Goal: Information Seeking & Learning: Learn about a topic

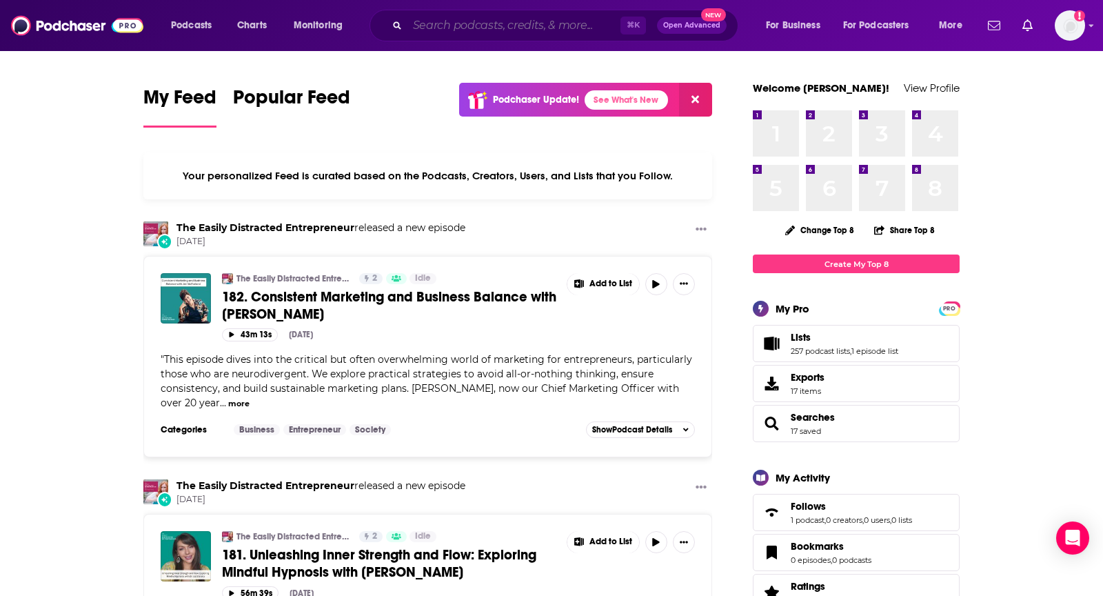
click at [496, 19] on input "Search podcasts, credits, & more..." at bounding box center [514, 25] width 213 height 22
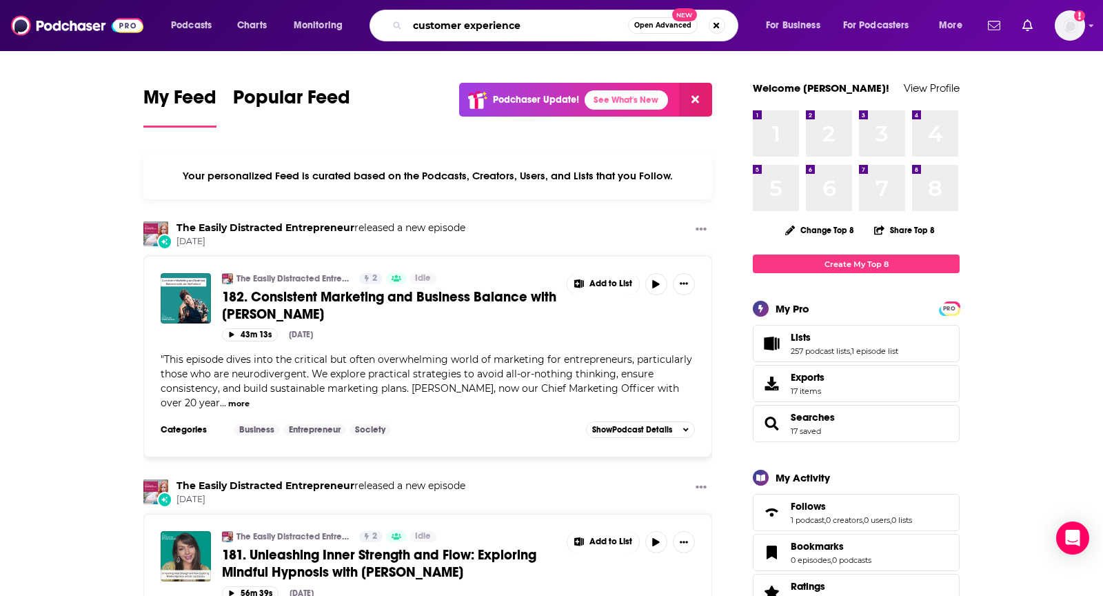
type input "customer experience"
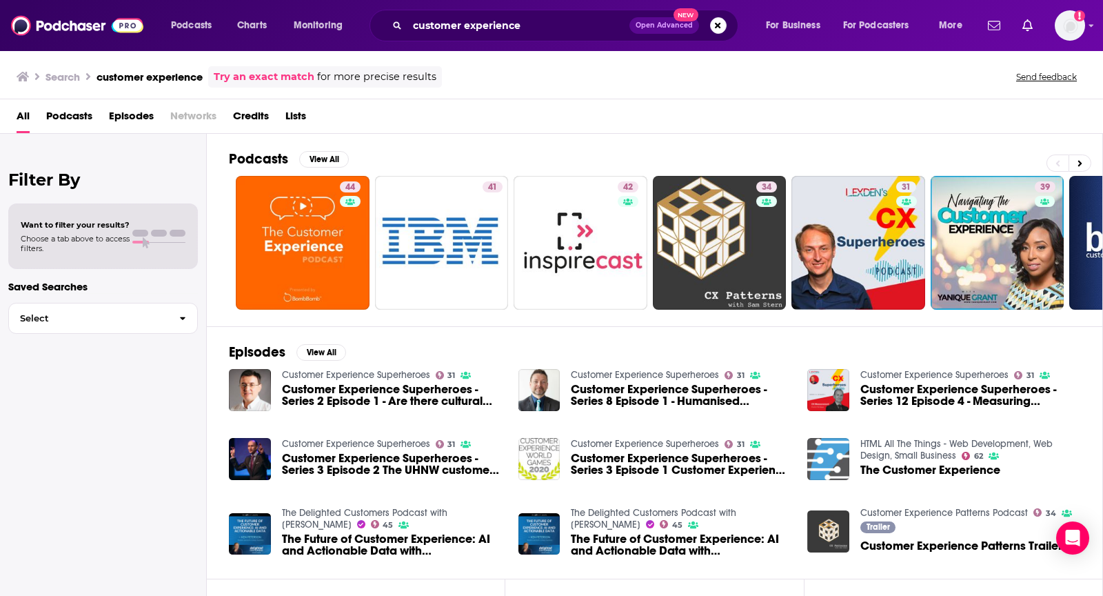
click at [77, 121] on span "Podcasts" at bounding box center [69, 119] width 46 height 28
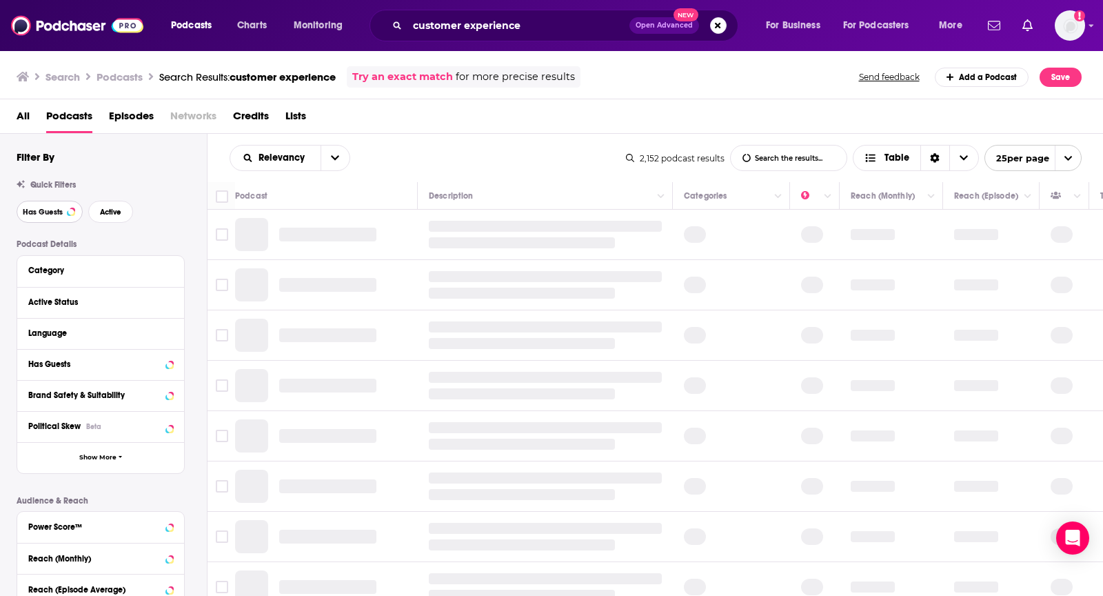
click at [66, 208] on button "Has Guests" at bounding box center [50, 212] width 66 height 22
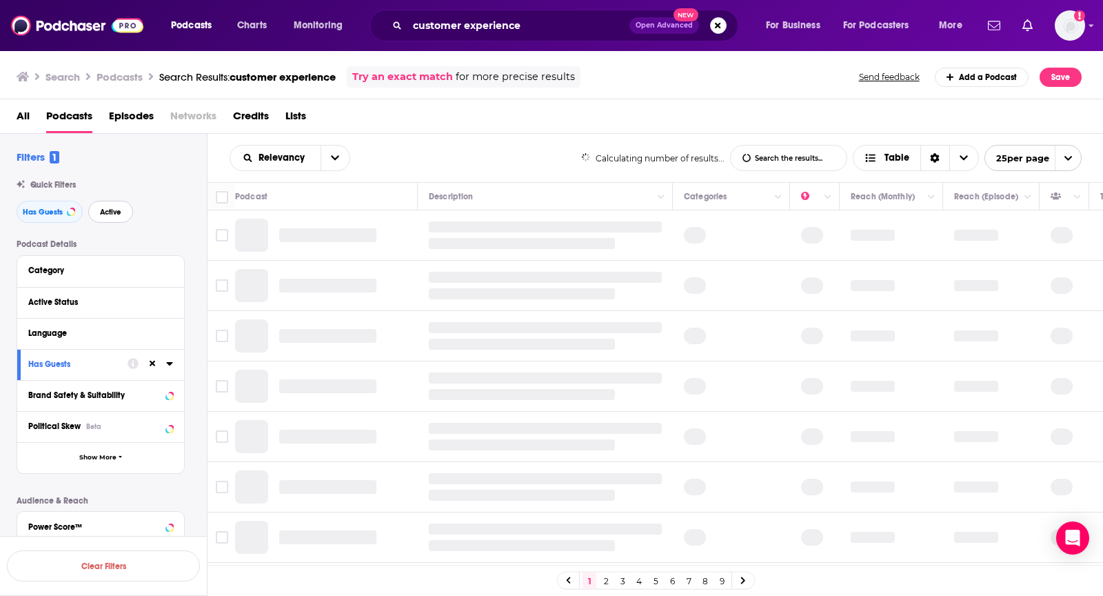
click at [106, 212] on span "Active" at bounding box center [110, 212] width 21 height 8
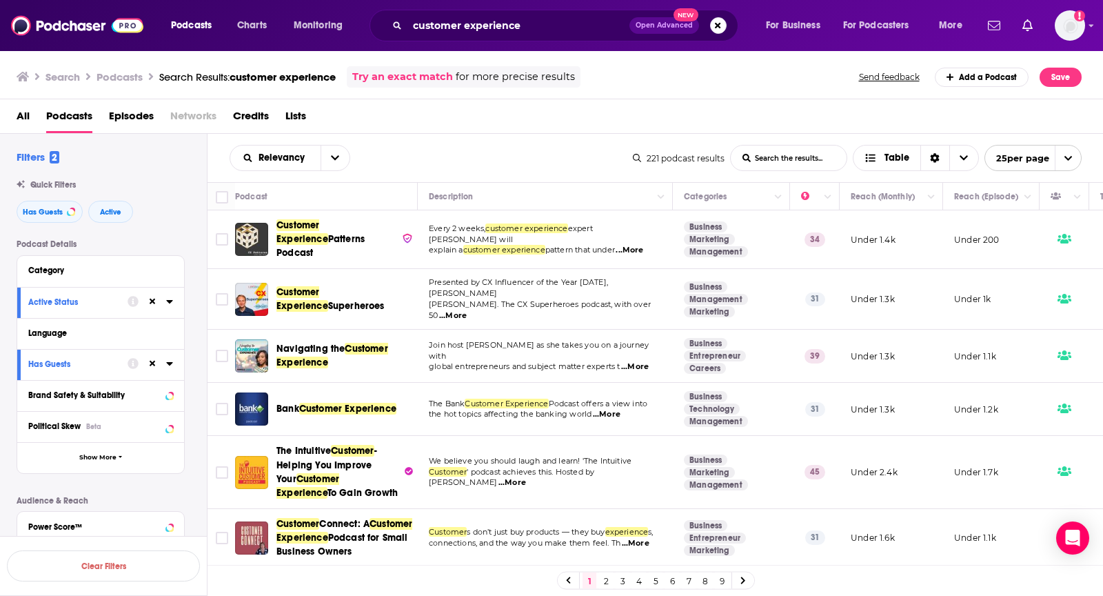
click at [630, 361] on span "...More" at bounding box center [635, 366] width 28 height 11
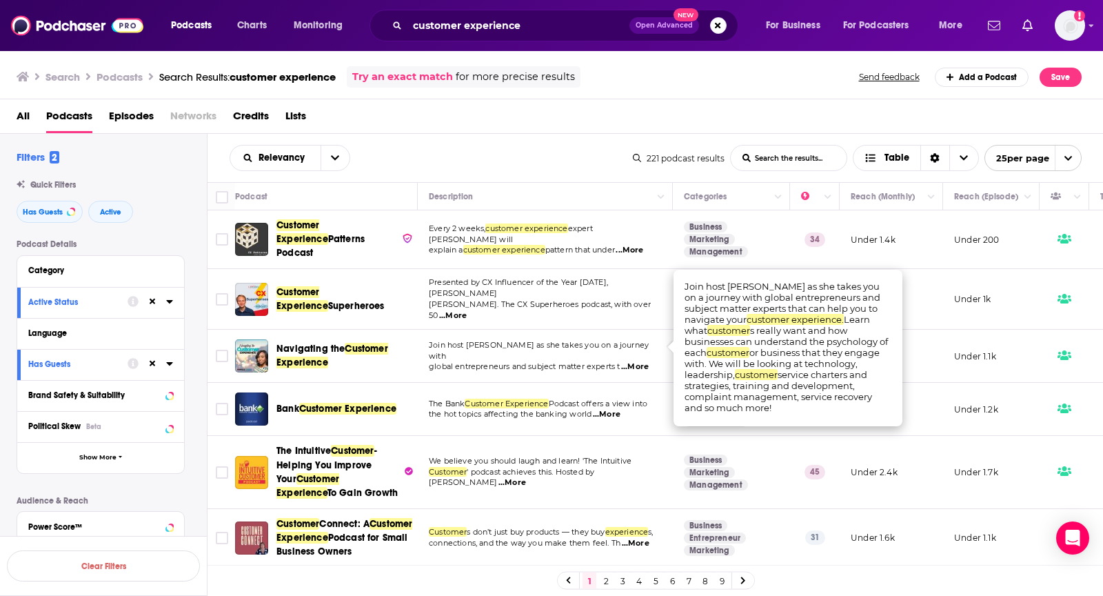
click at [630, 361] on span "...More" at bounding box center [635, 366] width 28 height 11
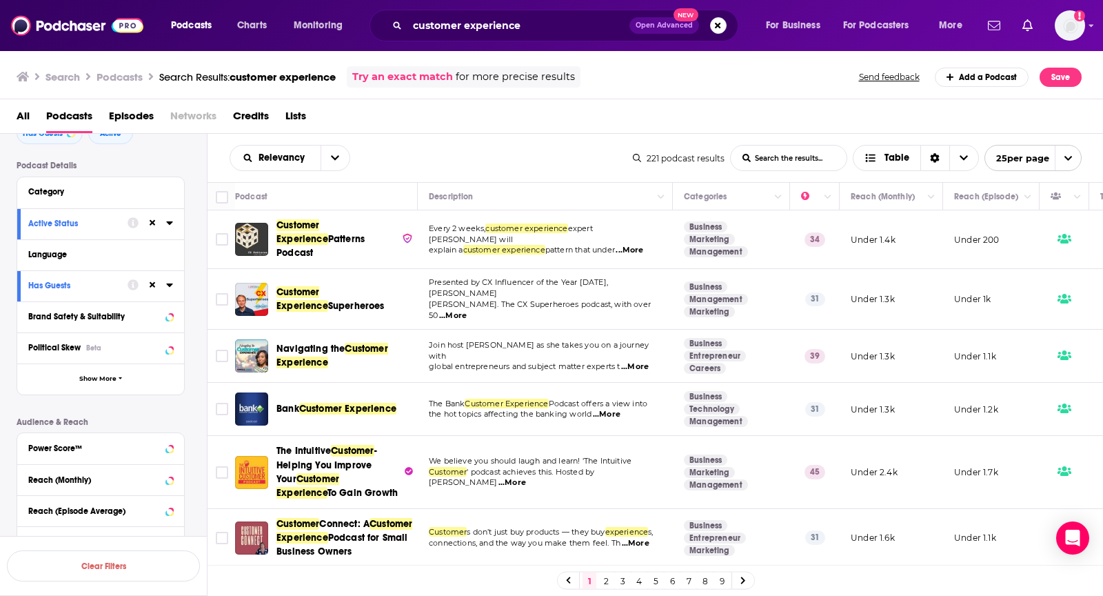
scroll to position [157, 0]
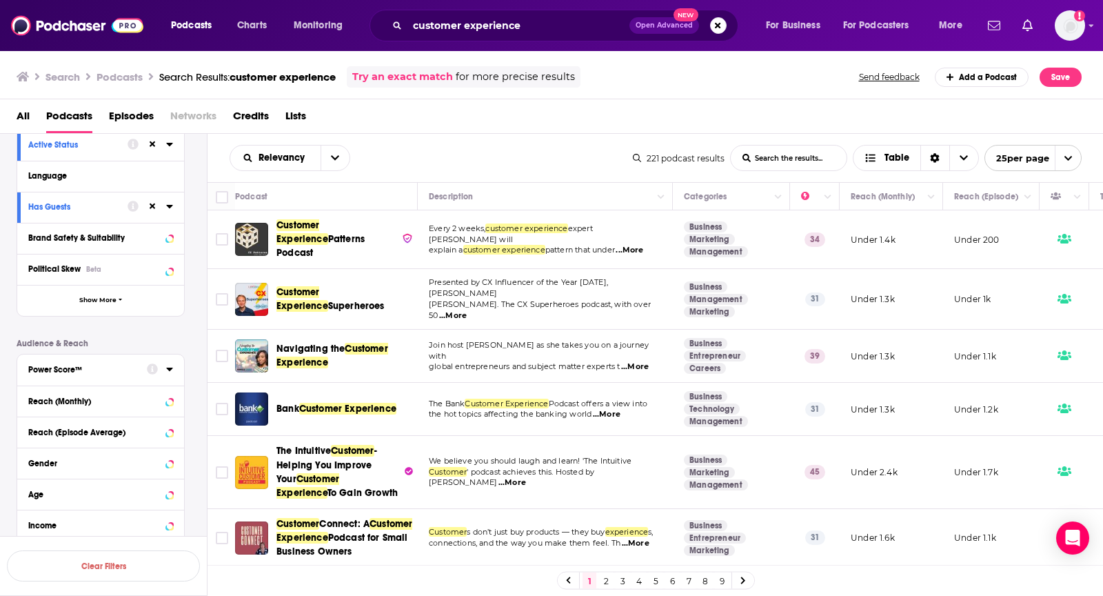
click at [103, 365] on div "Power Score™" at bounding box center [83, 370] width 110 height 10
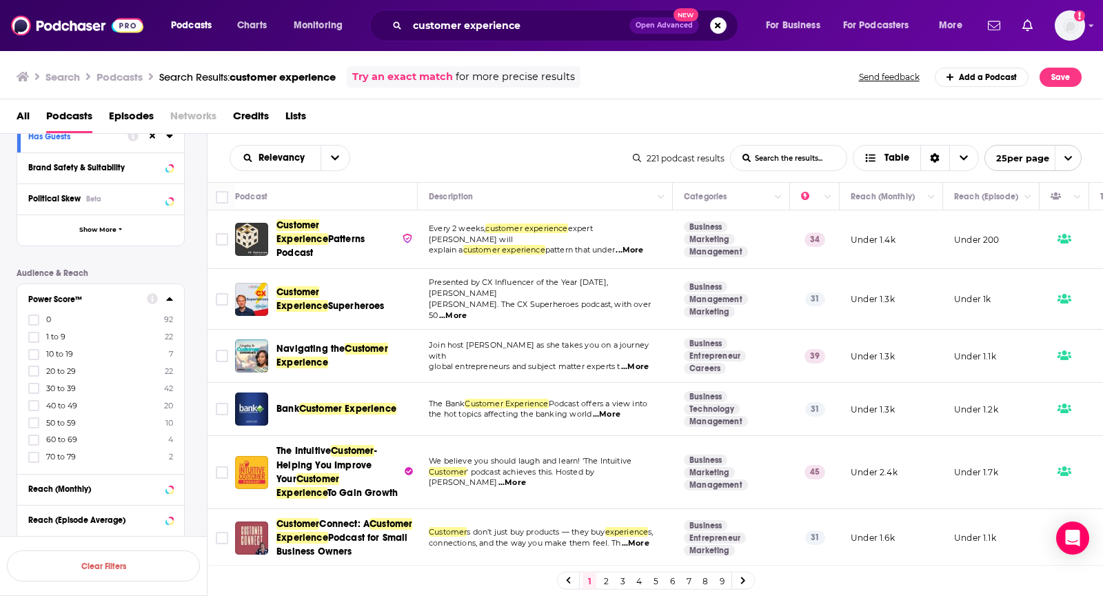
scroll to position [237, 0]
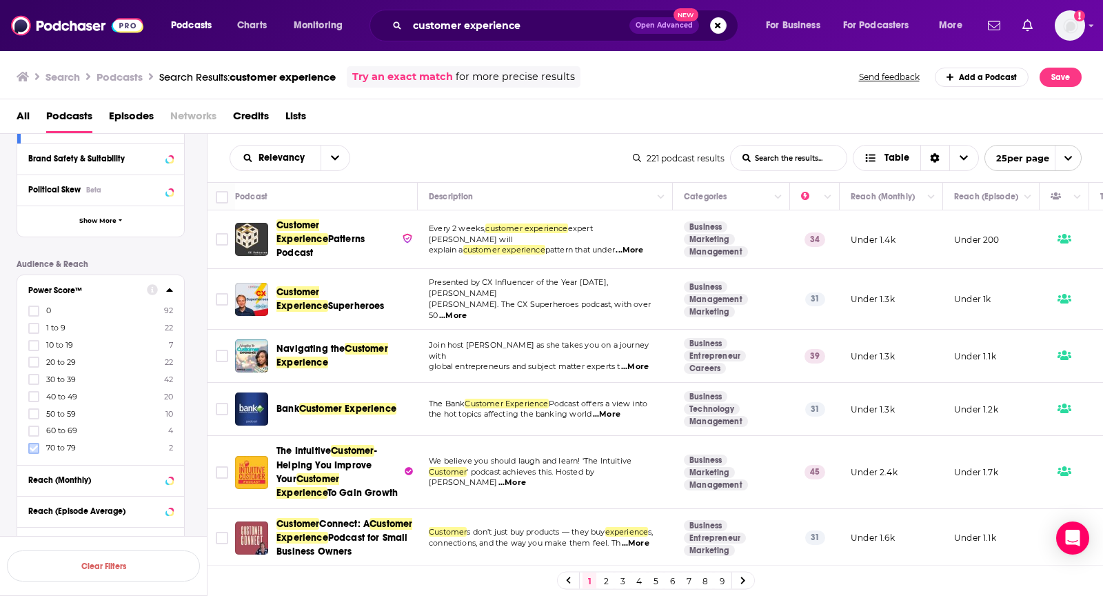
click at [30, 444] on icon at bounding box center [34, 448] width 8 height 8
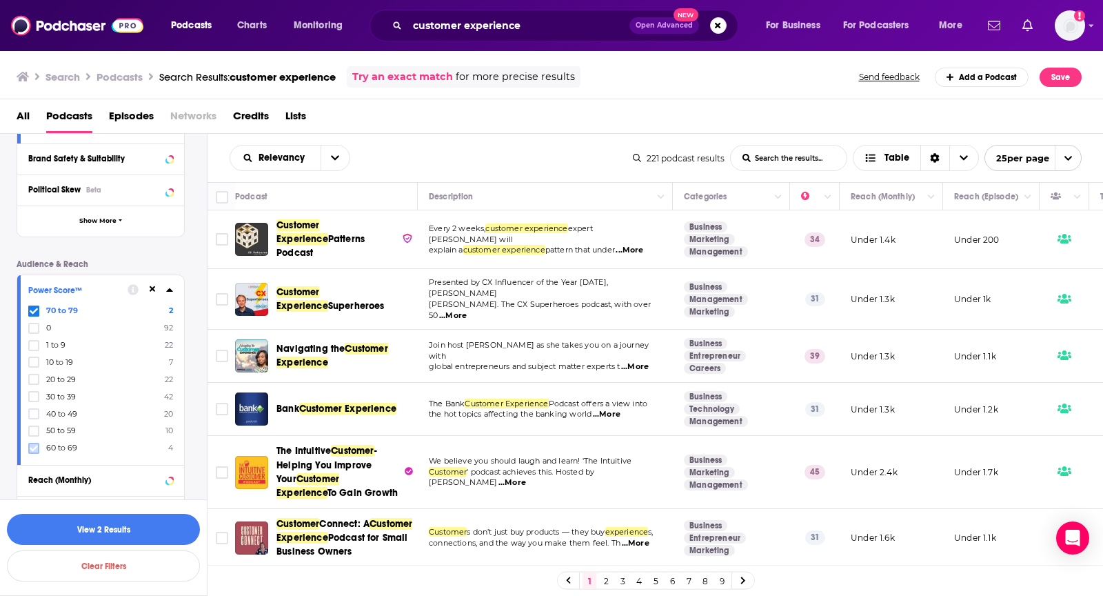
click at [30, 444] on icon at bounding box center [34, 448] width 8 height 8
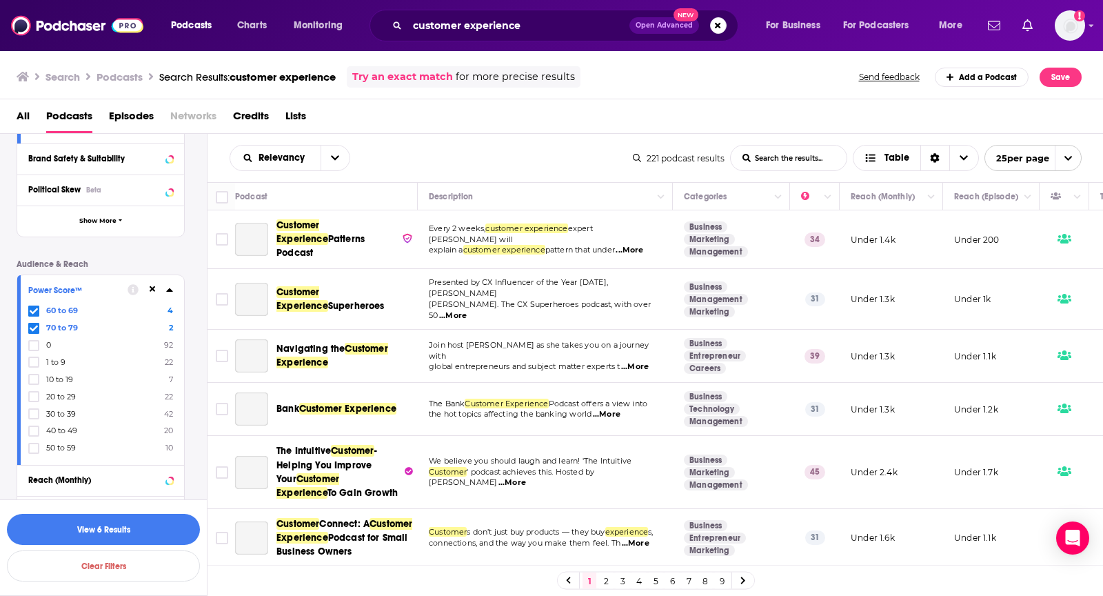
click at [30, 444] on icon at bounding box center [34, 448] width 8 height 8
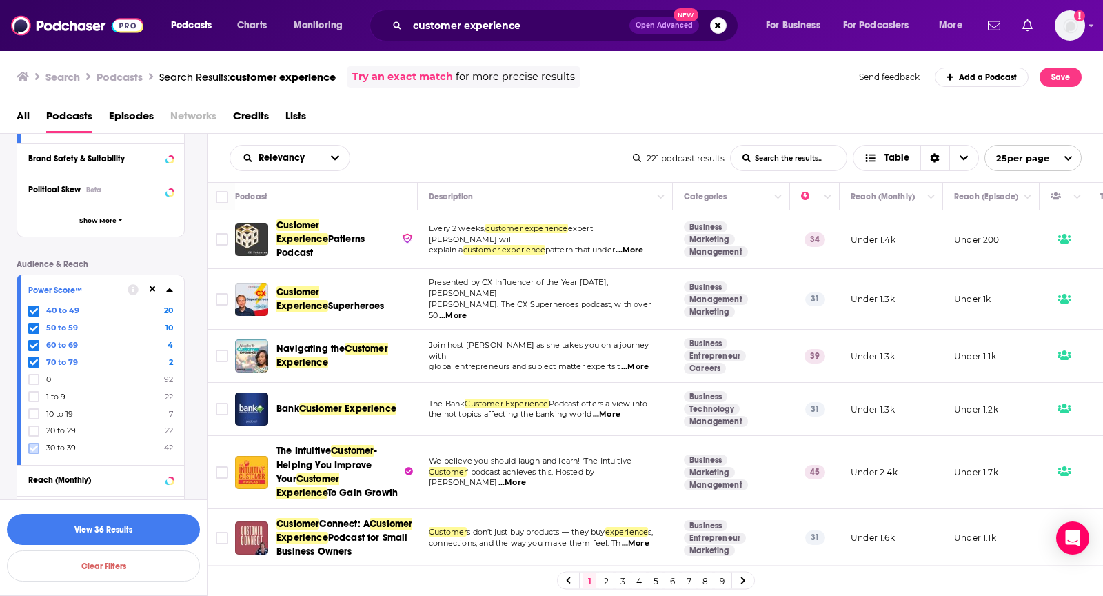
click at [30, 444] on icon at bounding box center [34, 448] width 8 height 8
click at [110, 522] on button "View 78 Results" at bounding box center [103, 529] width 193 height 31
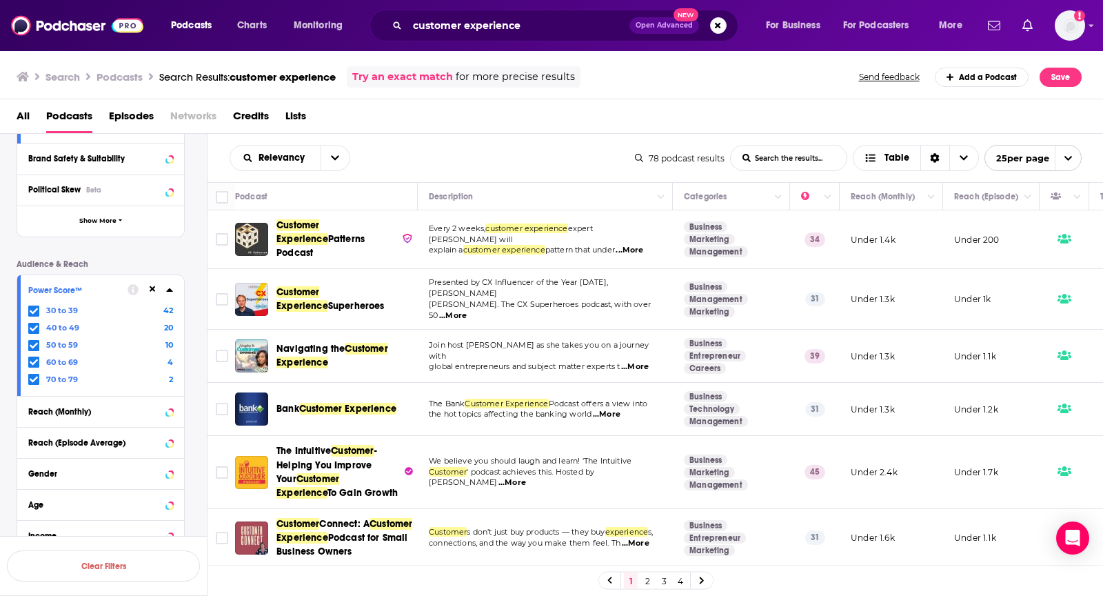
click at [467, 310] on span "...More" at bounding box center [453, 315] width 28 height 11
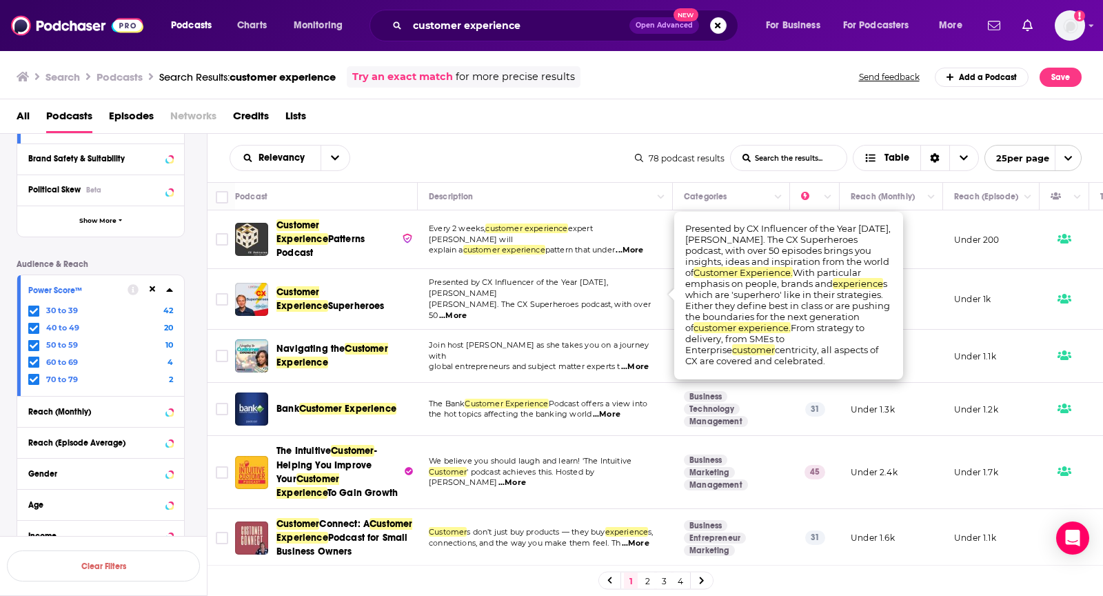
click at [467, 310] on span "...More" at bounding box center [453, 315] width 28 height 11
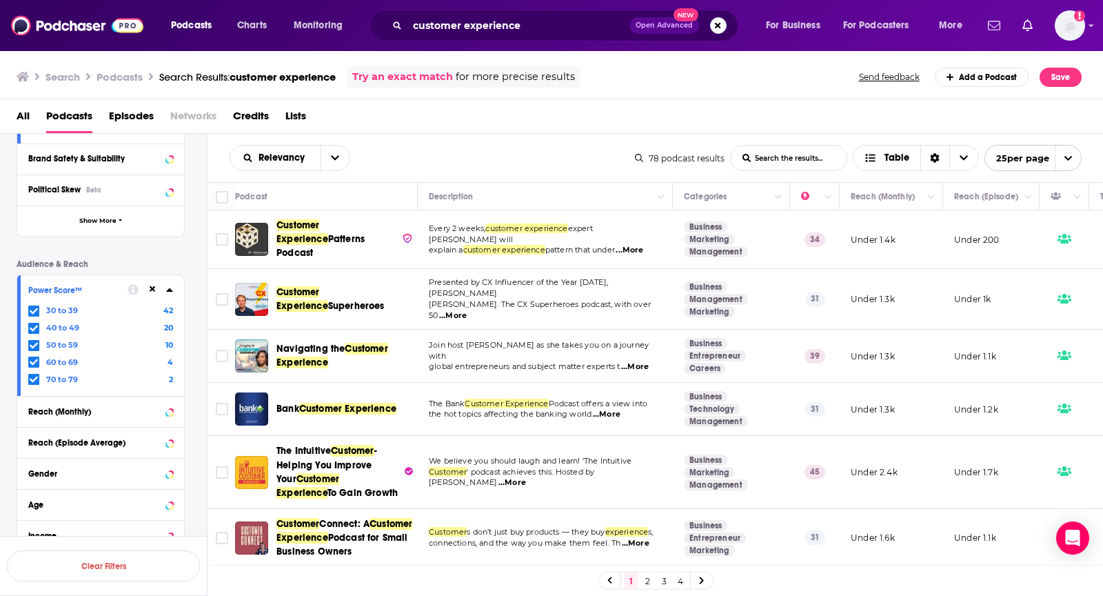
click at [467, 310] on span "...More" at bounding box center [453, 315] width 28 height 11
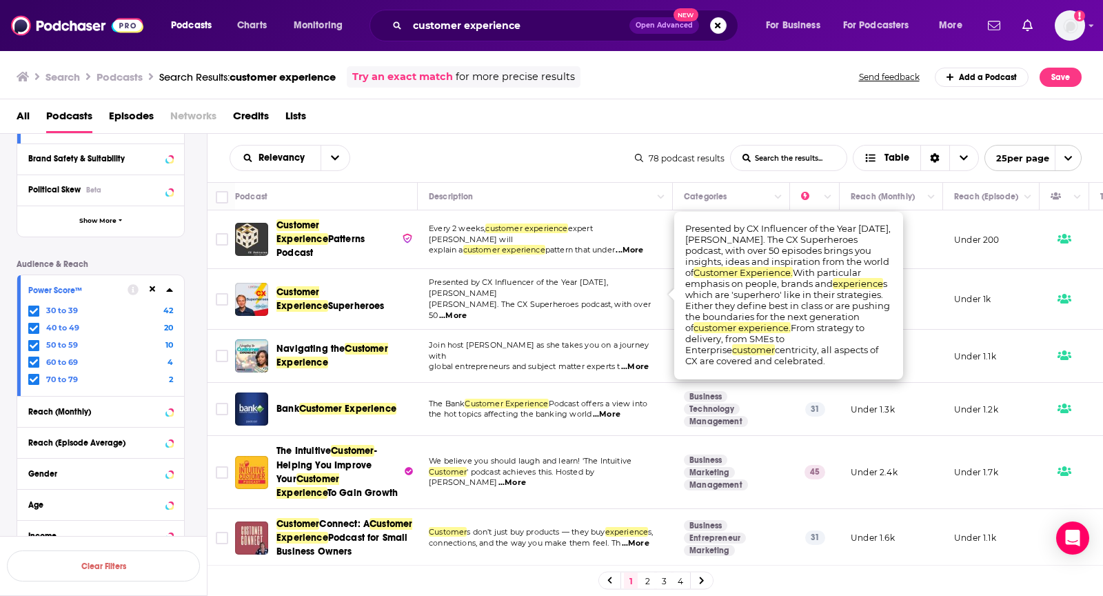
click at [467, 310] on span "...More" at bounding box center [453, 315] width 28 height 11
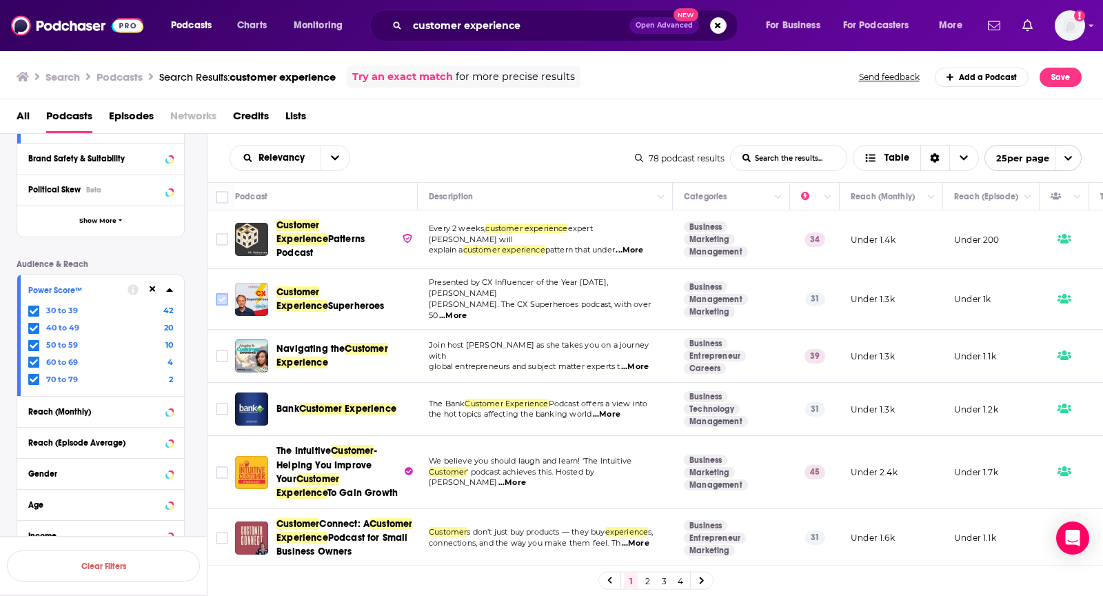
click at [219, 293] on input "Toggle select row" at bounding box center [222, 299] width 12 height 12
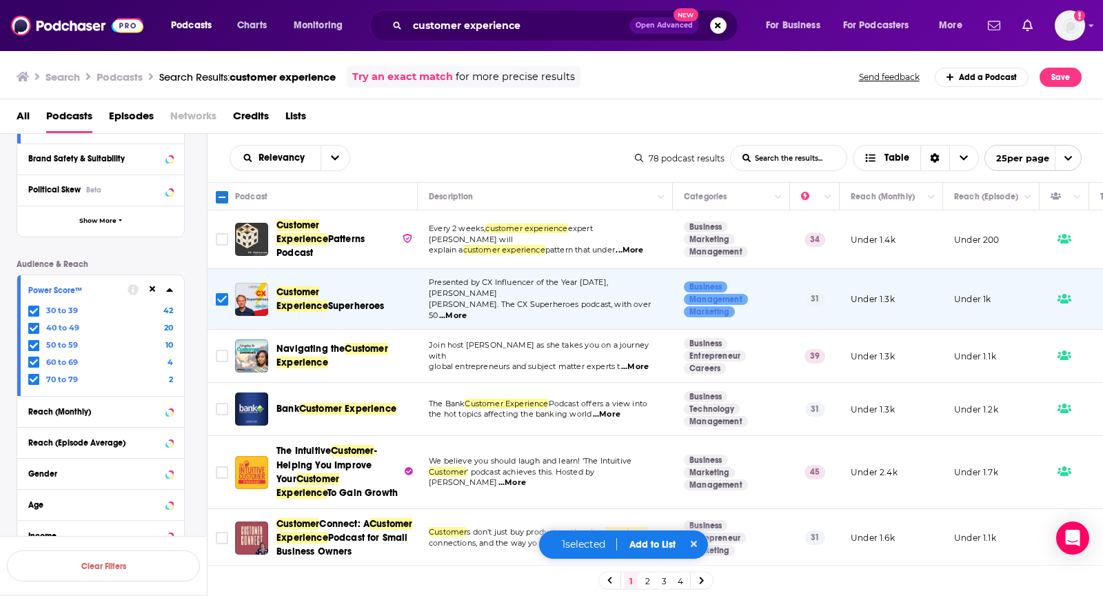
click at [650, 539] on button "Add to List" at bounding box center [653, 545] width 68 height 12
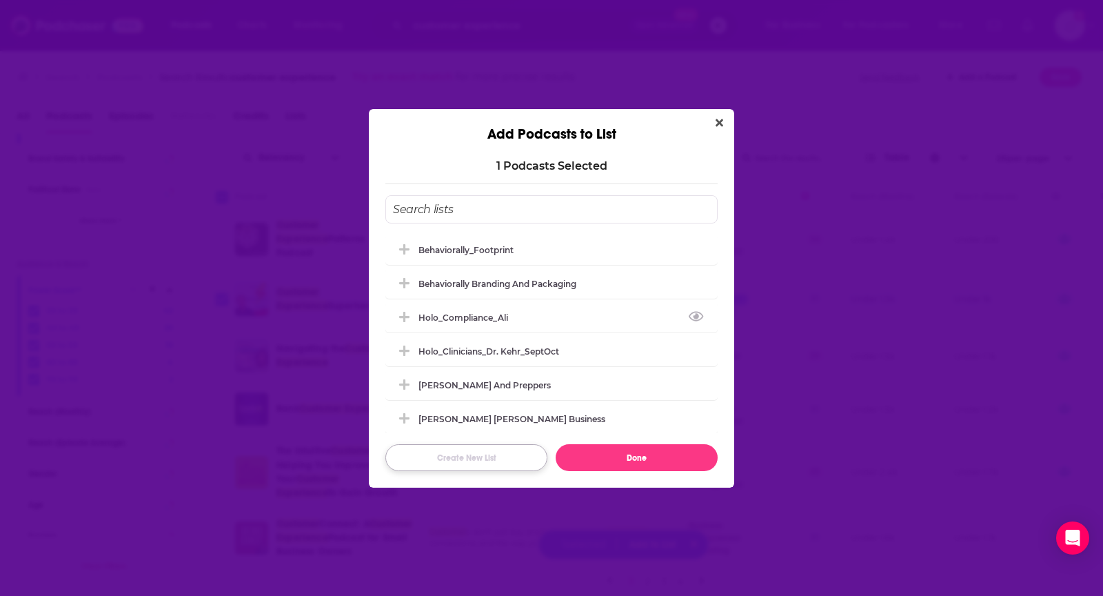
click at [470, 461] on button "Create New List" at bounding box center [466, 457] width 162 height 27
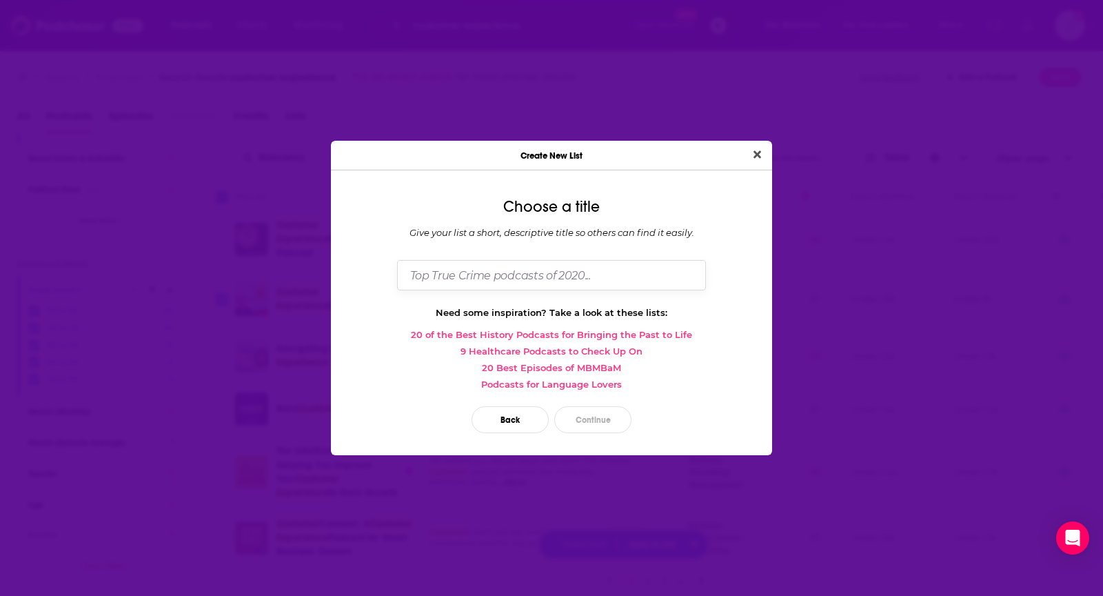
click at [556, 265] on input "Dialog" at bounding box center [551, 275] width 309 height 30
type input "Matt Marcotte_Customer Experience"
click at [585, 410] on button "Continue" at bounding box center [592, 419] width 77 height 27
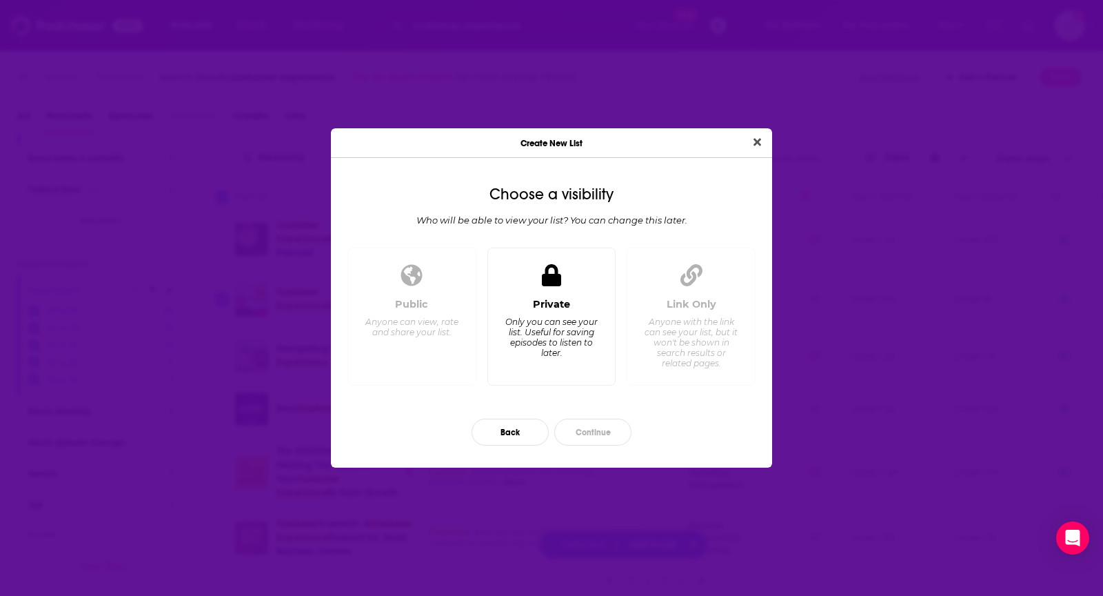
click at [588, 323] on div "Only you can see your list. Useful for saving episodes to listen to later." at bounding box center [551, 337] width 94 height 41
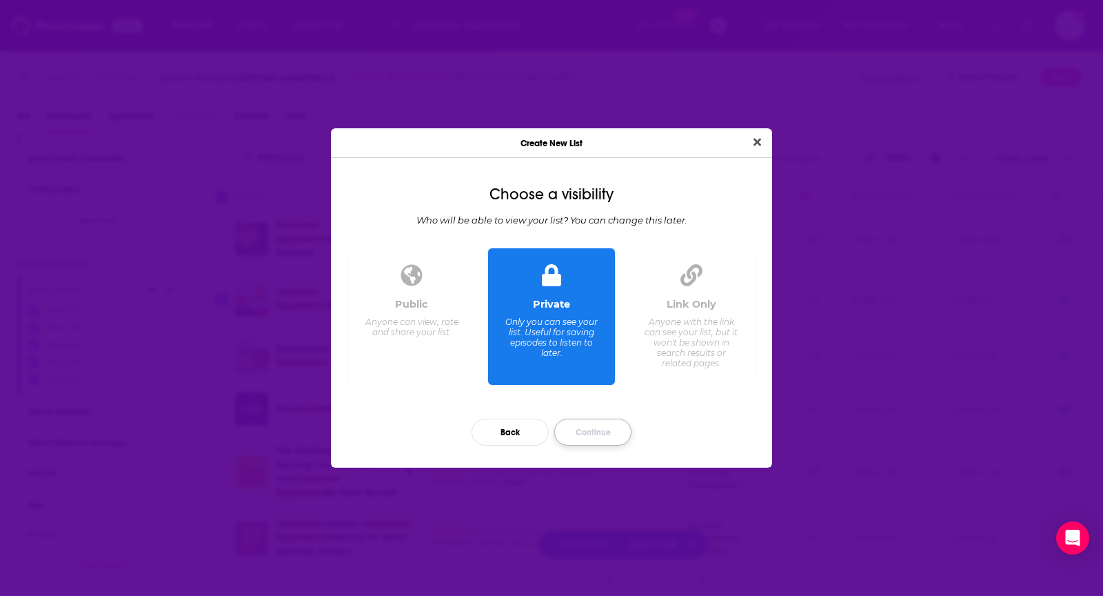
click at [587, 433] on button "Continue" at bounding box center [592, 432] width 77 height 27
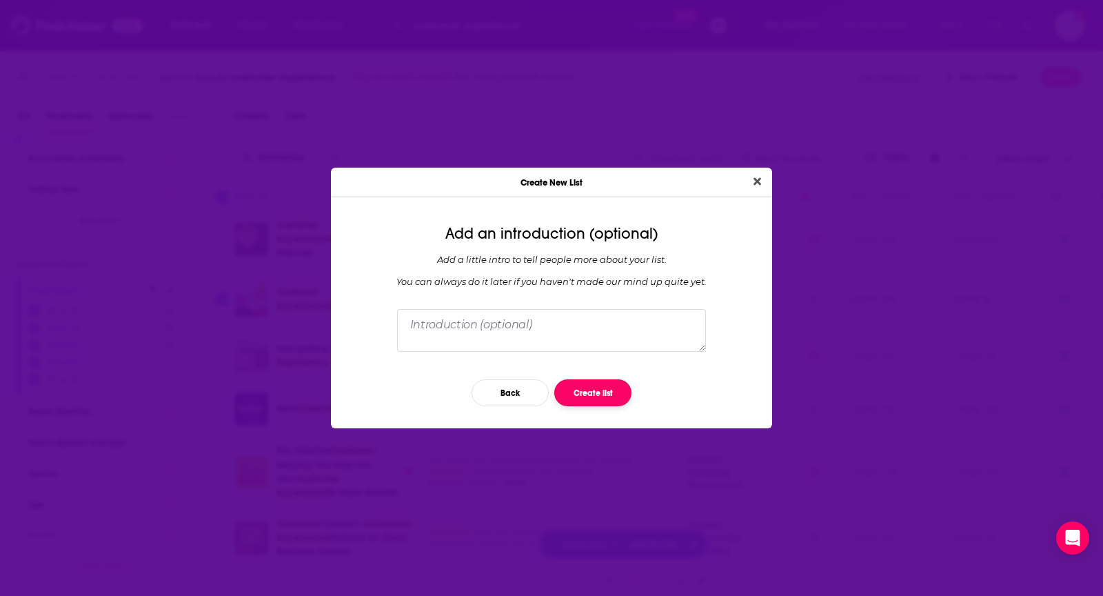
click at [595, 379] on button "Create list" at bounding box center [592, 392] width 77 height 27
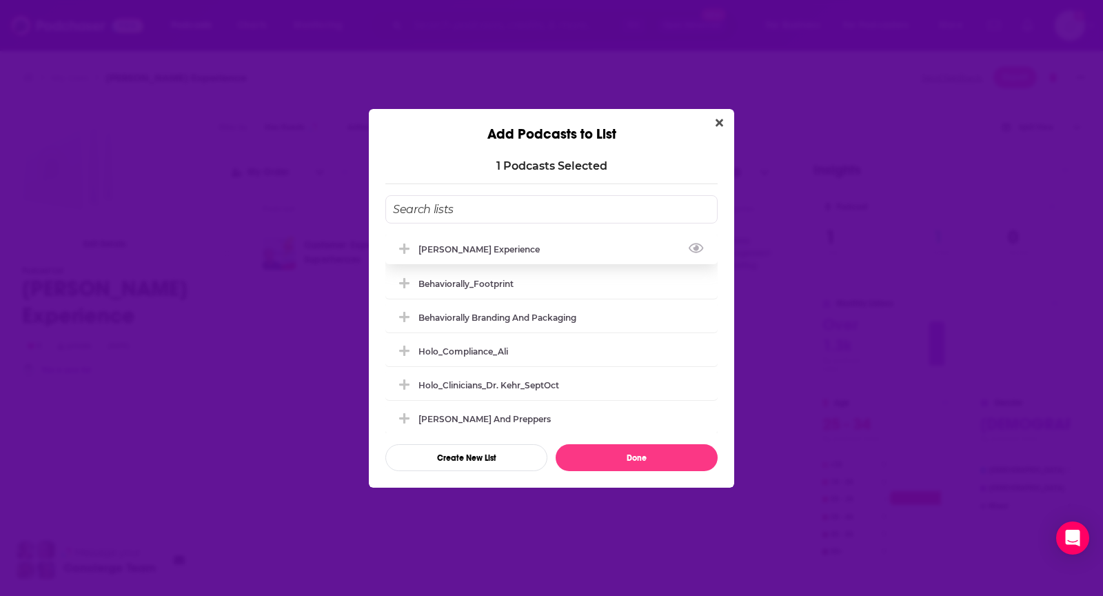
click at [535, 244] on div "Matt Marcotte_Customer Experience" at bounding box center [484, 249] width 130 height 10
click at [600, 442] on div "Matt Marcotte_Customer Experience Behaviorally_Footprint Behaviorally Branding …" at bounding box center [551, 333] width 332 height 276
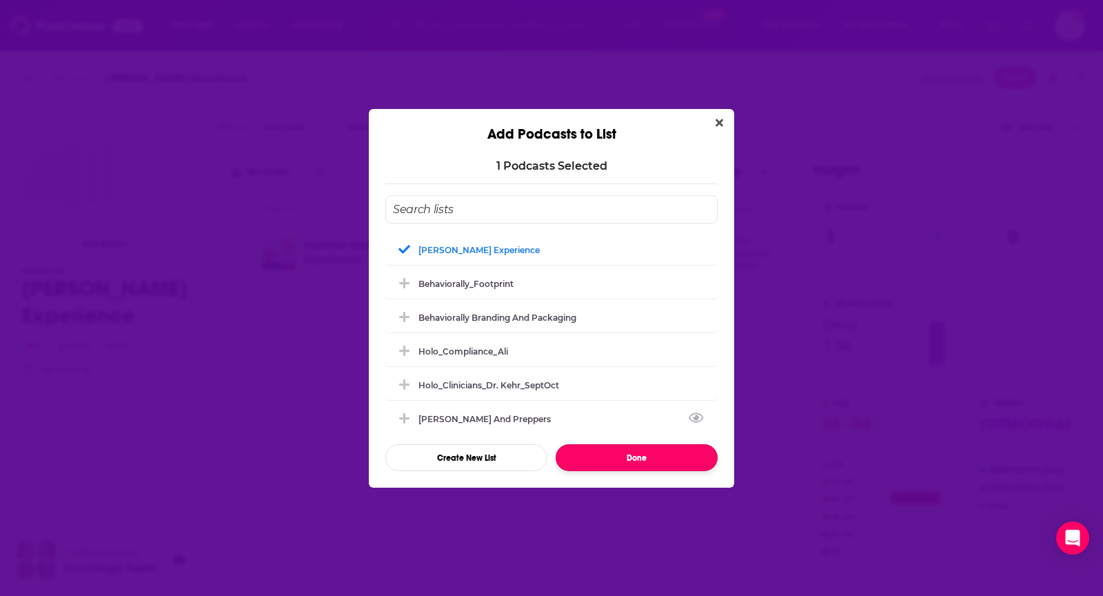
click at [604, 447] on button "Done" at bounding box center [637, 457] width 162 height 27
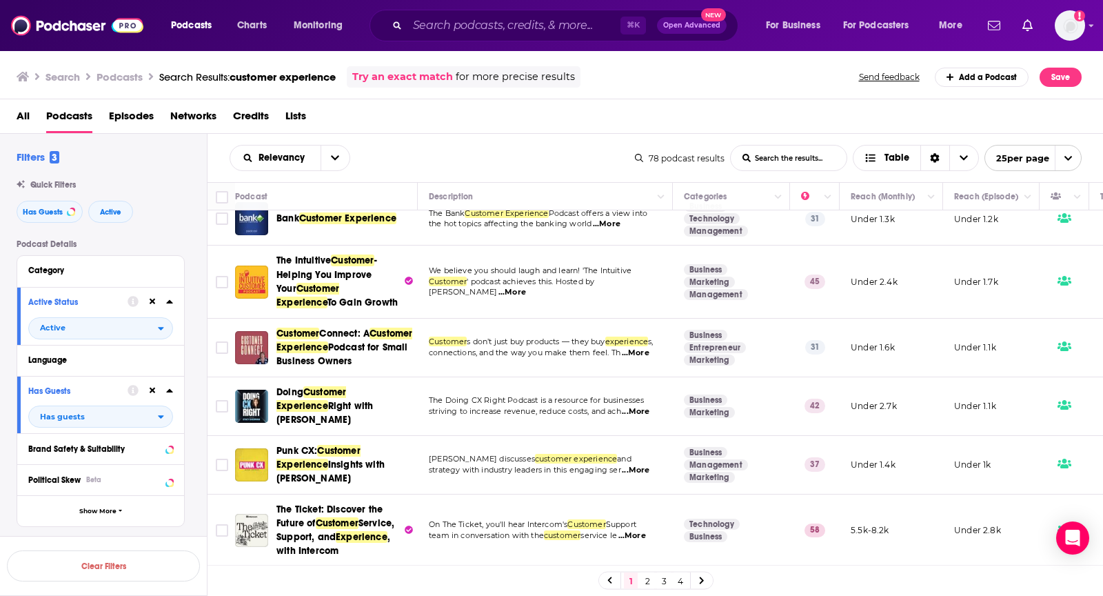
scroll to position [190, 0]
click at [635, 350] on span "...More" at bounding box center [636, 353] width 28 height 11
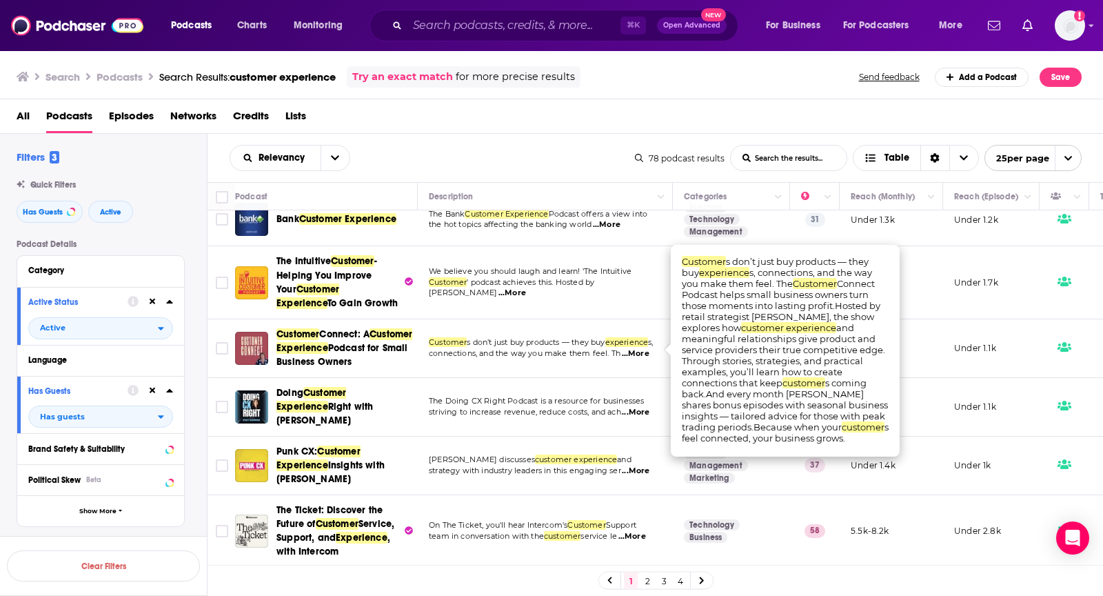
click at [635, 350] on span "...More" at bounding box center [636, 353] width 28 height 11
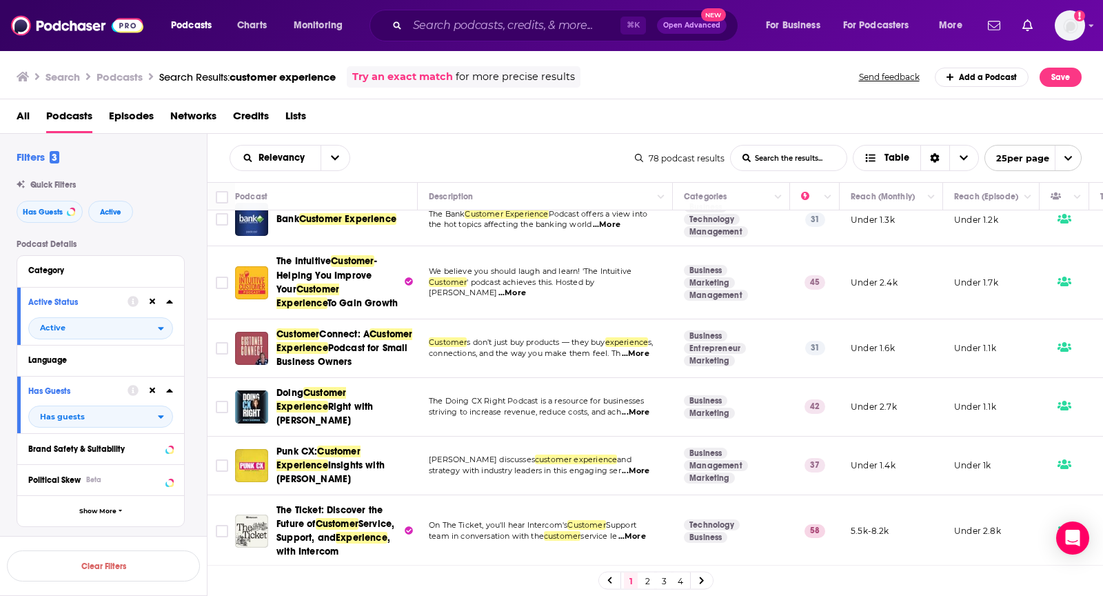
click at [639, 407] on span "...More" at bounding box center [636, 412] width 28 height 11
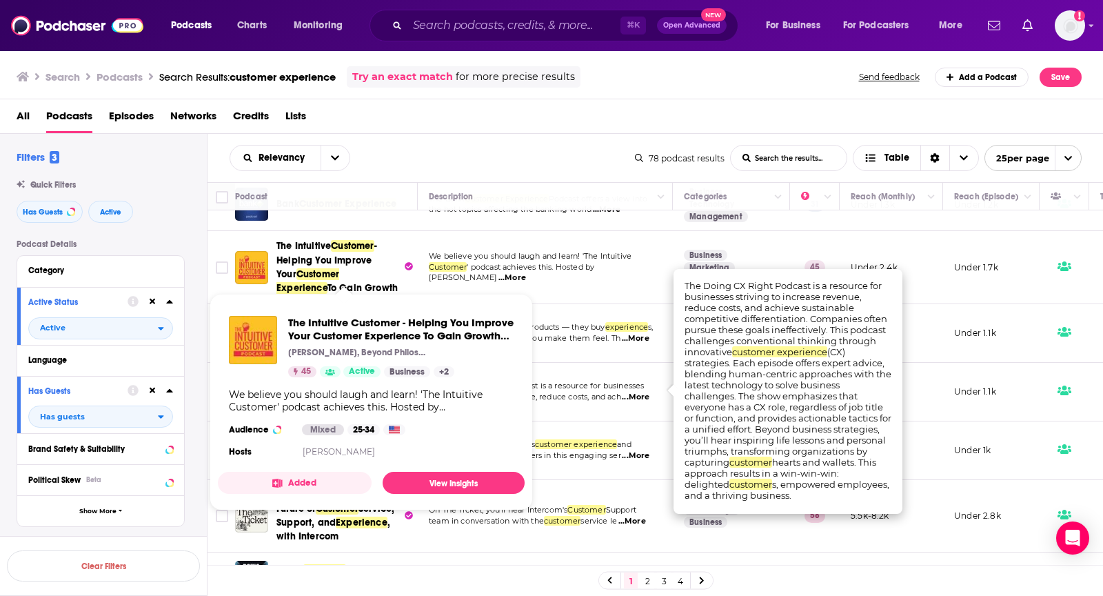
scroll to position [204, 0]
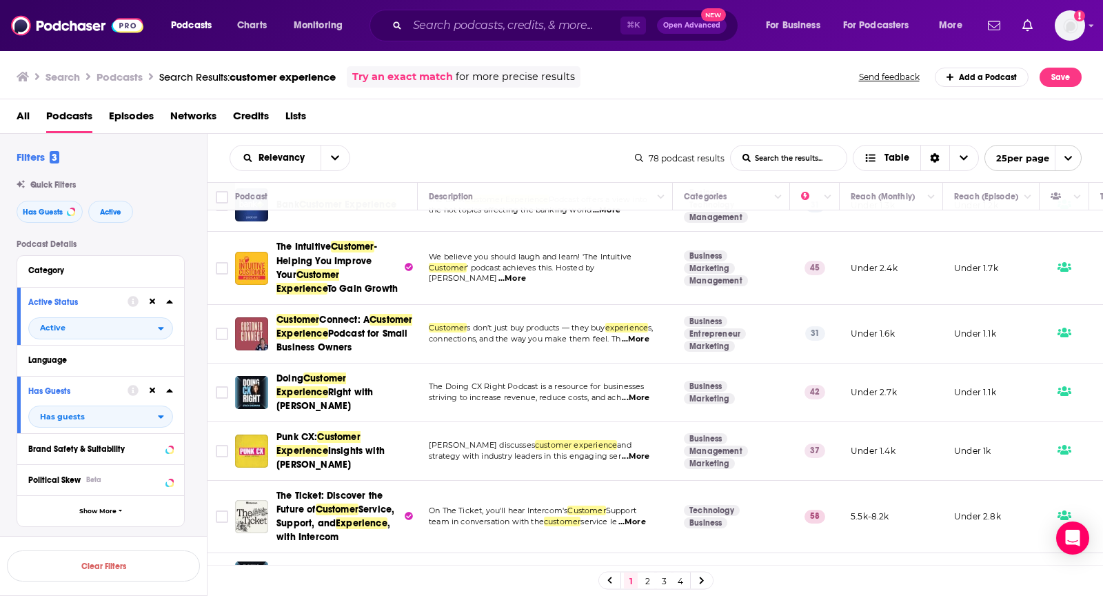
click at [526, 160] on div "Relevancy List Search Input Search the results... Table" at bounding box center [432, 158] width 405 height 26
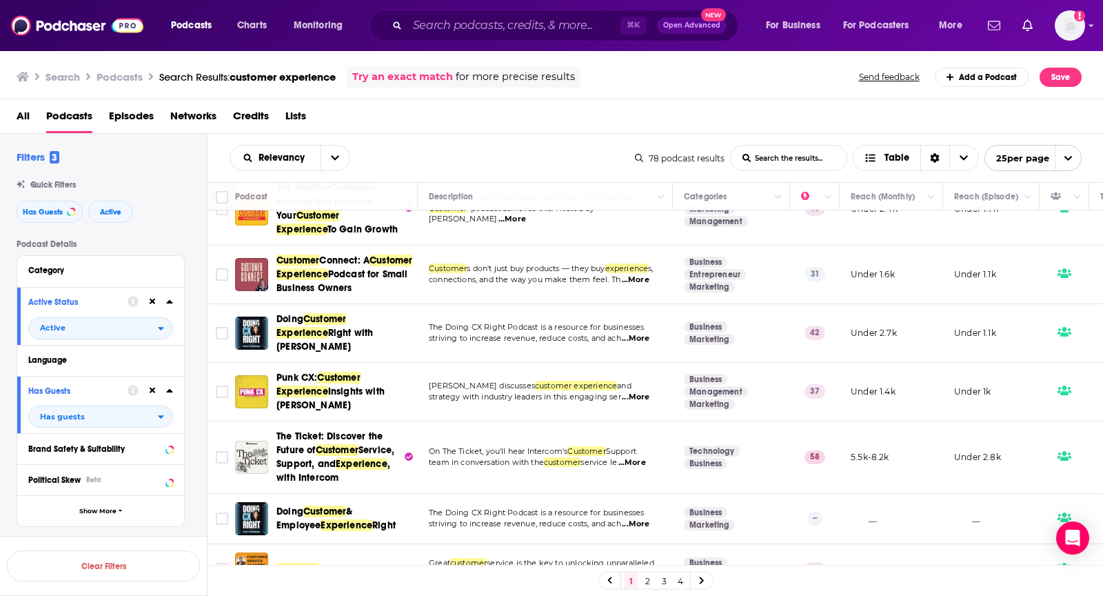
scroll to position [265, 0]
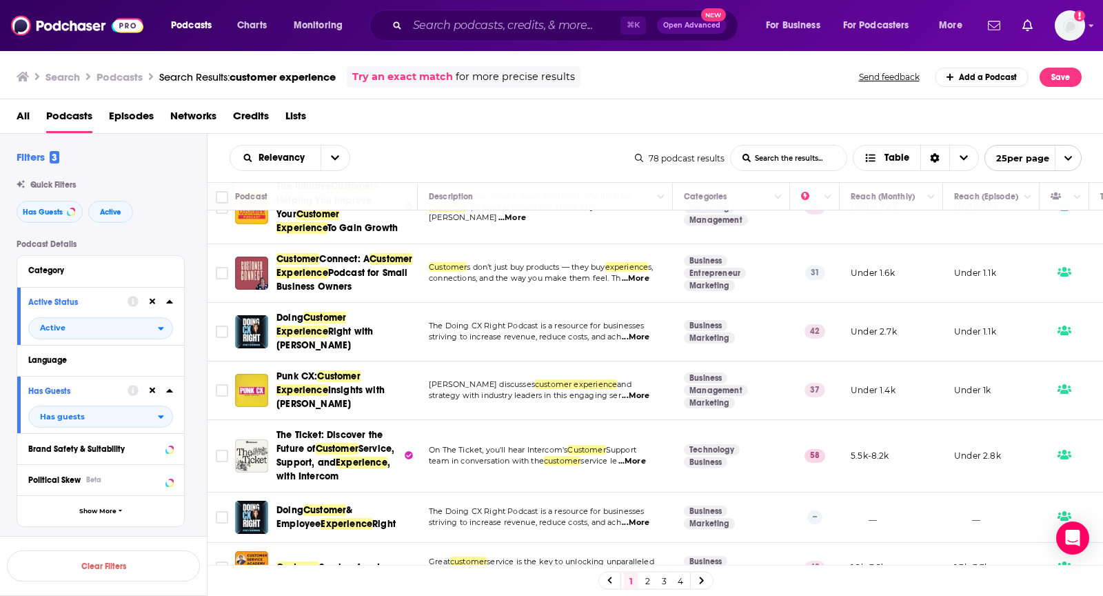
click at [637, 332] on span "...More" at bounding box center [636, 337] width 28 height 11
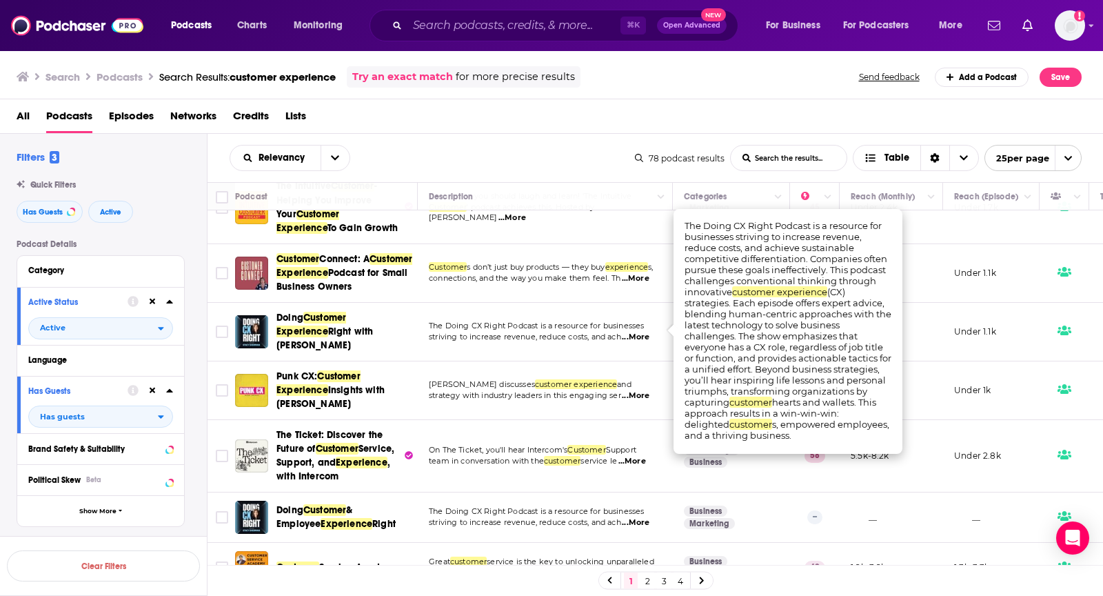
click at [637, 332] on span "...More" at bounding box center [636, 337] width 28 height 11
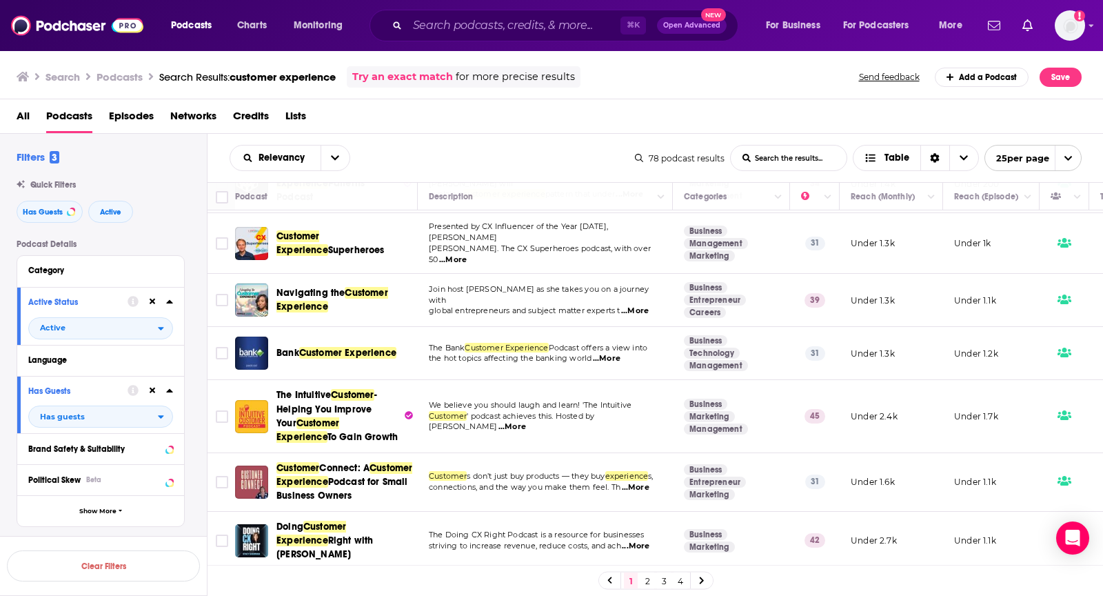
scroll to position [62, 0]
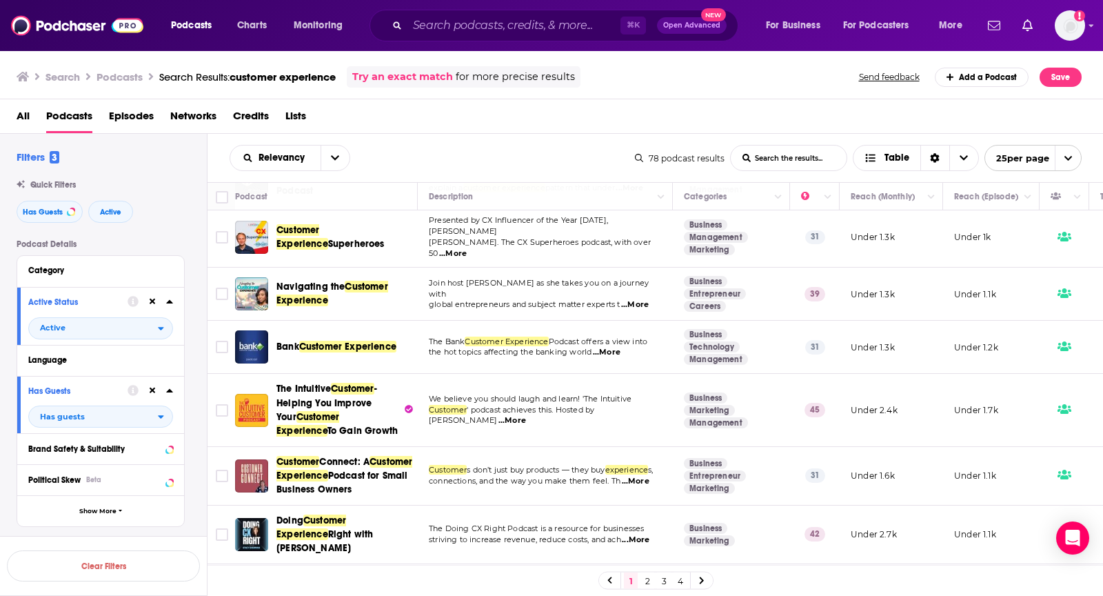
click at [620, 347] on span "...More" at bounding box center [607, 352] width 28 height 11
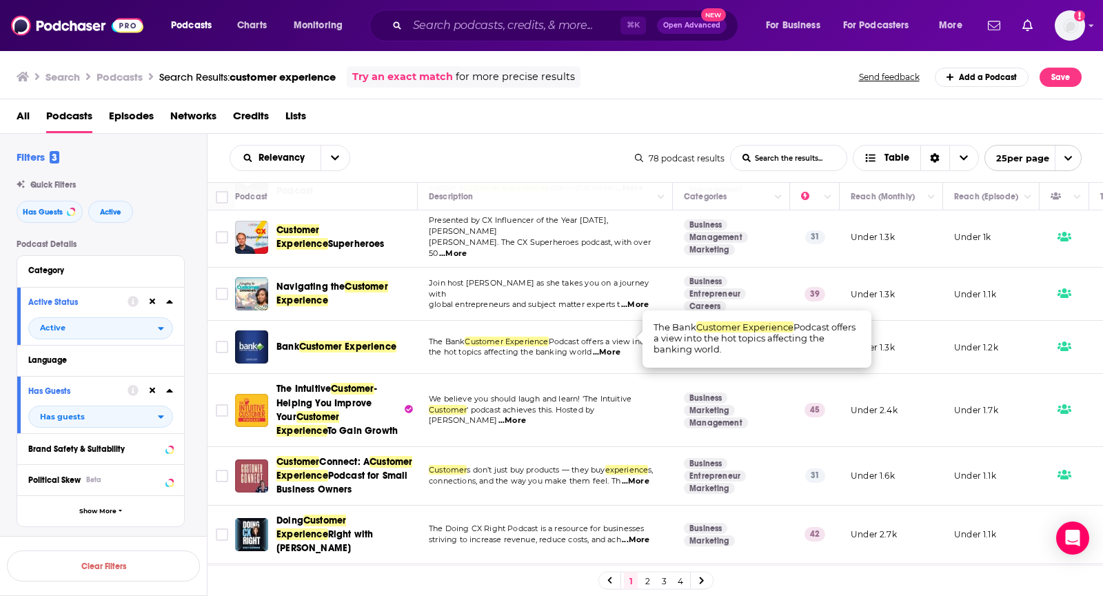
click at [620, 347] on span "...More" at bounding box center [607, 352] width 28 height 11
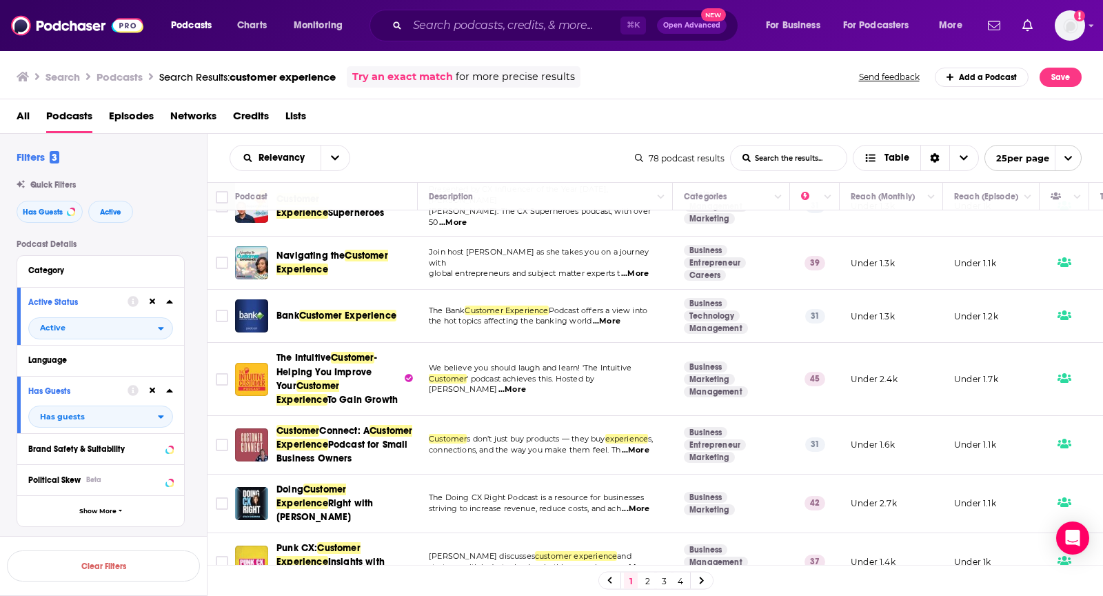
scroll to position [95, 0]
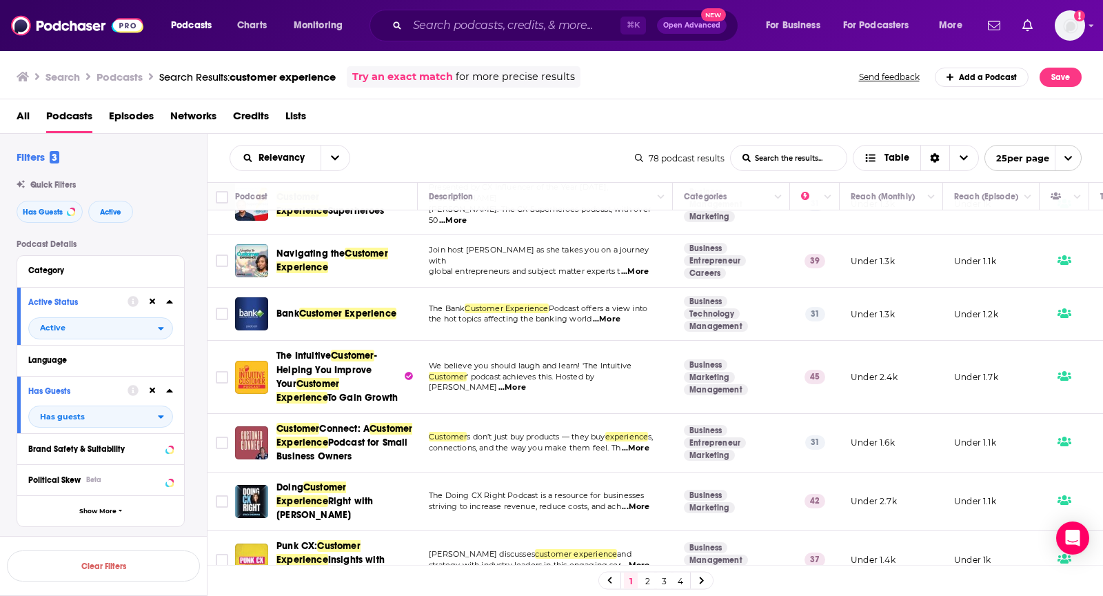
click at [644, 371] on td "We believe you should laugh and learn! 'The Intuitive Customer ' podcast achiev…" at bounding box center [545, 377] width 255 height 72
click at [526, 382] on span "...More" at bounding box center [513, 387] width 28 height 11
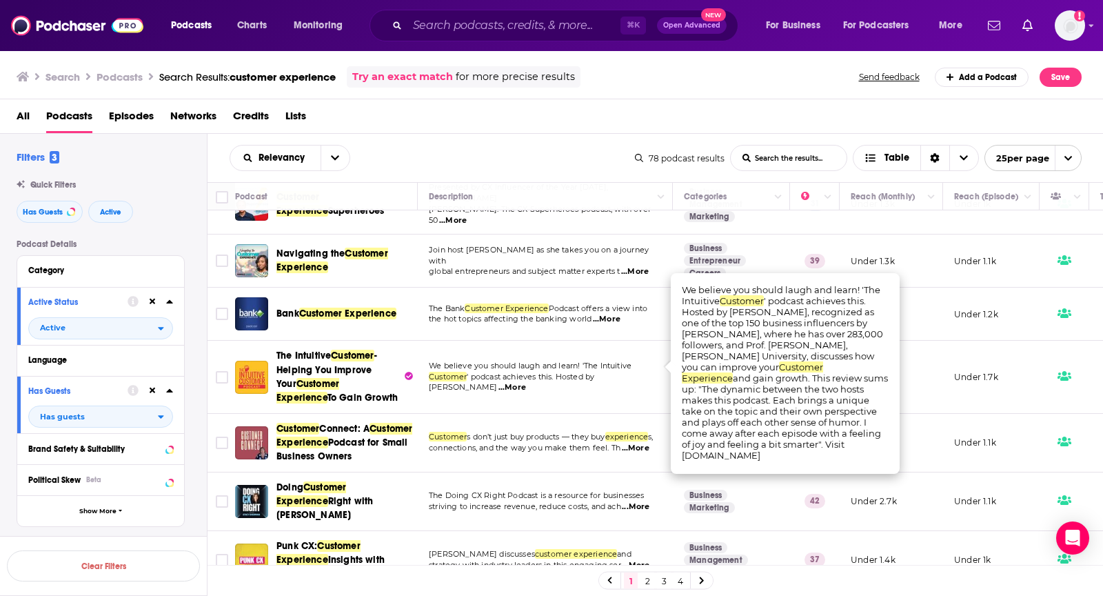
click at [526, 382] on span "...More" at bounding box center [513, 387] width 28 height 11
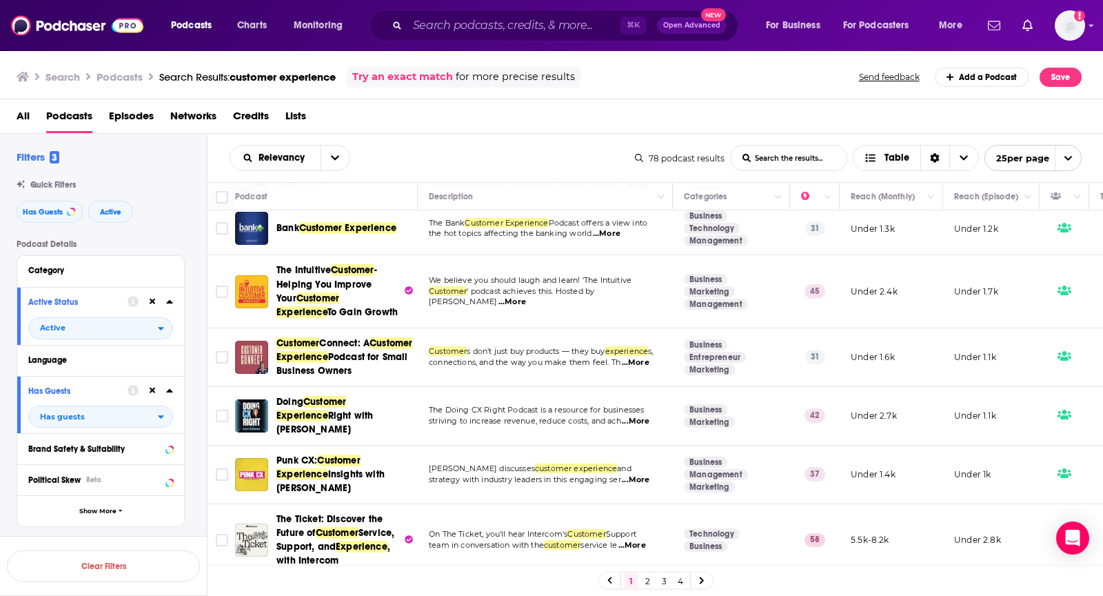
scroll to position [181, 0]
click at [637, 359] on span "...More" at bounding box center [636, 362] width 28 height 11
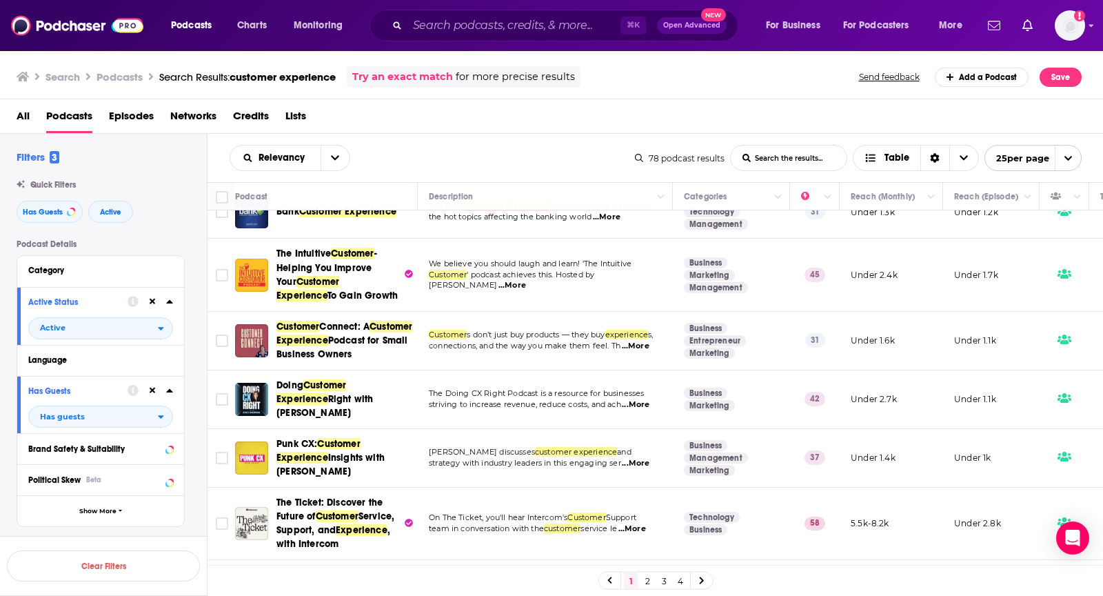
scroll to position [201, 0]
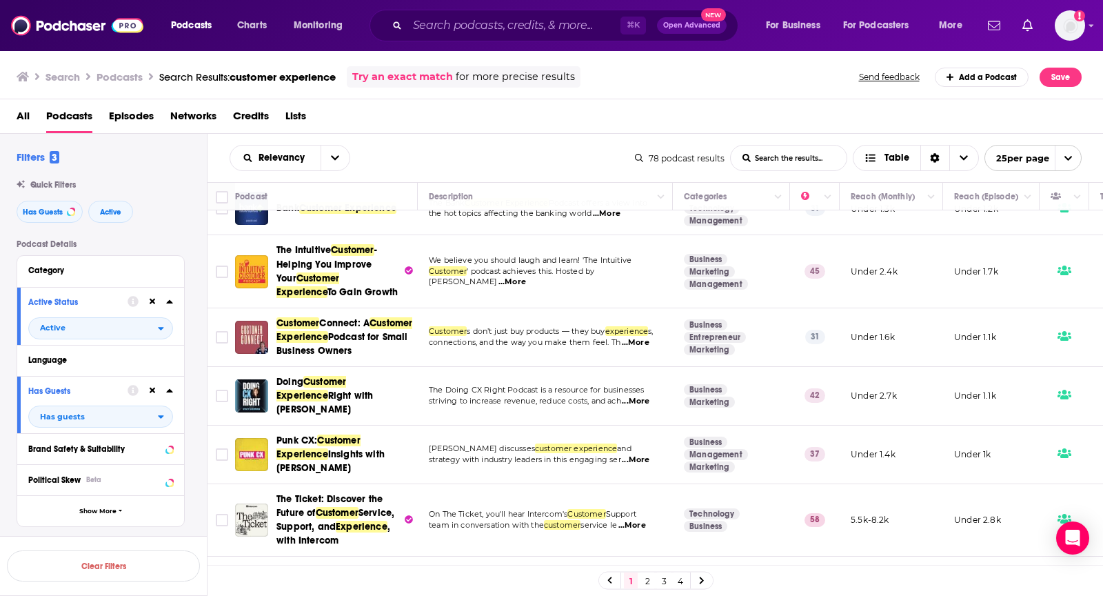
click at [645, 396] on span "...More" at bounding box center [636, 401] width 28 height 11
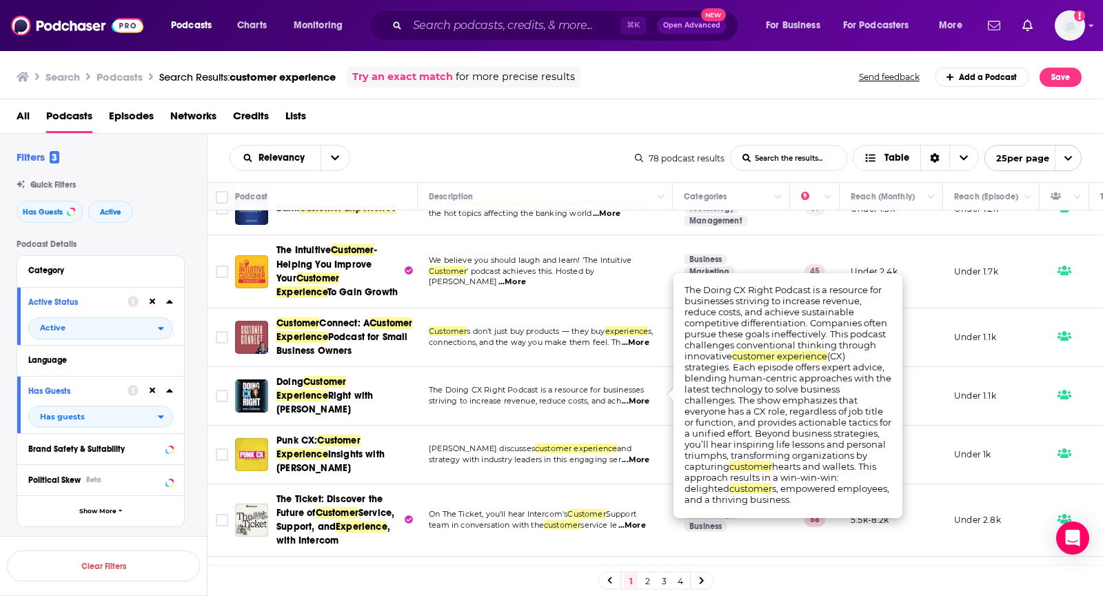
click at [645, 396] on span "...More" at bounding box center [636, 401] width 28 height 11
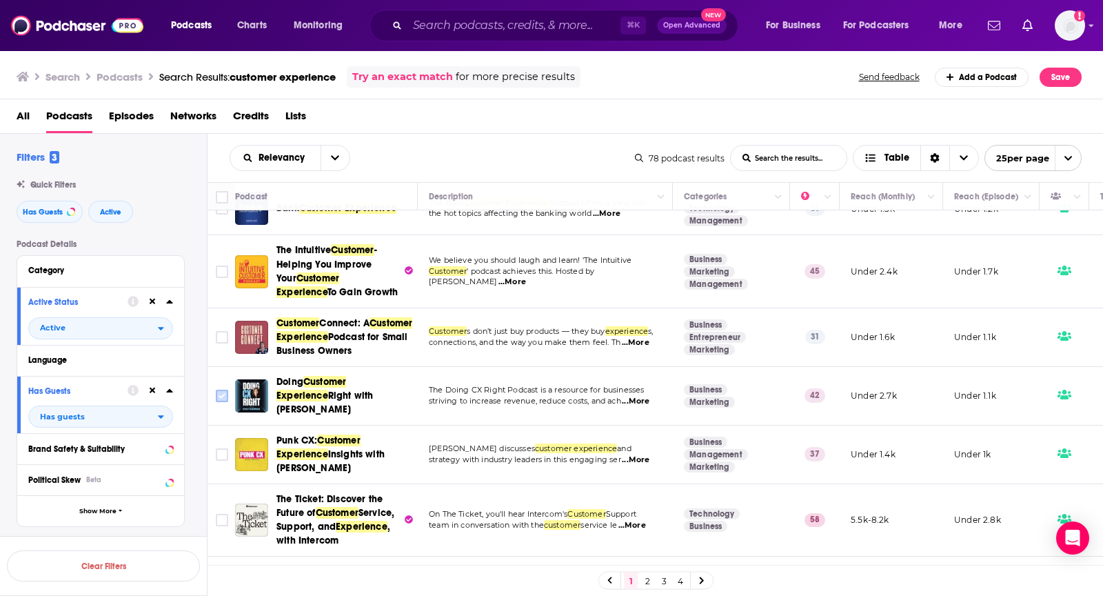
click at [223, 390] on input "Toggle select row" at bounding box center [222, 396] width 12 height 12
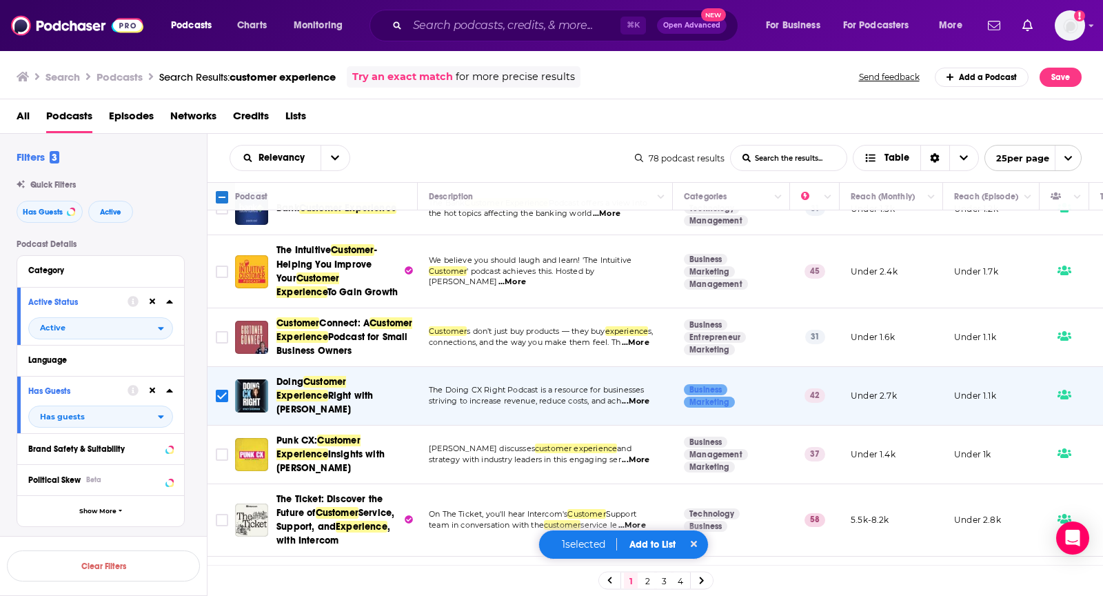
click at [639, 543] on button "Add to List" at bounding box center [653, 545] width 68 height 12
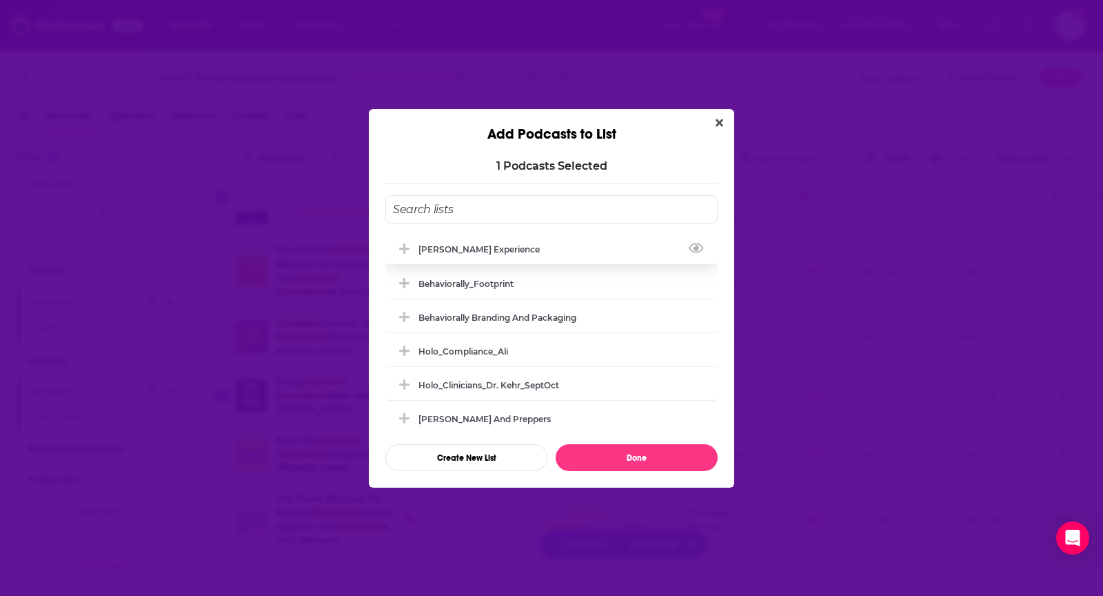
click at [599, 249] on div "Matt Marcotte_Customer Experience" at bounding box center [551, 249] width 332 height 30
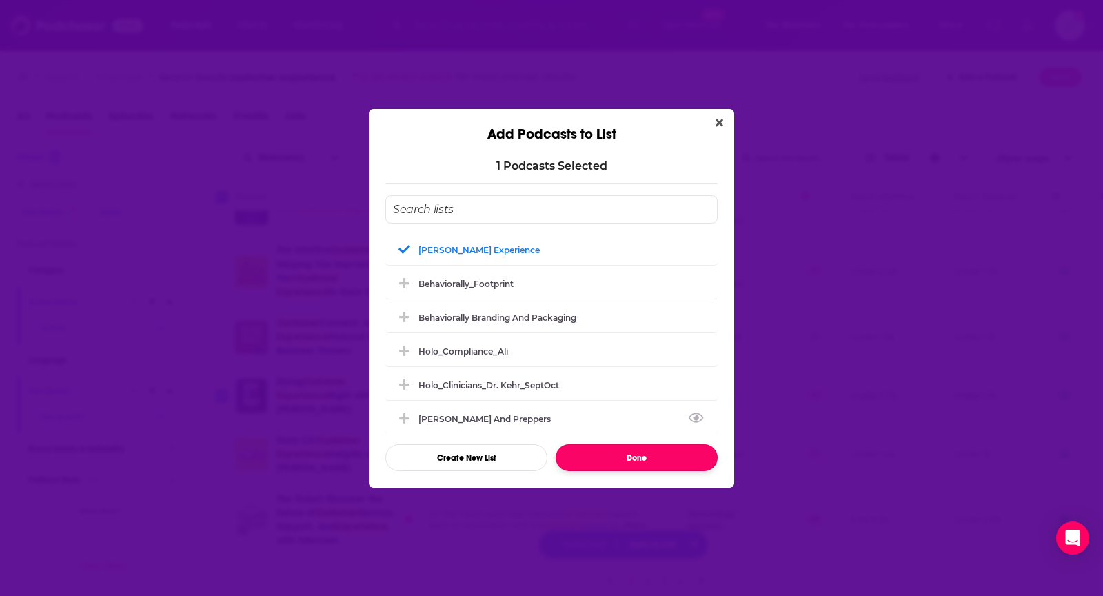
click at [634, 458] on button "Done" at bounding box center [637, 457] width 162 height 27
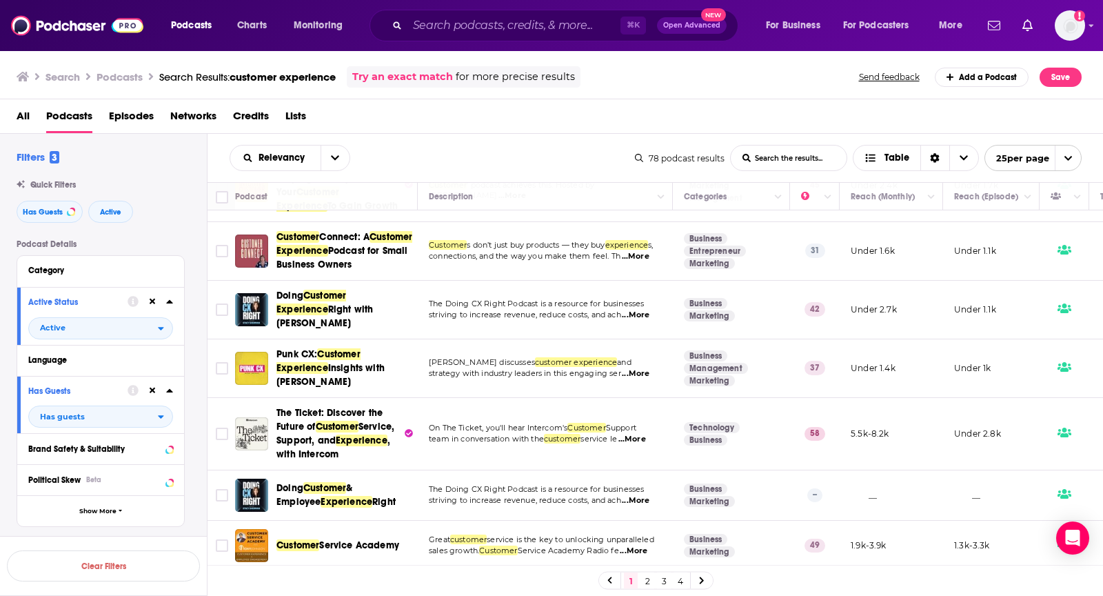
scroll to position [290, 0]
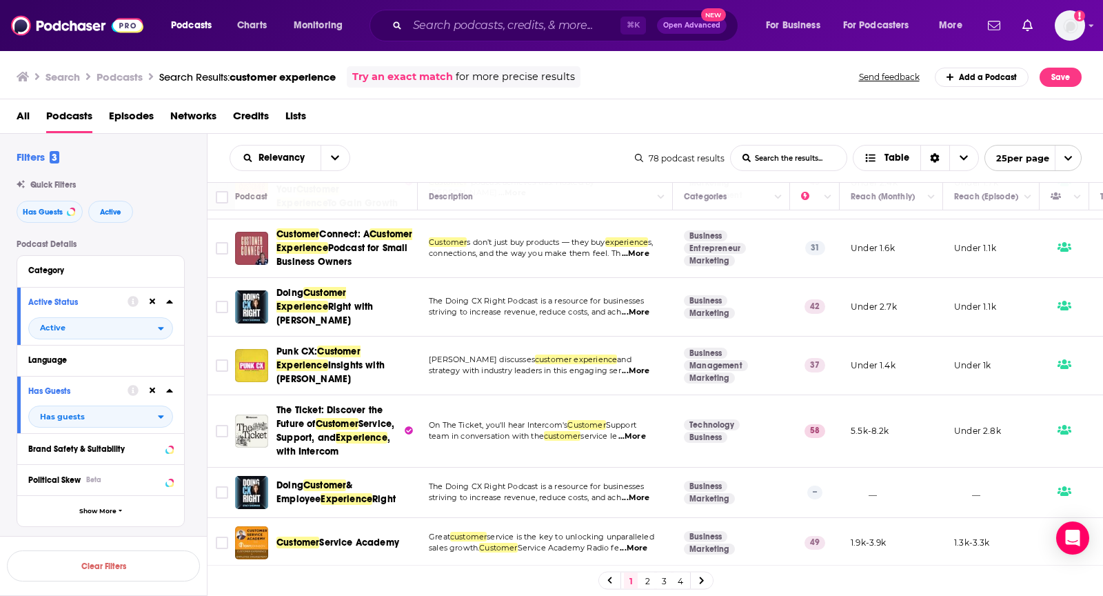
click at [642, 431] on span "...More" at bounding box center [633, 436] width 28 height 11
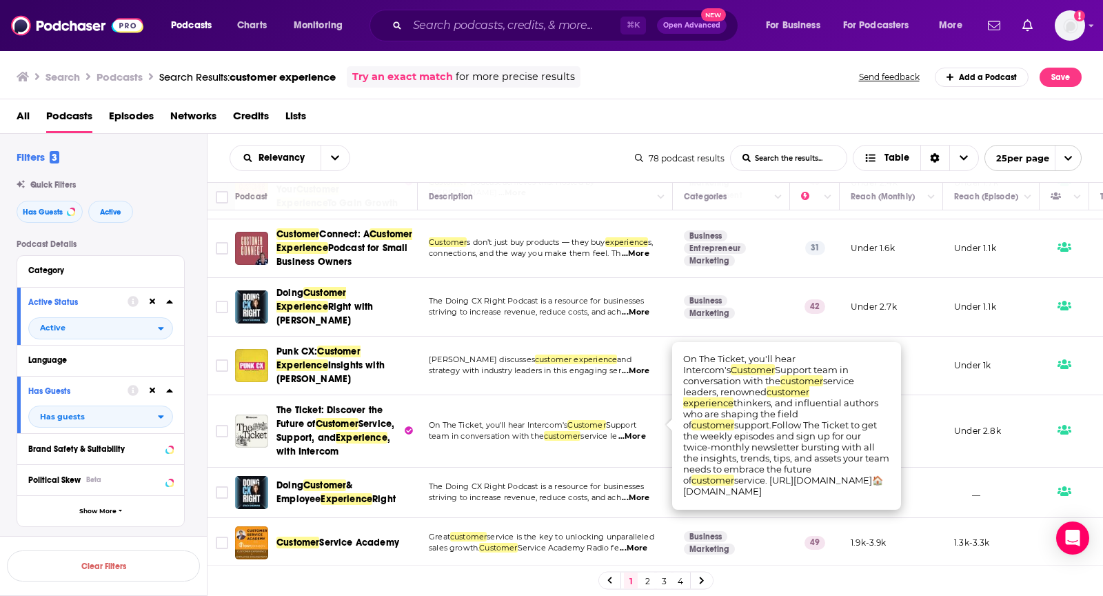
click at [642, 431] on span "...More" at bounding box center [633, 436] width 28 height 11
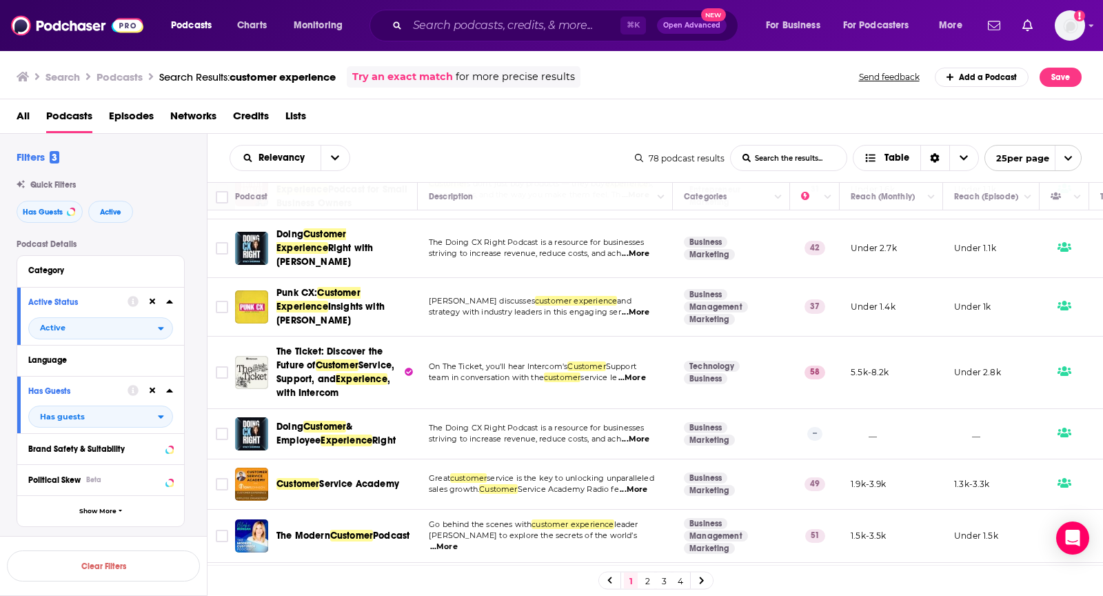
scroll to position [353, 0]
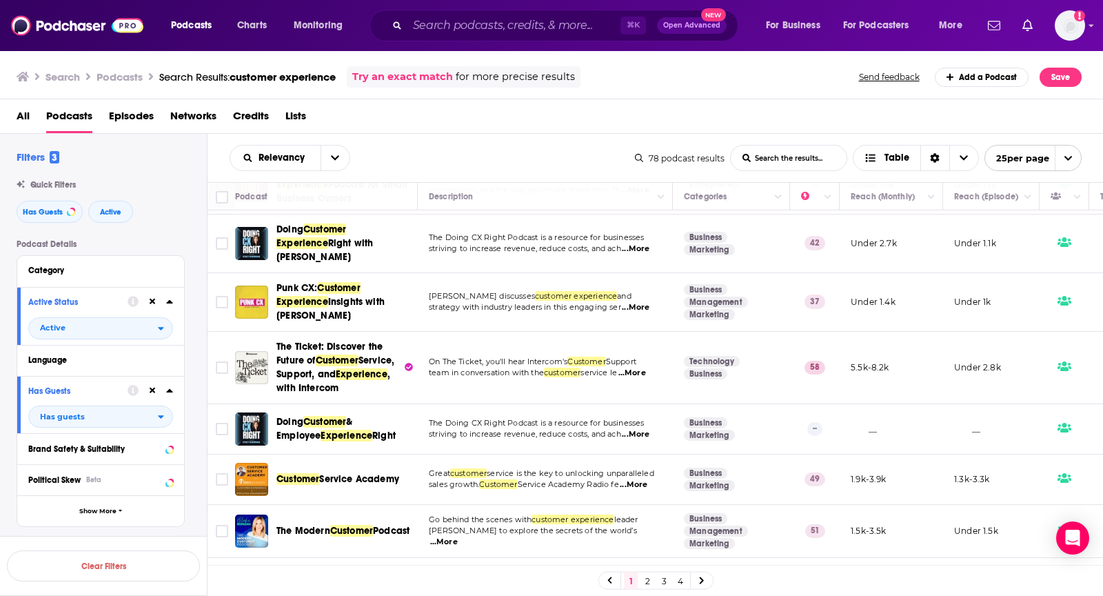
click at [642, 429] on span "...More" at bounding box center [636, 434] width 28 height 11
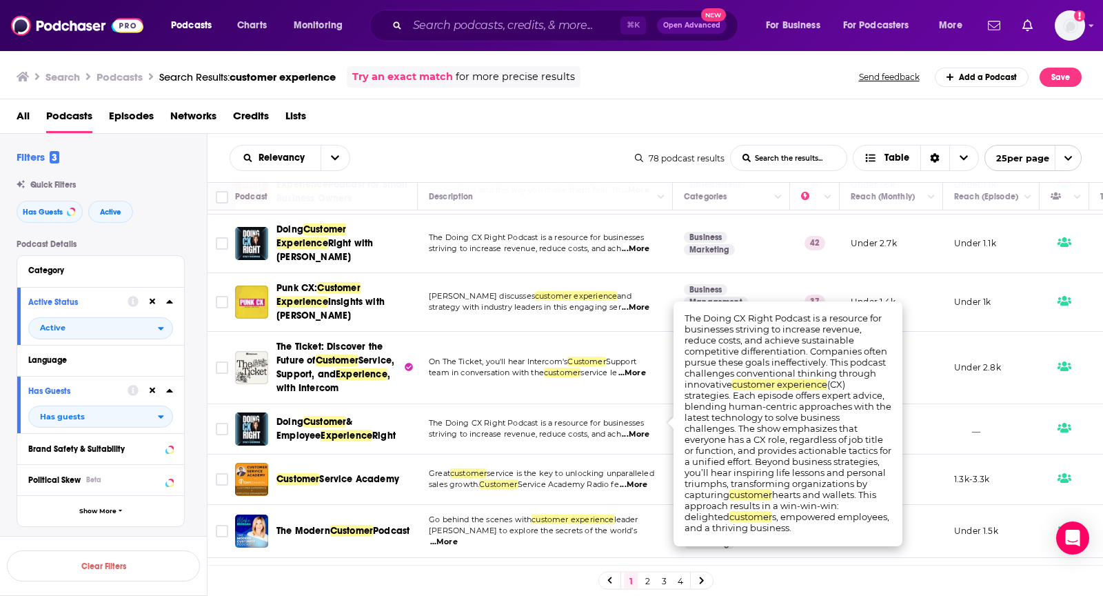
click at [642, 429] on span "...More" at bounding box center [636, 434] width 28 height 11
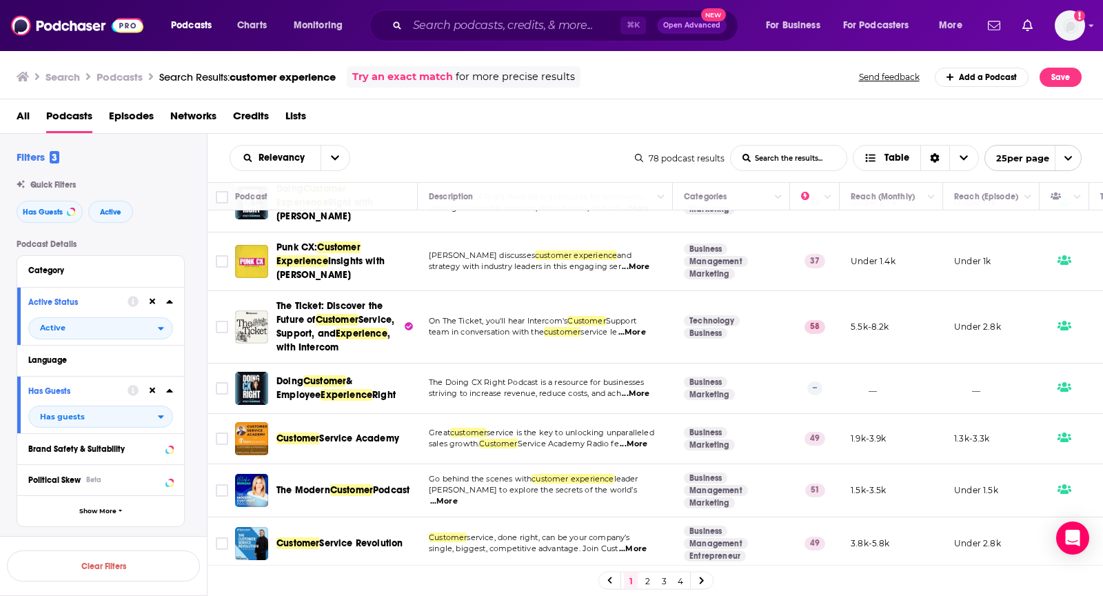
scroll to position [394, 0]
click at [641, 438] on span "...More" at bounding box center [634, 443] width 28 height 11
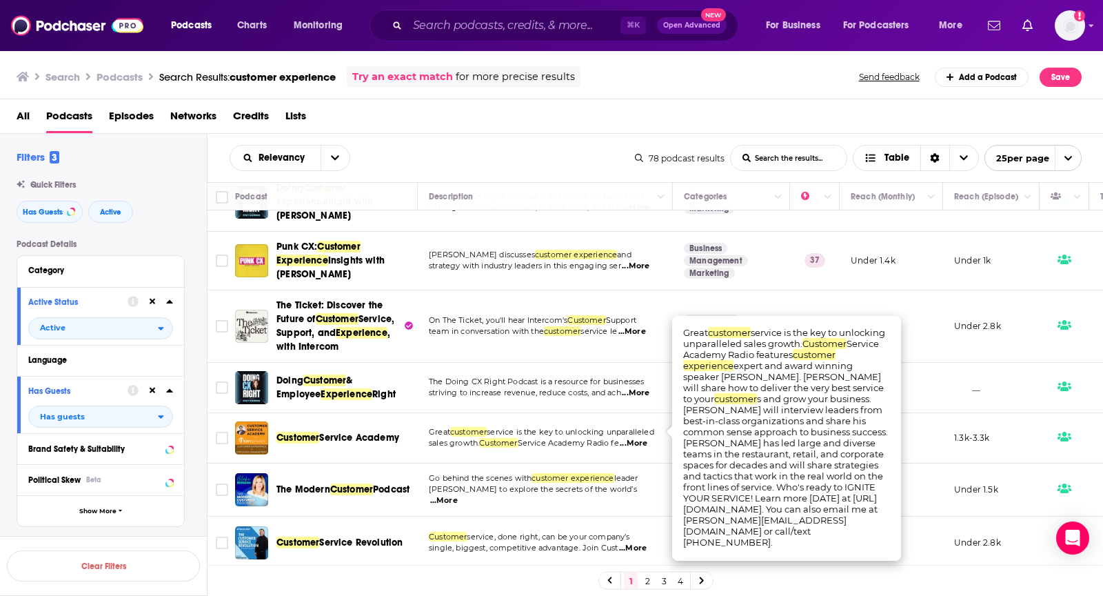
click at [641, 438] on span "...More" at bounding box center [634, 443] width 28 height 11
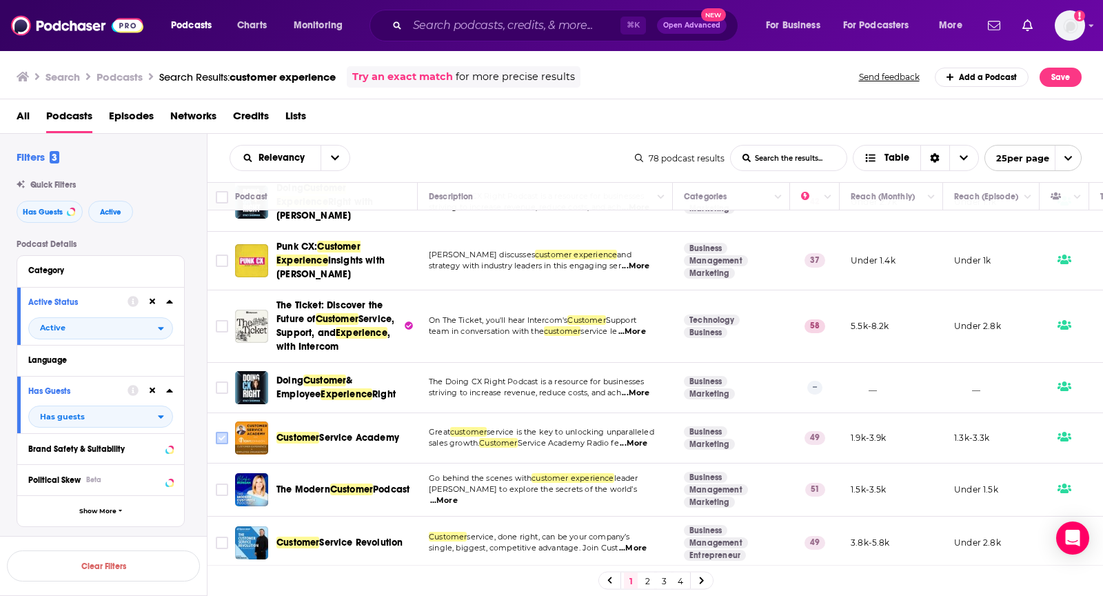
click at [217, 432] on input "Toggle select row" at bounding box center [222, 438] width 12 height 12
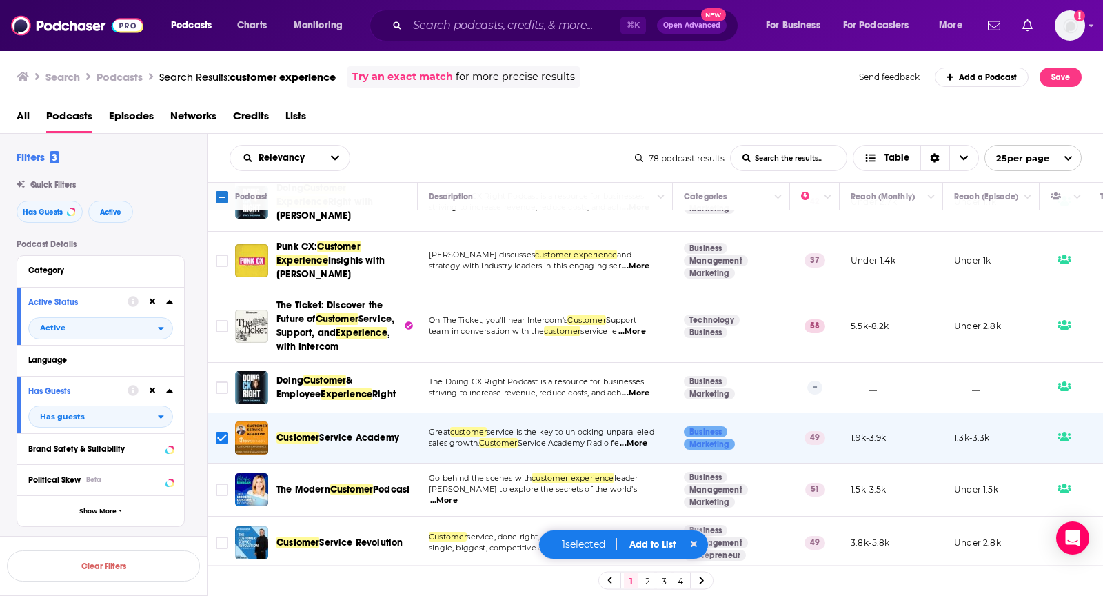
click at [642, 539] on button "Add to List" at bounding box center [653, 545] width 68 height 12
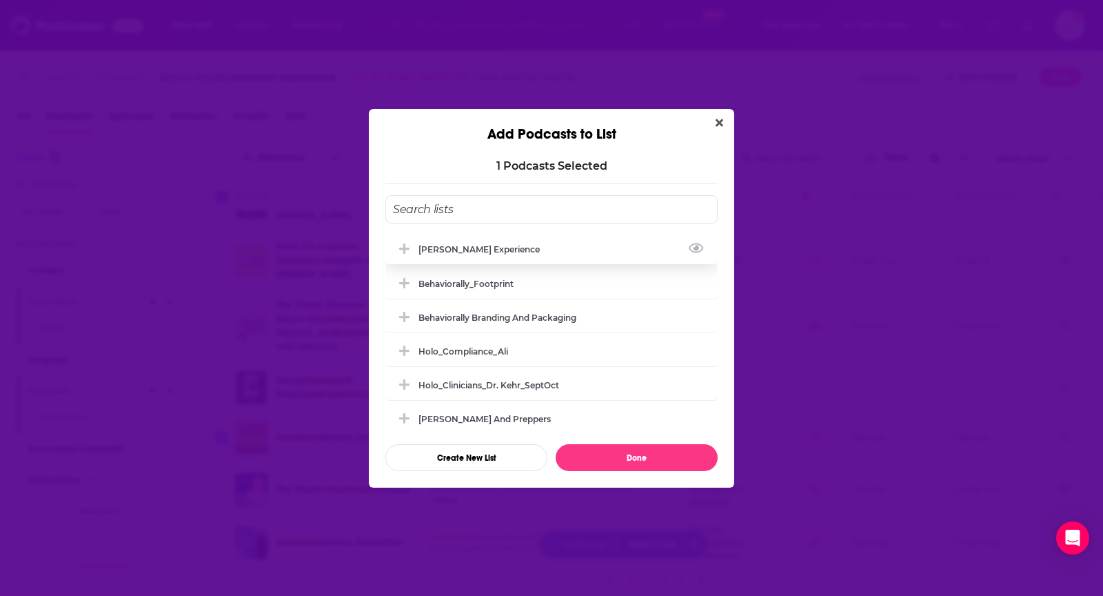
click at [616, 262] on div "Matt Marcotte_Customer Experience" at bounding box center [551, 249] width 332 height 30
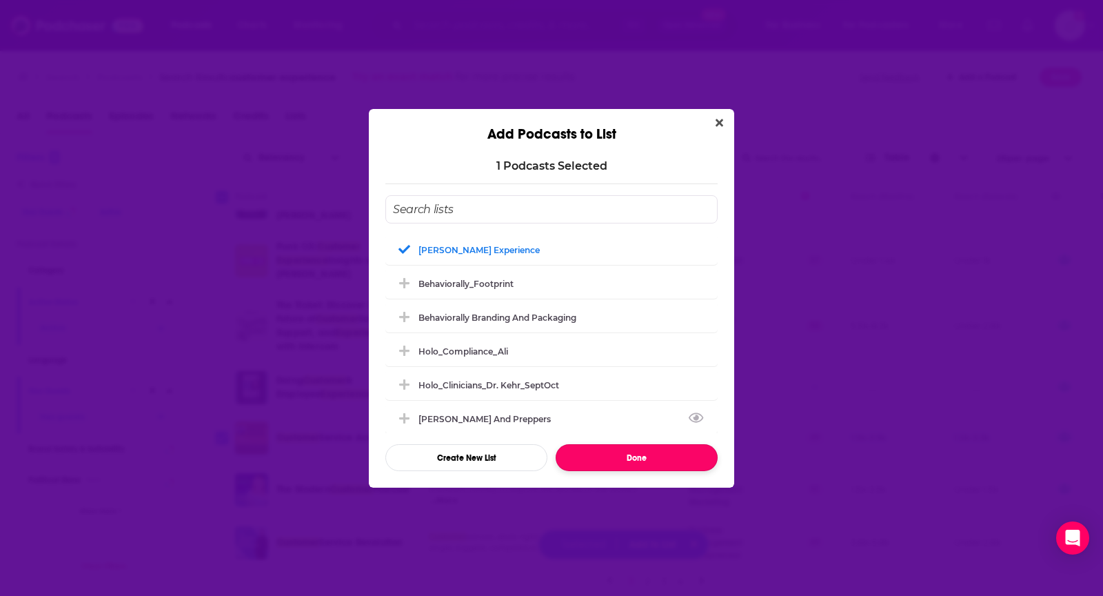
click at [624, 456] on button "Done" at bounding box center [637, 457] width 162 height 27
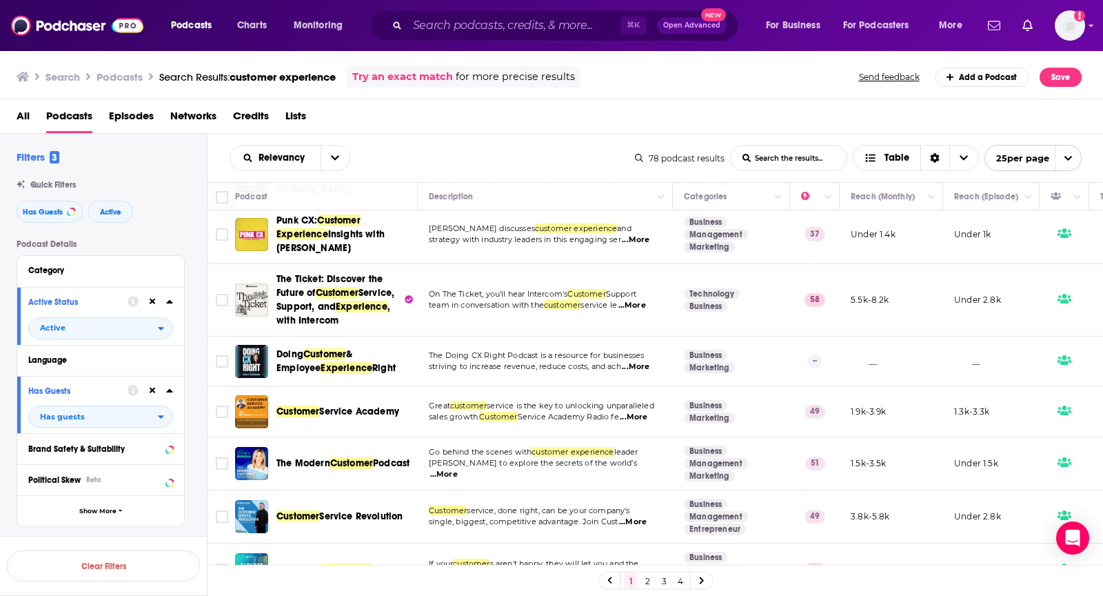
scroll to position [421, 0]
click at [458, 468] on span "...More" at bounding box center [444, 473] width 28 height 11
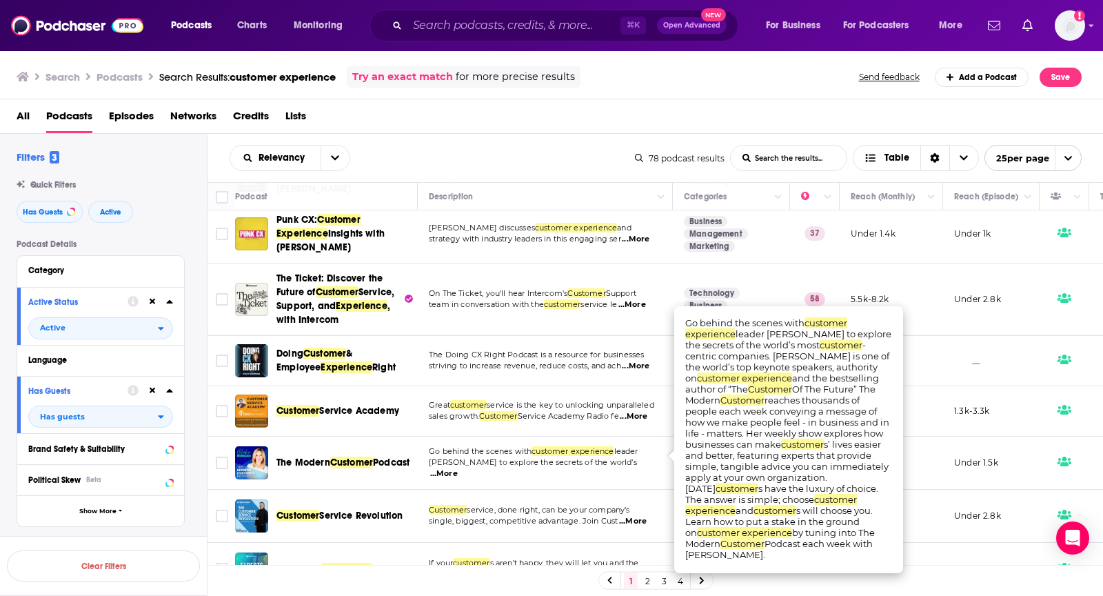
click at [458, 468] on span "...More" at bounding box center [444, 473] width 28 height 11
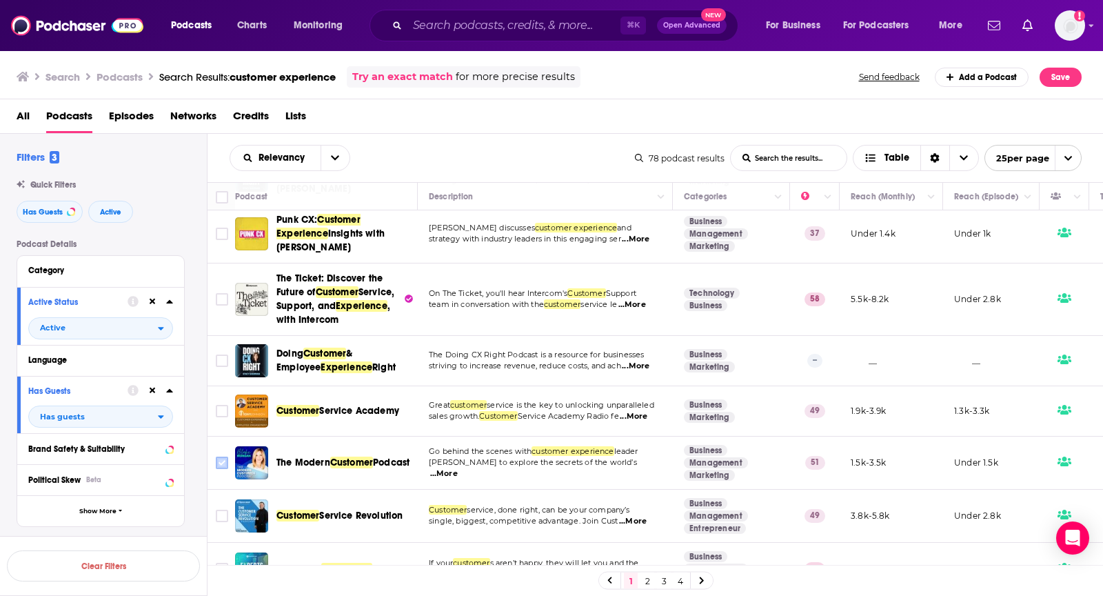
click at [228, 454] on icon "Toggle select row" at bounding box center [222, 462] width 17 height 17
click at [221, 457] on input "Toggle select row" at bounding box center [222, 463] width 12 height 12
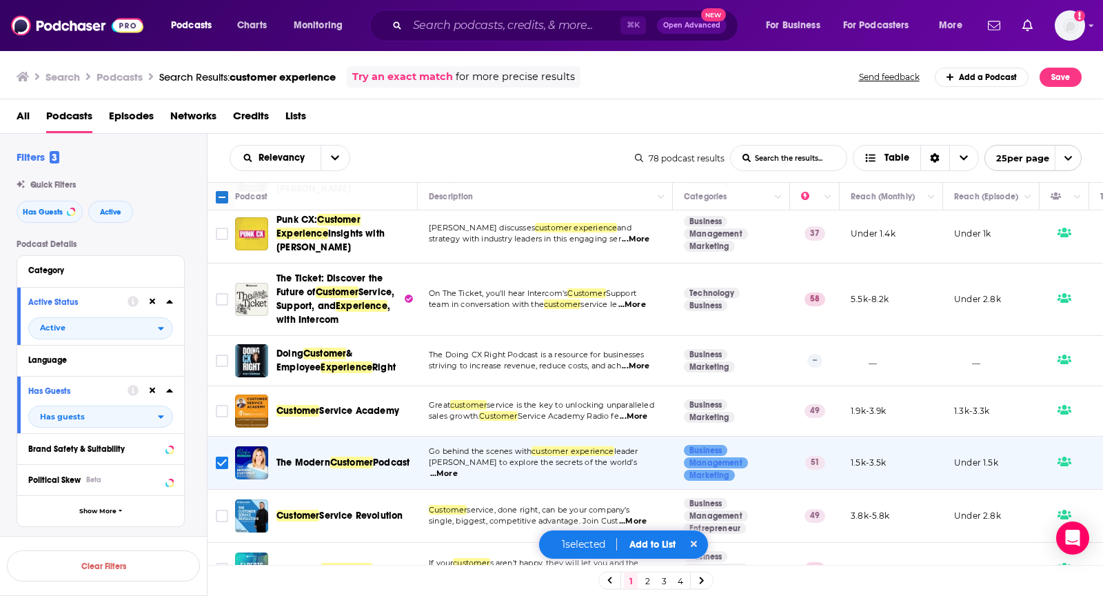
click at [650, 539] on button "Add to List" at bounding box center [653, 545] width 68 height 12
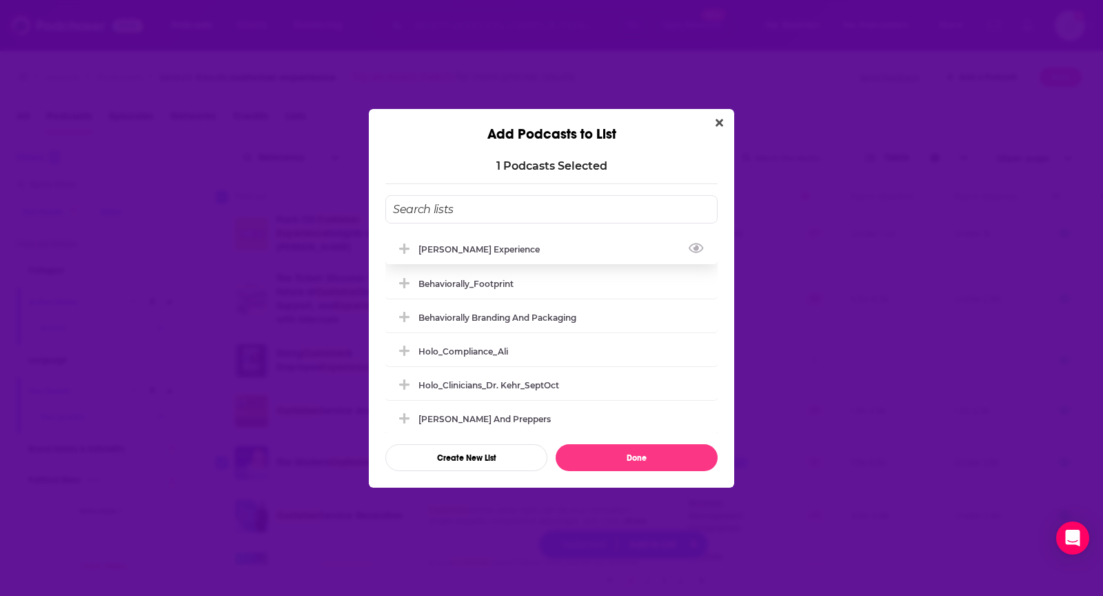
click at [596, 240] on div "Matt Marcotte_Customer Experience" at bounding box center [551, 249] width 332 height 30
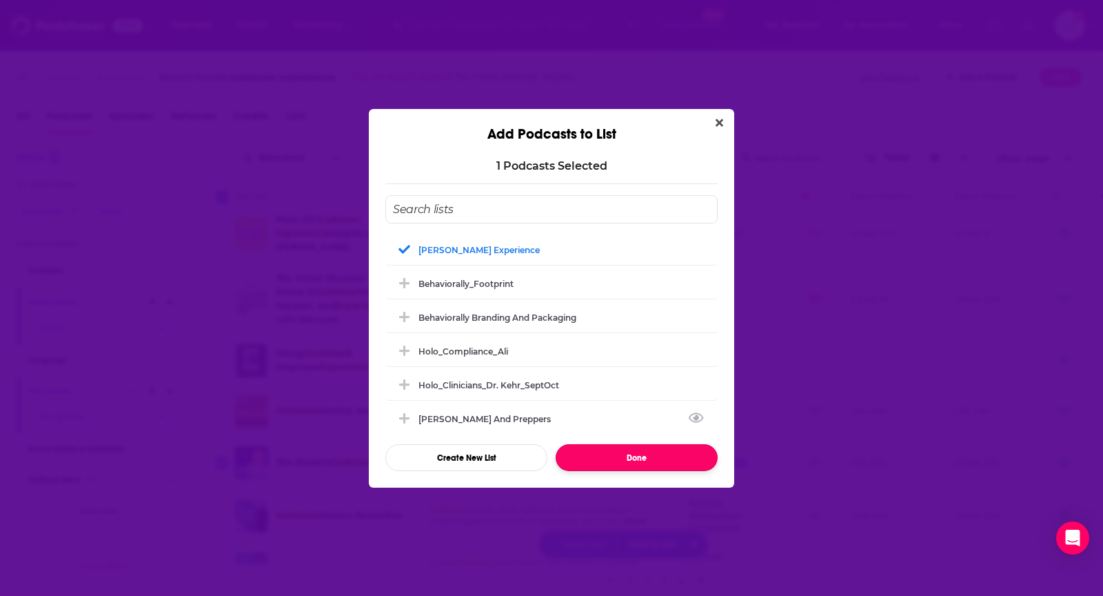
click at [621, 456] on button "Done" at bounding box center [637, 457] width 162 height 27
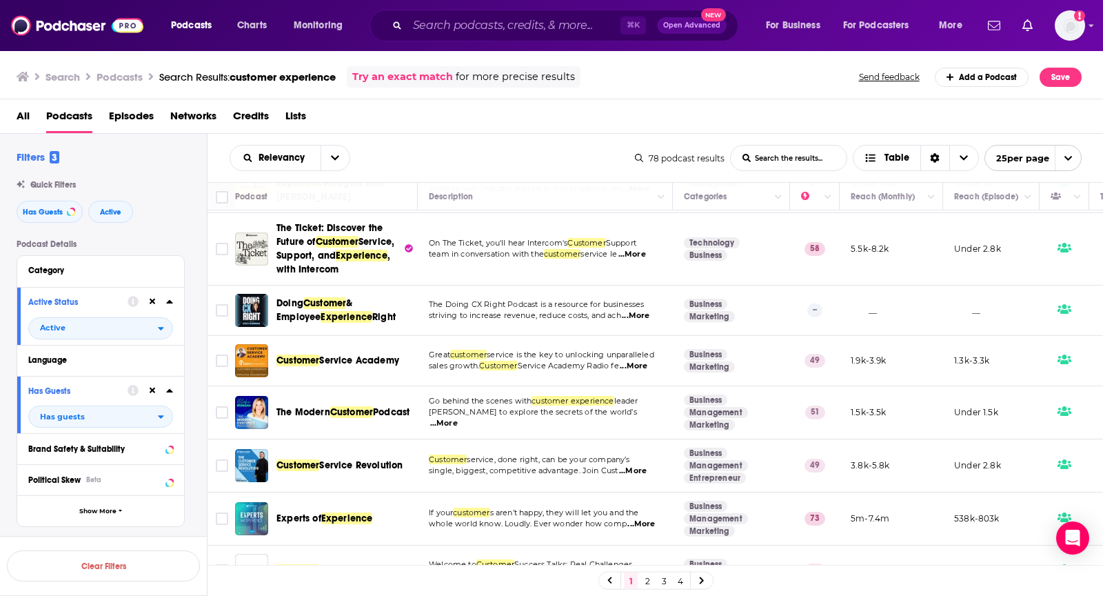
scroll to position [474, 0]
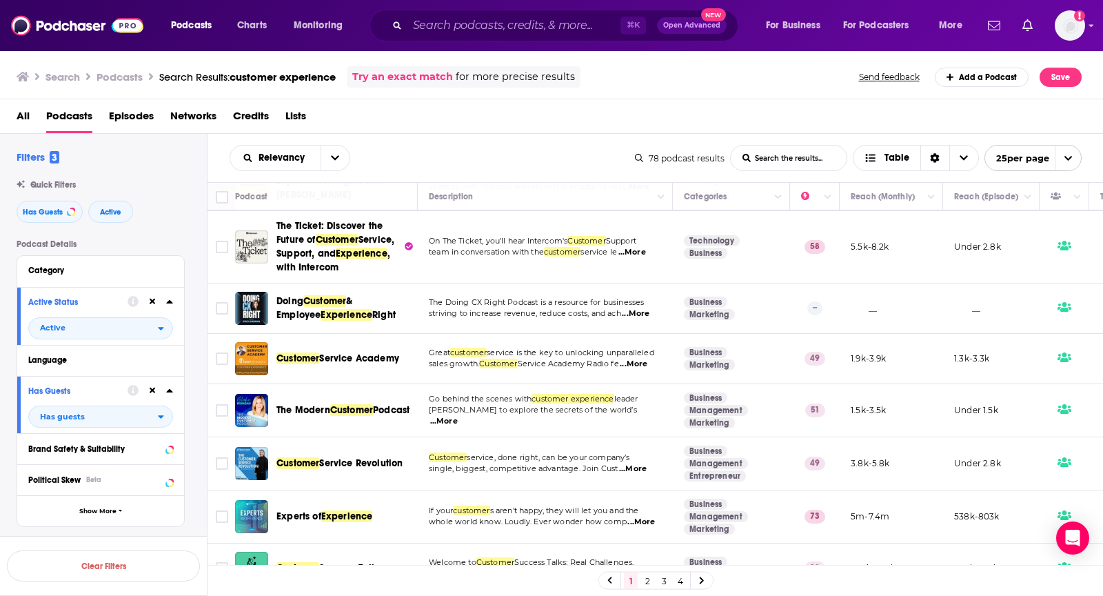
click at [634, 463] on span "...More" at bounding box center [633, 468] width 28 height 11
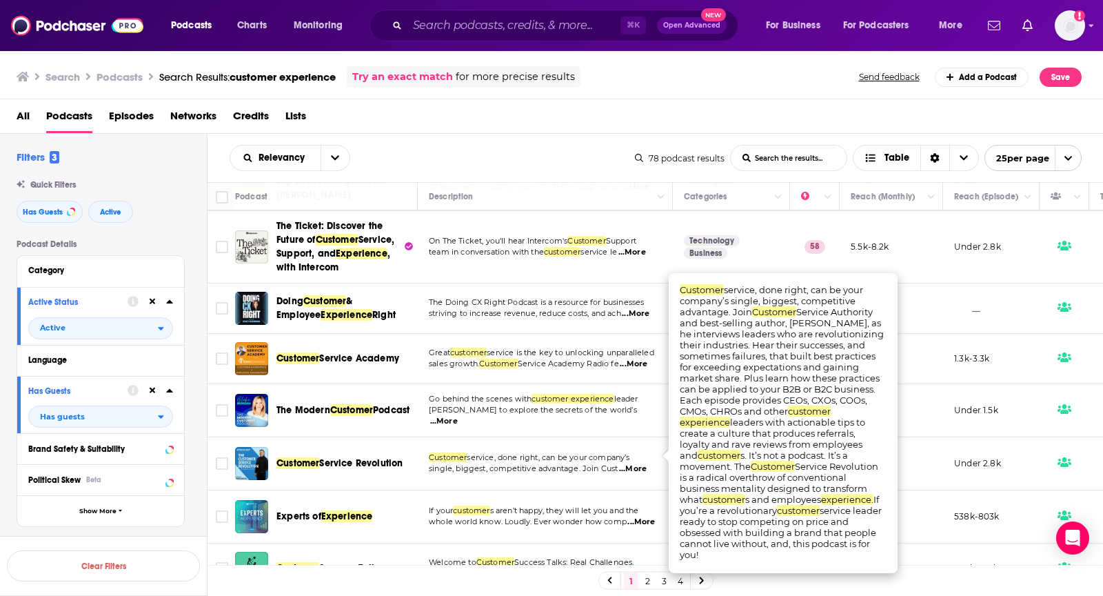
click at [634, 463] on span "...More" at bounding box center [633, 468] width 28 height 11
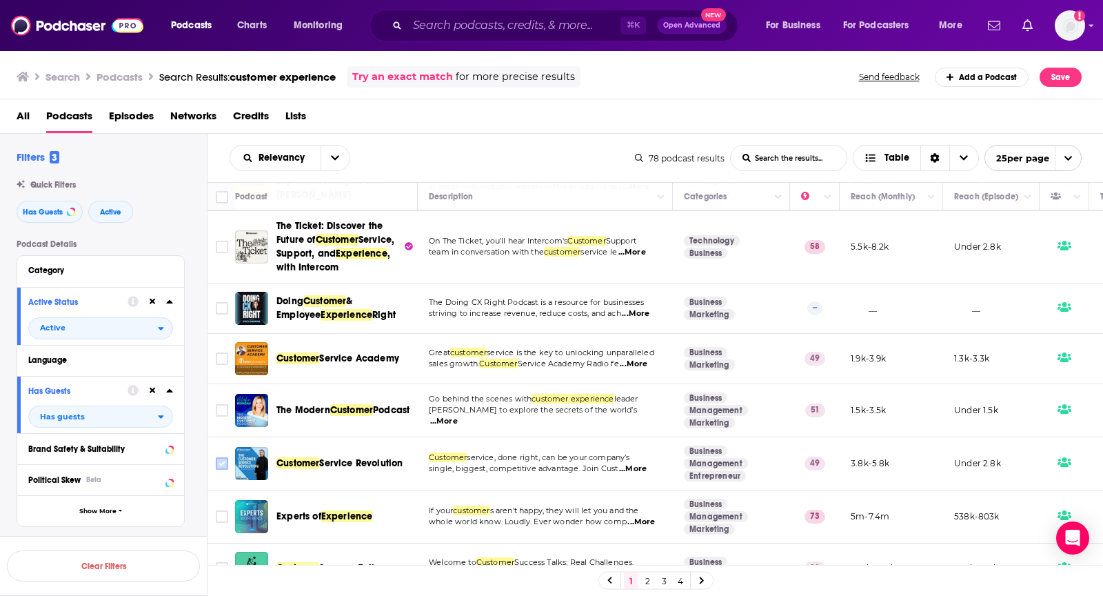
click at [219, 457] on input "Toggle select row" at bounding box center [222, 463] width 12 height 12
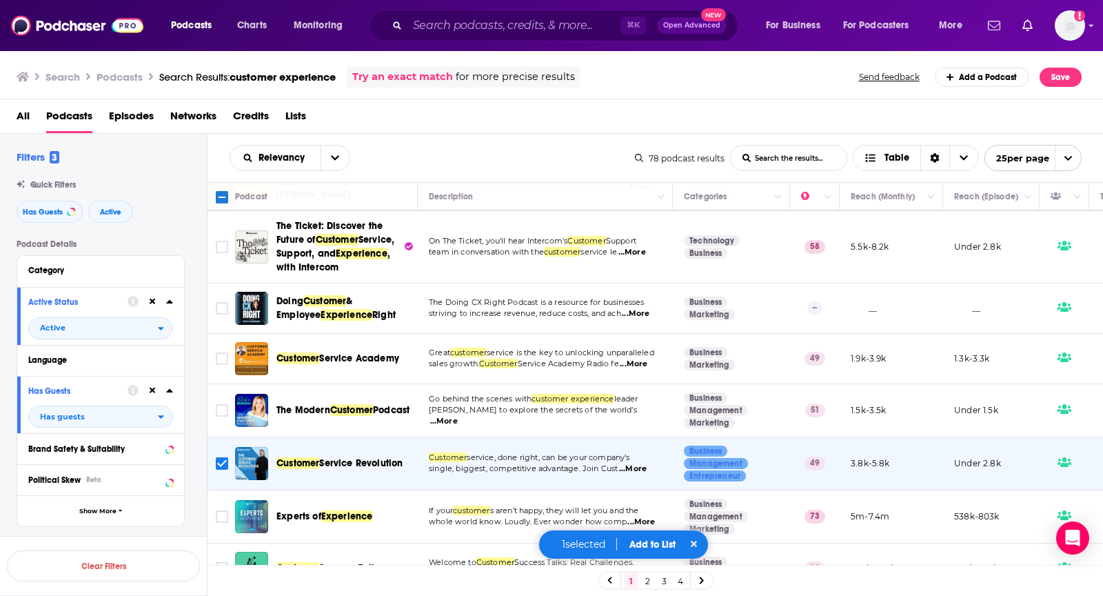
click at [645, 542] on button "Add to List" at bounding box center [653, 545] width 68 height 12
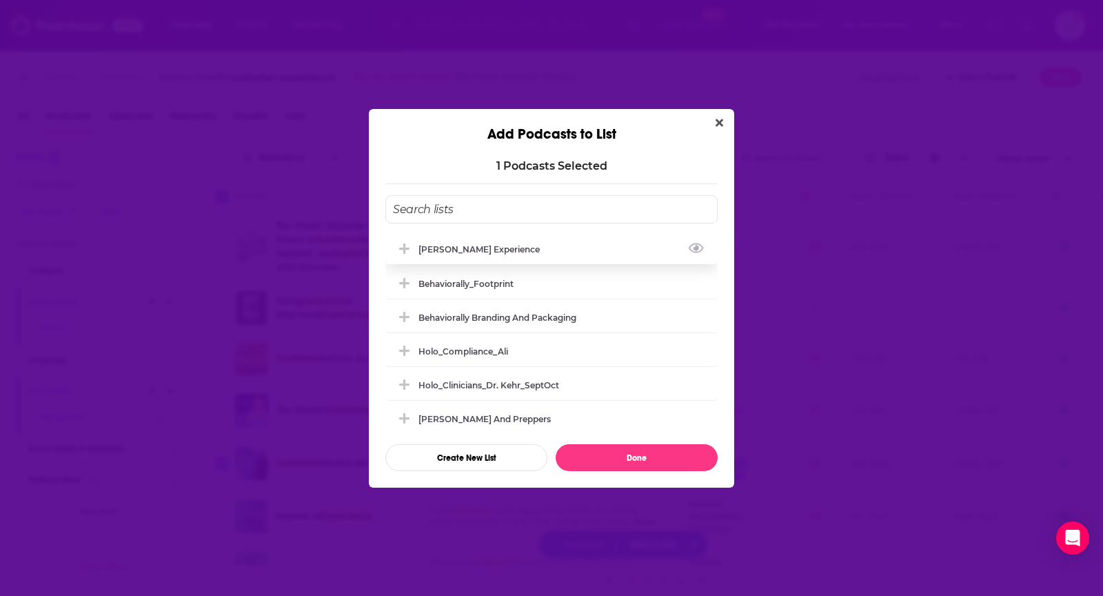
click at [623, 252] on div "Matt Marcotte_Customer Experience" at bounding box center [551, 249] width 332 height 30
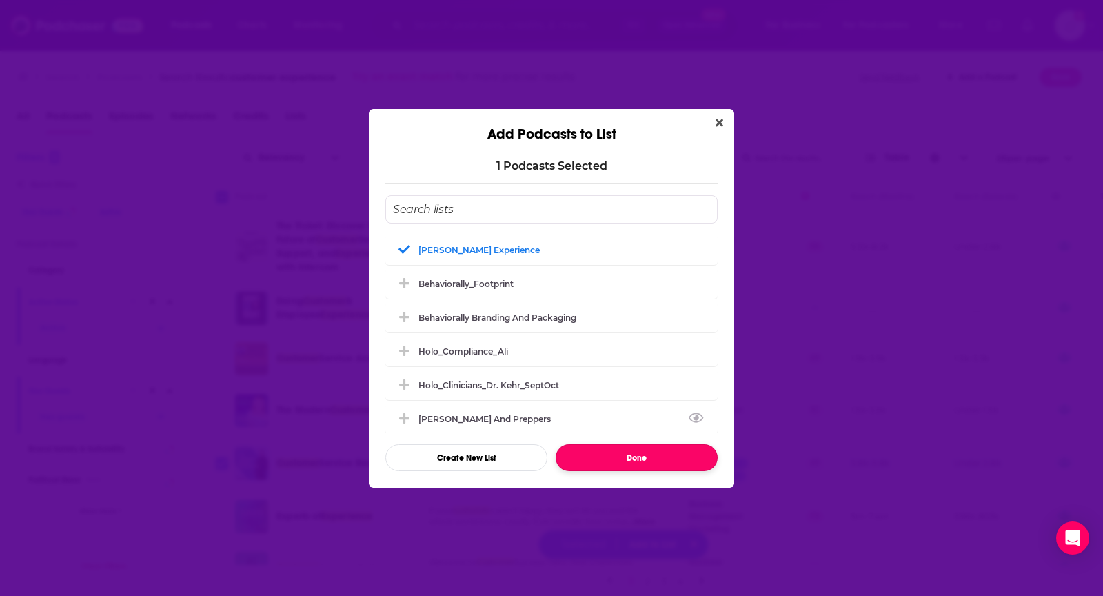
click at [591, 467] on button "Done" at bounding box center [637, 457] width 162 height 27
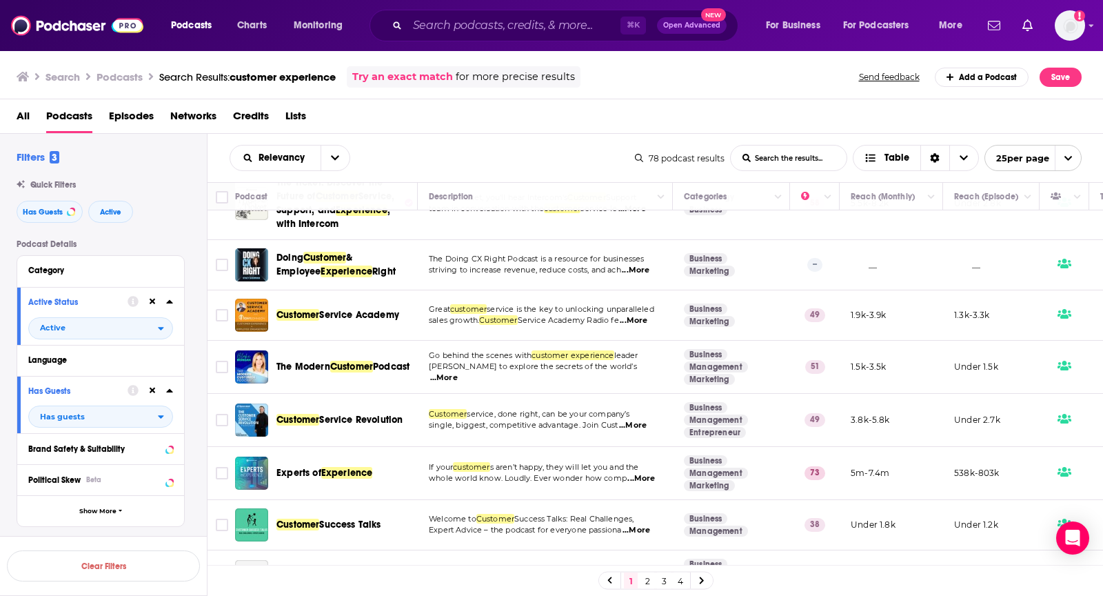
scroll to position [518, 0]
click at [639, 472] on span "...More" at bounding box center [642, 477] width 28 height 11
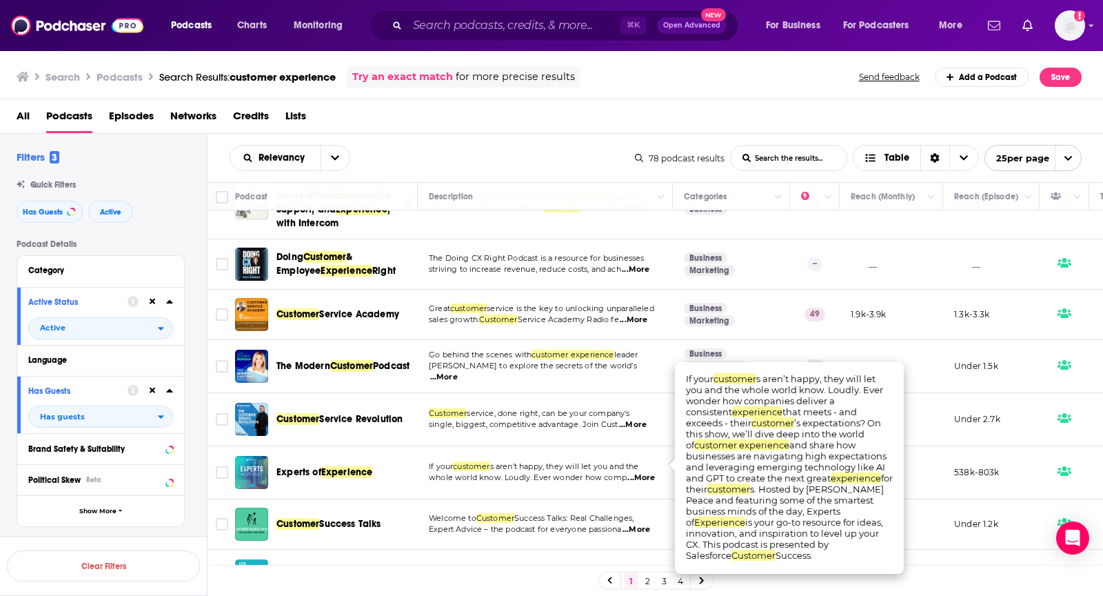
click at [639, 472] on span "...More" at bounding box center [642, 477] width 28 height 11
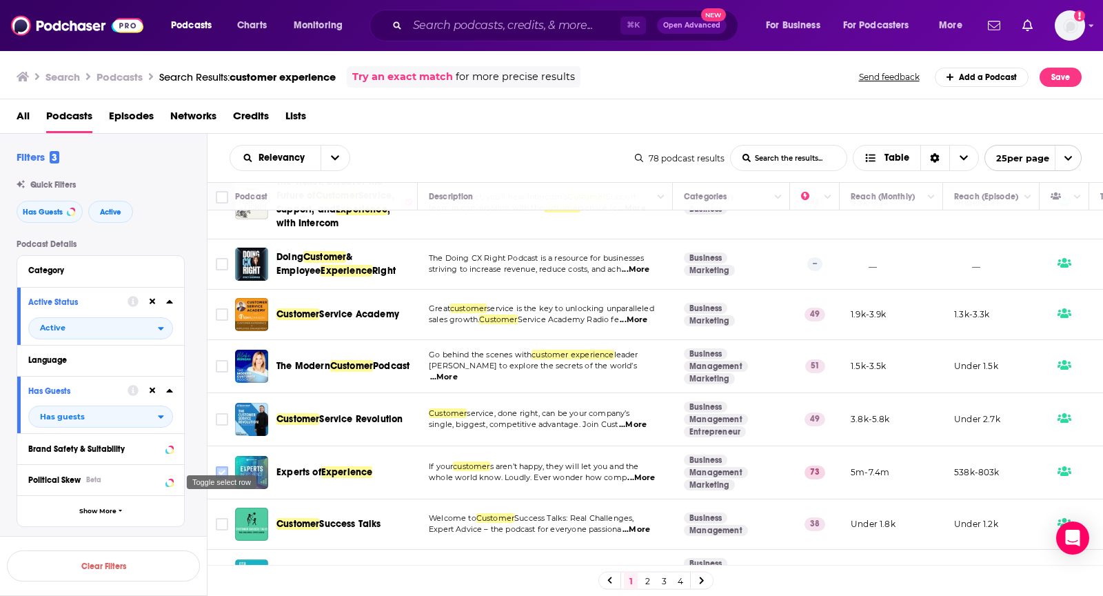
click at [225, 466] on input "Toggle select row" at bounding box center [222, 472] width 12 height 12
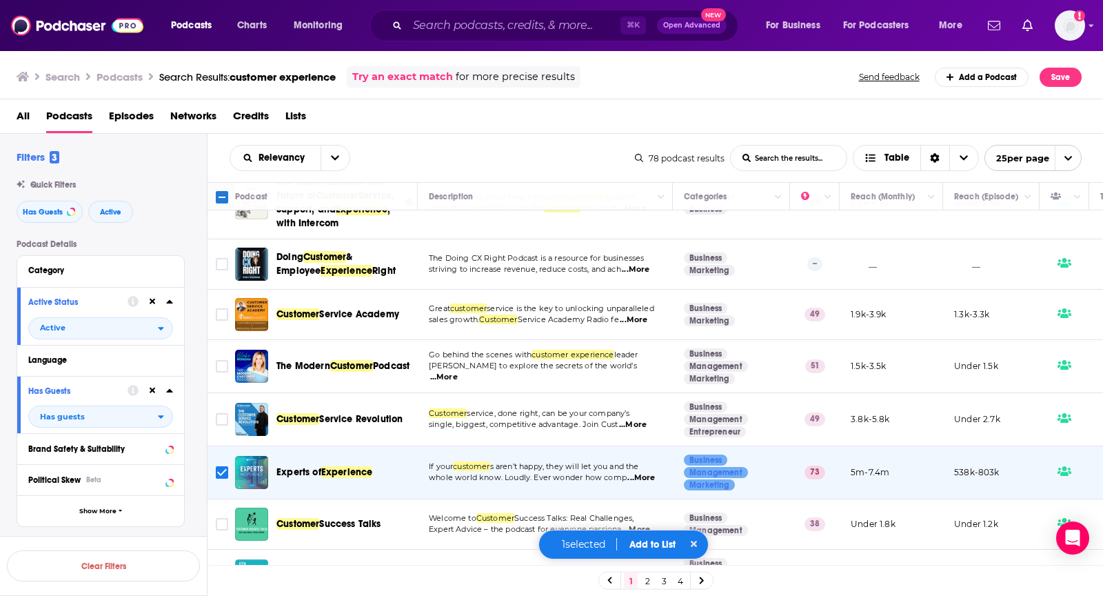
click at [650, 541] on button "Add to List" at bounding box center [653, 545] width 68 height 12
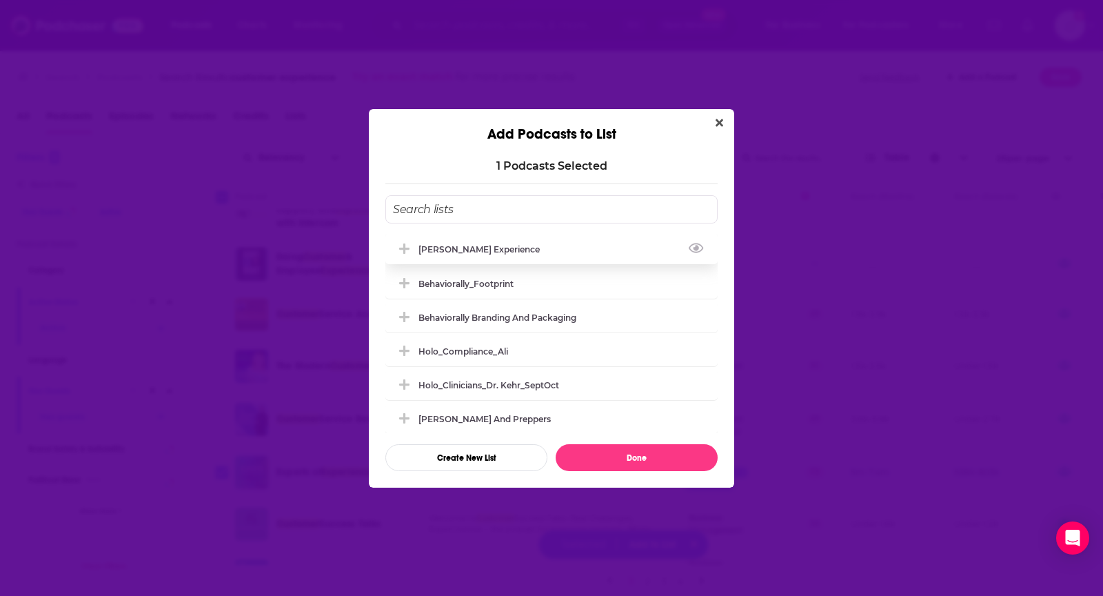
click at [548, 248] on div "Matt Marcotte_Customer Experience" at bounding box center [484, 249] width 130 height 10
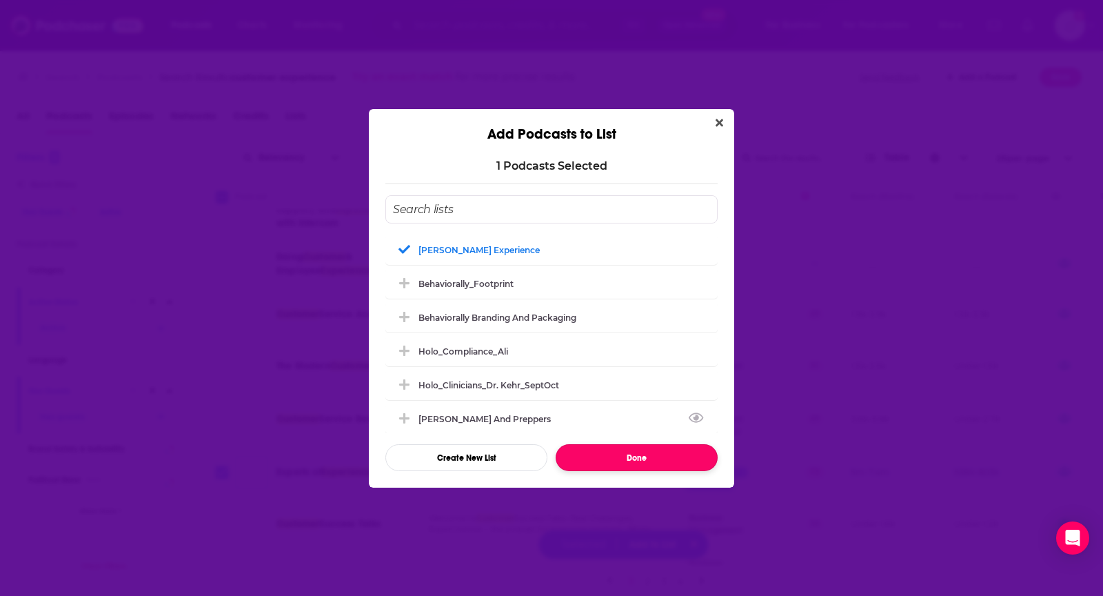
click at [614, 463] on button "Done" at bounding box center [637, 457] width 162 height 27
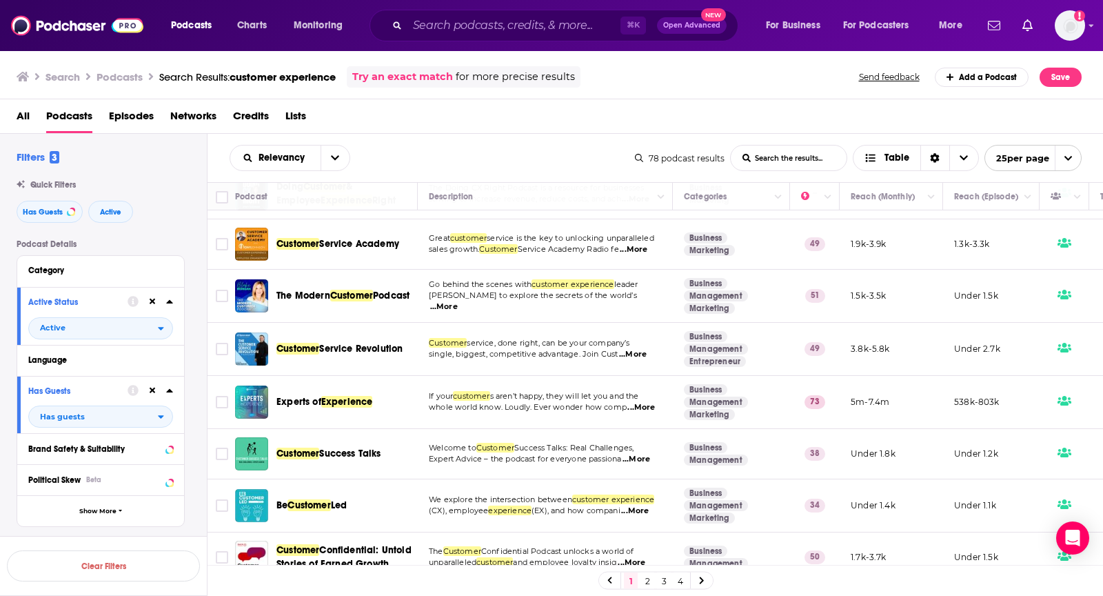
scroll to position [590, 0]
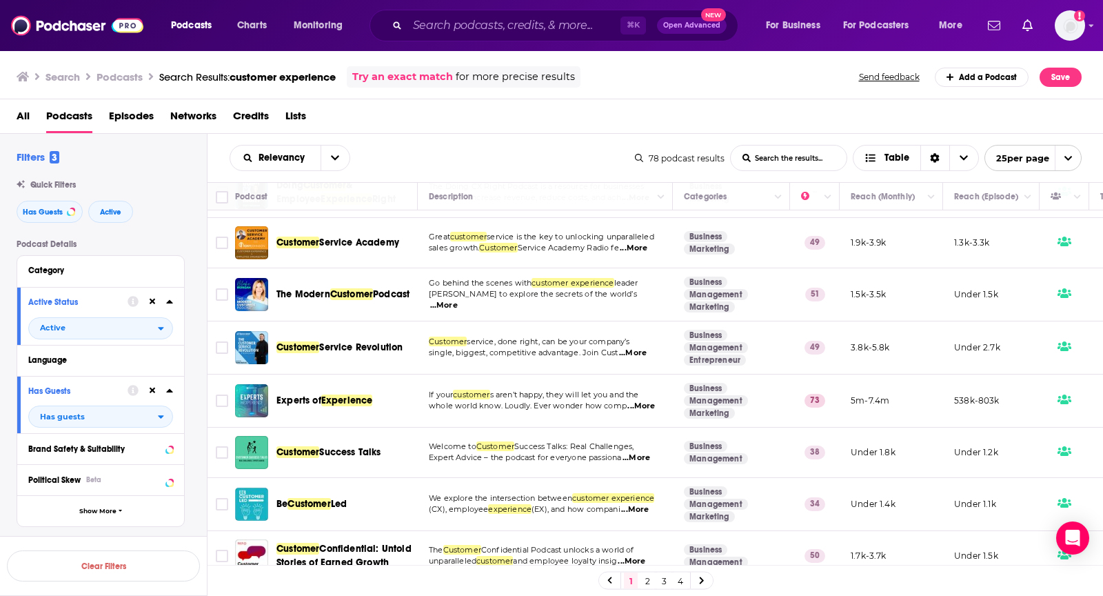
click at [638, 452] on span "...More" at bounding box center [637, 457] width 28 height 11
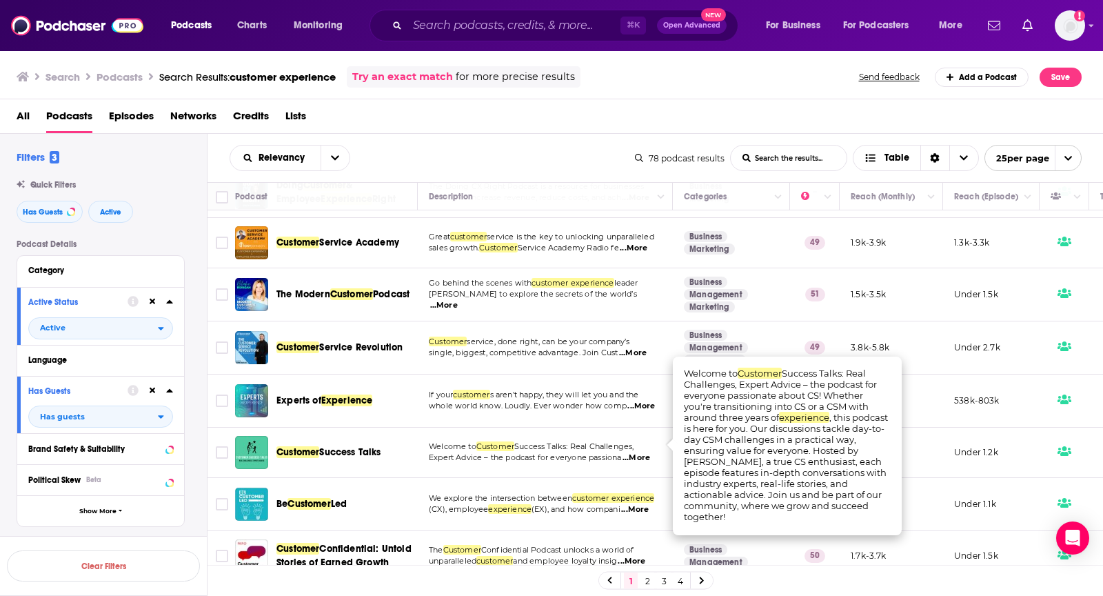
click at [638, 452] on span "...More" at bounding box center [637, 457] width 28 height 11
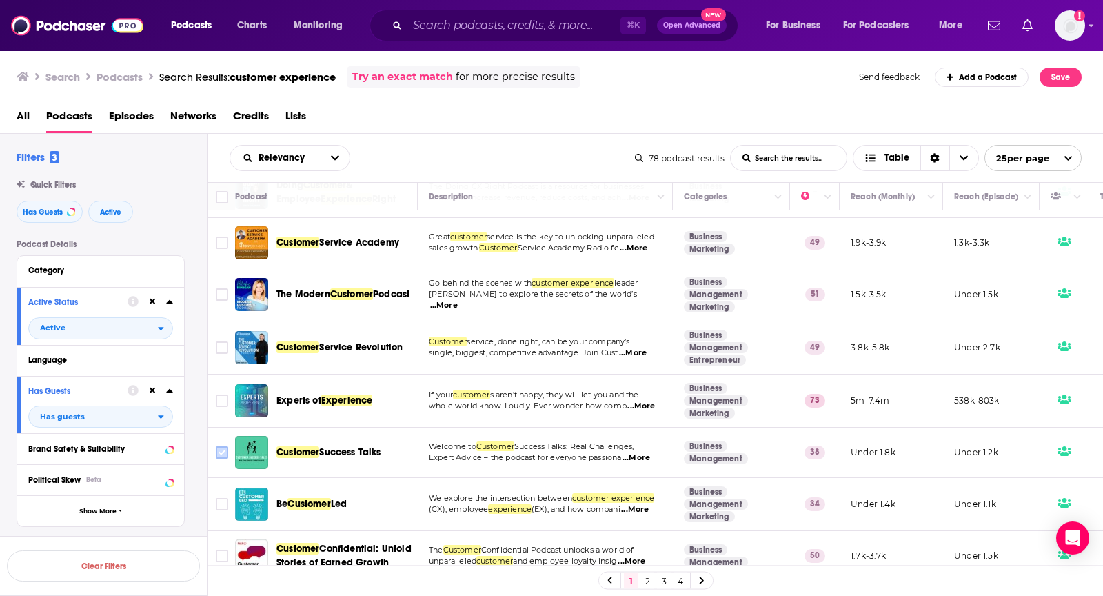
click at [223, 446] on input "Toggle select row" at bounding box center [222, 452] width 12 height 12
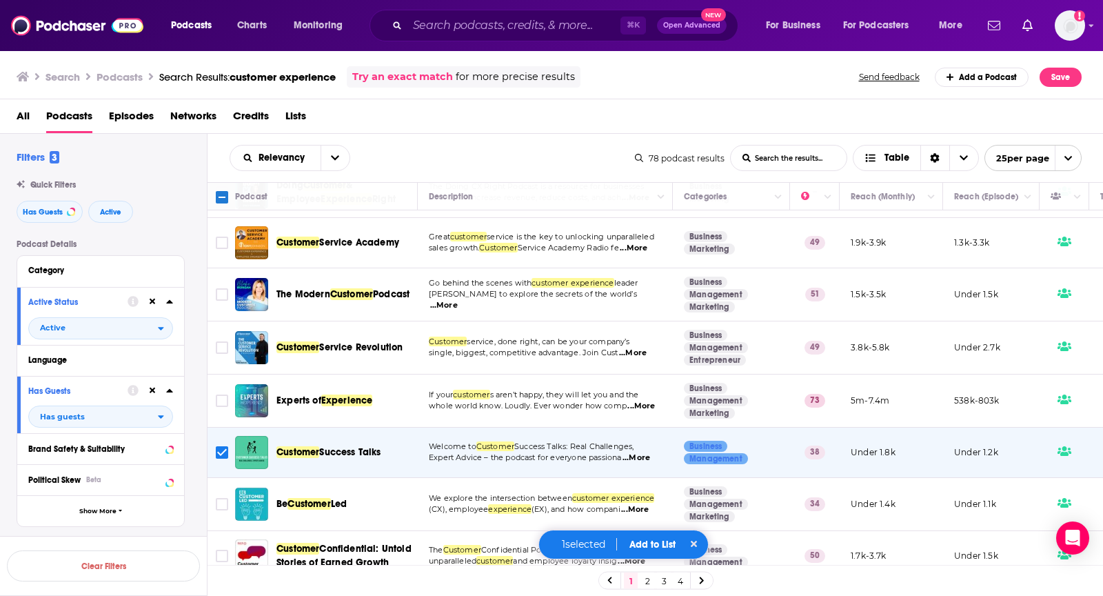
click at [653, 547] on button "Add to List" at bounding box center [653, 545] width 68 height 12
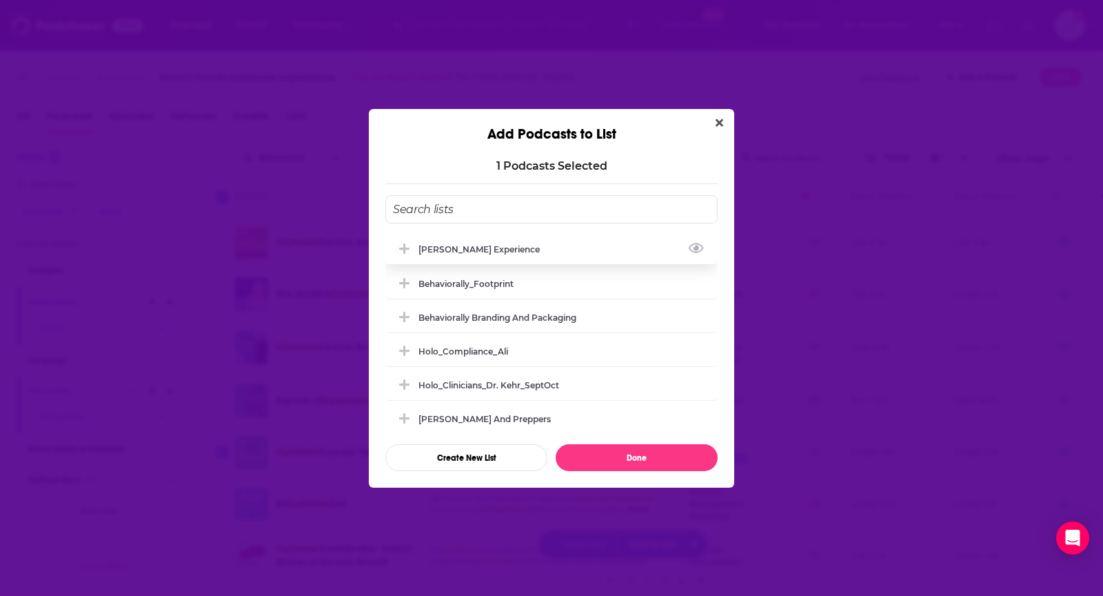
click at [614, 248] on div "Matt Marcotte_Customer Experience" at bounding box center [551, 249] width 332 height 30
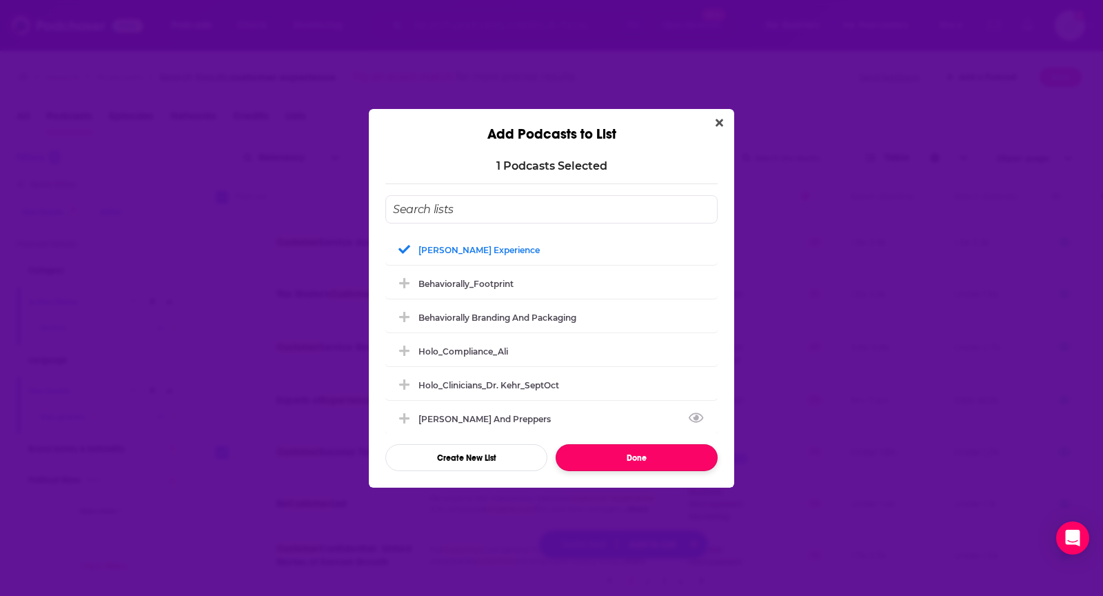
click at [598, 460] on button "Done" at bounding box center [637, 457] width 162 height 27
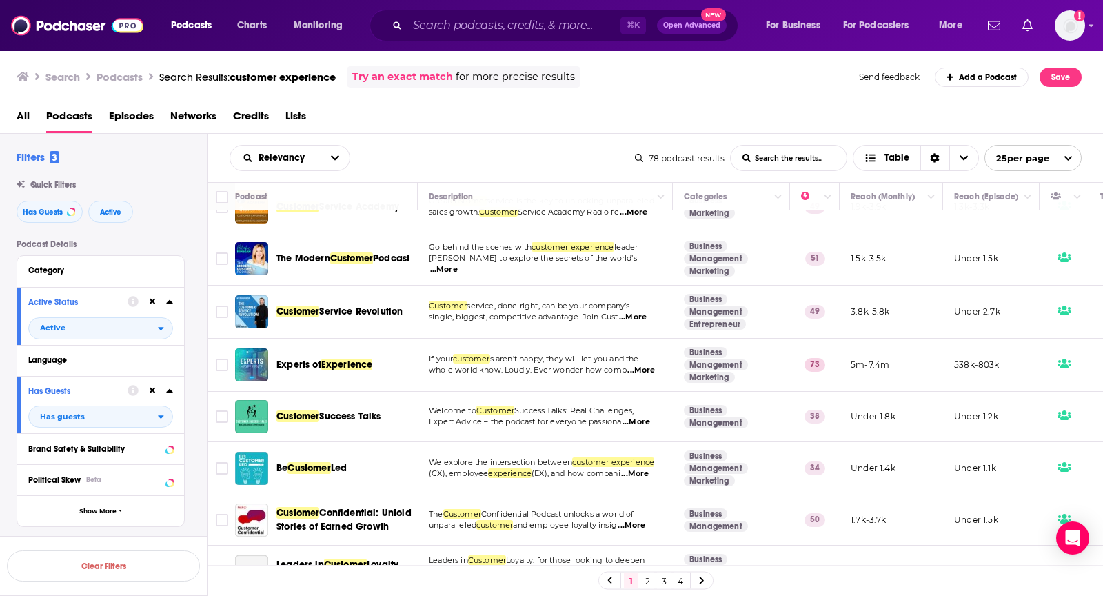
scroll to position [643, 0]
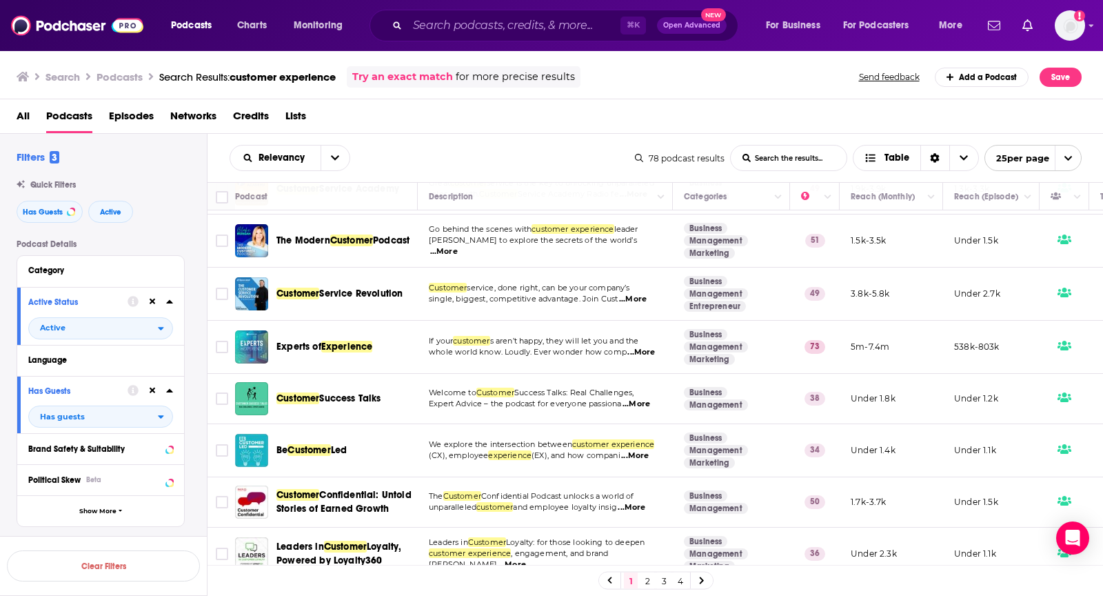
click at [633, 450] on span "...More" at bounding box center [635, 455] width 28 height 11
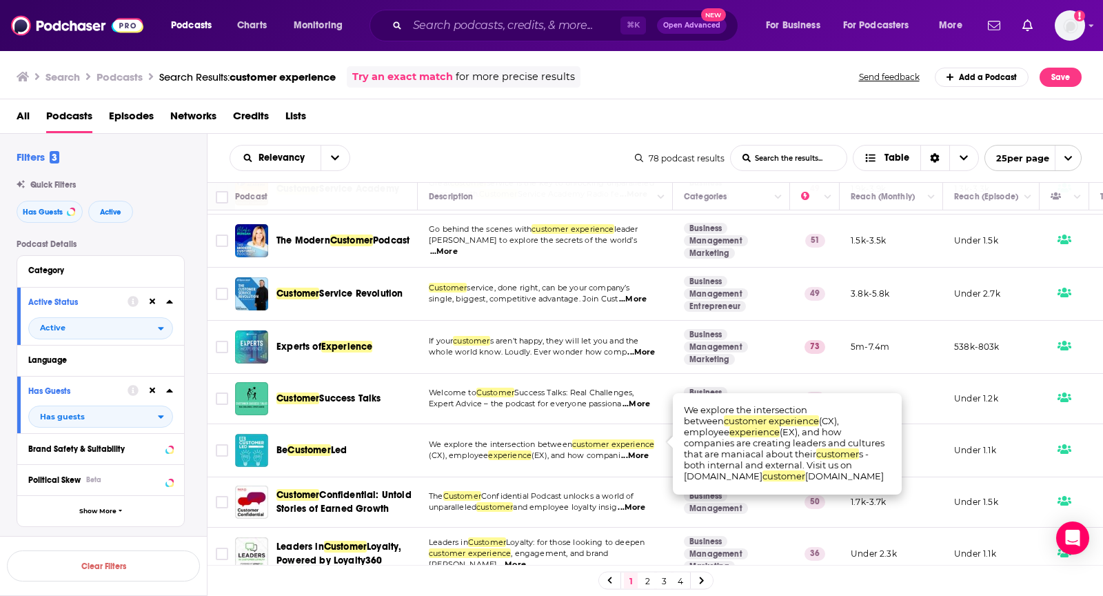
click at [633, 450] on span "...More" at bounding box center [635, 455] width 28 height 11
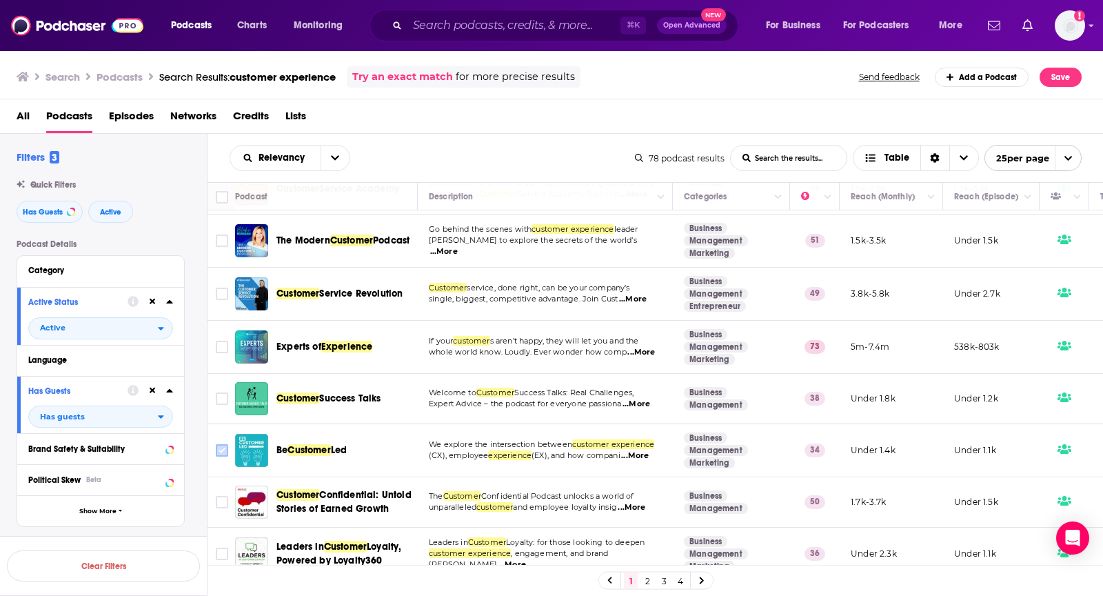
click at [217, 444] on input "Toggle select row" at bounding box center [222, 450] width 12 height 12
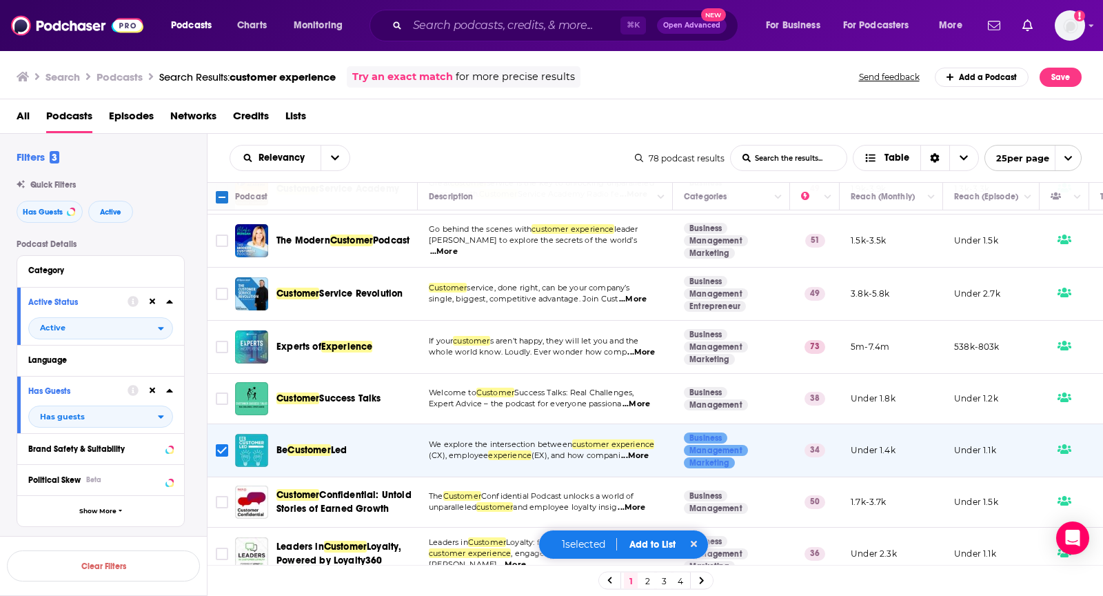
click at [655, 543] on button "Add to List" at bounding box center [653, 545] width 68 height 12
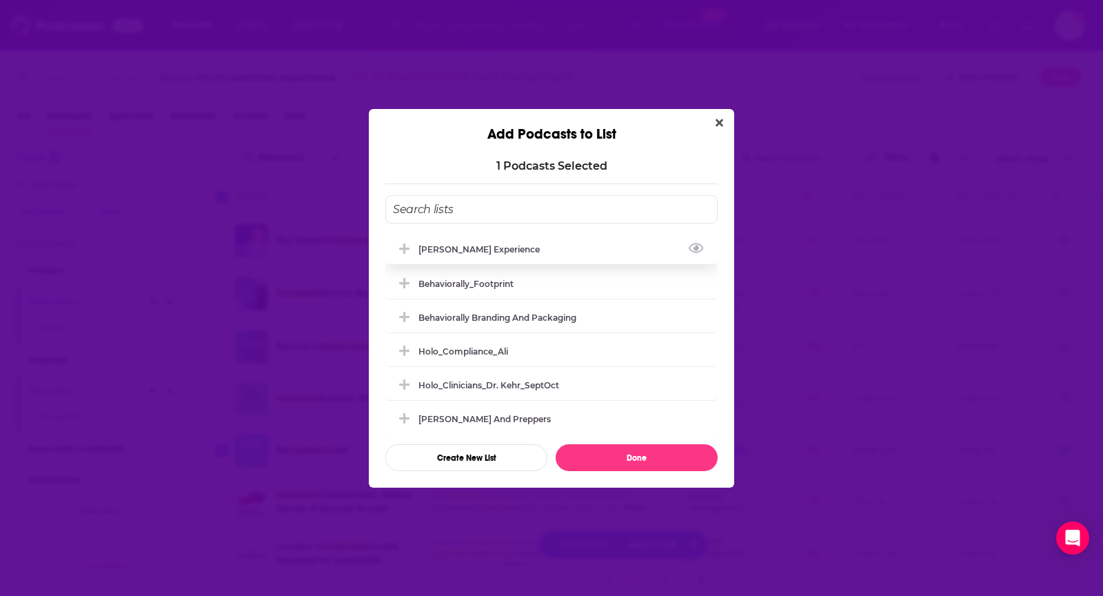
click at [600, 251] on div "Matt Marcotte_Customer Experience" at bounding box center [551, 249] width 332 height 30
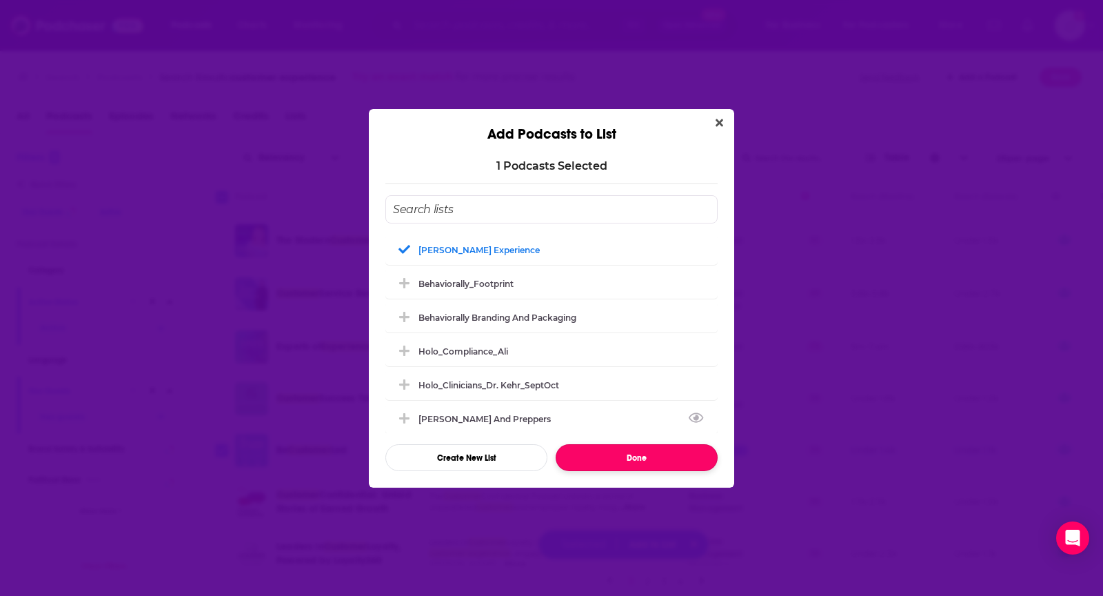
click at [607, 463] on button "Done" at bounding box center [637, 457] width 162 height 27
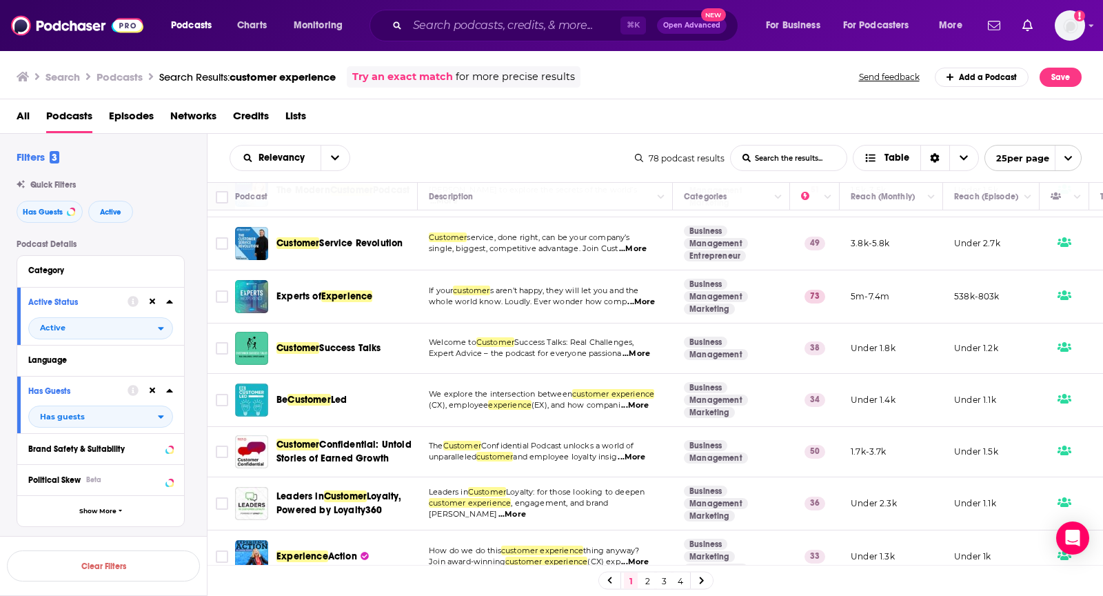
scroll to position [701, 0]
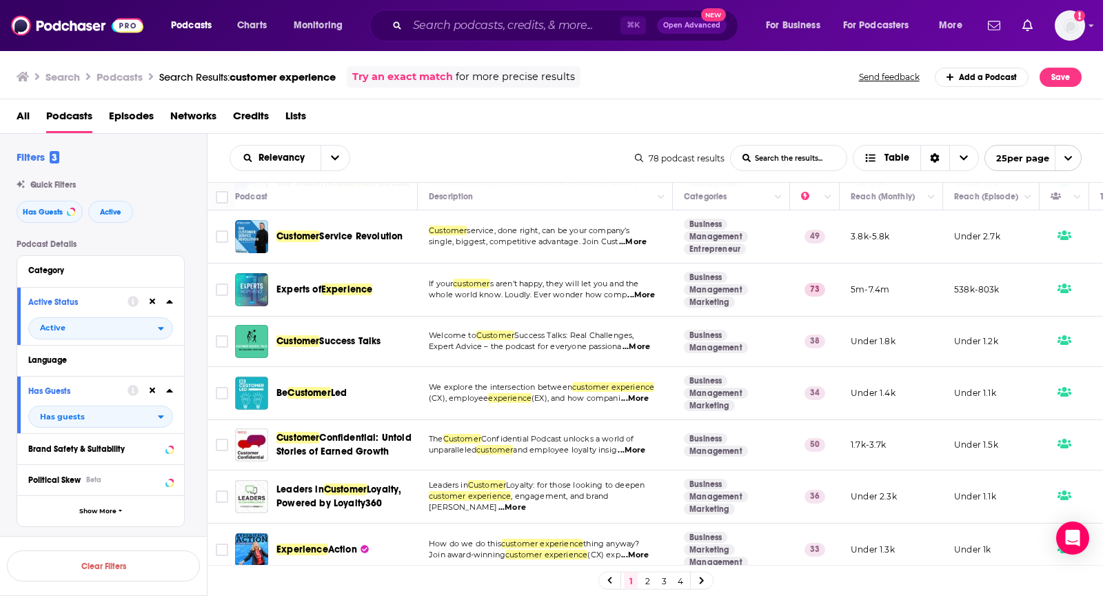
click at [639, 445] on span "...More" at bounding box center [632, 450] width 28 height 11
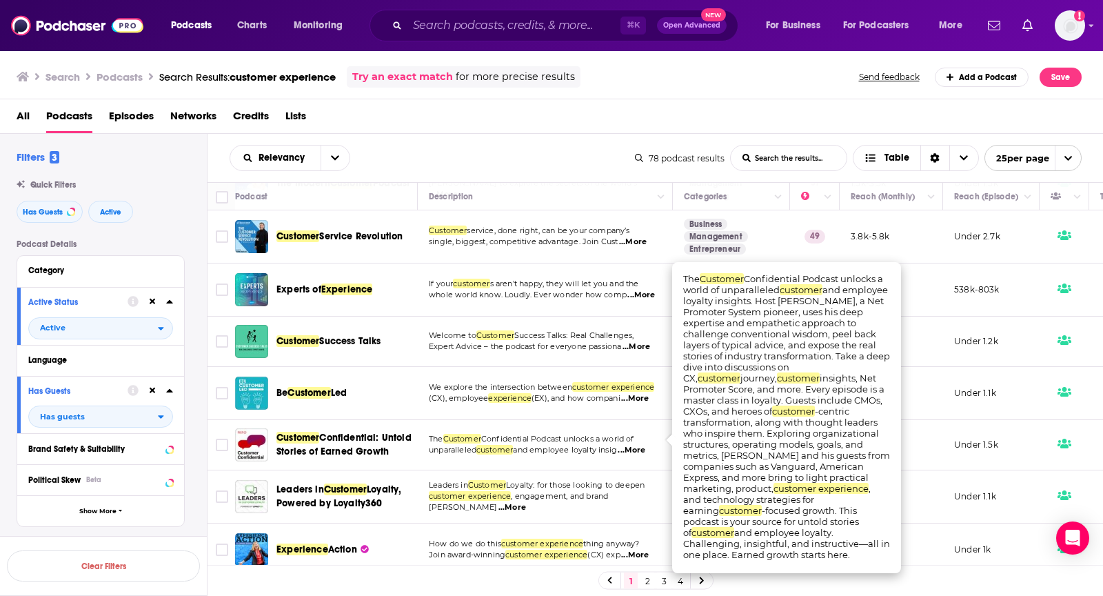
click at [639, 445] on span "...More" at bounding box center [632, 450] width 28 height 11
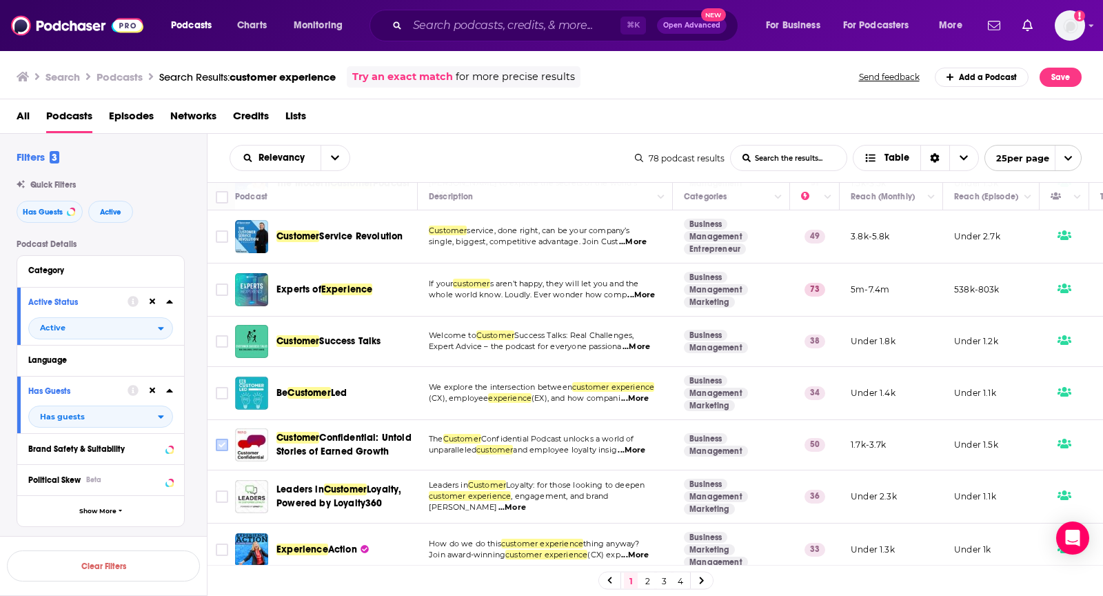
click at [216, 439] on input "Toggle select row" at bounding box center [222, 445] width 12 height 12
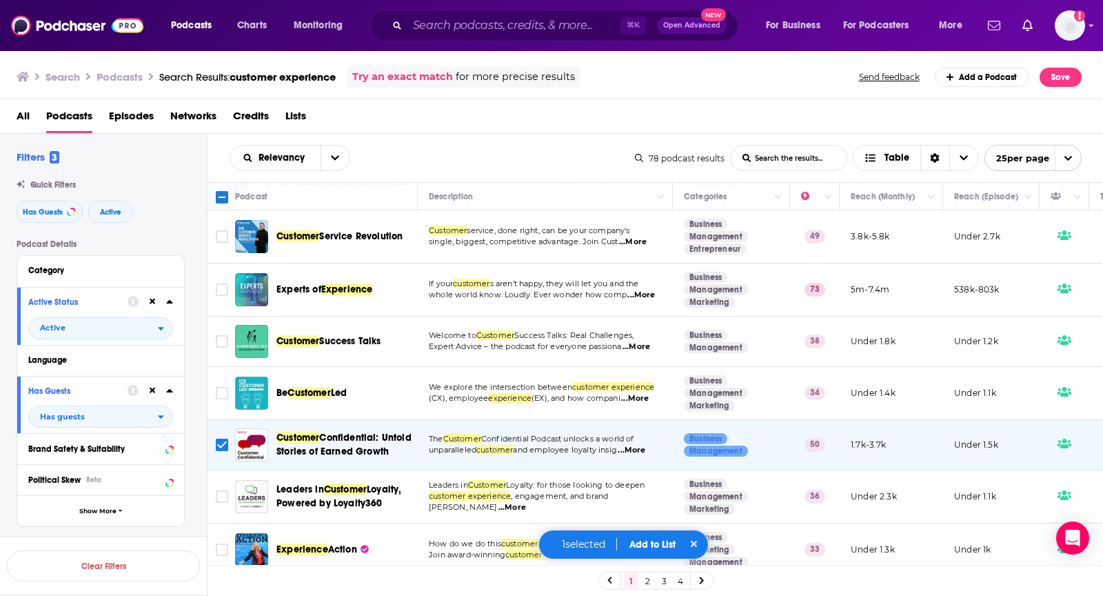
click at [671, 547] on button "Add to List" at bounding box center [653, 545] width 68 height 12
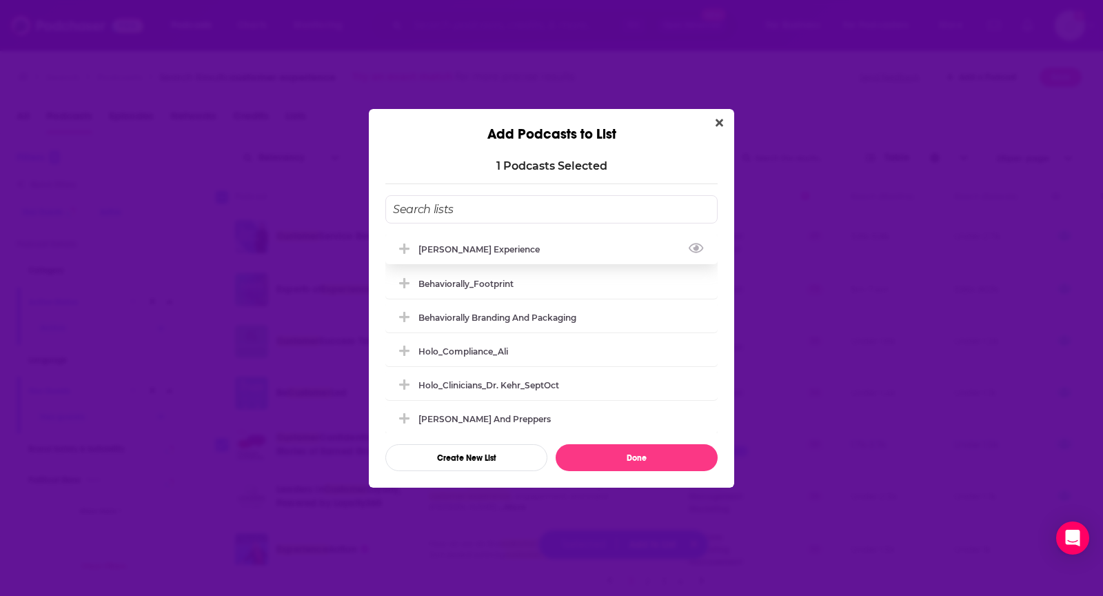
click at [587, 250] on div "Matt Marcotte_Customer Experience" at bounding box center [551, 249] width 332 height 30
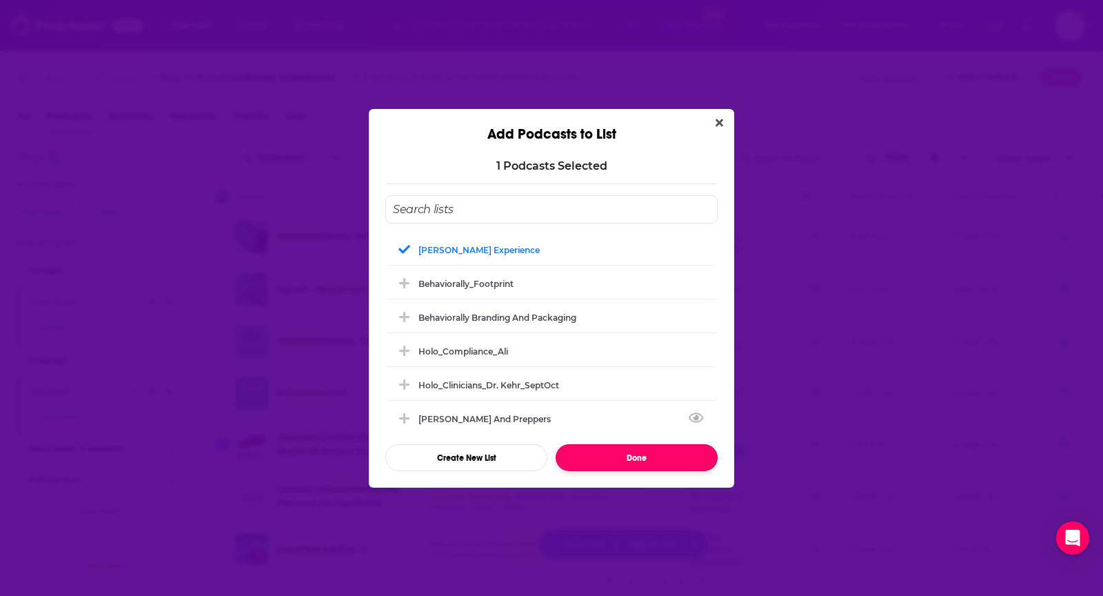
click at [609, 452] on button "Done" at bounding box center [637, 457] width 162 height 27
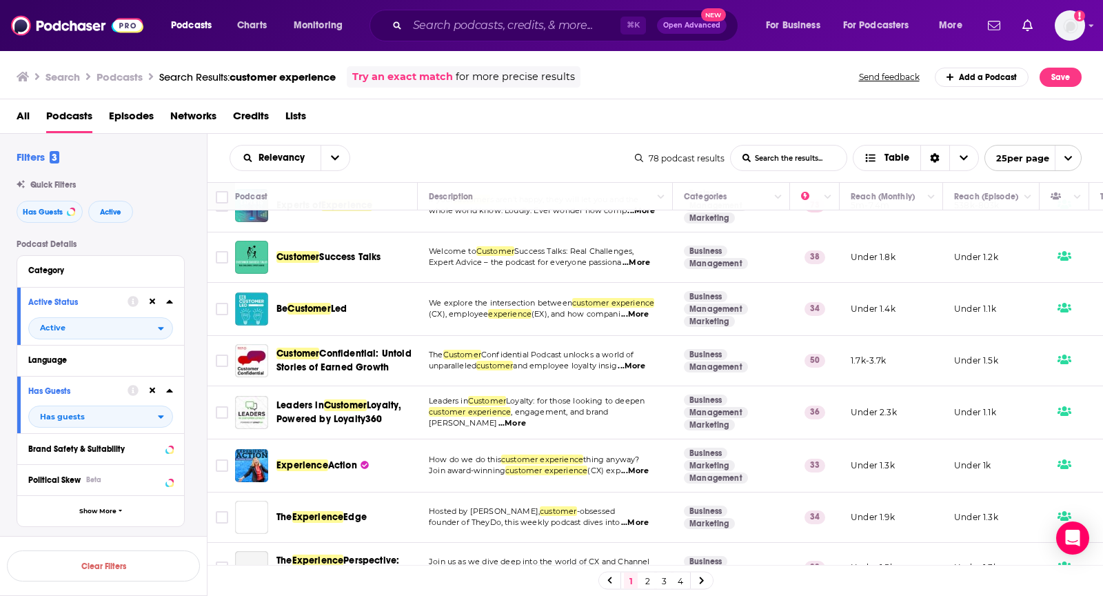
scroll to position [794, 0]
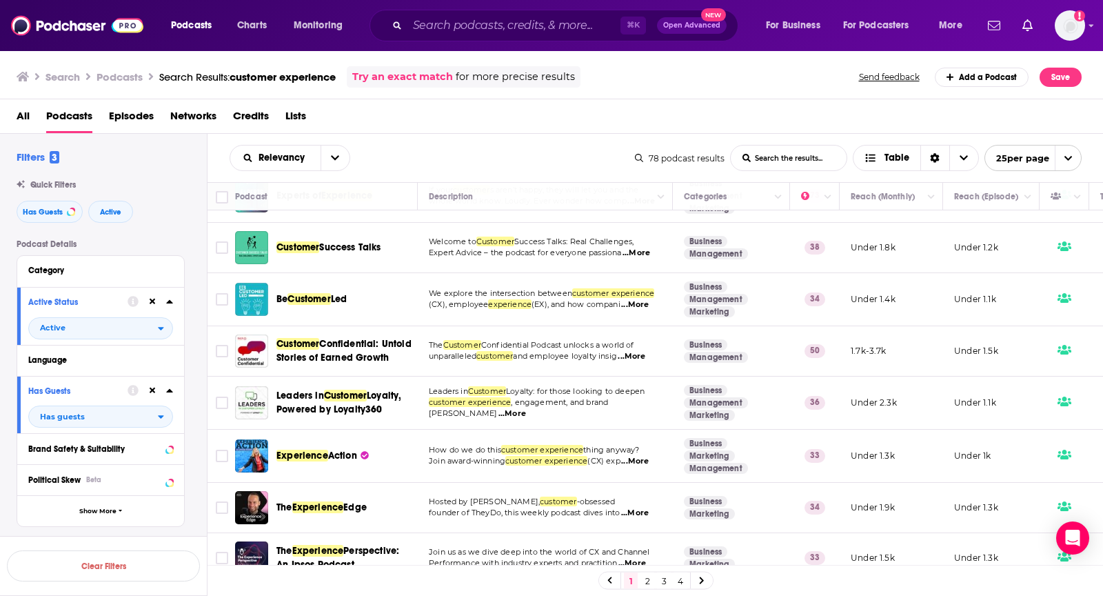
click at [526, 408] on span "...More" at bounding box center [513, 413] width 28 height 11
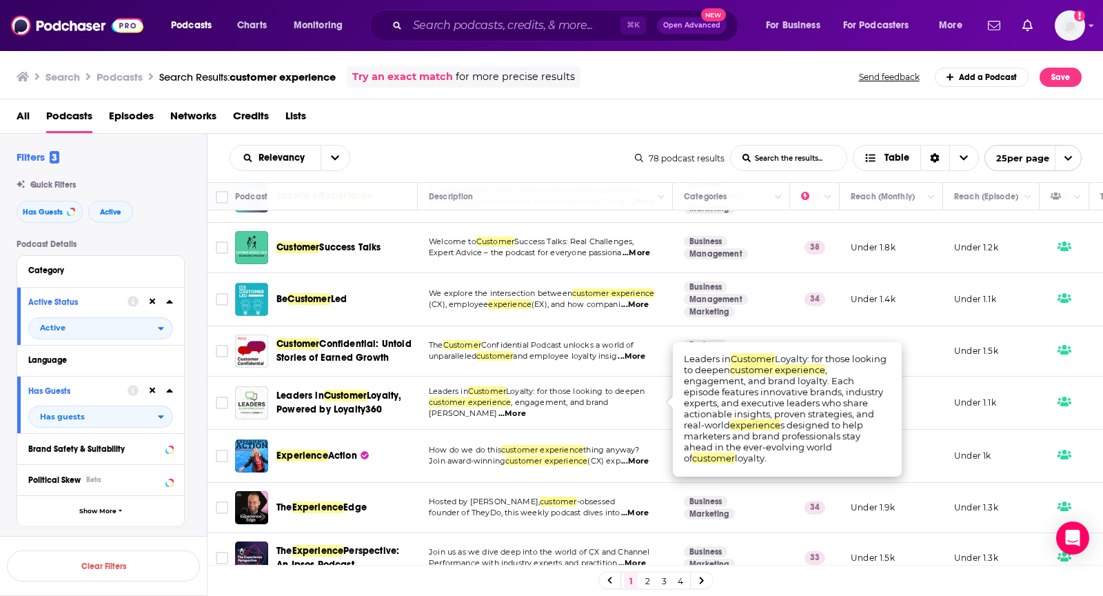
click at [526, 408] on span "...More" at bounding box center [513, 413] width 28 height 11
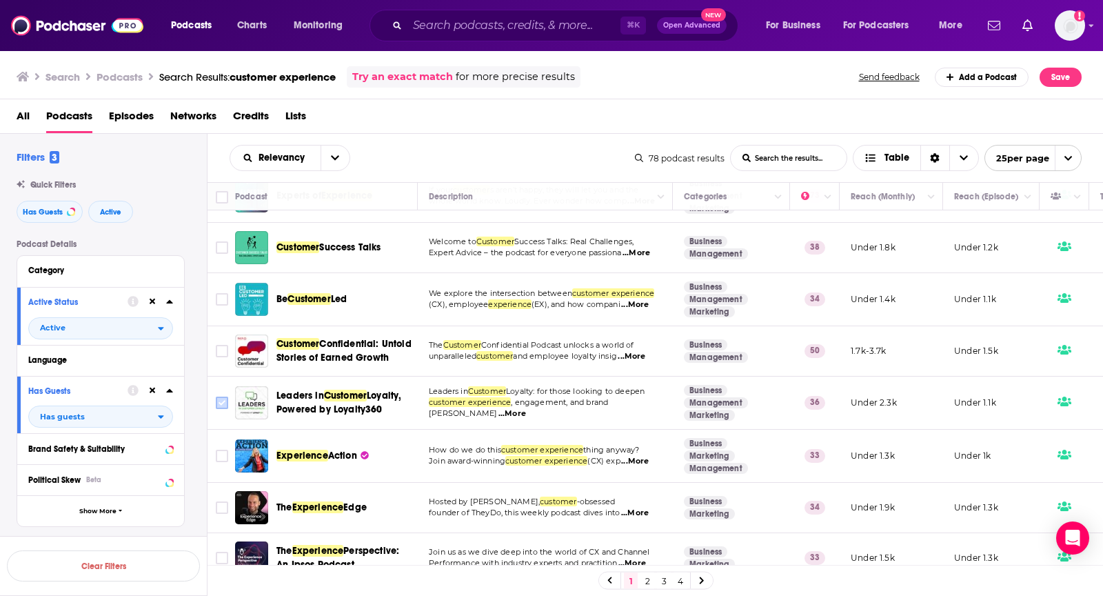
click at [221, 397] on input "Toggle select row" at bounding box center [222, 403] width 12 height 12
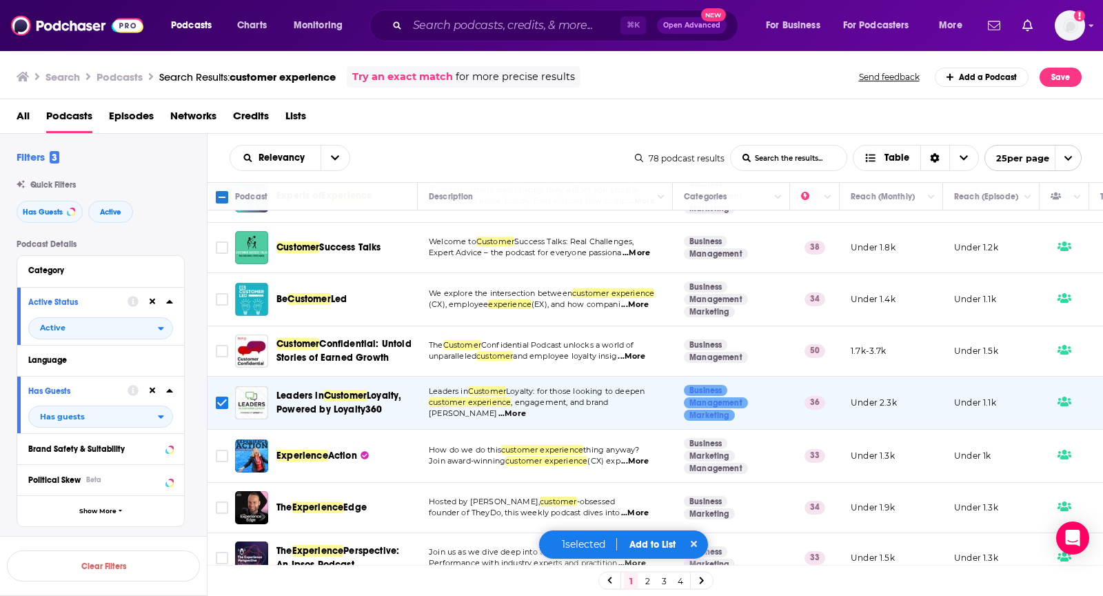
click at [640, 540] on button "Add to List" at bounding box center [653, 545] width 68 height 12
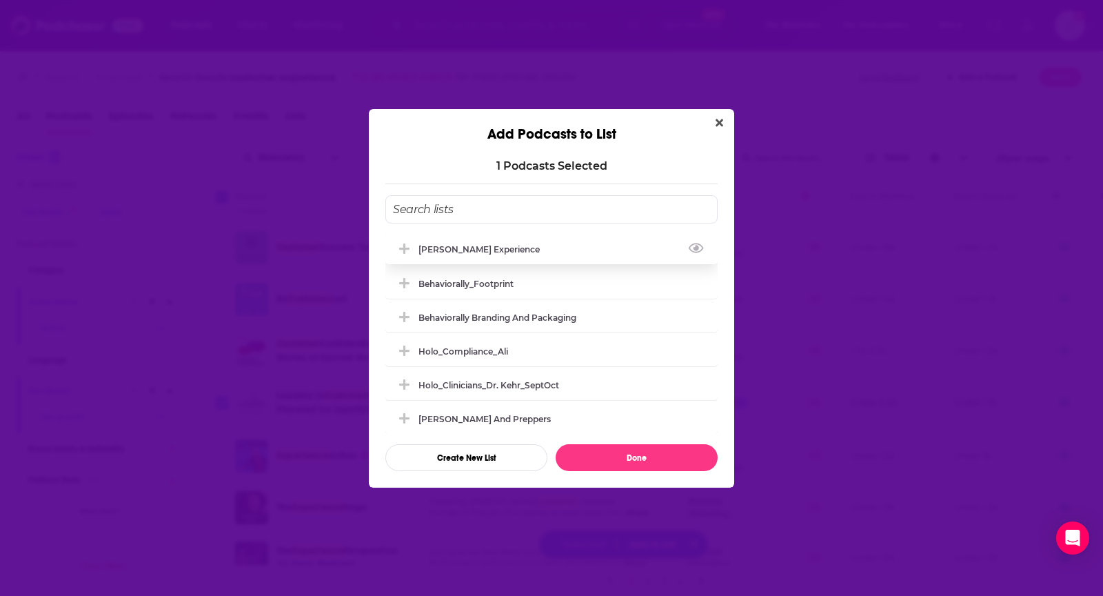
click at [643, 250] on div "Matt Marcotte_Customer Experience" at bounding box center [551, 249] width 332 height 30
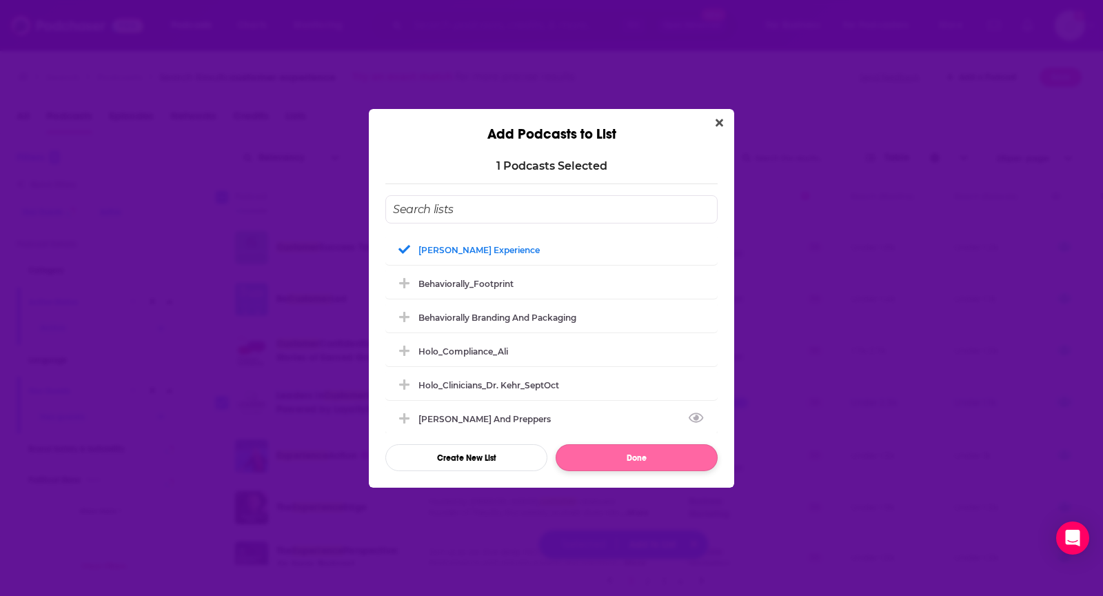
click at [619, 451] on button "Done" at bounding box center [637, 457] width 162 height 27
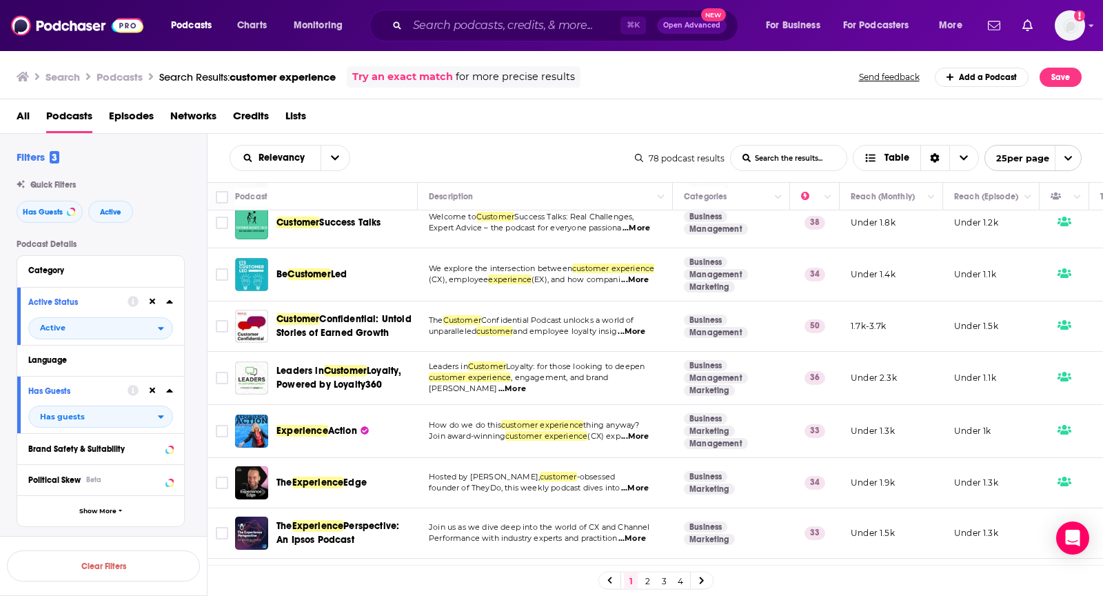
scroll to position [821, 0]
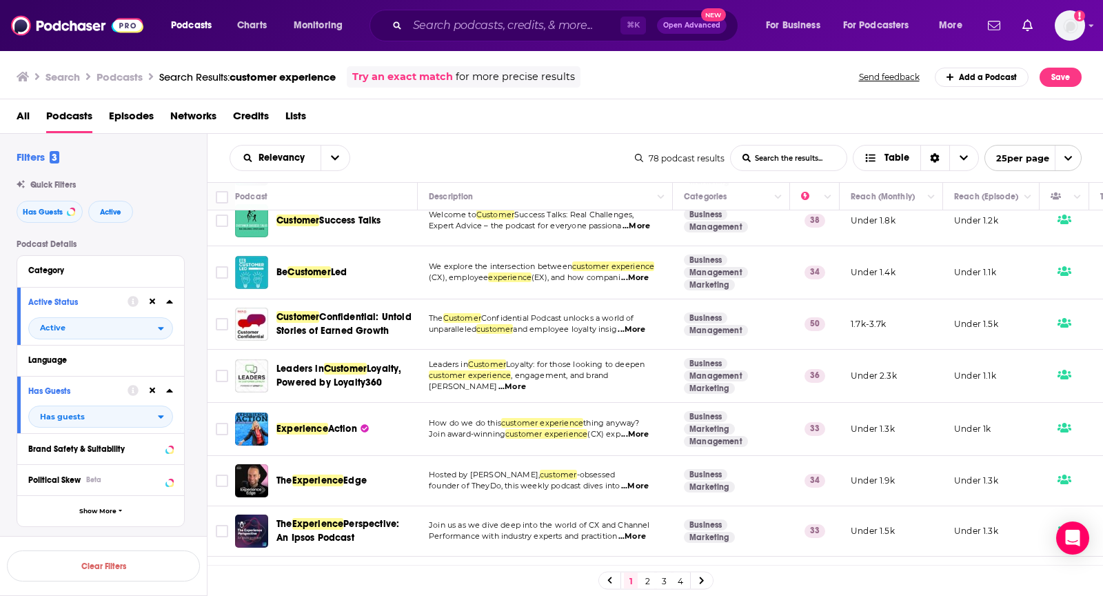
click at [643, 430] on span "...More" at bounding box center [635, 434] width 28 height 11
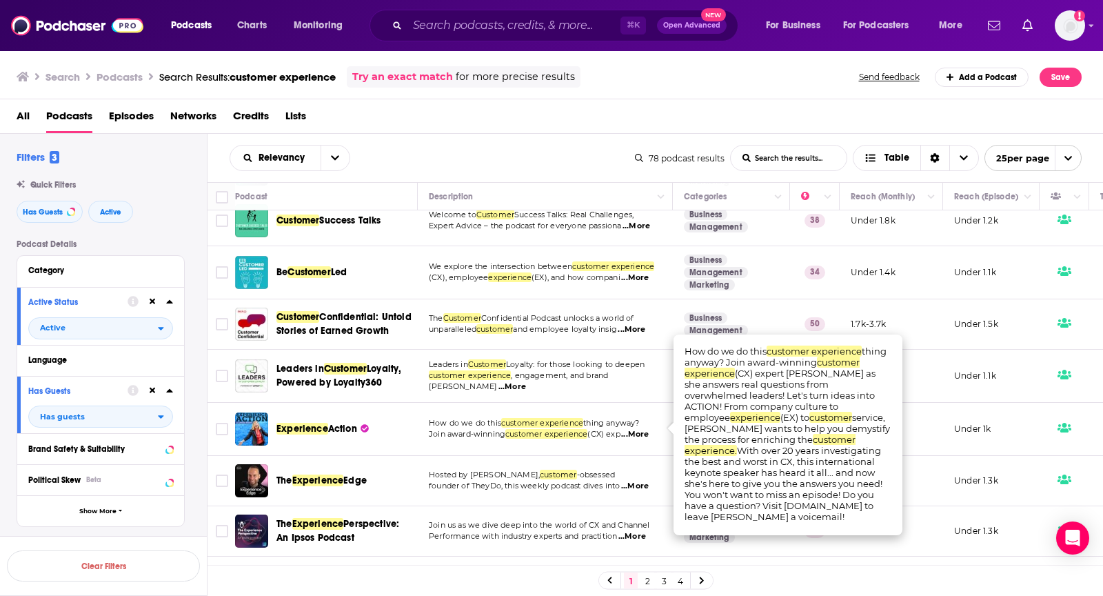
click at [643, 430] on span "...More" at bounding box center [635, 434] width 28 height 11
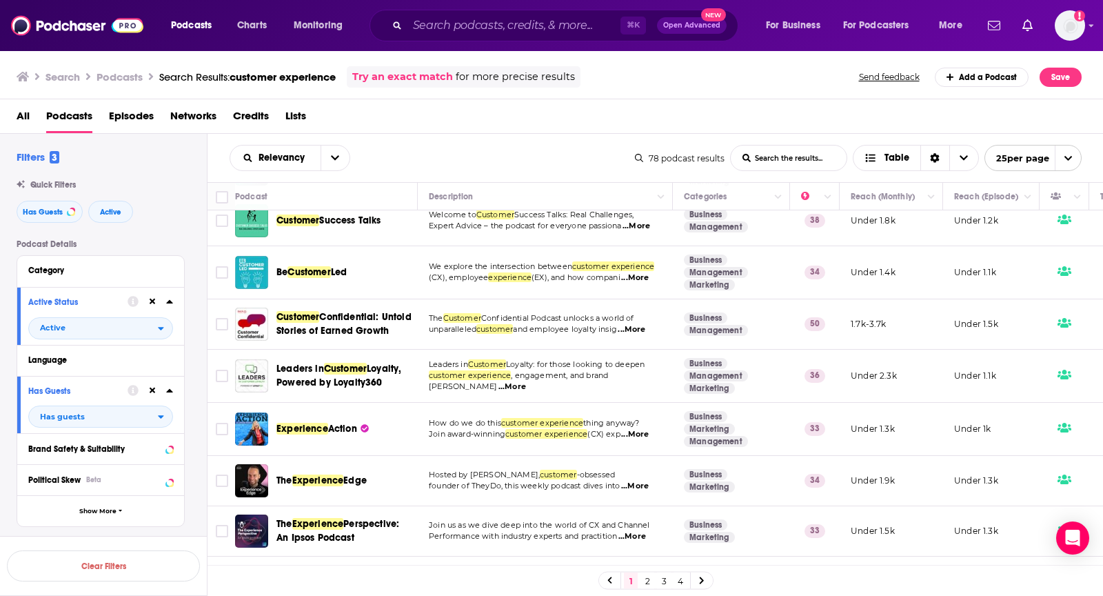
click at [643, 430] on span "...More" at bounding box center [635, 434] width 28 height 11
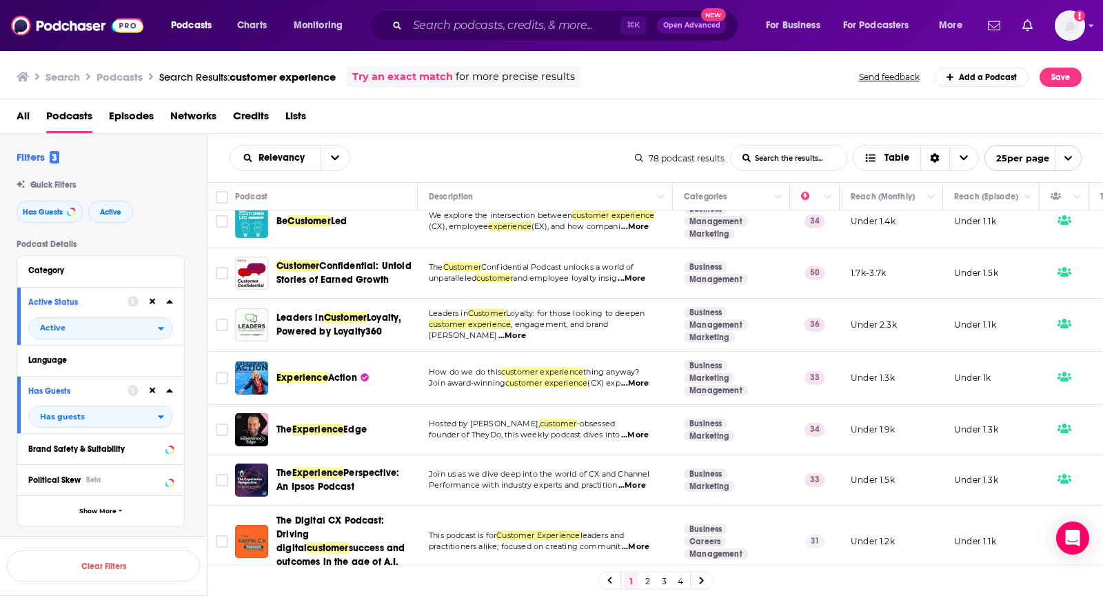
scroll to position [878, 0]
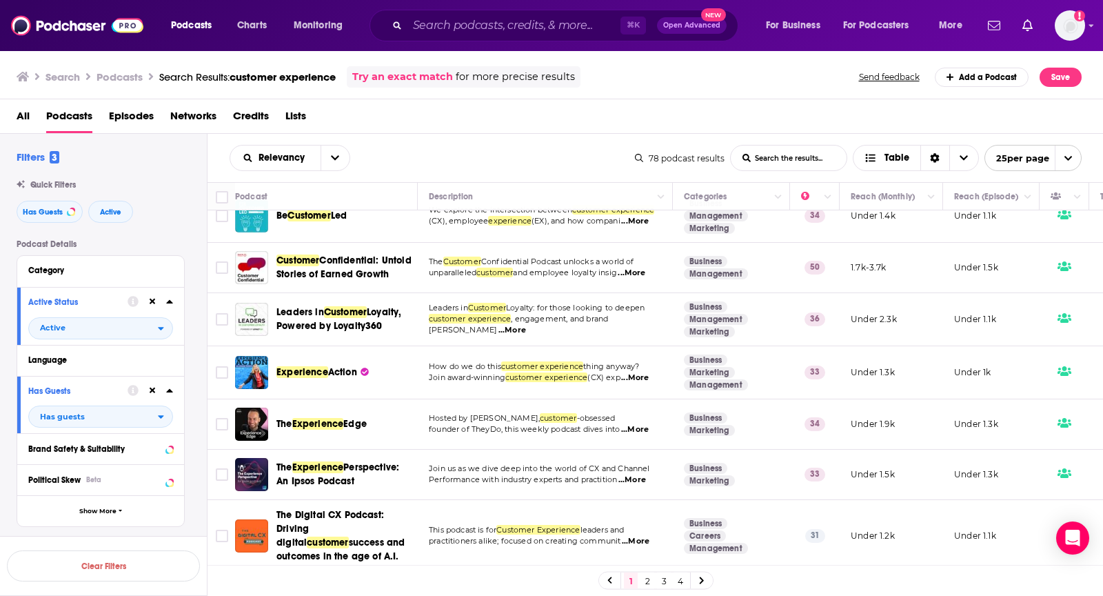
click at [649, 424] on span "...More" at bounding box center [635, 429] width 28 height 11
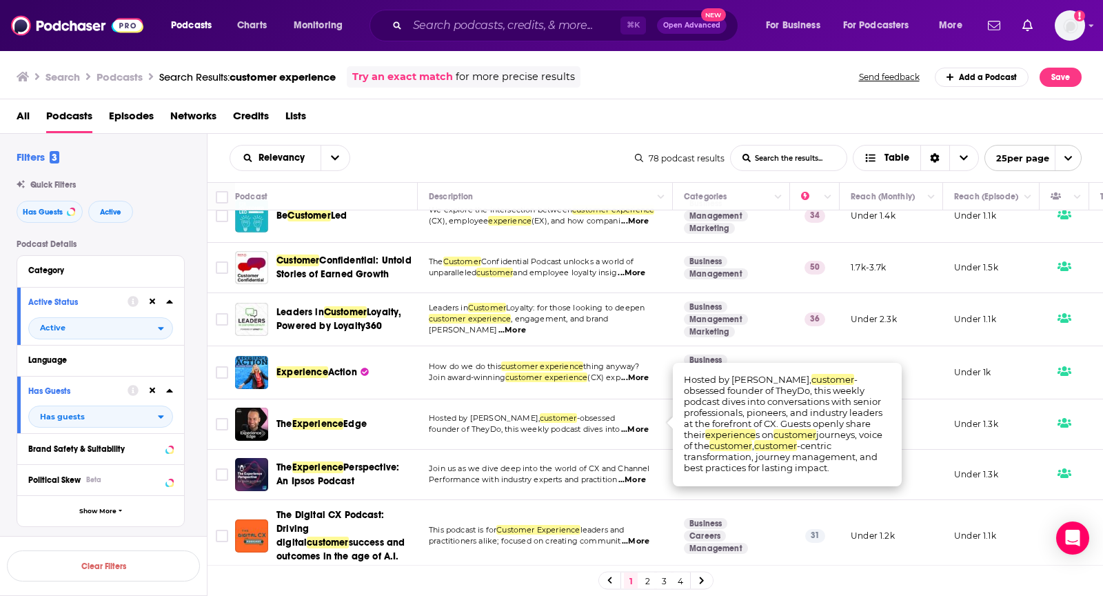
click at [649, 424] on span "...More" at bounding box center [635, 429] width 28 height 11
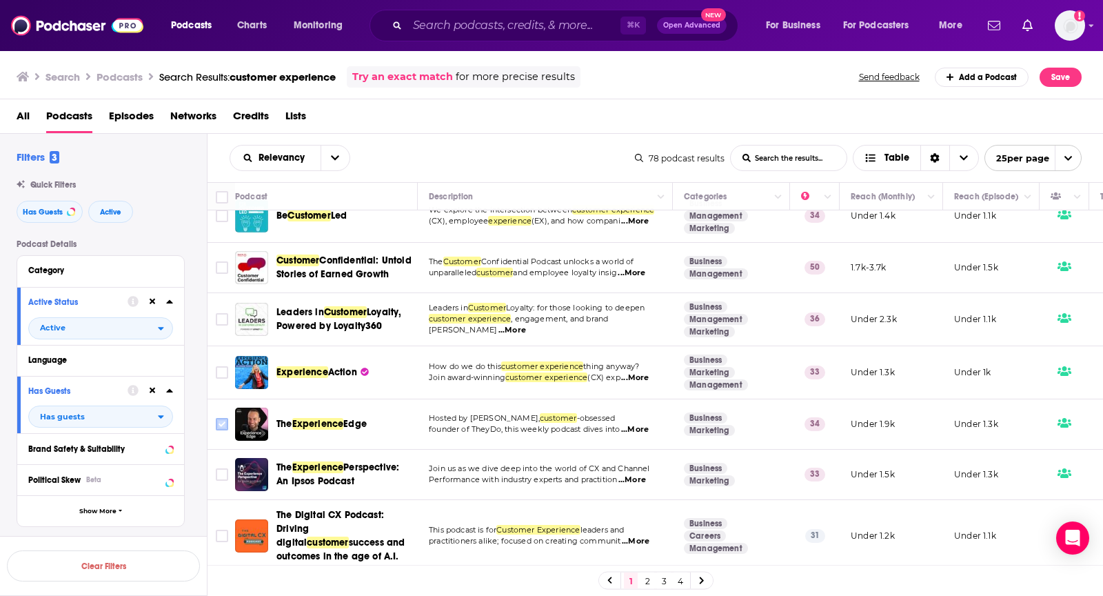
click at [221, 418] on input "Toggle select row" at bounding box center [222, 424] width 12 height 12
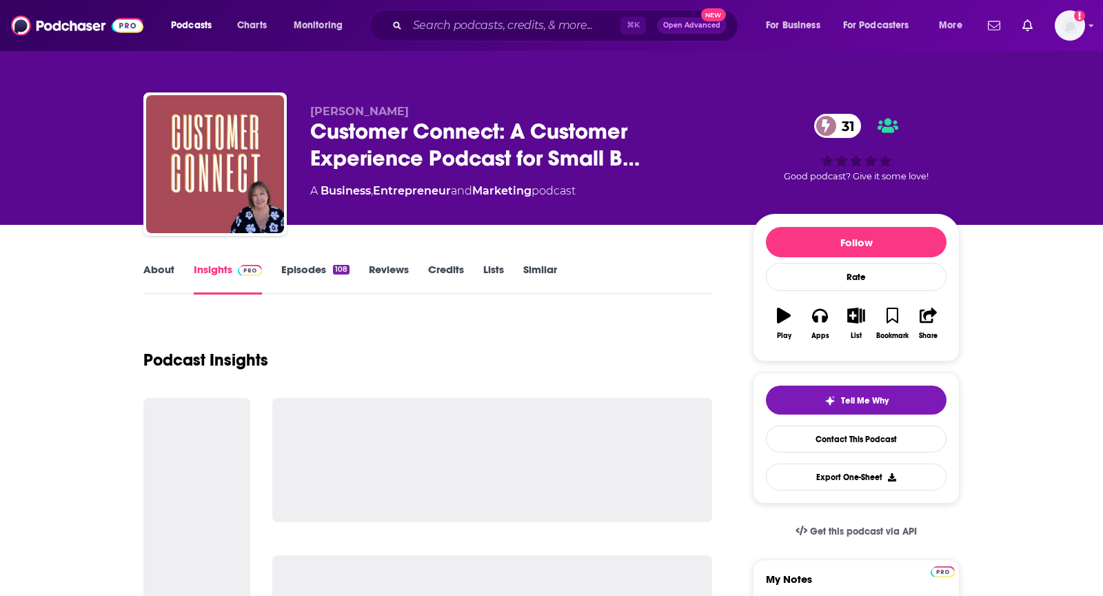
click at [164, 266] on link "About" at bounding box center [158, 279] width 31 height 32
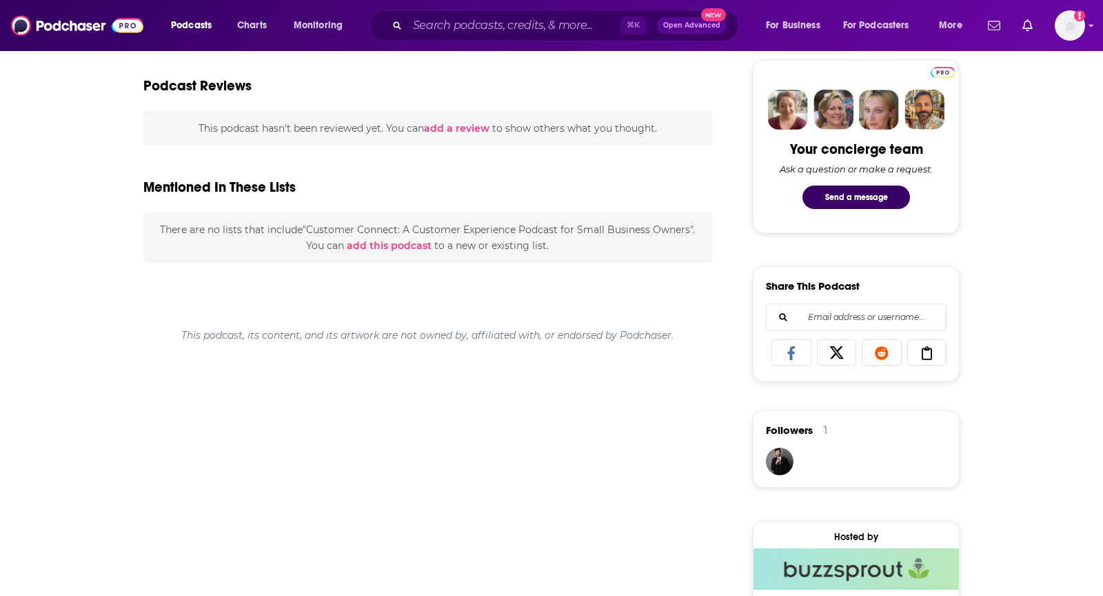
scroll to position [66, 0]
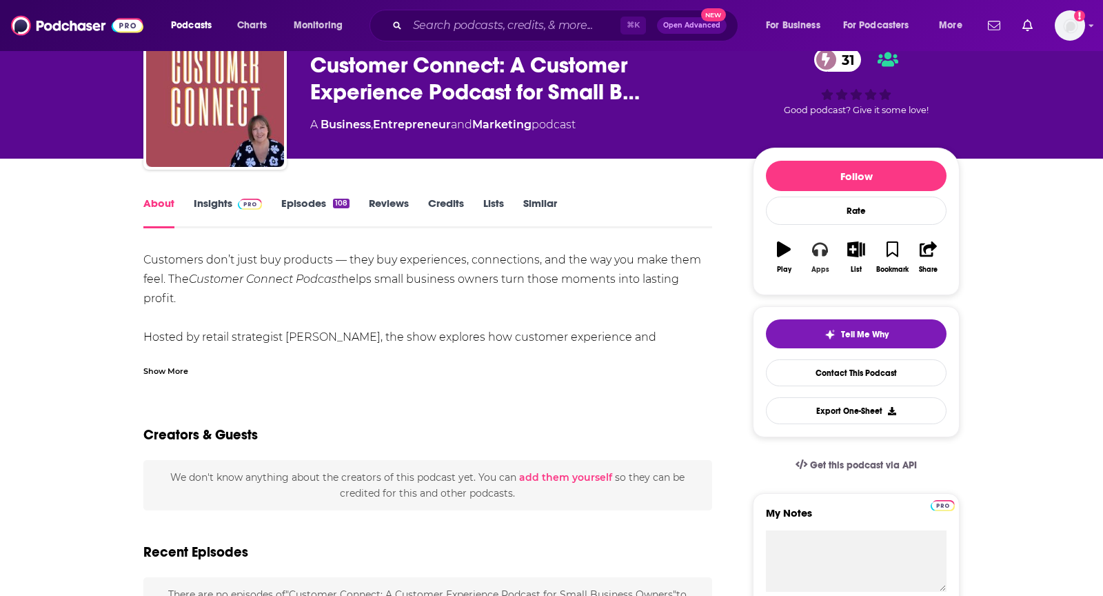
click at [828, 253] on button "Apps" at bounding box center [820, 257] width 36 height 50
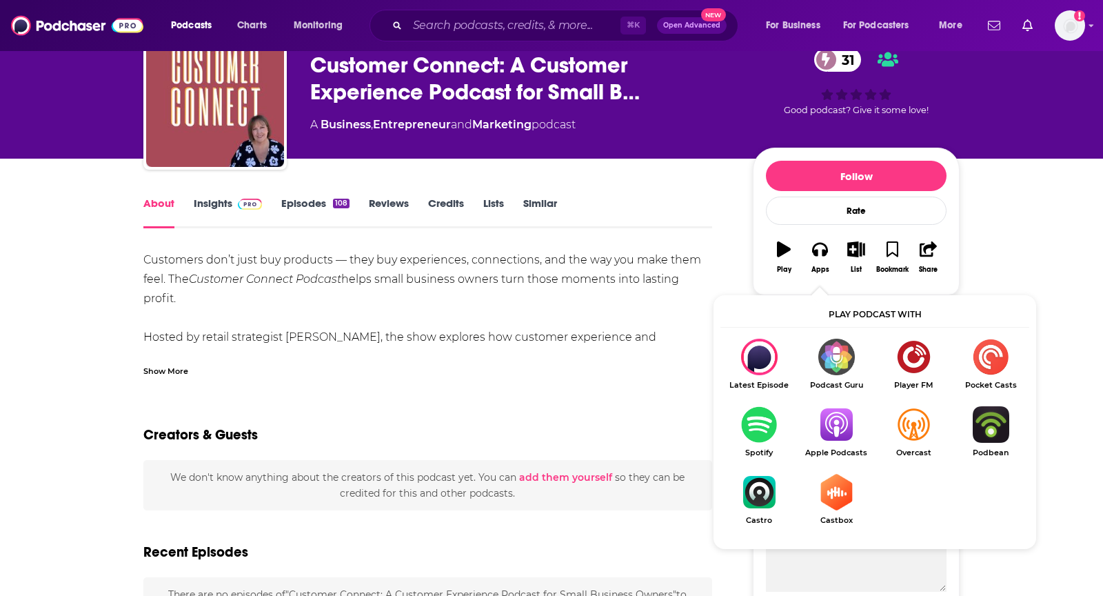
click at [845, 412] on img "Show Listen On dropdown" at bounding box center [836, 424] width 77 height 37
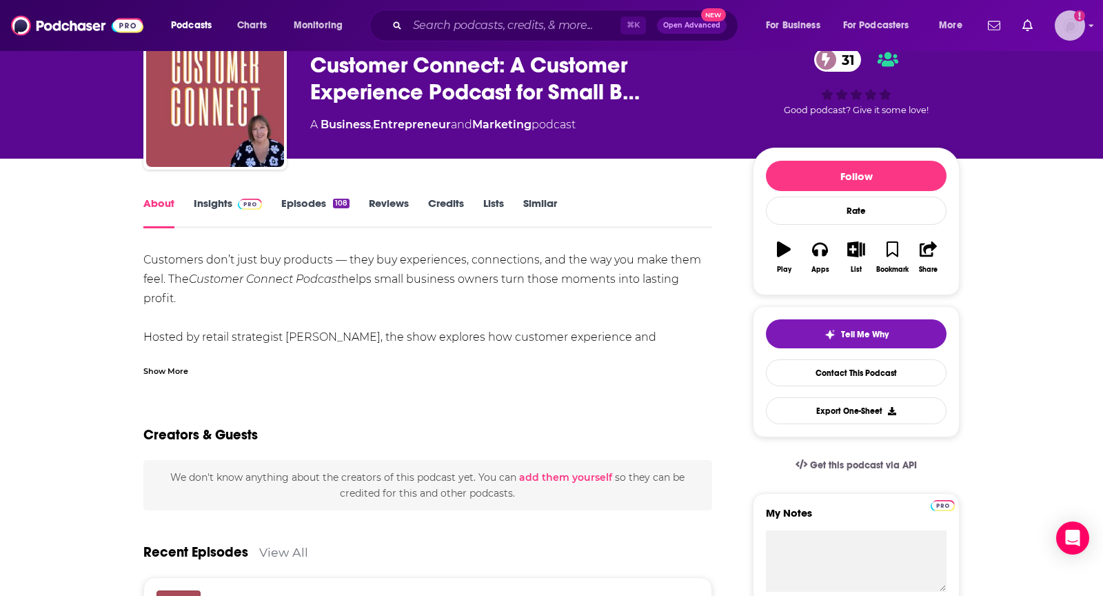
click at [1074, 33] on img "Logged in as TeemsPR" at bounding box center [1070, 25] width 30 height 30
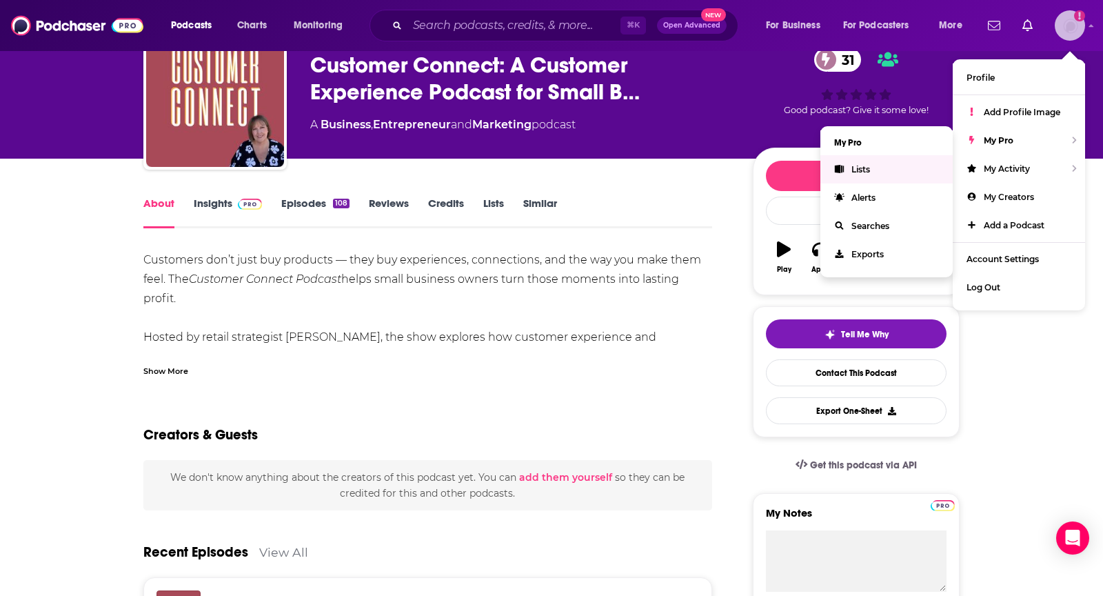
click at [860, 166] on span "Lists" at bounding box center [861, 169] width 19 height 10
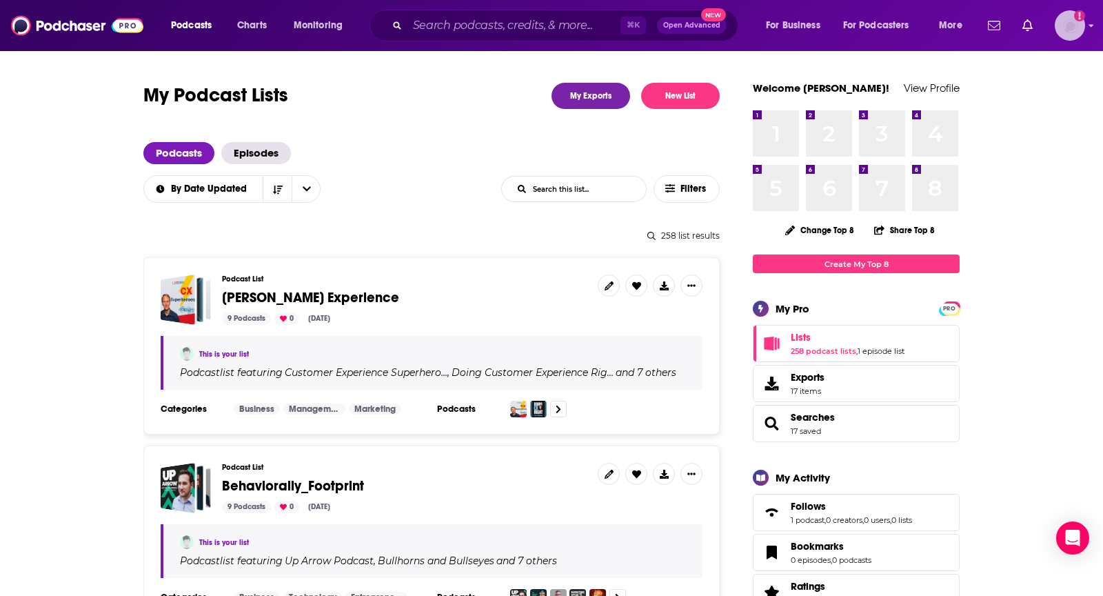
click at [1059, 26] on img "Logged in as TeemsPR" at bounding box center [1070, 25] width 30 height 30
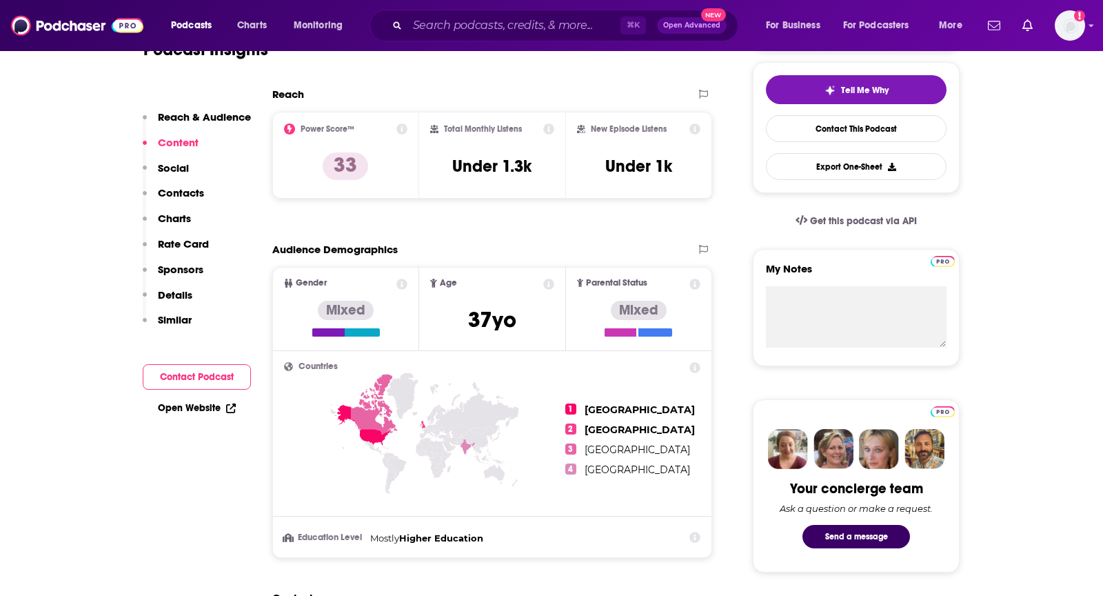
scroll to position [94, 0]
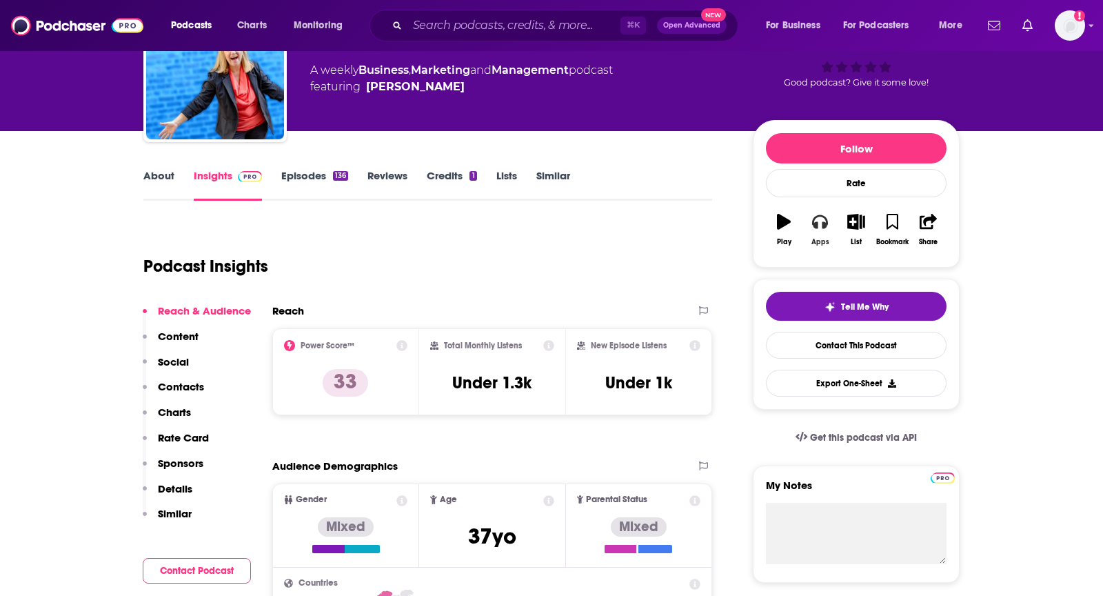
click at [818, 223] on icon "button" at bounding box center [819, 222] width 15 height 14
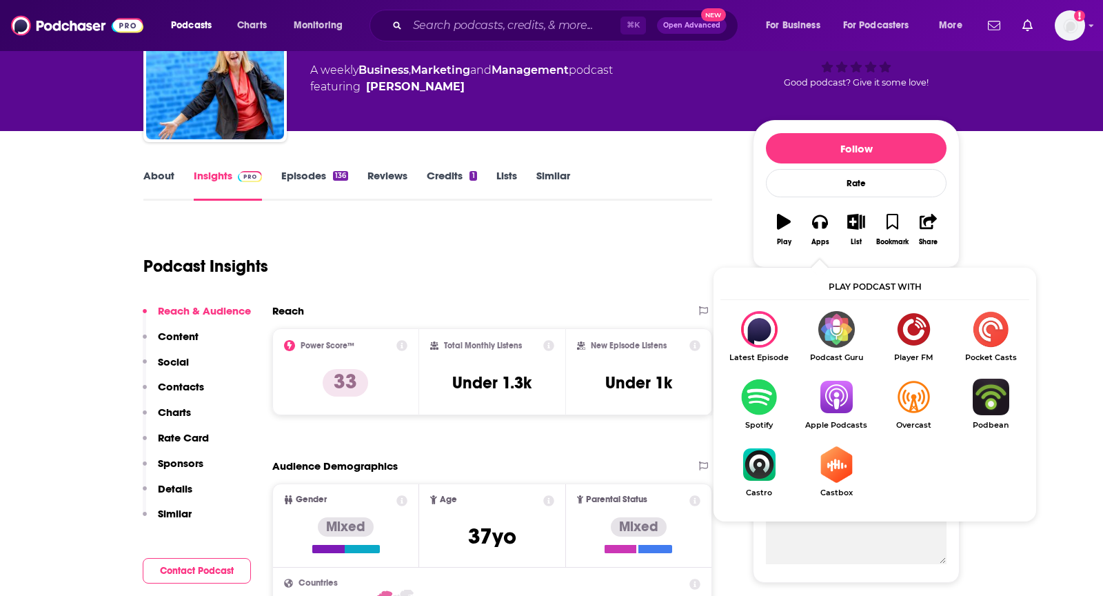
click at [832, 401] on img "Show Listen On dropdown" at bounding box center [836, 397] width 77 height 37
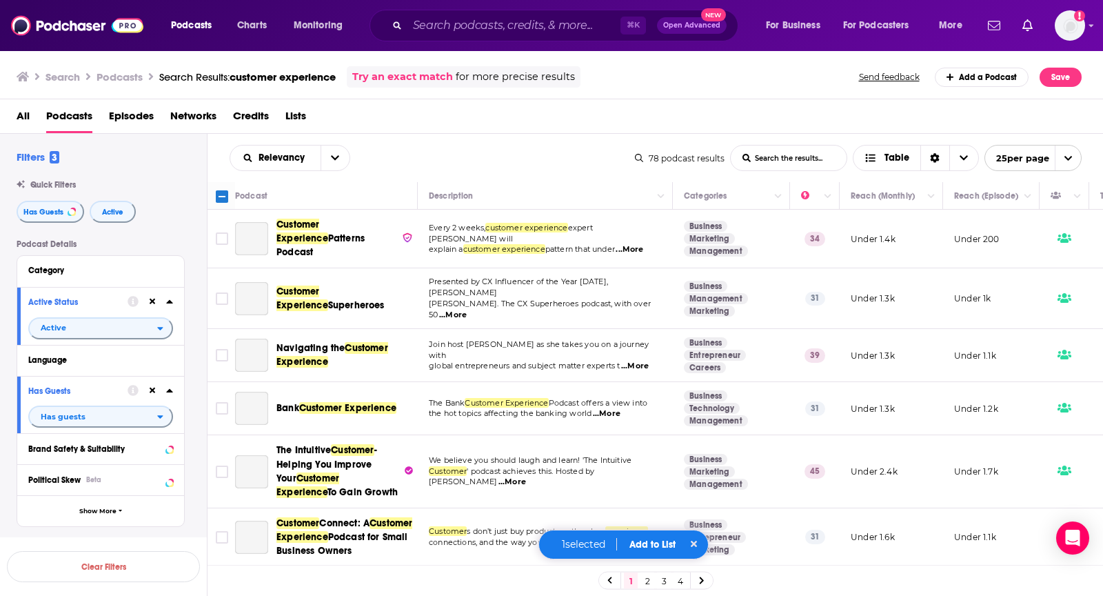
scroll to position [878, 0]
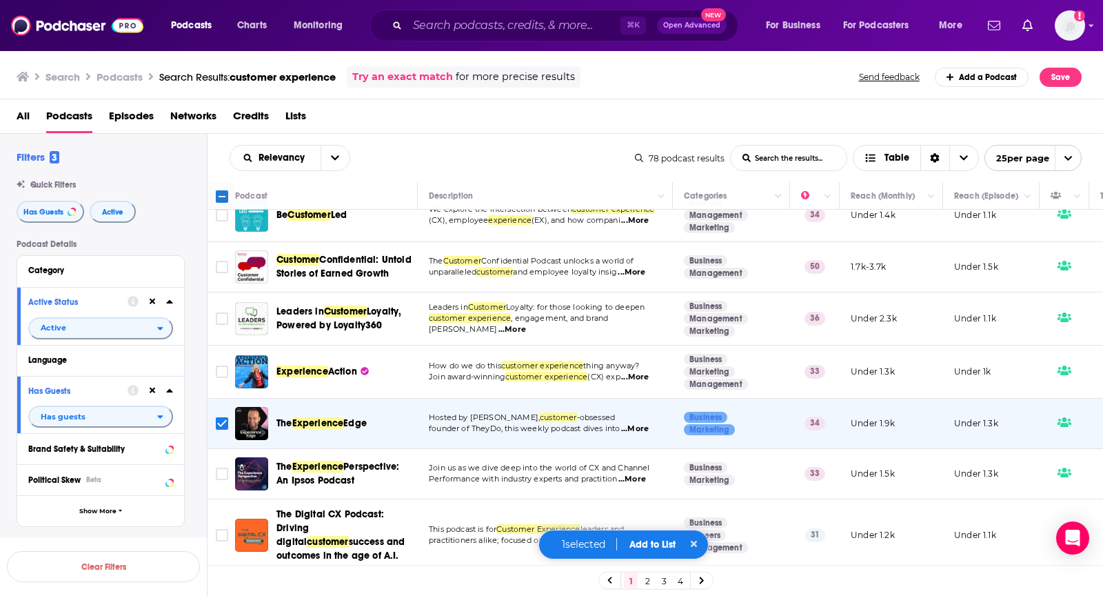
click at [652, 539] on button "Add to List" at bounding box center [653, 545] width 68 height 12
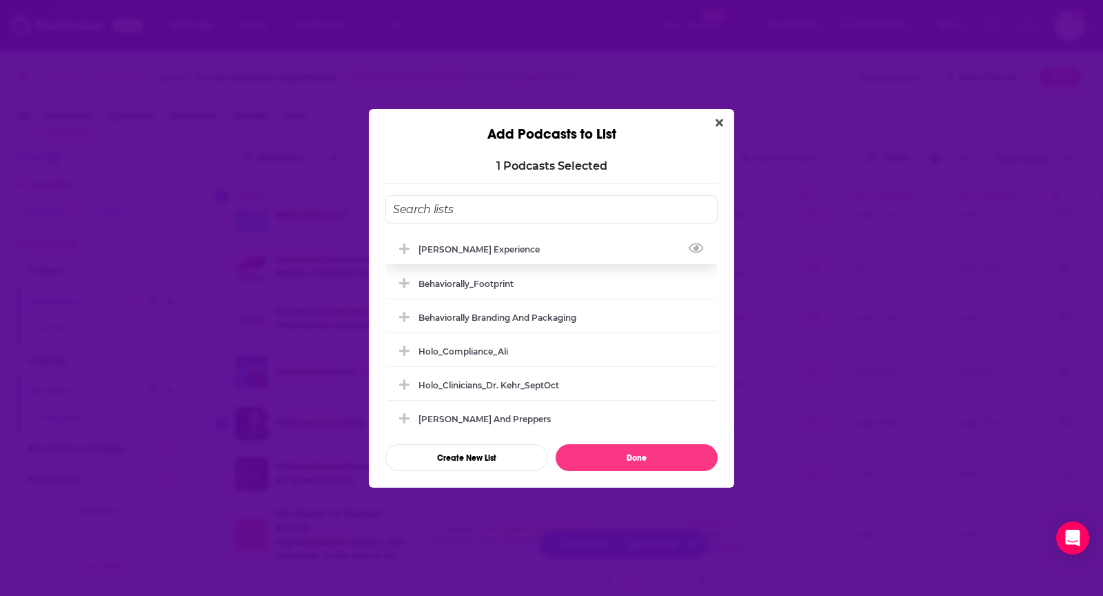
click at [608, 242] on div "[PERSON_NAME] Experience" at bounding box center [551, 249] width 332 height 30
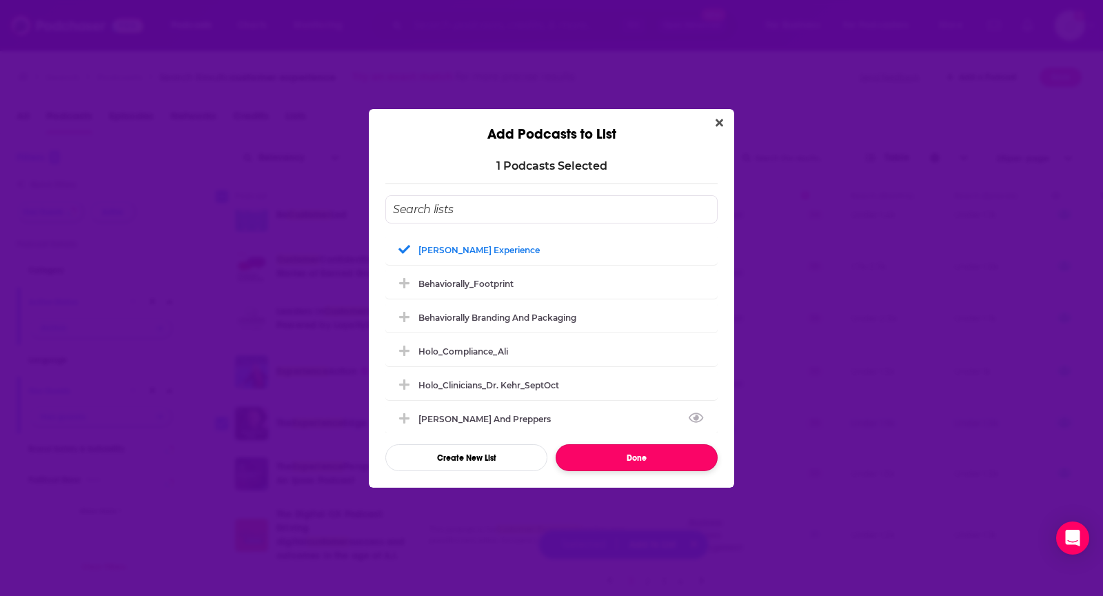
click at [610, 464] on button "Done" at bounding box center [637, 457] width 162 height 27
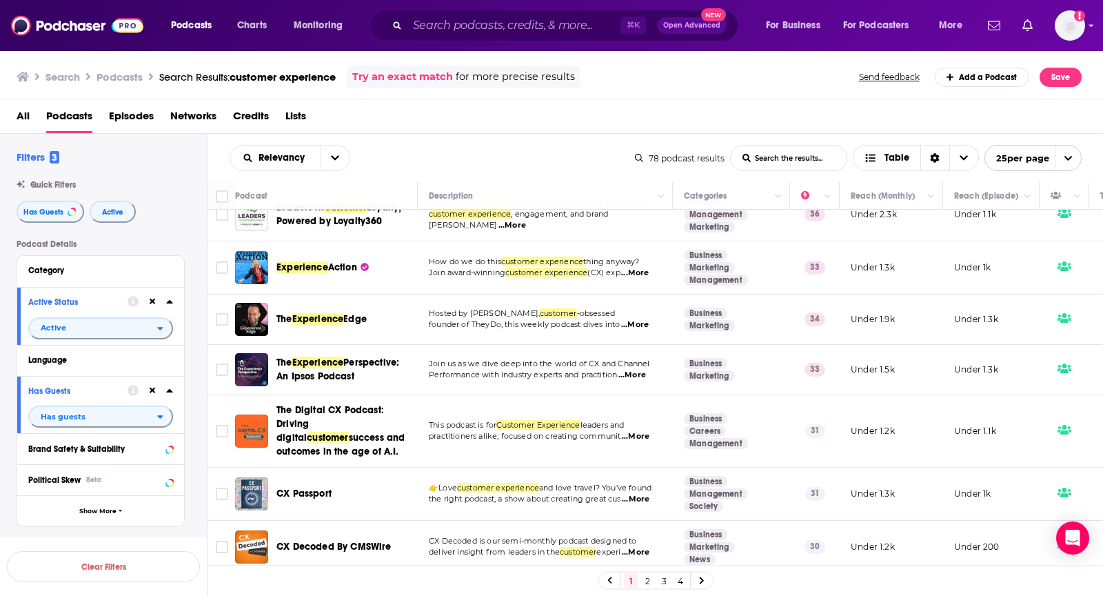
scroll to position [981, 0]
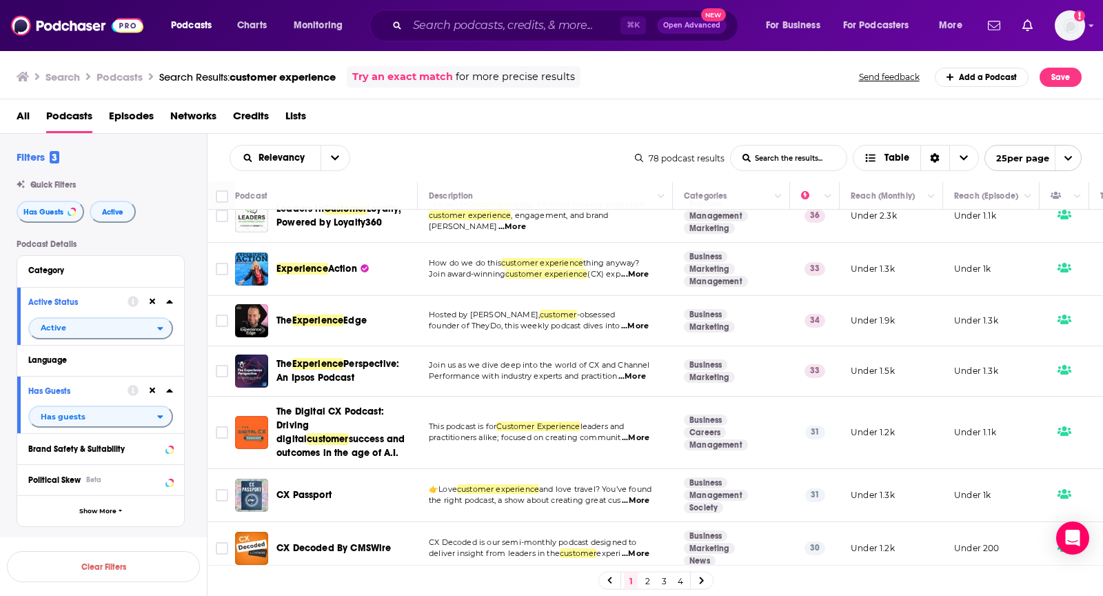
click at [645, 496] on span "...More" at bounding box center [636, 500] width 28 height 11
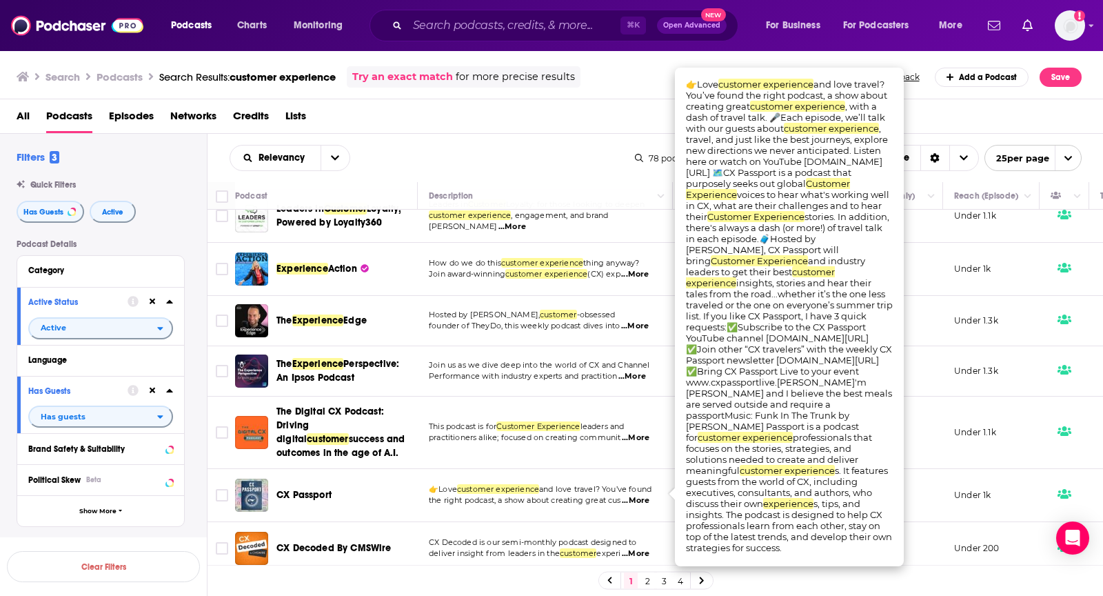
click at [645, 496] on span "...More" at bounding box center [636, 500] width 28 height 11
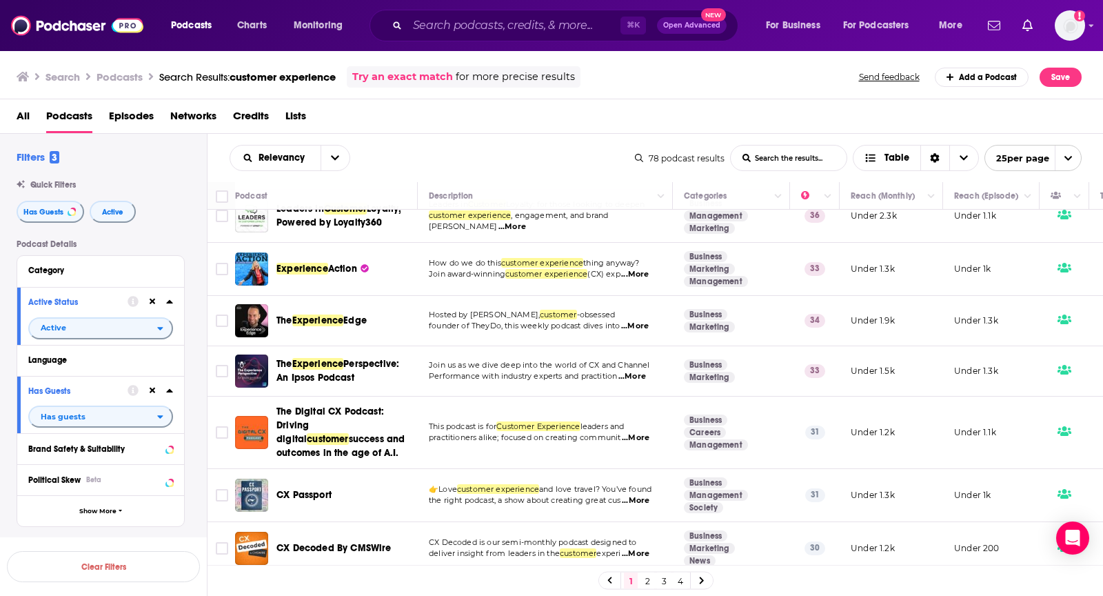
click at [230, 487] on td at bounding box center [222, 495] width 28 height 53
click at [221, 489] on input "Toggle select row" at bounding box center [222, 495] width 12 height 12
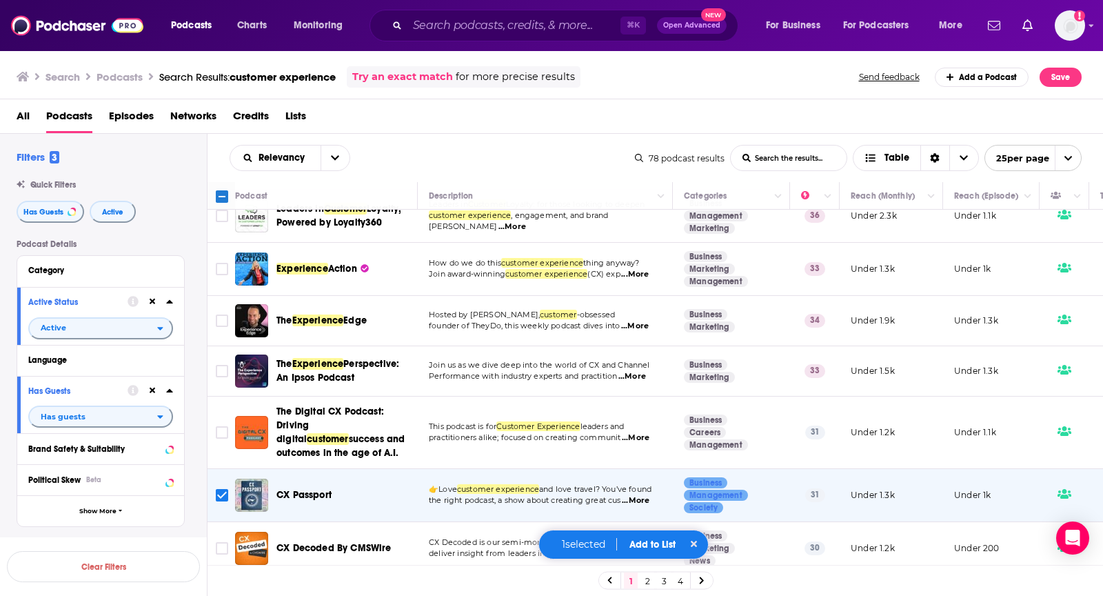
click at [658, 543] on button "Add to List" at bounding box center [653, 545] width 68 height 12
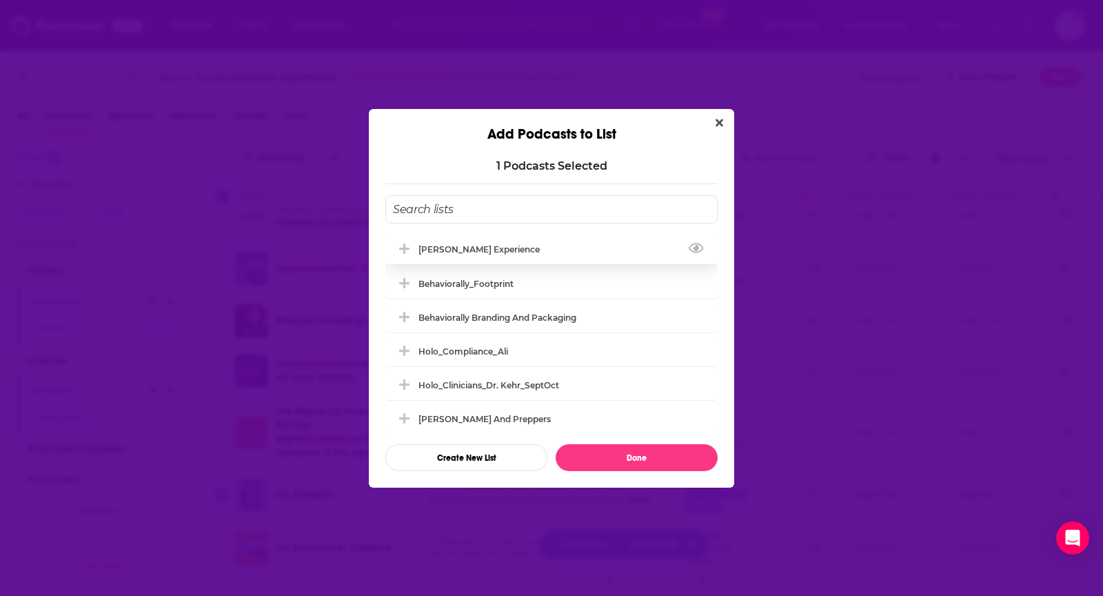
click at [614, 253] on div "Matt Marcotte_Customer Experience" at bounding box center [551, 249] width 332 height 30
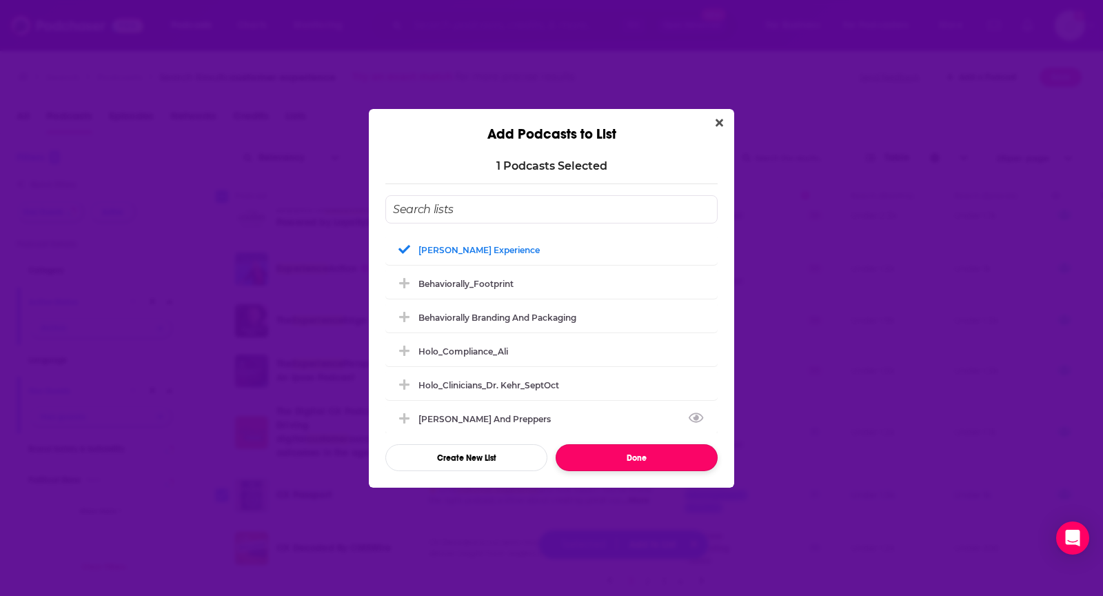
click at [597, 455] on button "Done" at bounding box center [637, 457] width 162 height 27
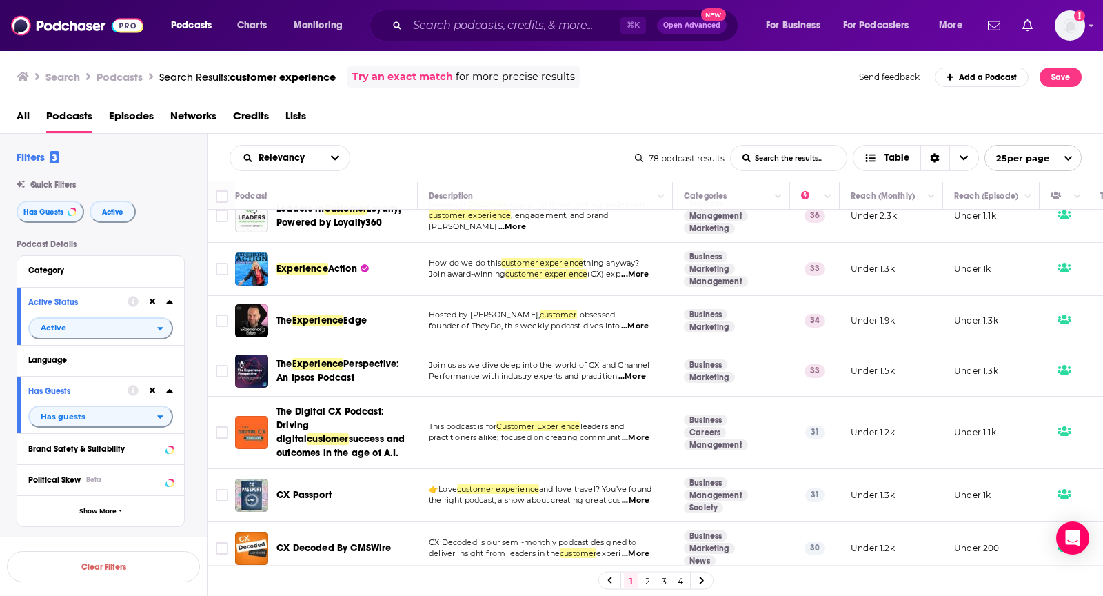
click at [637, 432] on span "...More" at bounding box center [636, 437] width 28 height 11
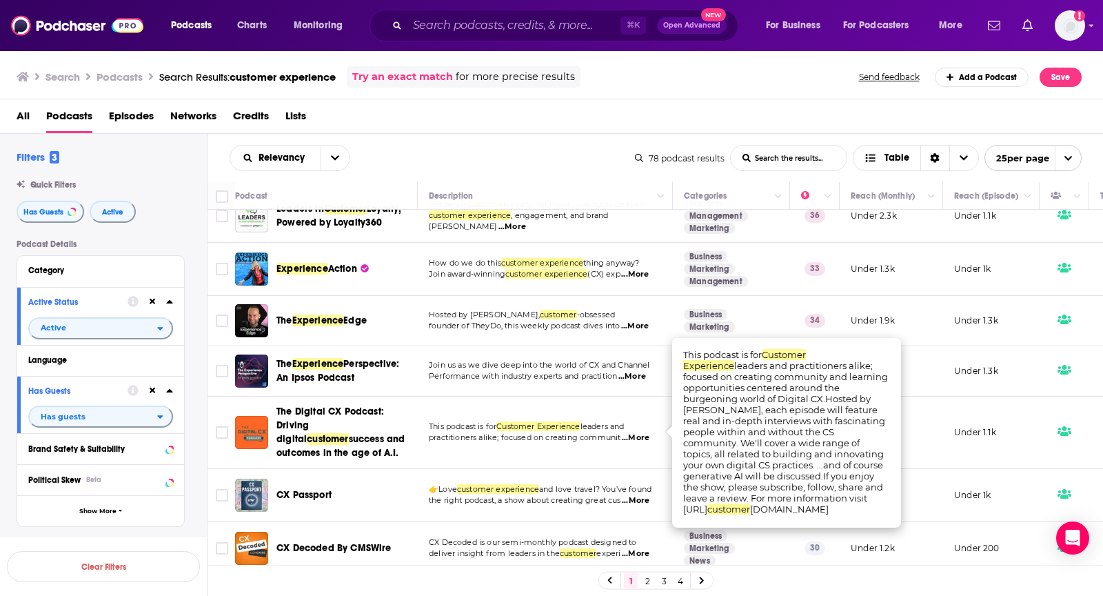
click at [637, 432] on span "...More" at bounding box center [636, 437] width 28 height 11
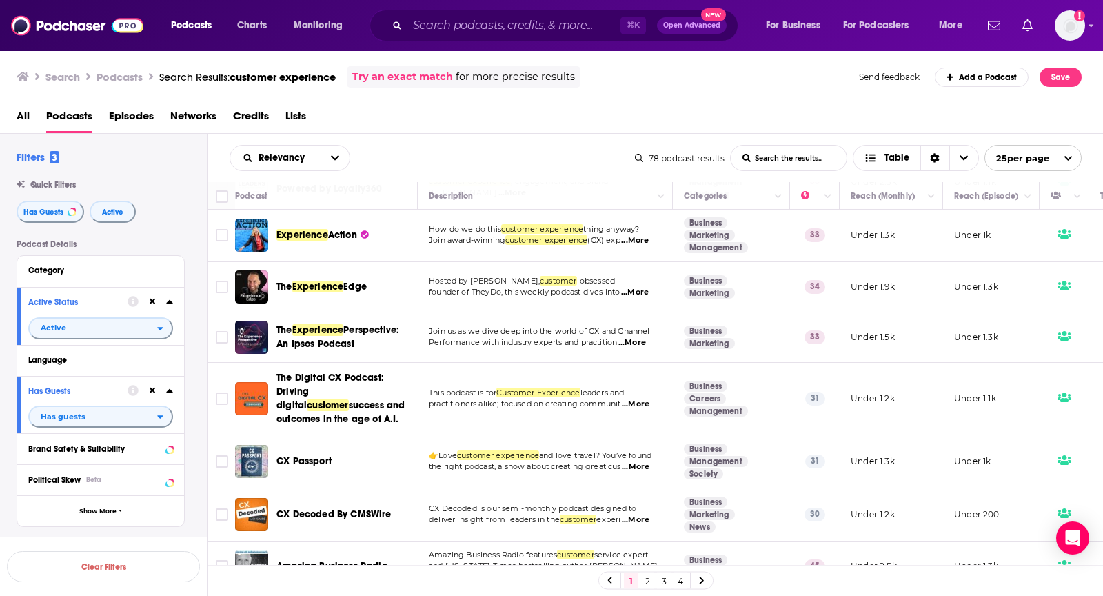
scroll to position [1030, 0]
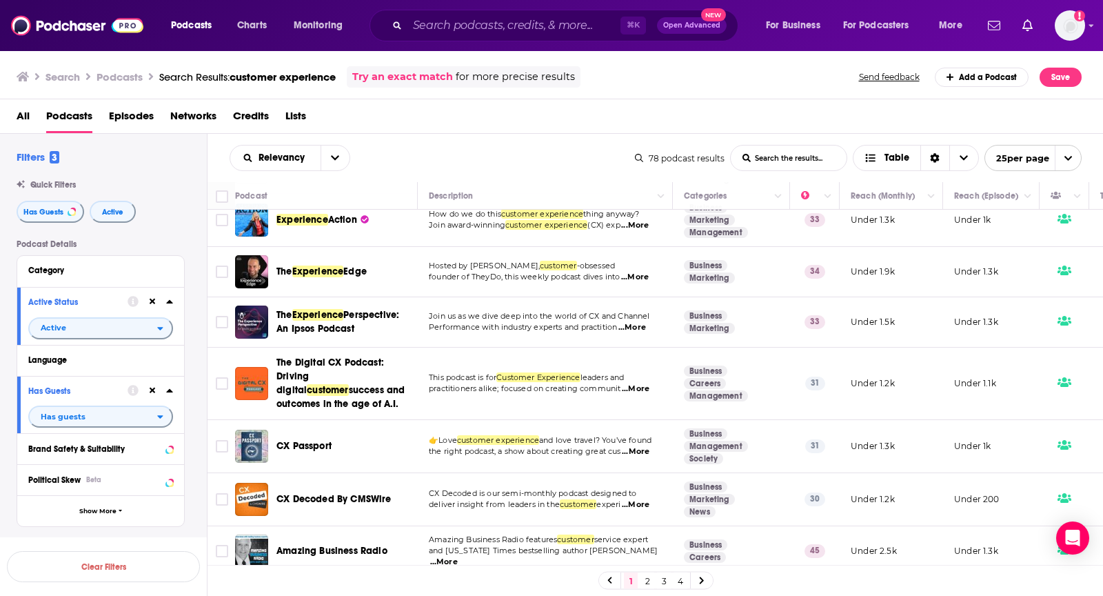
click at [647, 446] on span "...More" at bounding box center [636, 451] width 28 height 11
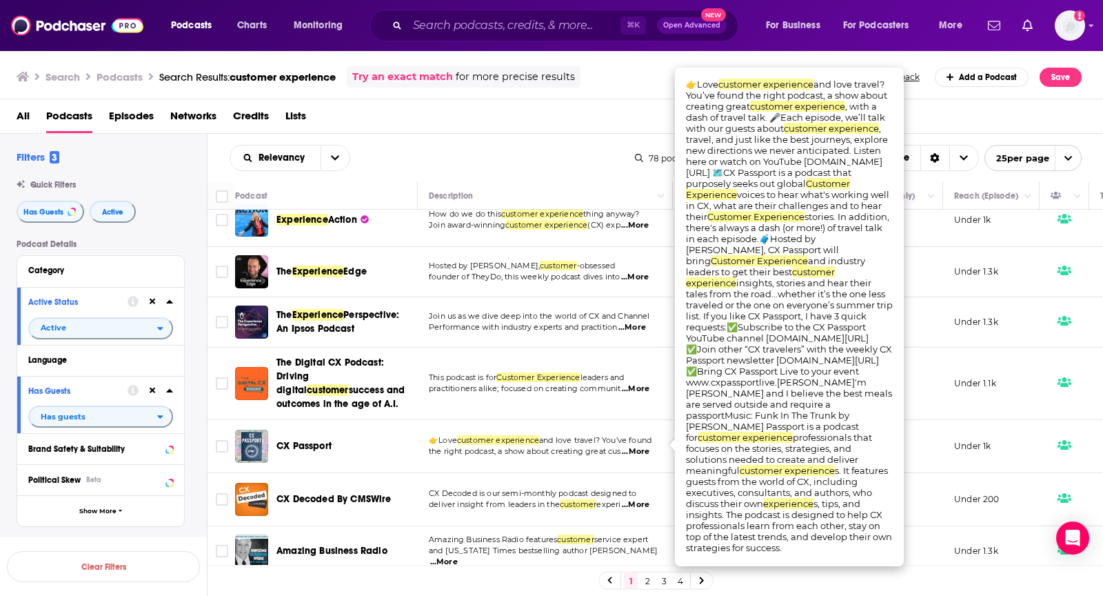
click at [647, 446] on span "...More" at bounding box center [636, 451] width 28 height 11
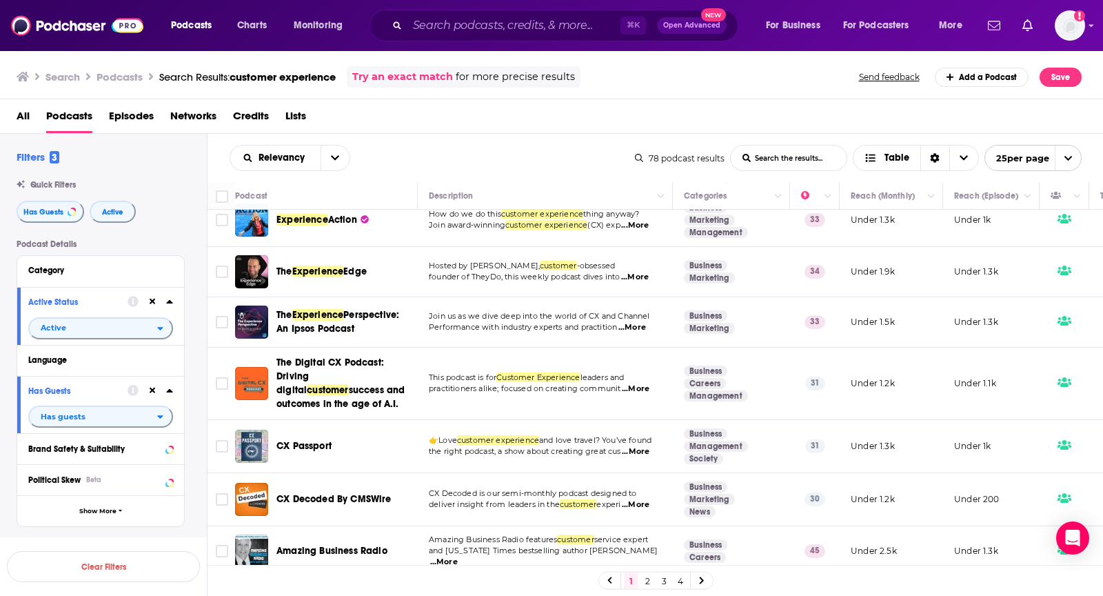
scroll to position [1030, 0]
click at [638, 499] on span "...More" at bounding box center [636, 504] width 28 height 11
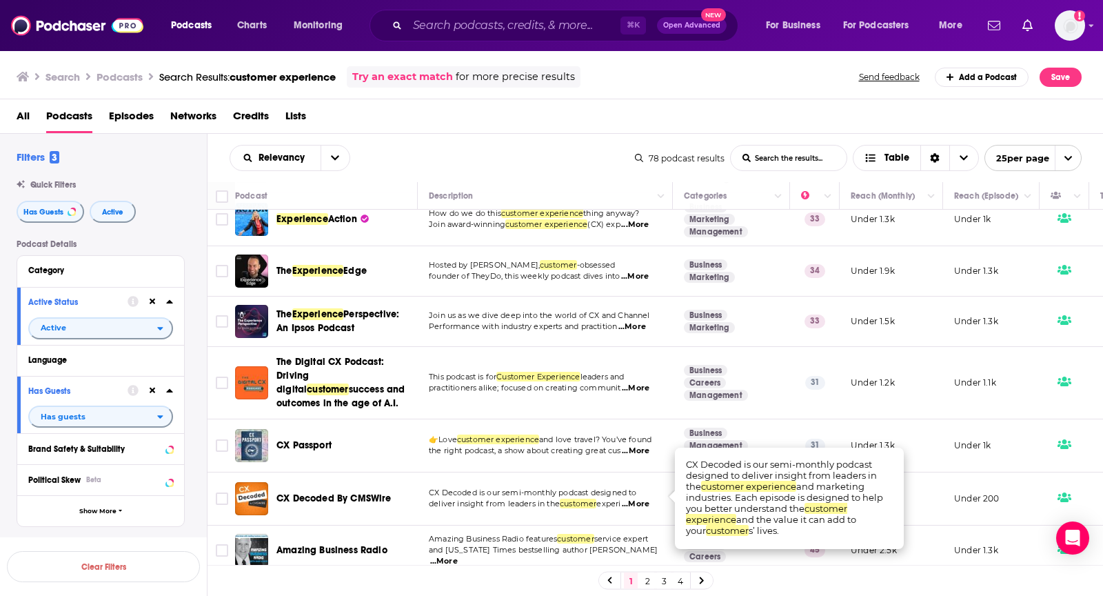
click at [638, 499] on span "...More" at bounding box center [636, 504] width 28 height 11
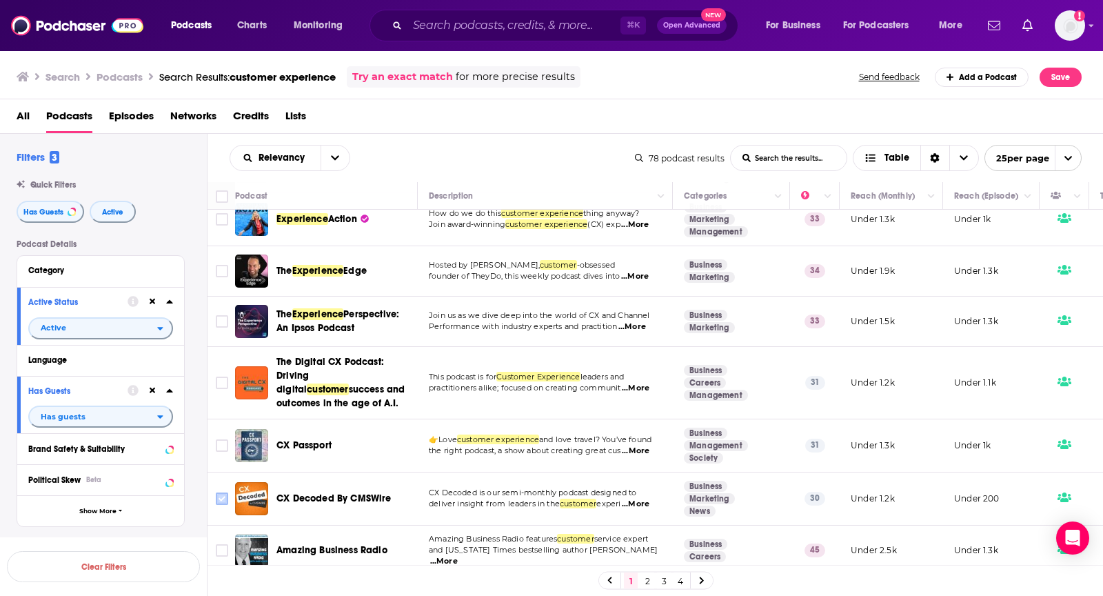
click at [223, 492] on input "Toggle select row" at bounding box center [222, 498] width 12 height 12
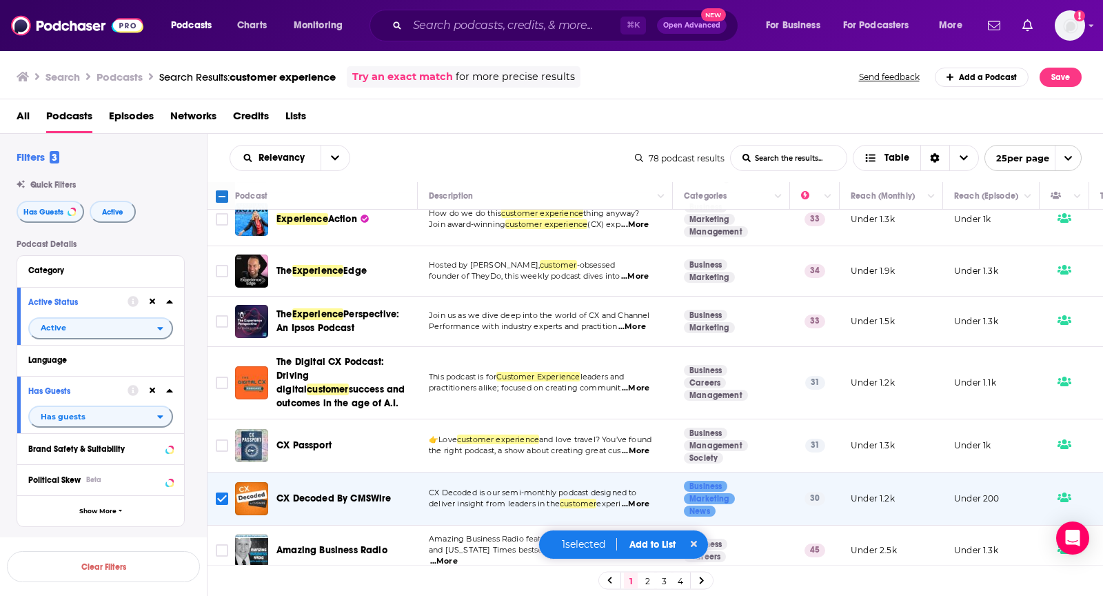
click at [661, 545] on button "Add to List" at bounding box center [653, 545] width 68 height 12
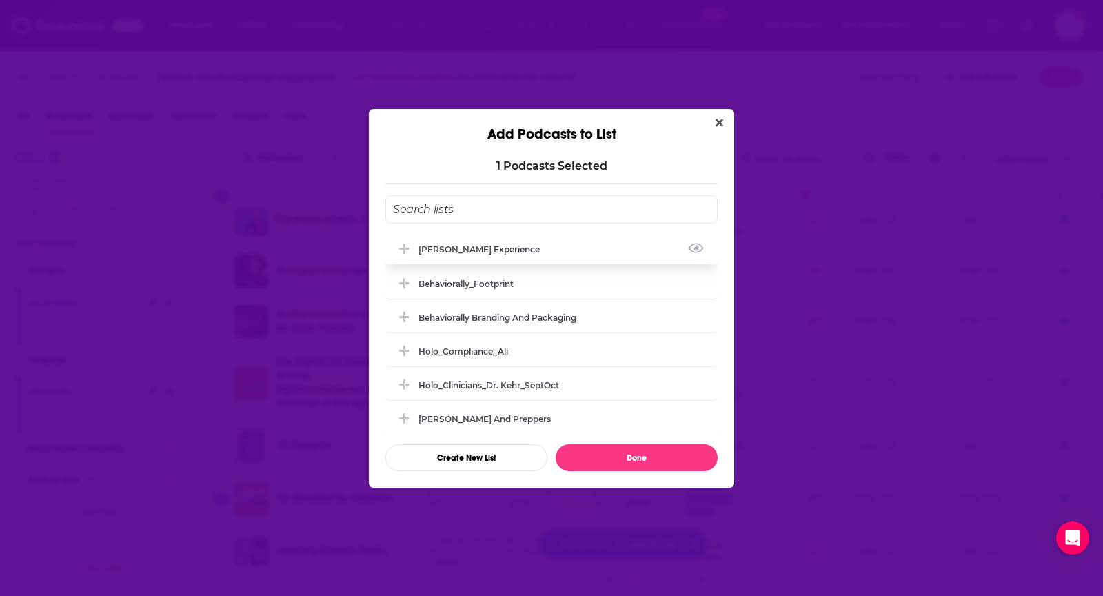
click at [614, 248] on div "Matt Marcotte_Customer Experience" at bounding box center [551, 249] width 332 height 30
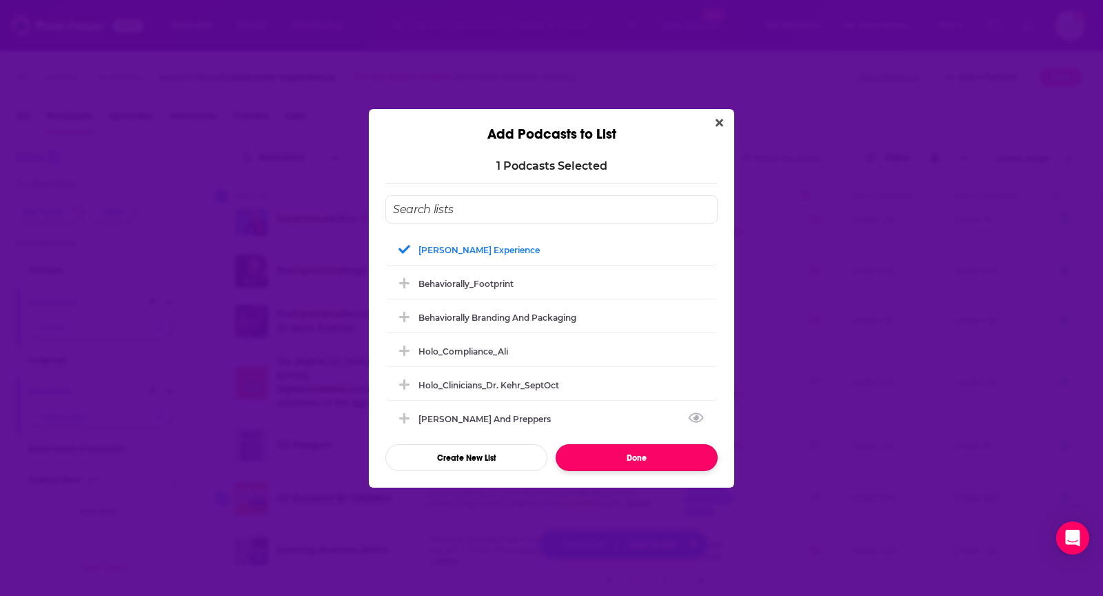
click at [608, 456] on button "Done" at bounding box center [637, 457] width 162 height 27
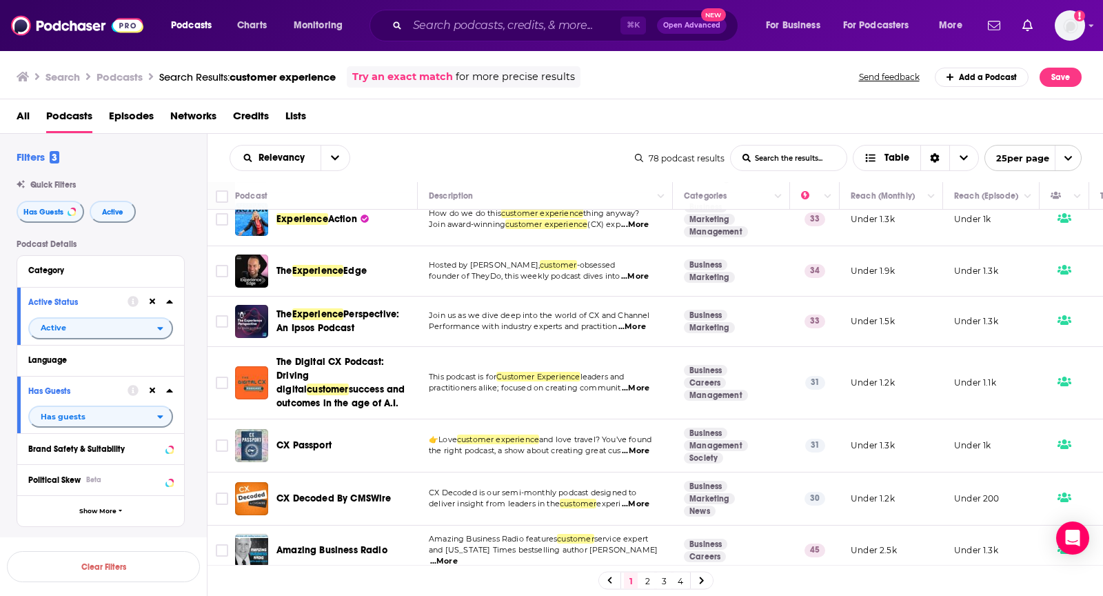
click at [458, 556] on span "...More" at bounding box center [444, 561] width 28 height 11
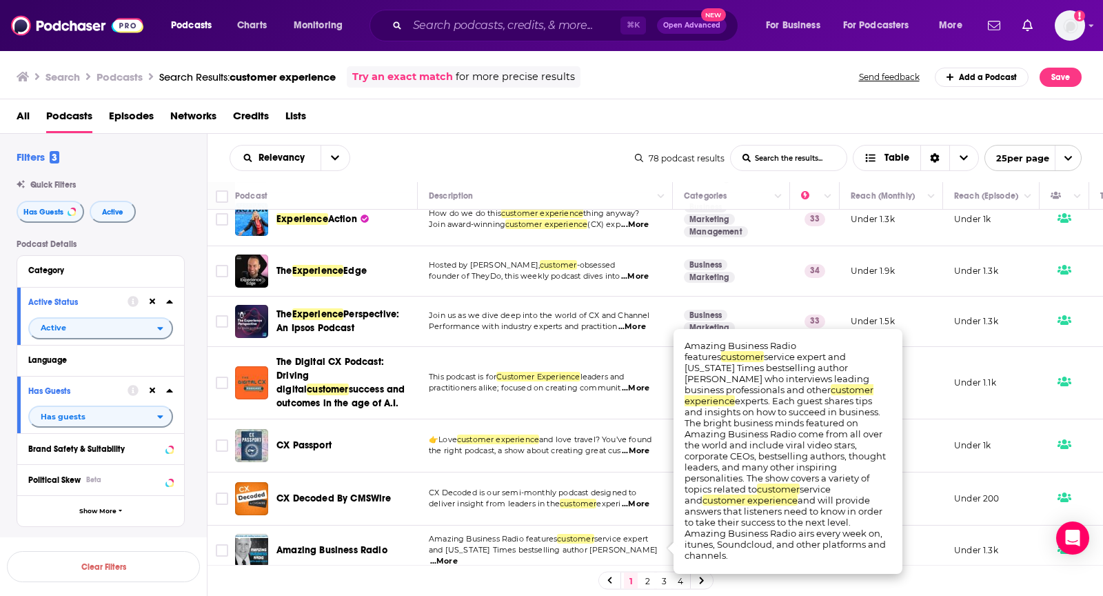
click at [458, 556] on span "...More" at bounding box center [444, 561] width 28 height 11
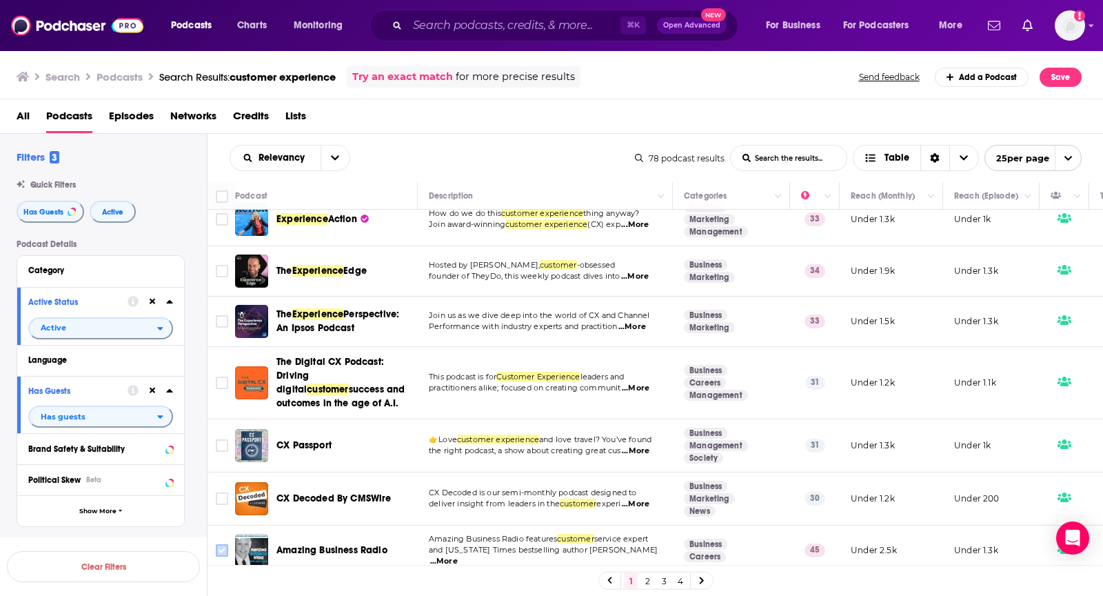
click at [219, 545] on input "Toggle select row" at bounding box center [222, 550] width 12 height 12
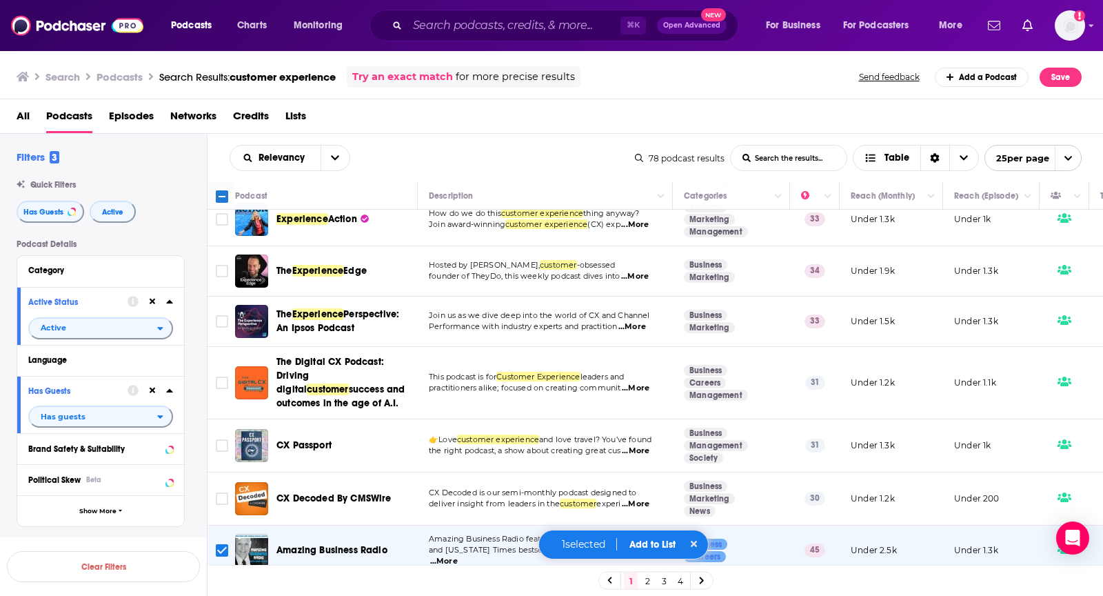
click at [646, 541] on button "Add to List" at bounding box center [653, 545] width 68 height 12
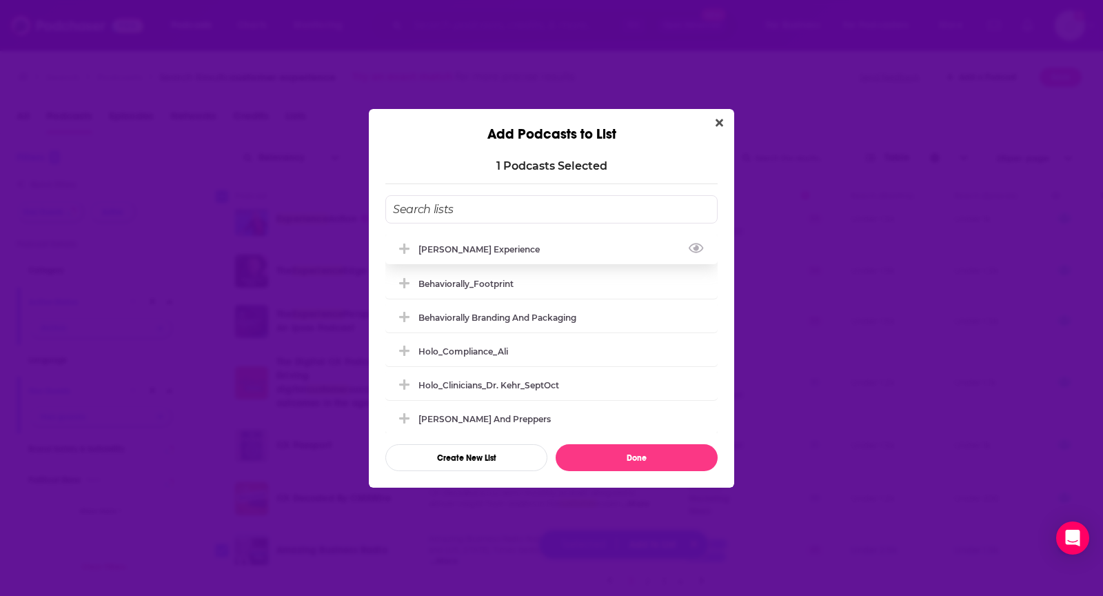
click at [630, 248] on div "Matt Marcotte_Customer Experience" at bounding box center [551, 249] width 332 height 30
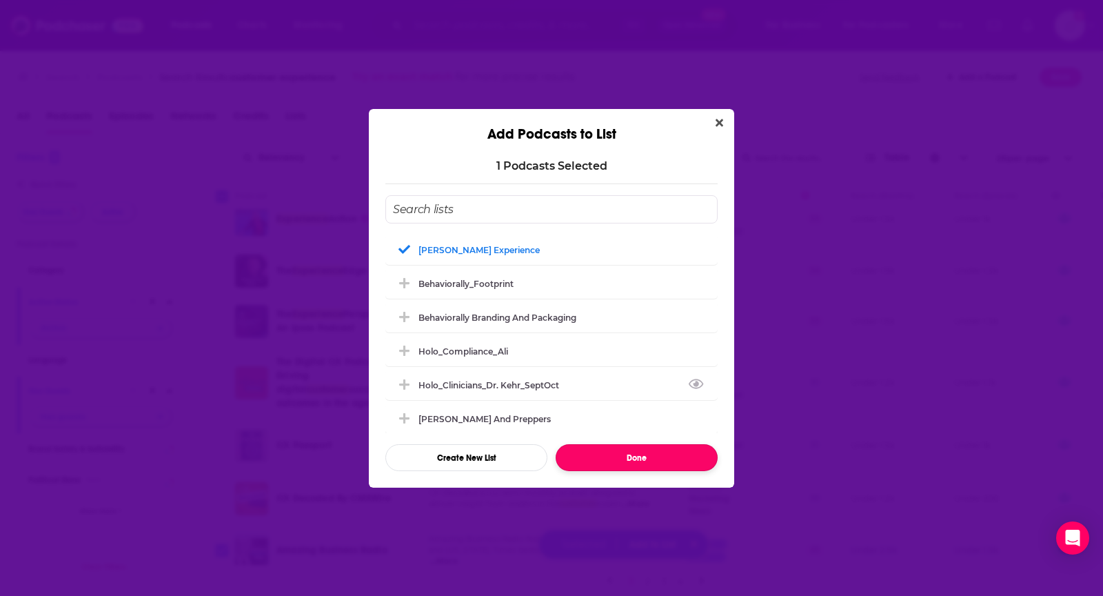
click at [614, 457] on button "Done" at bounding box center [637, 457] width 162 height 27
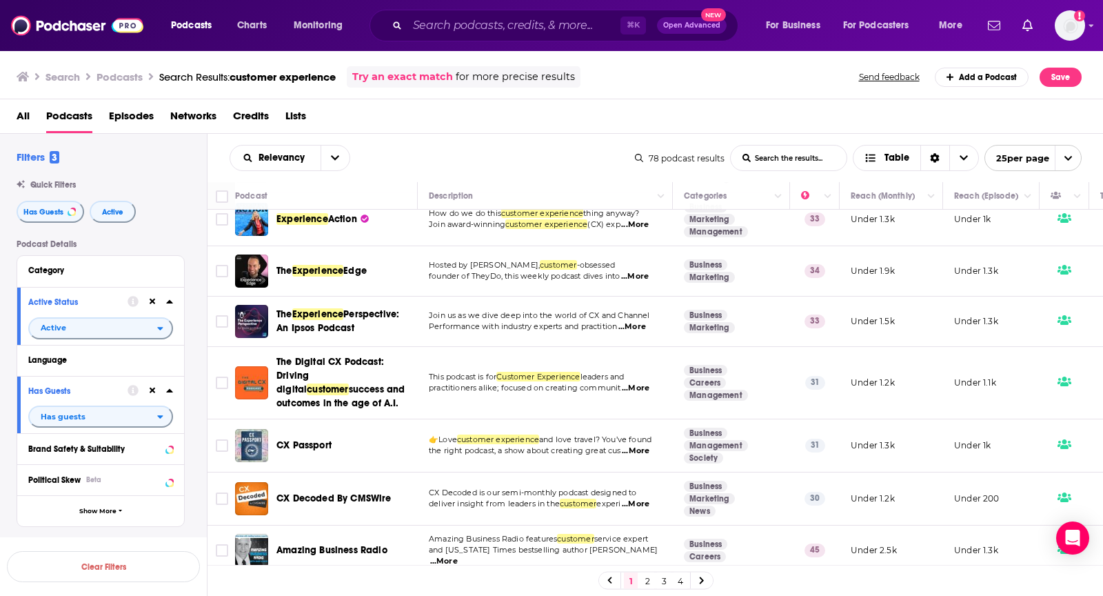
click at [648, 579] on link "2" at bounding box center [648, 580] width 14 height 17
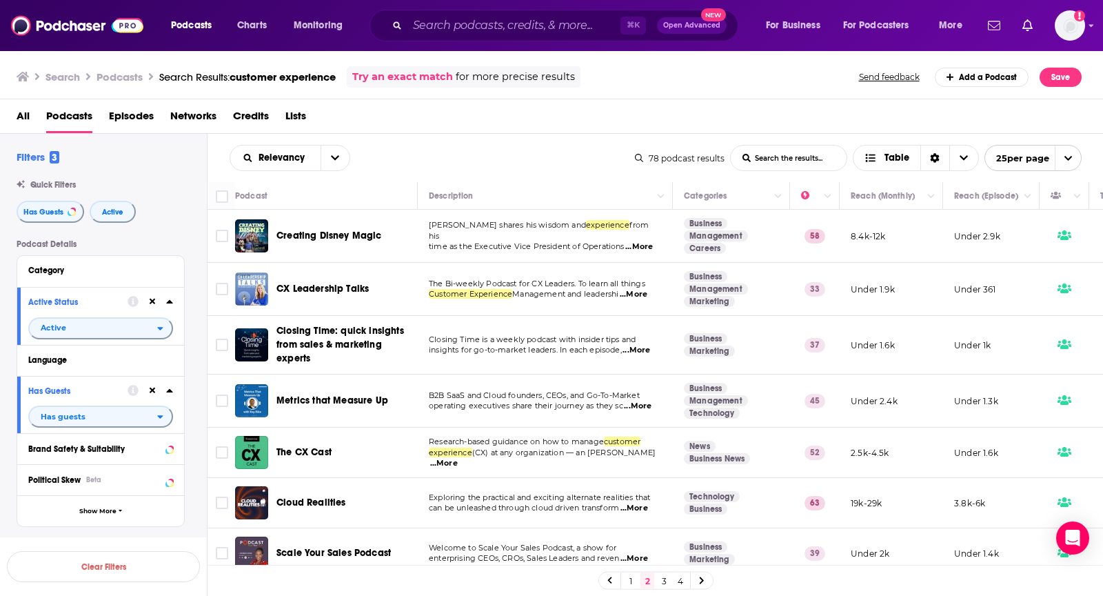
click at [640, 290] on span "...More" at bounding box center [634, 294] width 28 height 11
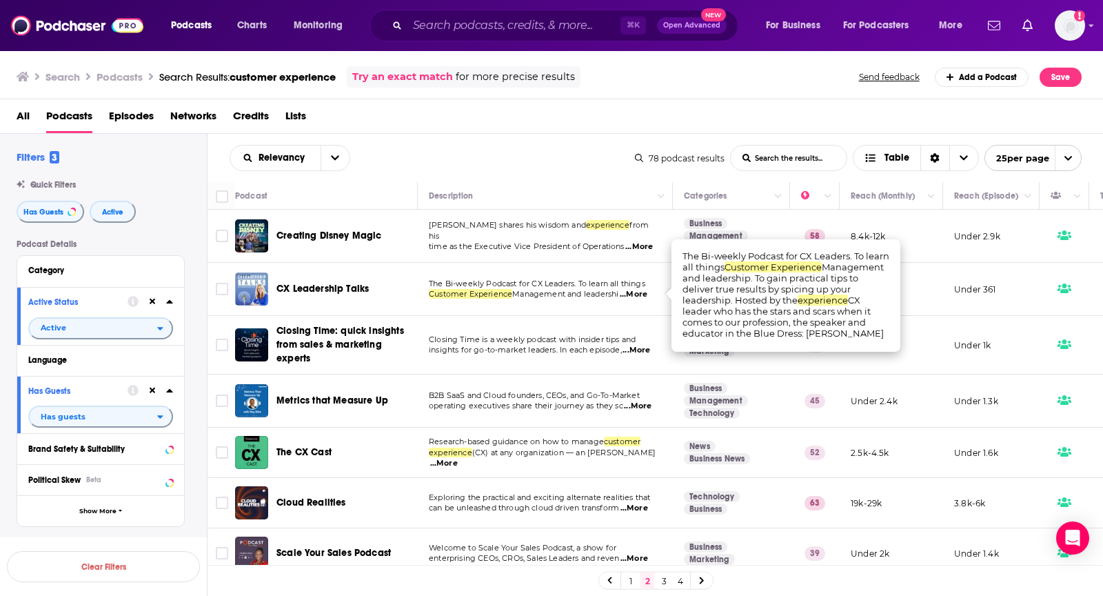
click at [640, 292] on span "...More" at bounding box center [634, 294] width 28 height 11
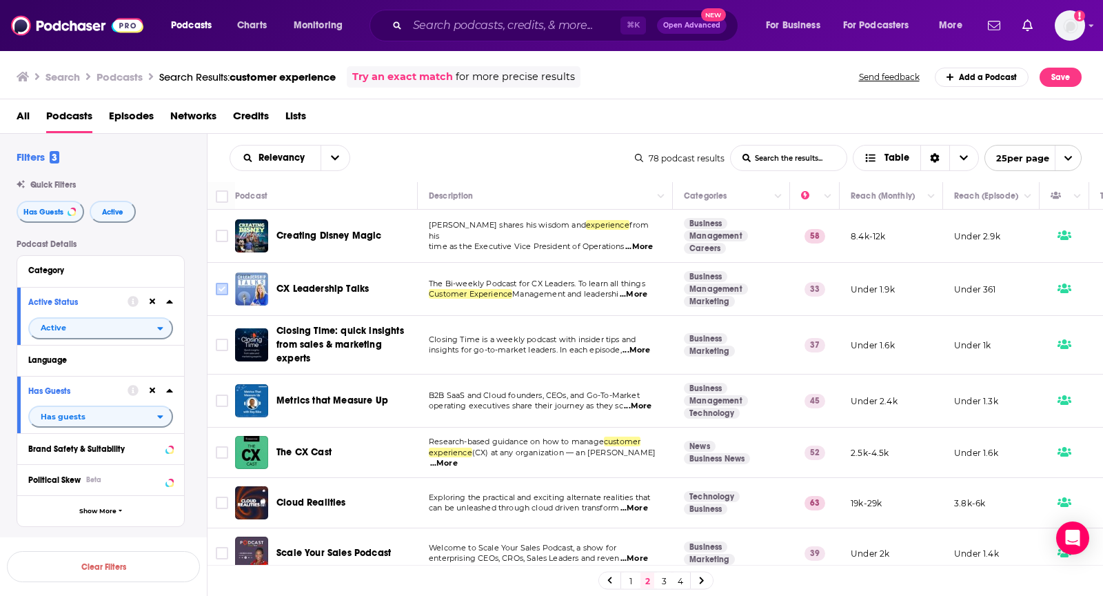
click at [219, 286] on input "Toggle select row" at bounding box center [222, 289] width 12 height 12
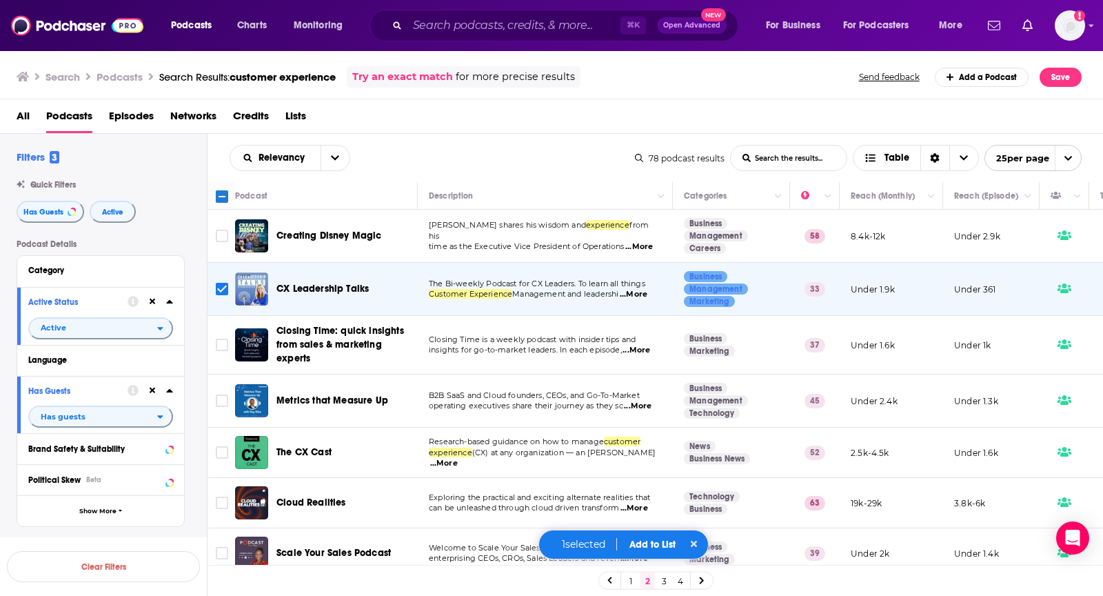
click at [661, 541] on button "Add to List" at bounding box center [653, 545] width 68 height 12
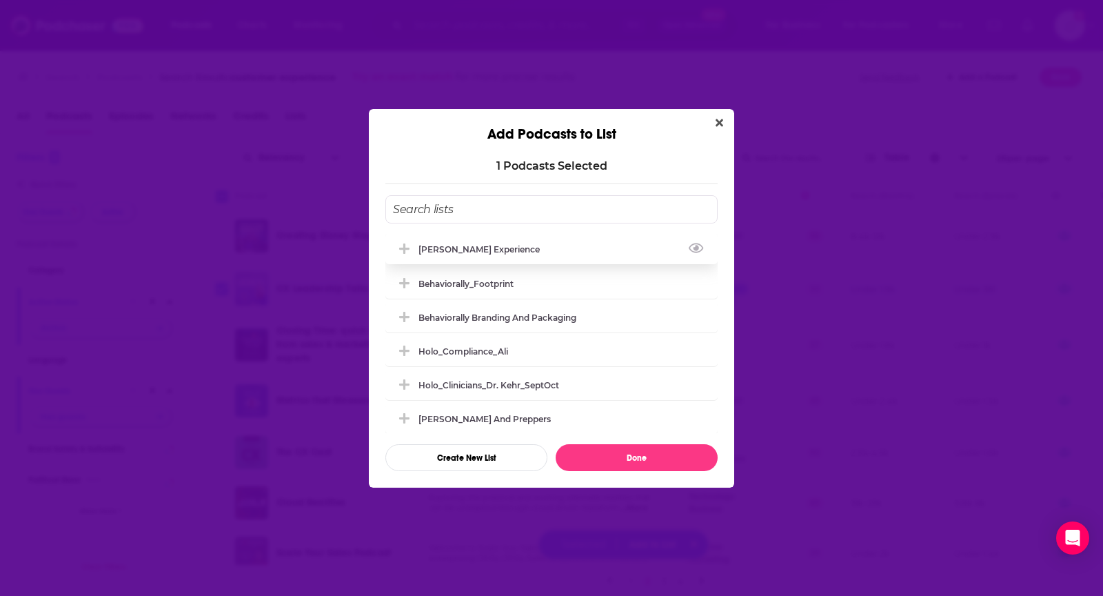
click at [610, 248] on div "Matt Marcotte_Customer Experience" at bounding box center [551, 249] width 332 height 30
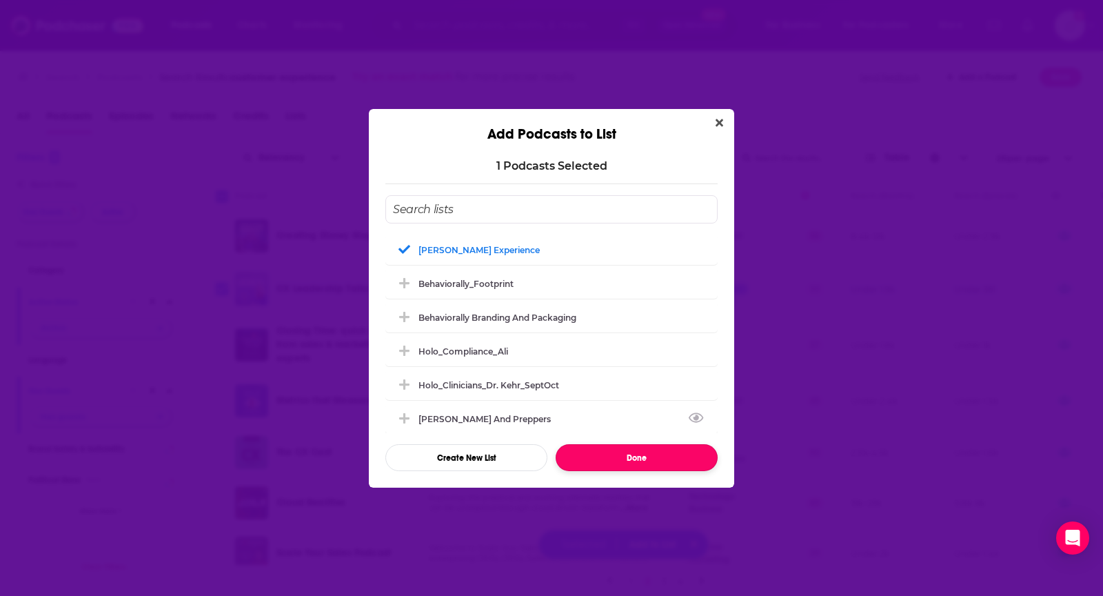
click at [576, 459] on button "Done" at bounding box center [637, 457] width 162 height 27
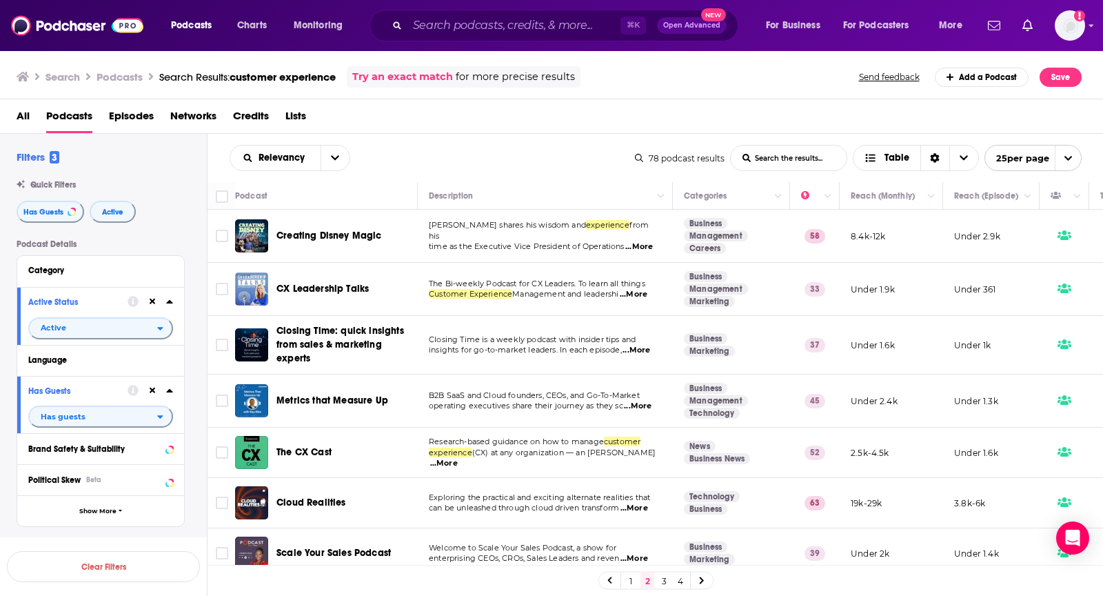
click at [458, 458] on span "...More" at bounding box center [444, 463] width 28 height 11
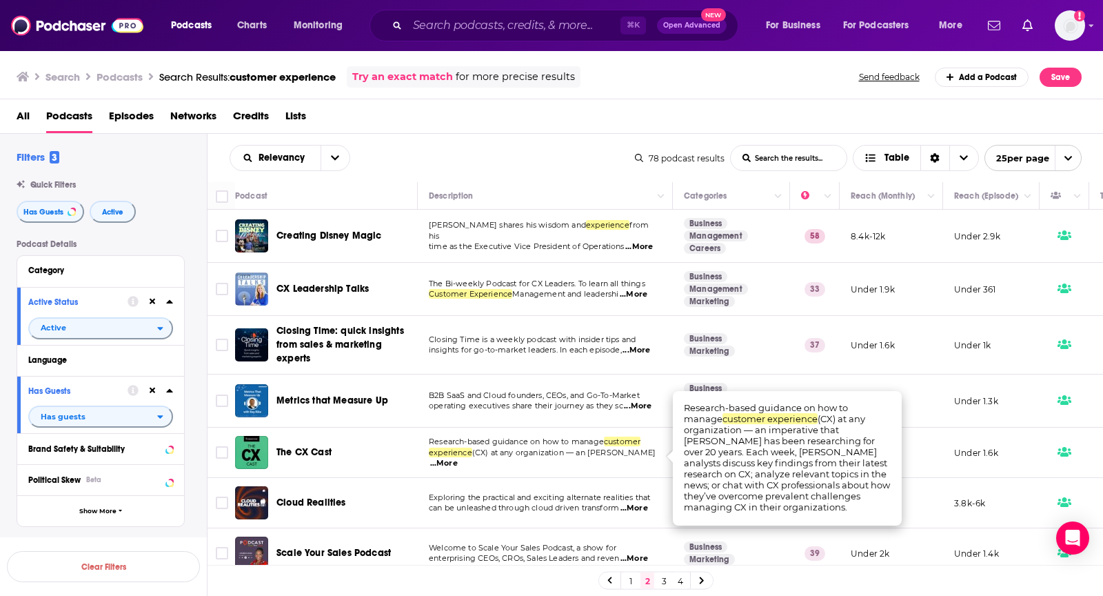
click at [458, 458] on span "...More" at bounding box center [444, 463] width 28 height 11
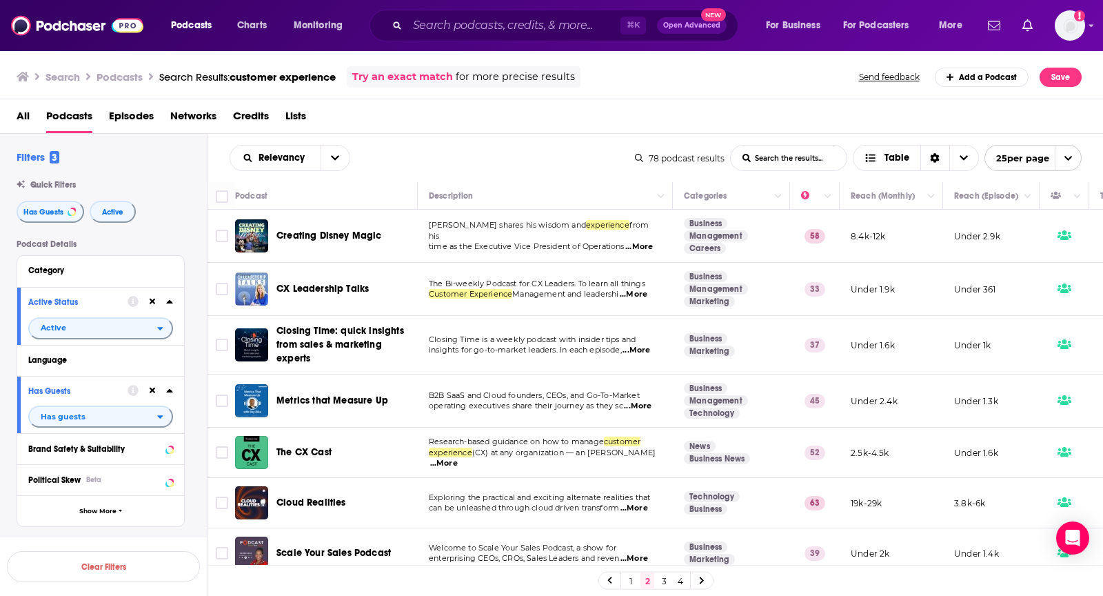
click at [208, 452] on td at bounding box center [222, 453] width 28 height 50
click at [219, 450] on input "Toggle select row" at bounding box center [222, 452] width 12 height 12
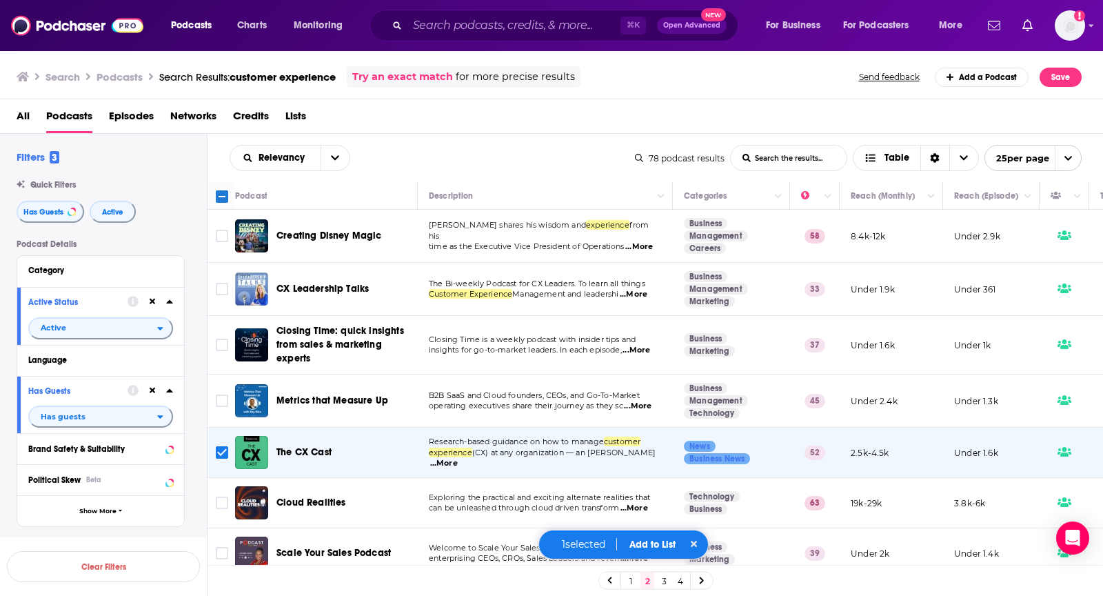
click at [641, 538] on div "1 selected Add to List" at bounding box center [624, 545] width 171 height 30
click at [649, 548] on button "Add to List" at bounding box center [653, 545] width 68 height 12
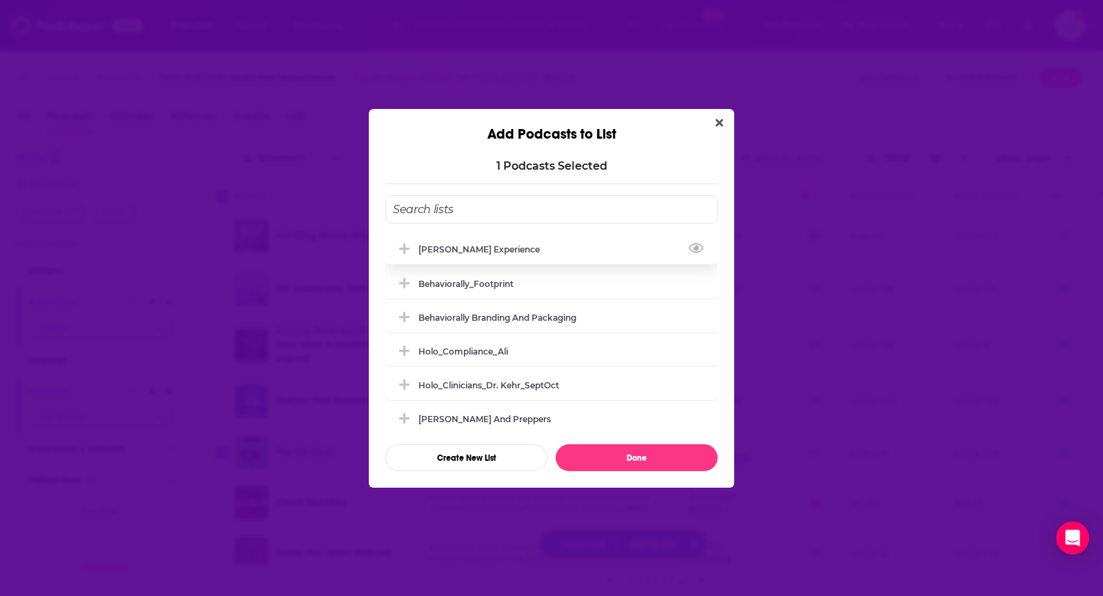
click at [603, 253] on div "Matt Marcotte_Customer Experience" at bounding box center [551, 249] width 332 height 30
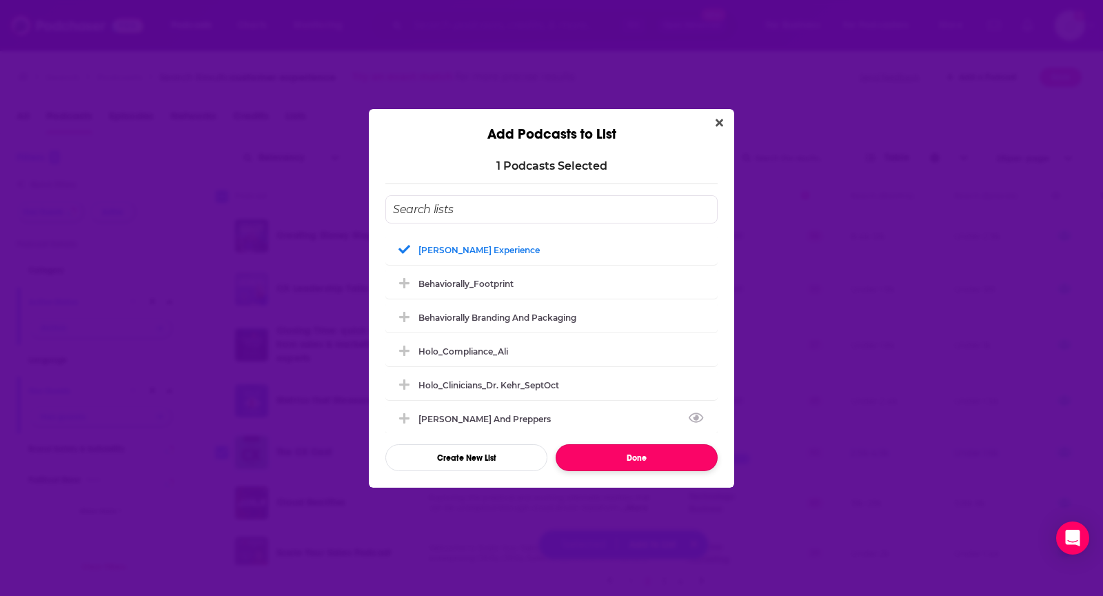
click at [636, 449] on button "Done" at bounding box center [637, 457] width 162 height 27
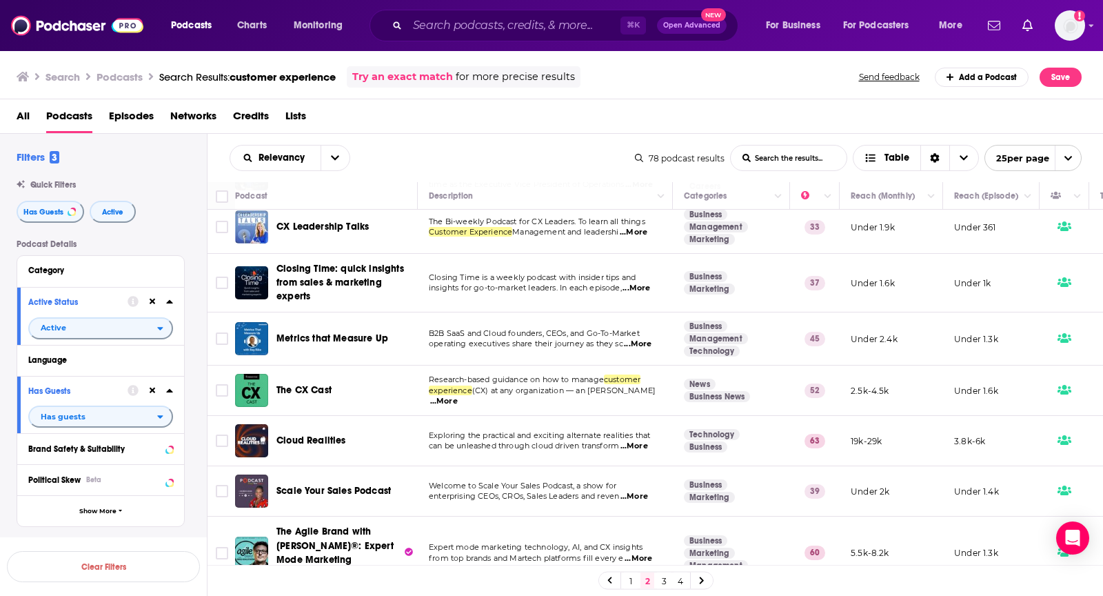
scroll to position [60, 0]
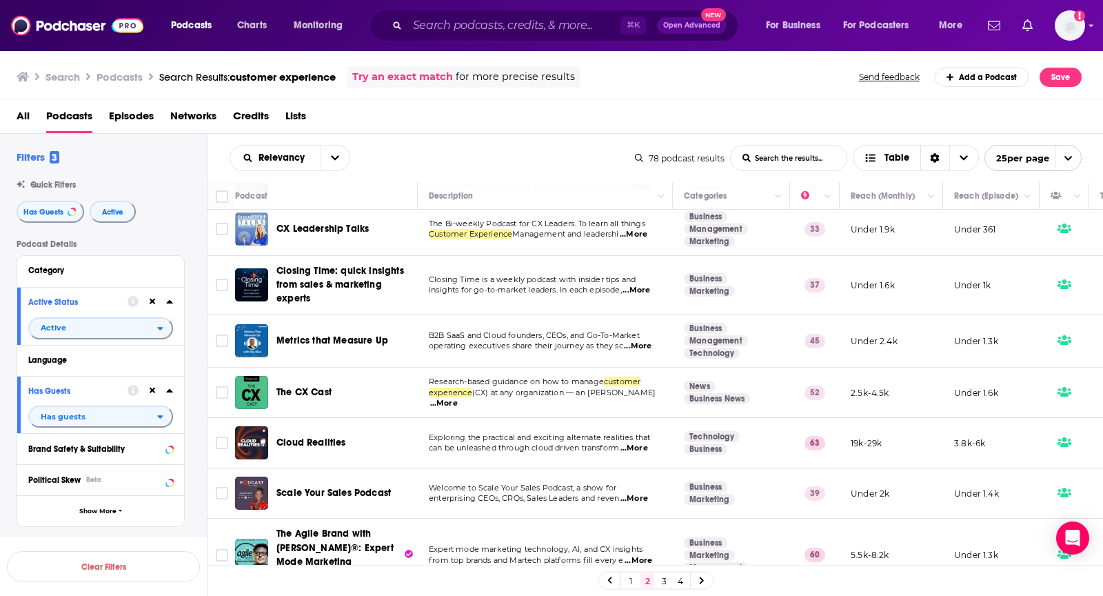
click at [652, 446] on p "can be unleashed through cloud driven transform ...More" at bounding box center [545, 448] width 232 height 11
click at [645, 446] on span "...More" at bounding box center [635, 448] width 28 height 11
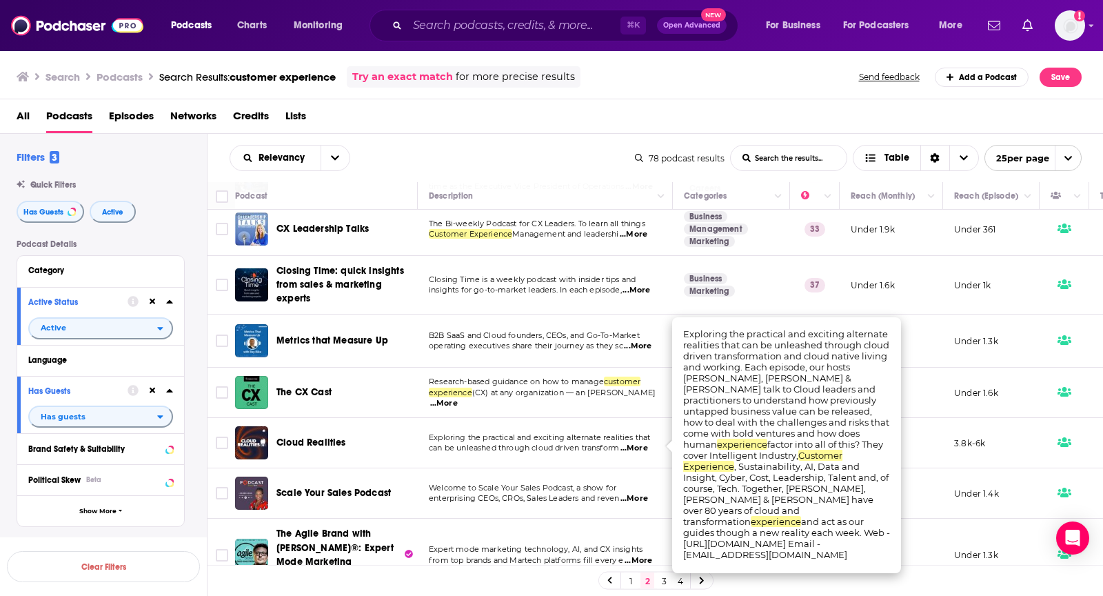
click at [645, 446] on span "...More" at bounding box center [635, 448] width 28 height 11
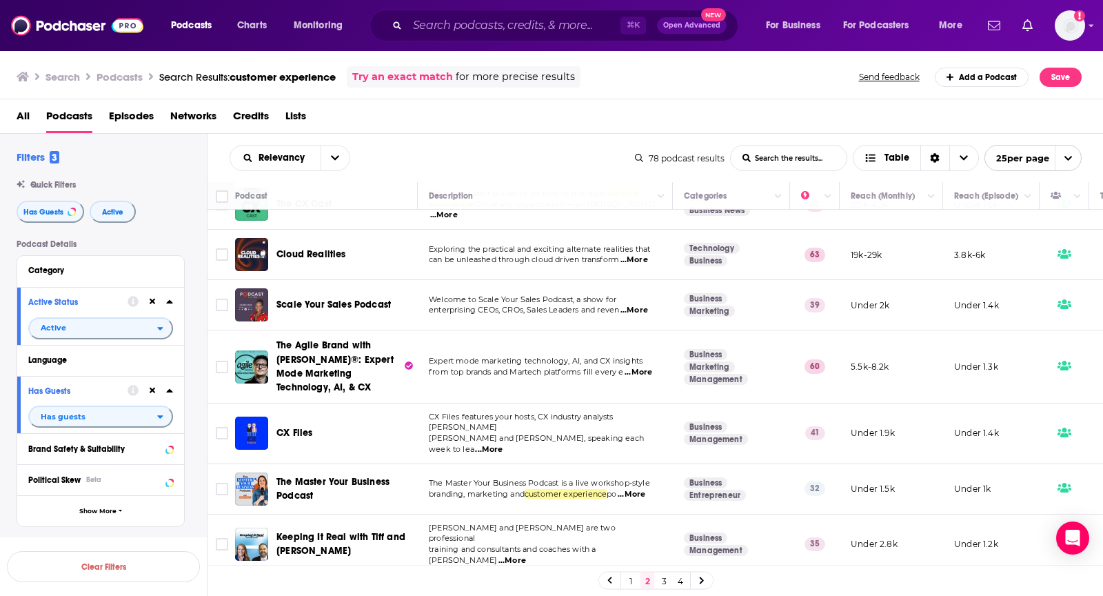
scroll to position [252, 0]
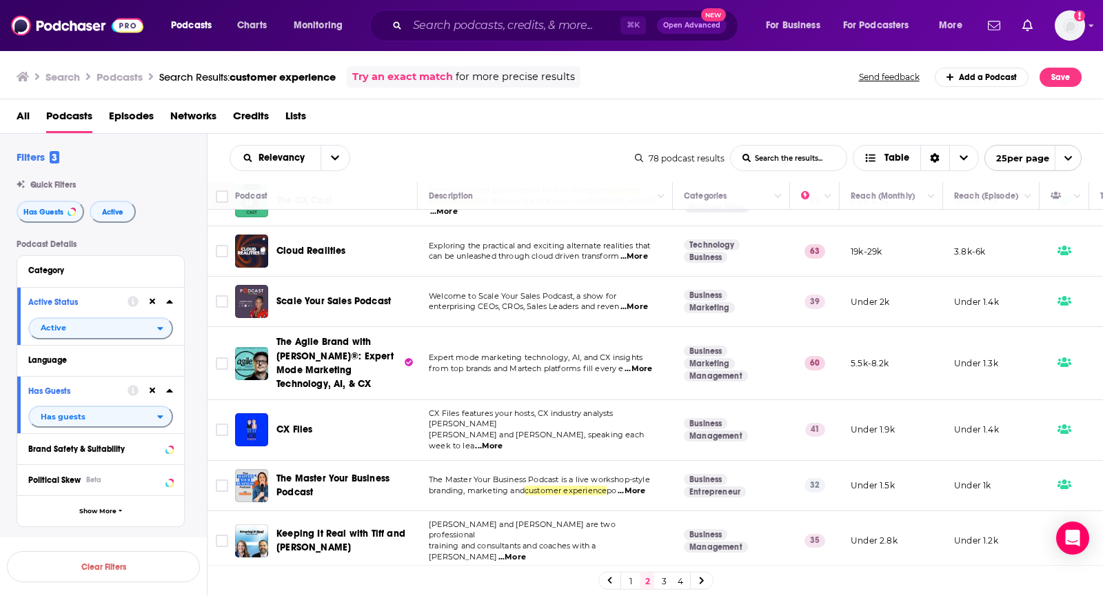
click at [503, 441] on span "...More" at bounding box center [489, 446] width 28 height 11
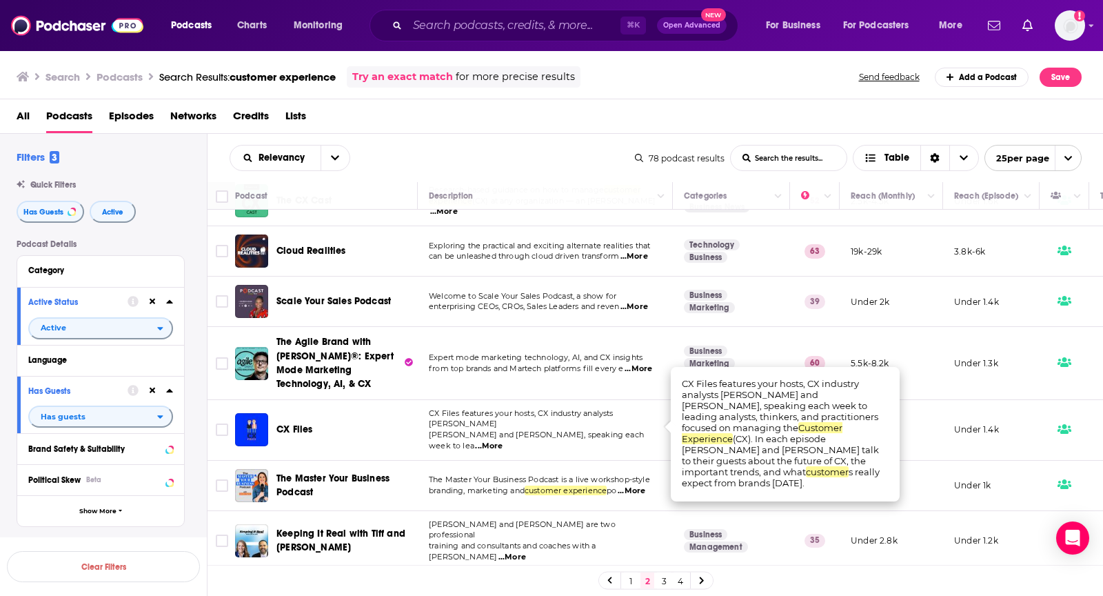
click at [503, 441] on span "...More" at bounding box center [489, 446] width 28 height 11
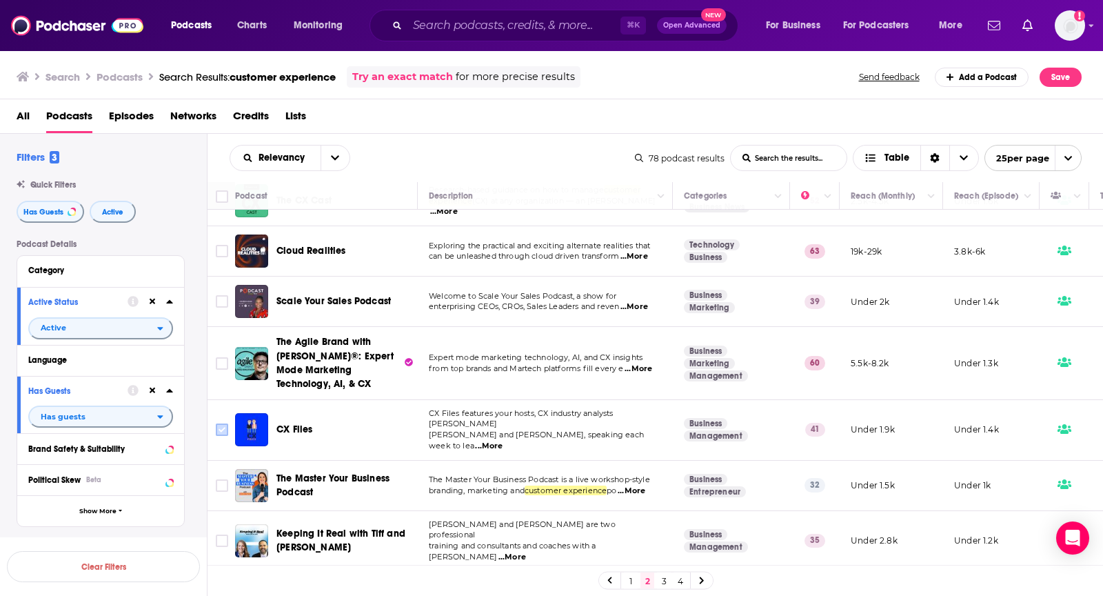
click at [226, 423] on input "Toggle select row" at bounding box center [222, 429] width 12 height 12
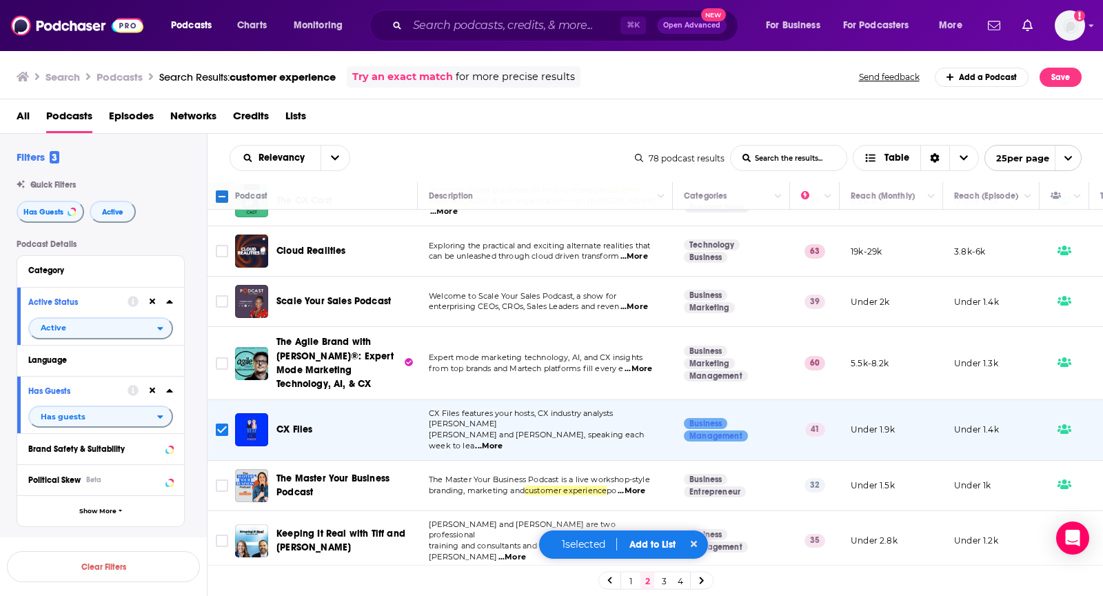
click at [658, 542] on button "Add to List" at bounding box center [653, 545] width 68 height 12
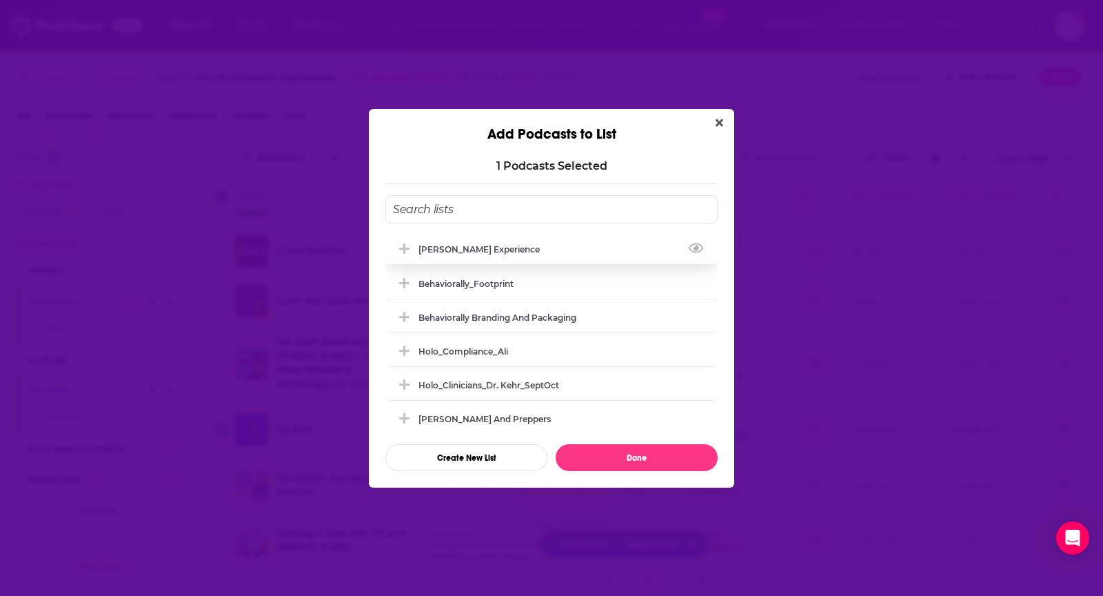
click at [612, 245] on div "Matt Marcotte_Customer Experience" at bounding box center [551, 249] width 332 height 30
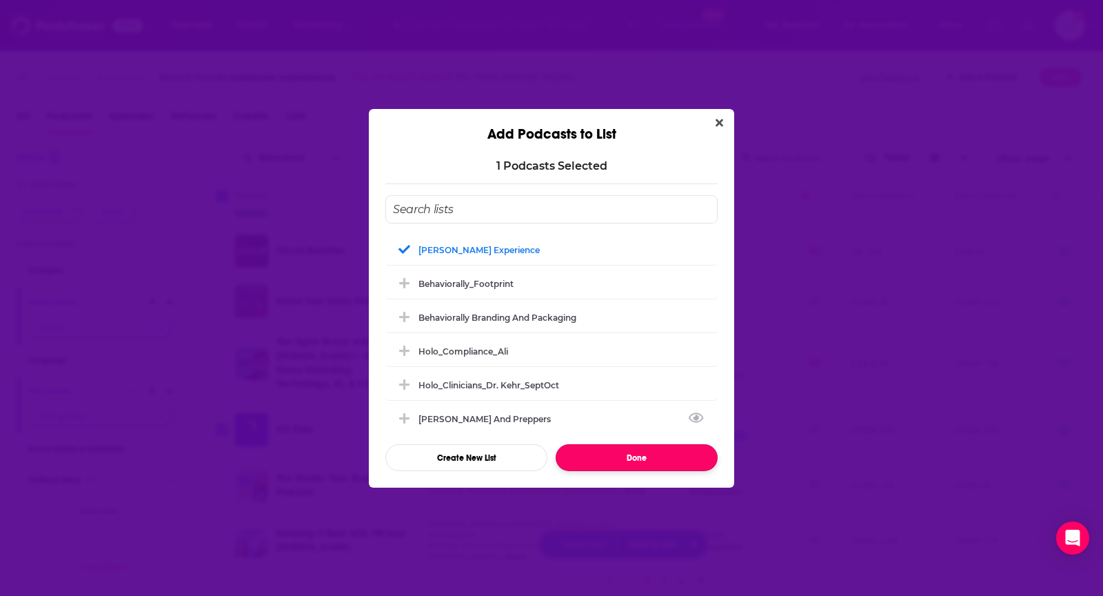
click at [619, 460] on button "Done" at bounding box center [637, 457] width 162 height 27
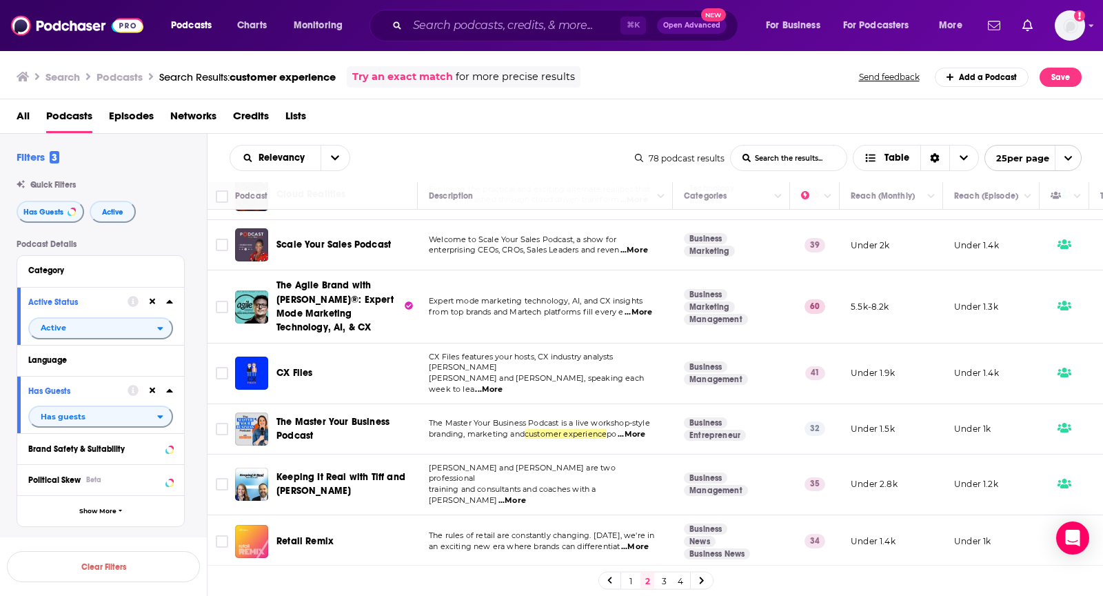
scroll to position [311, 0]
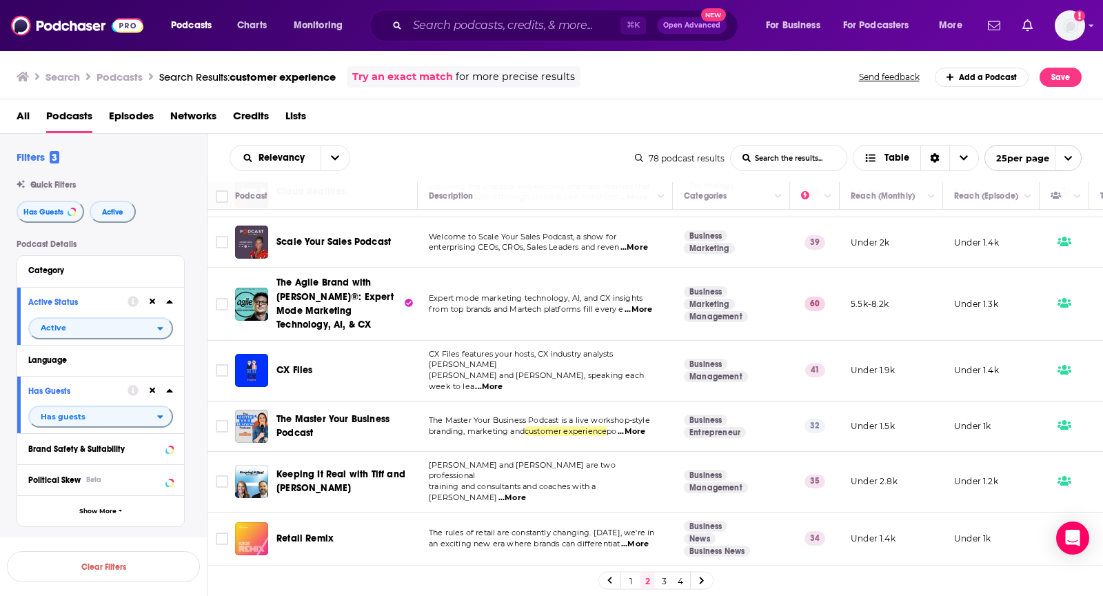
click at [637, 426] on span "...More" at bounding box center [632, 431] width 28 height 11
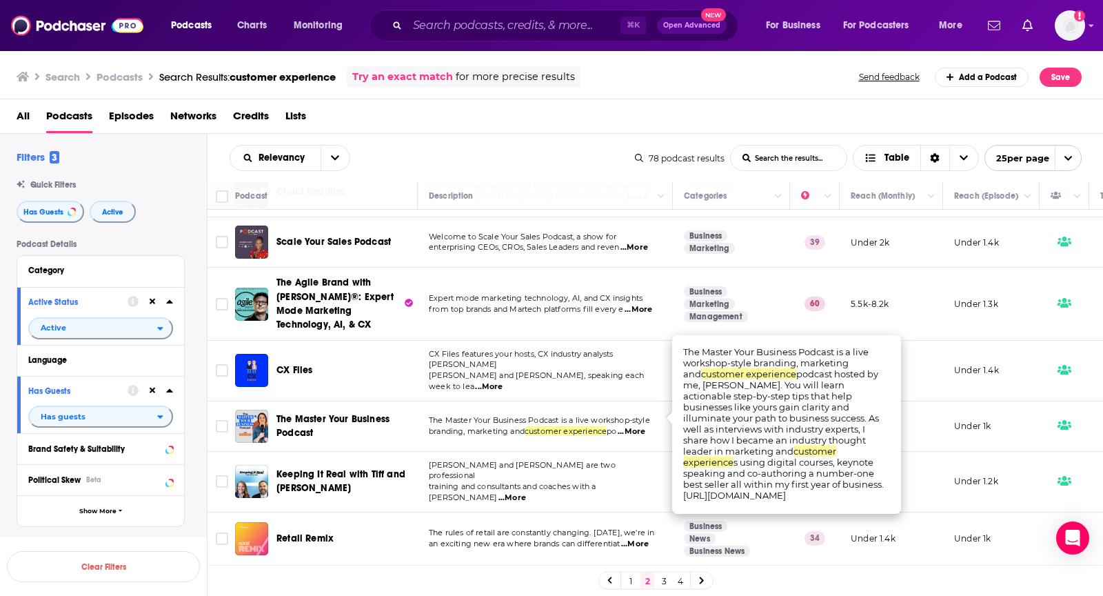
click at [637, 426] on span "...More" at bounding box center [632, 431] width 28 height 11
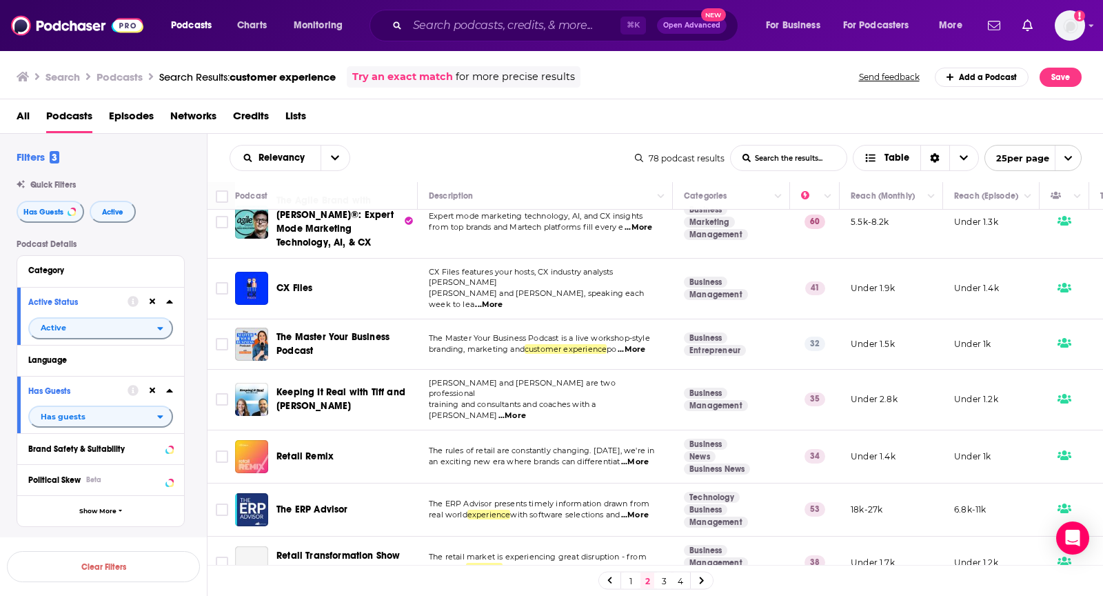
scroll to position [392, 0]
click at [526, 412] on span "...More" at bounding box center [513, 417] width 28 height 11
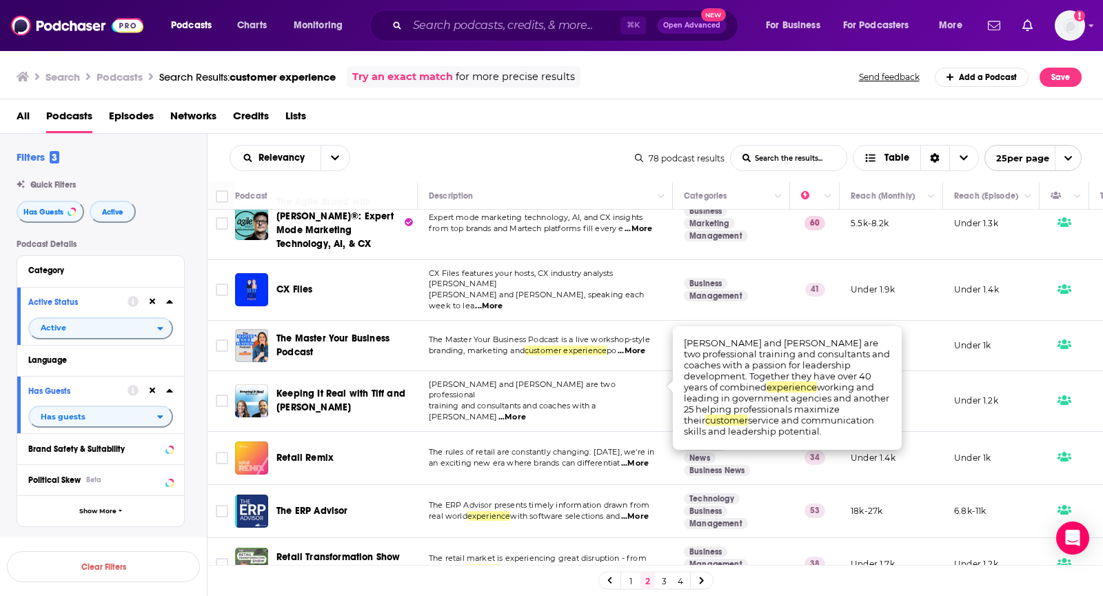
click at [526, 412] on span "...More" at bounding box center [513, 417] width 28 height 11
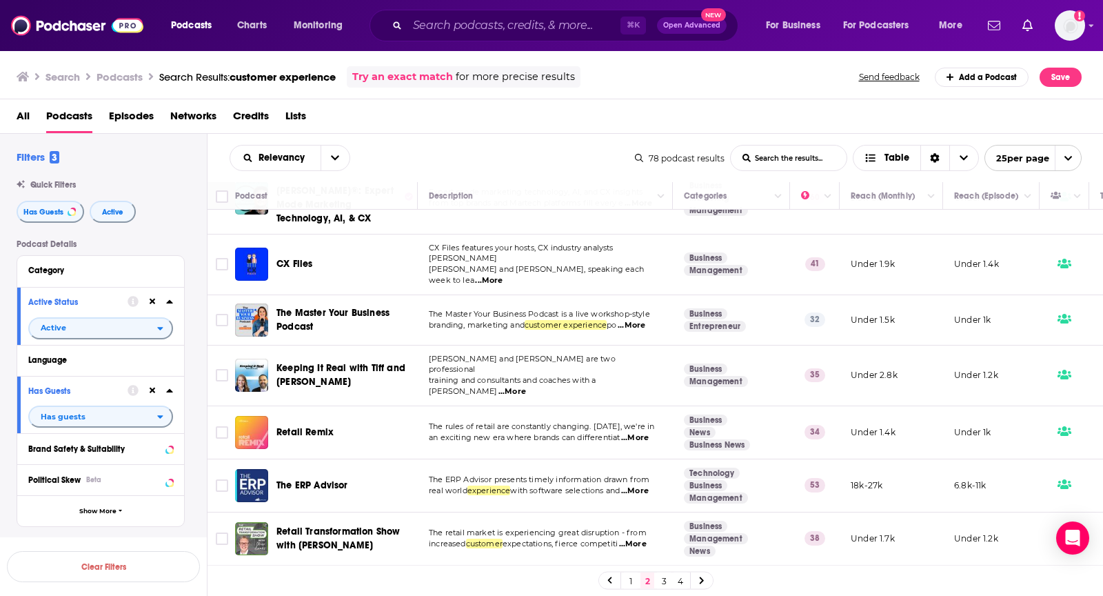
scroll to position [419, 0]
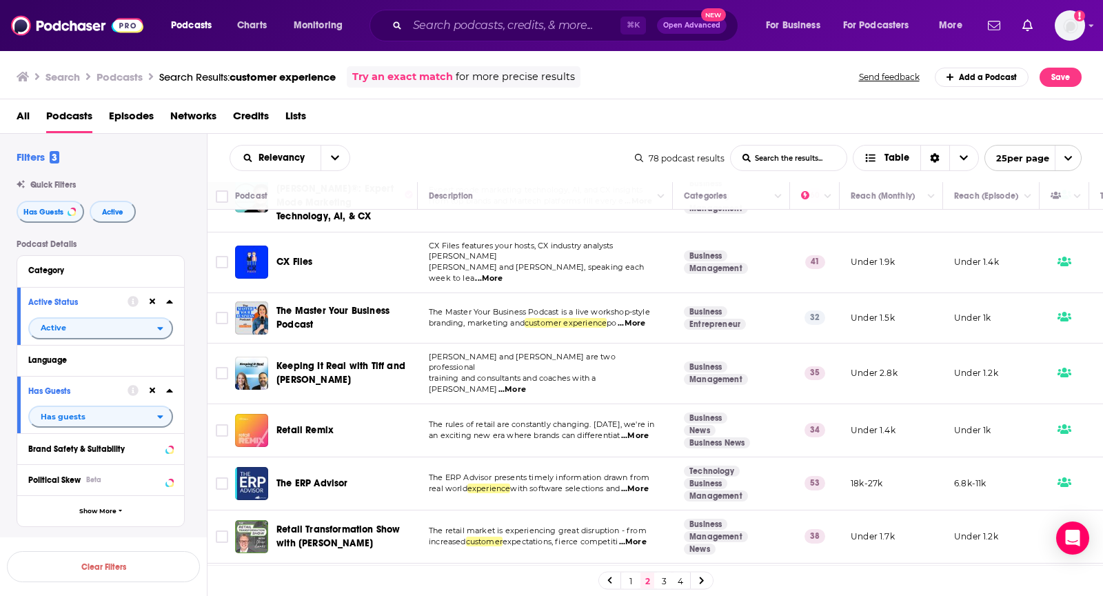
click at [641, 430] on span "...More" at bounding box center [635, 435] width 28 height 11
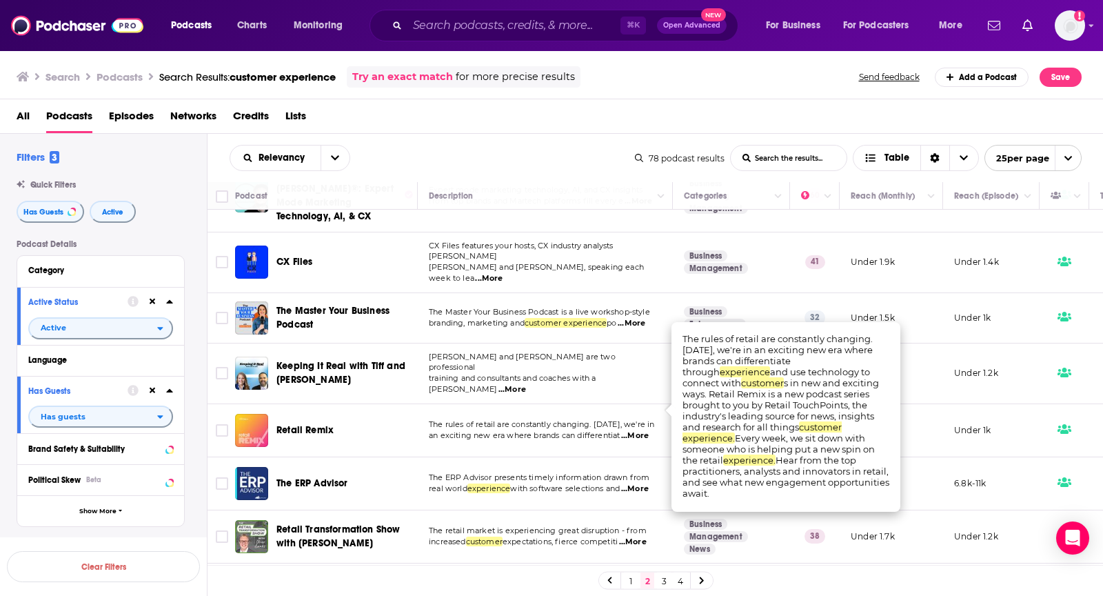
click at [641, 430] on span "...More" at bounding box center [635, 435] width 28 height 11
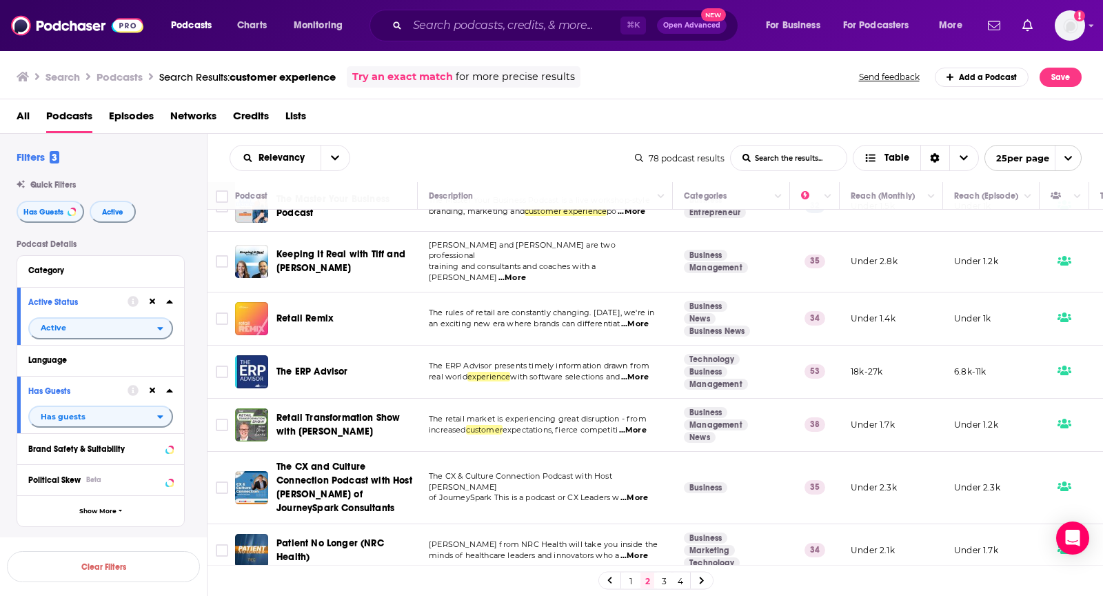
scroll to position [529, 0]
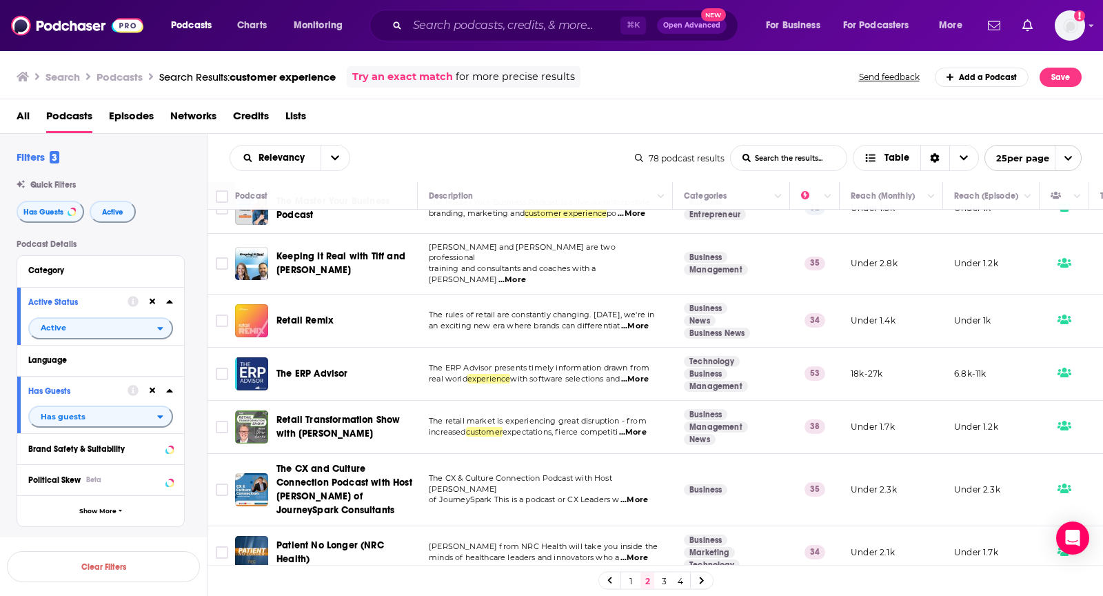
click at [641, 427] on span "...More" at bounding box center [633, 432] width 28 height 11
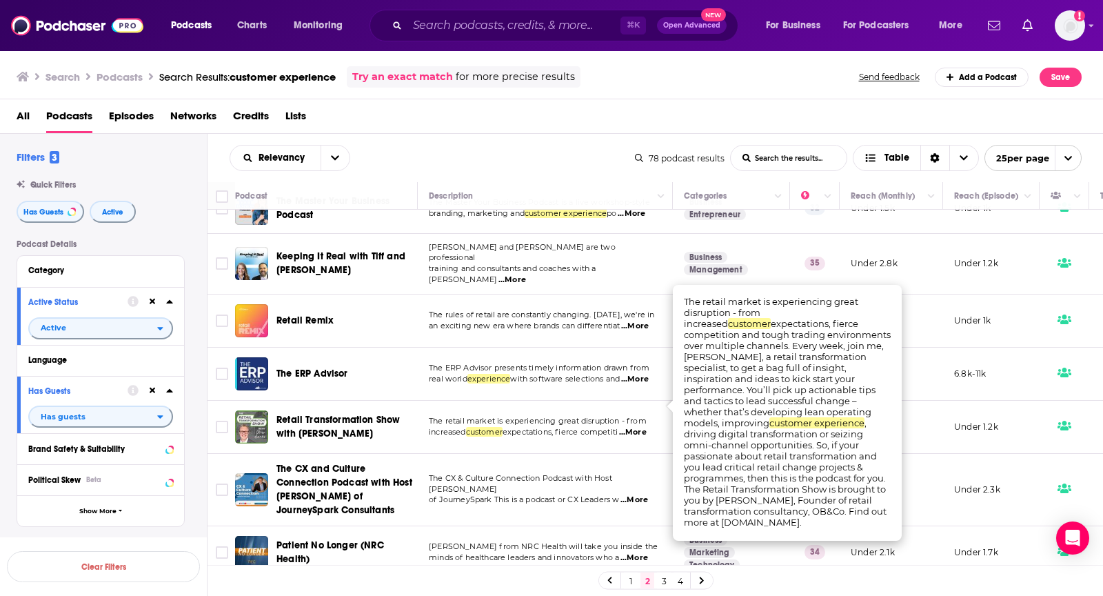
click at [641, 427] on span "...More" at bounding box center [633, 432] width 28 height 11
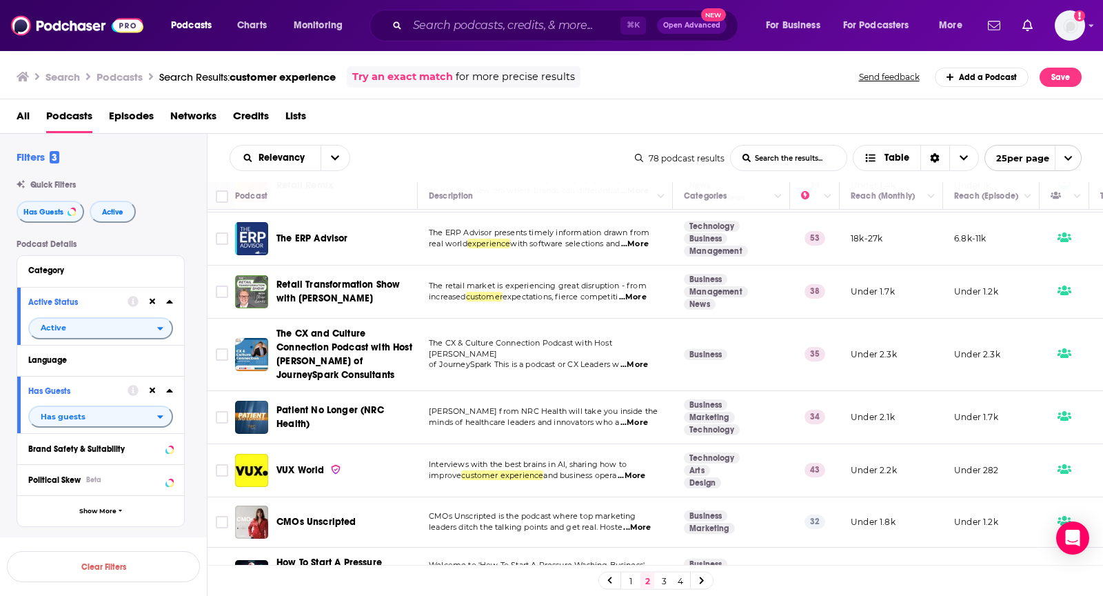
scroll to position [666, 0]
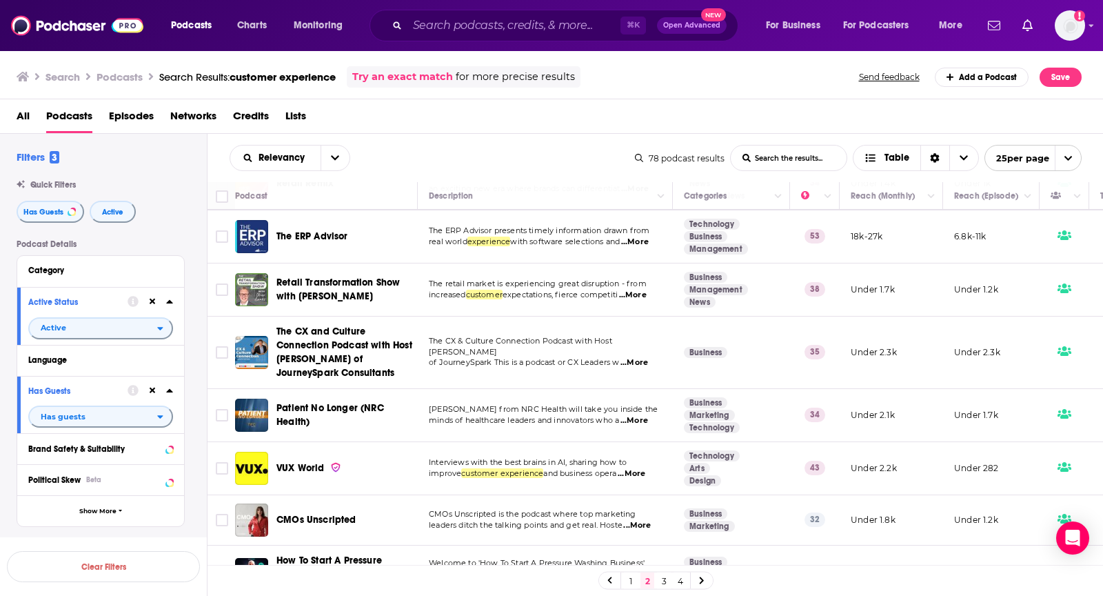
click at [643, 468] on span "...More" at bounding box center [632, 473] width 28 height 11
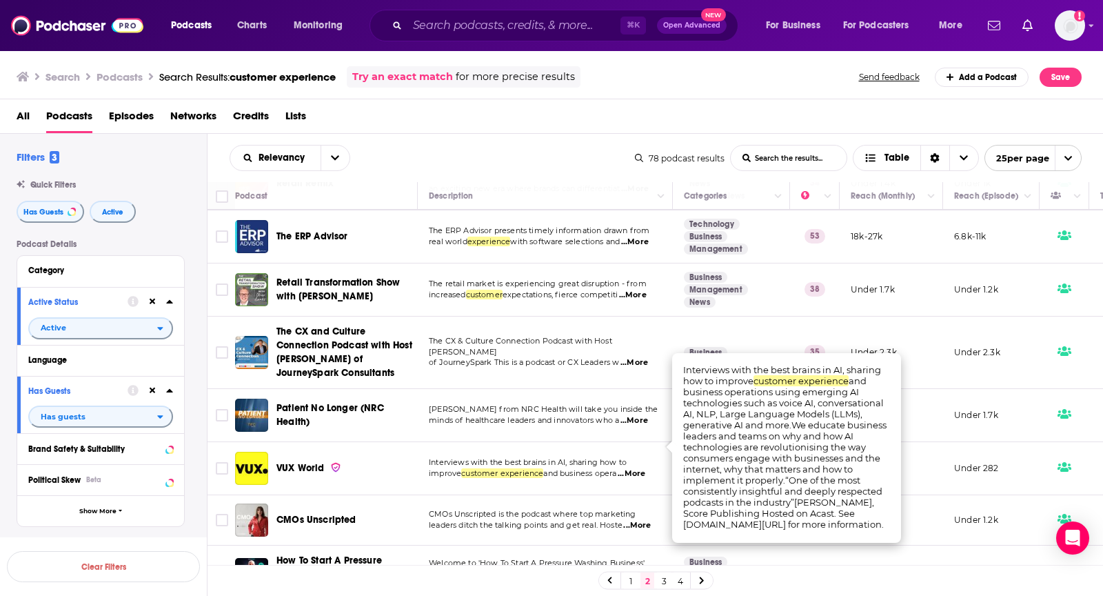
click at [643, 468] on span "...More" at bounding box center [632, 473] width 28 height 11
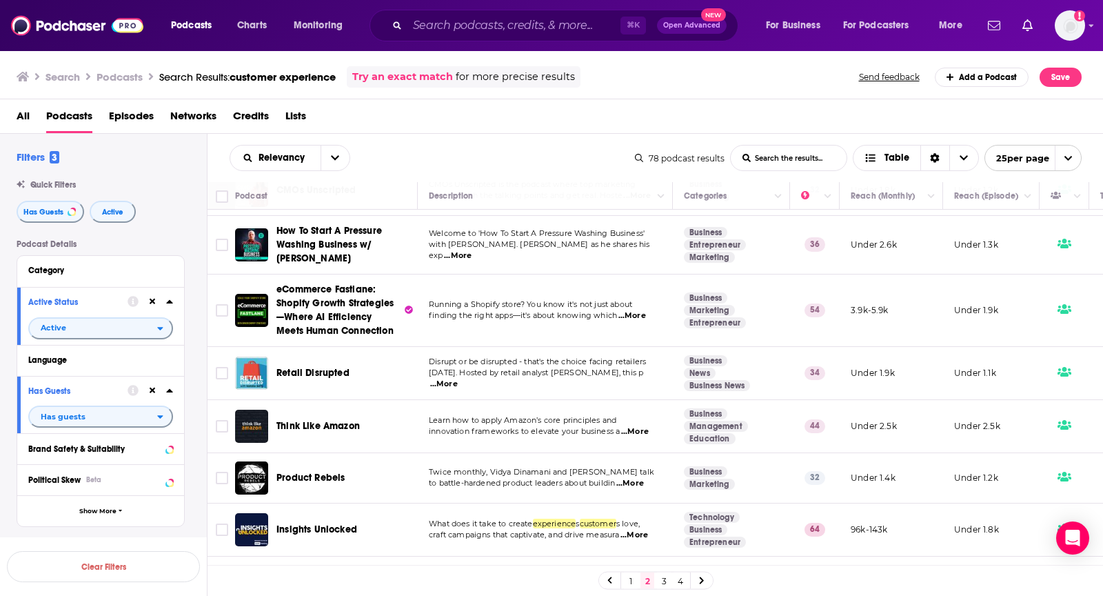
scroll to position [1005, 0]
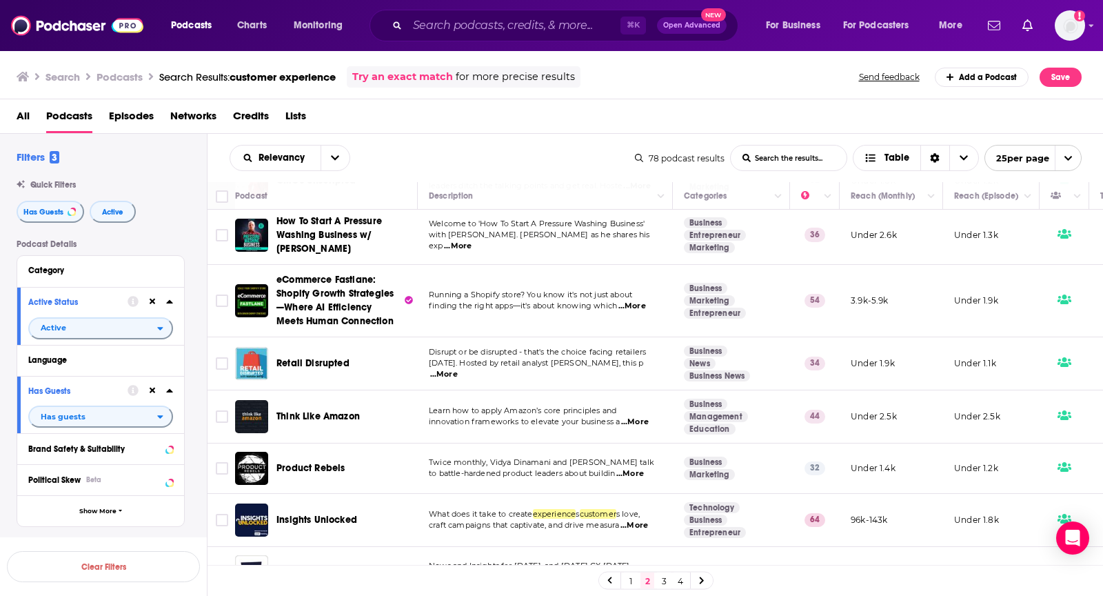
click at [643, 520] on span "...More" at bounding box center [635, 525] width 28 height 11
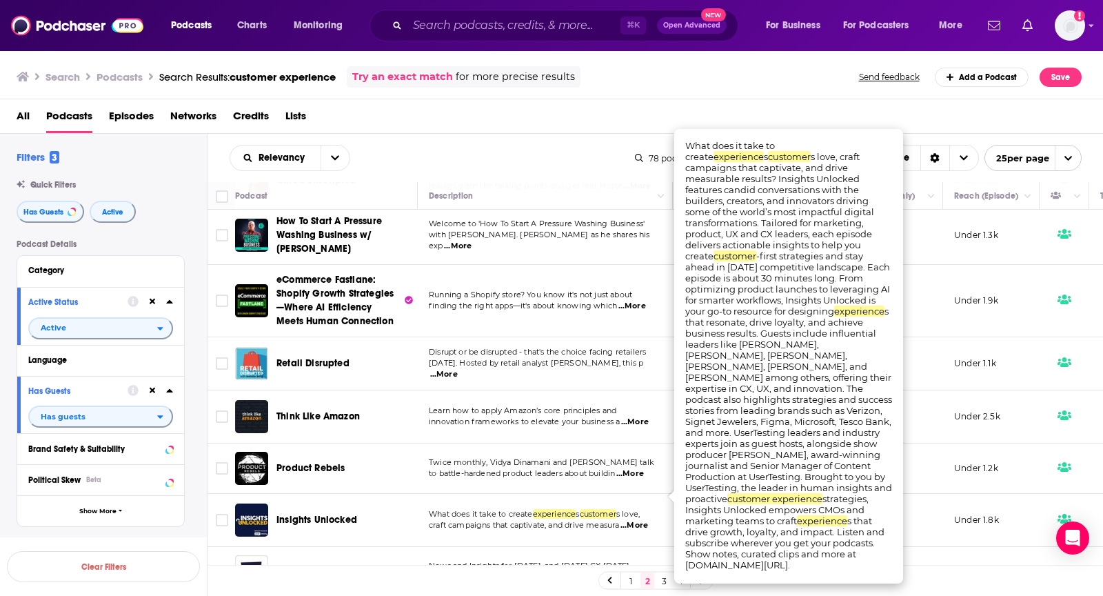
click at [643, 520] on span "...More" at bounding box center [635, 525] width 28 height 11
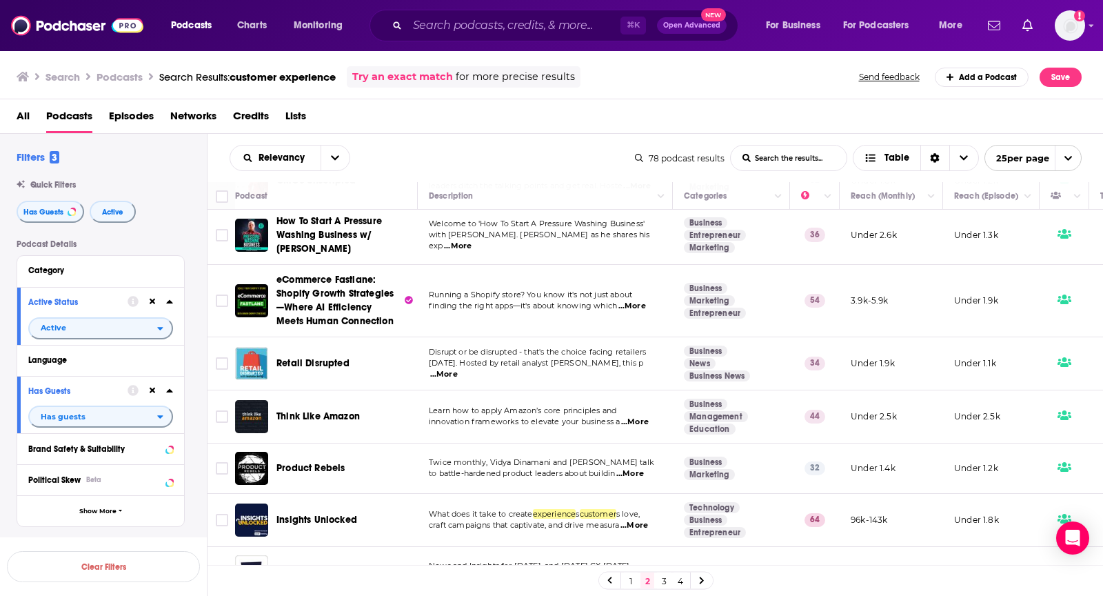
click at [644, 572] on span "...More" at bounding box center [633, 577] width 28 height 11
click at [665, 578] on link "3" at bounding box center [664, 580] width 14 height 17
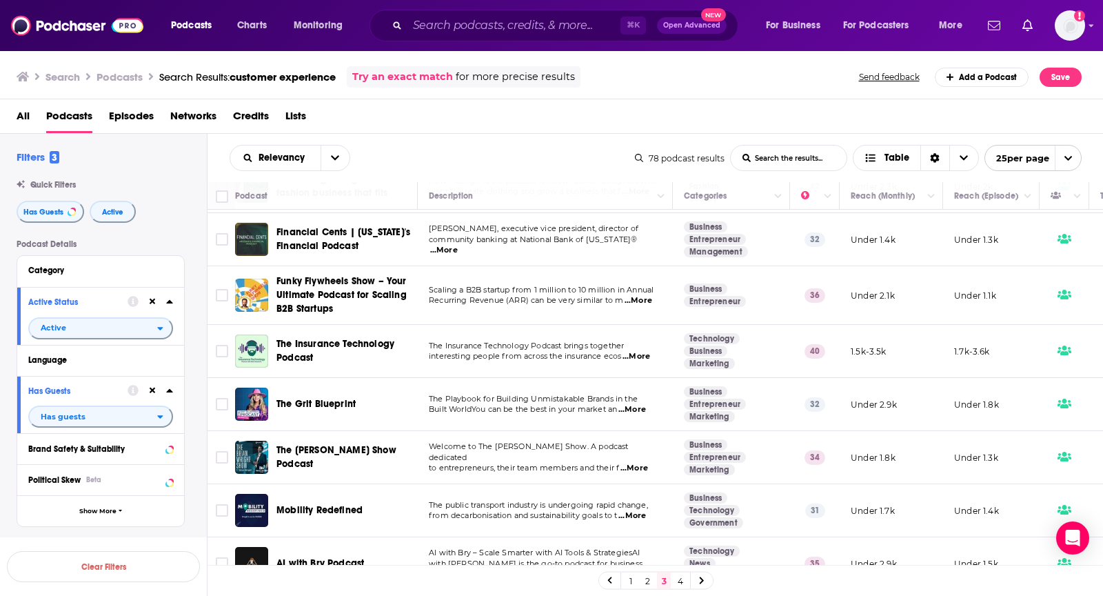
scroll to position [375, 0]
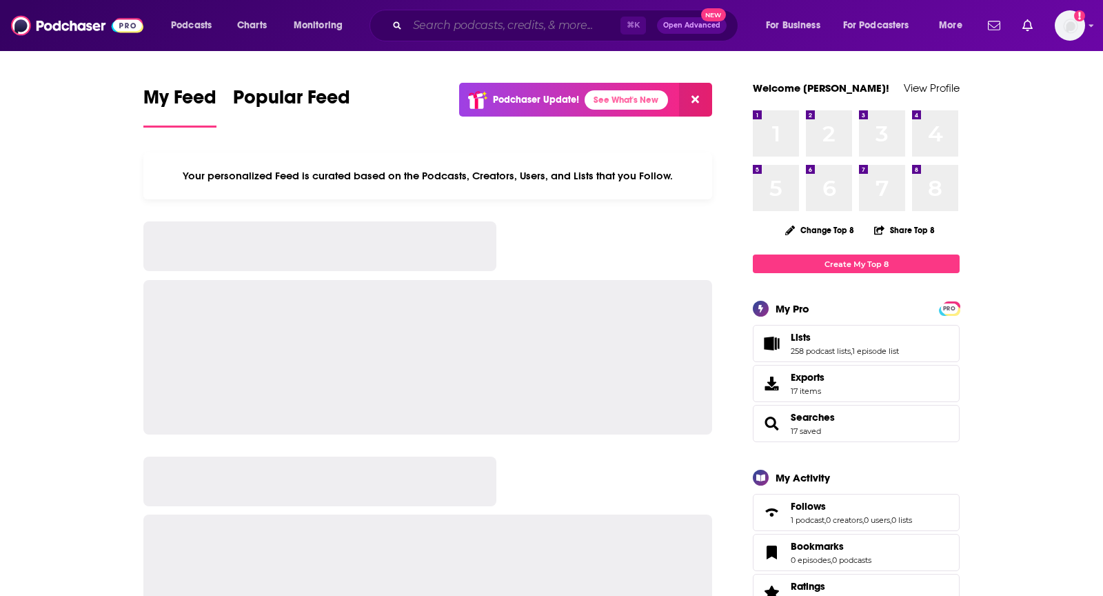
click at [454, 24] on input "Search podcasts, credits, & more..." at bounding box center [514, 25] width 213 height 22
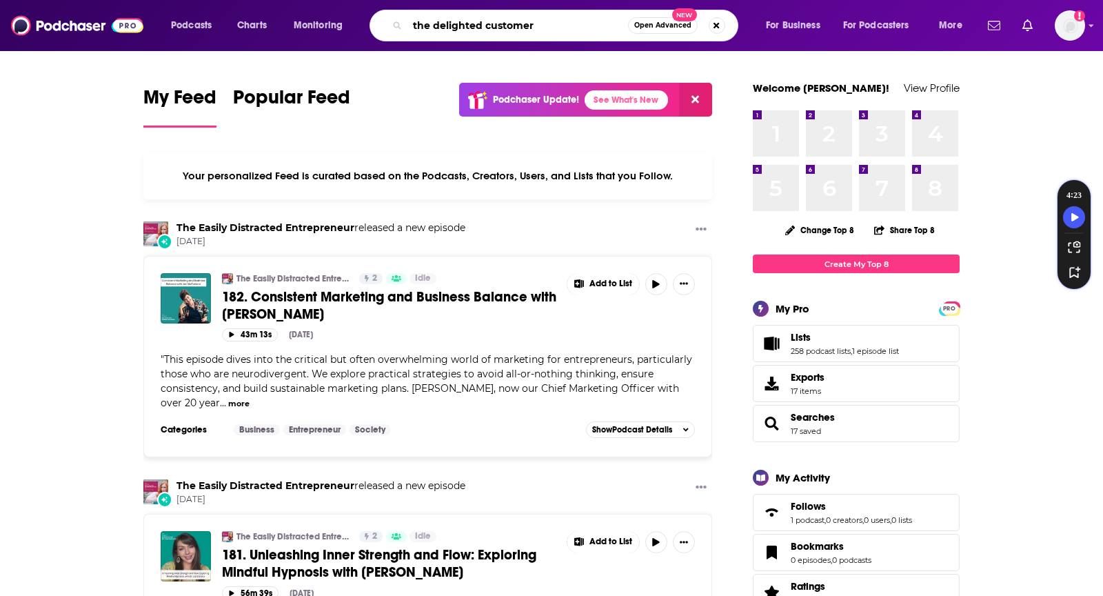
type input "the delighted customer"
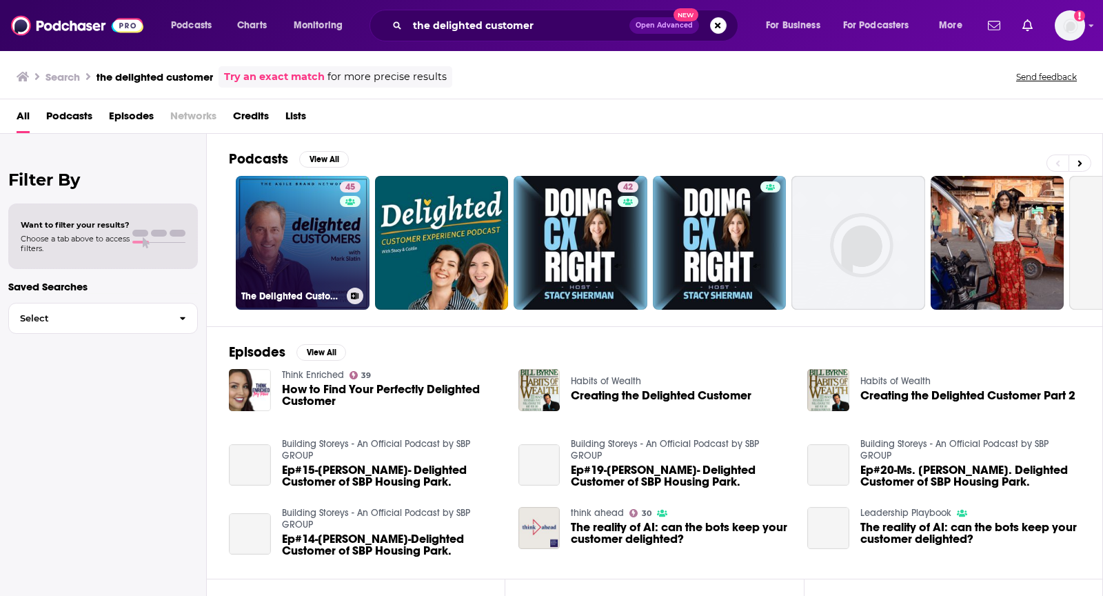
click at [308, 195] on link "45 The Delighted Customers Podcast with [PERSON_NAME]" at bounding box center [303, 243] width 134 height 134
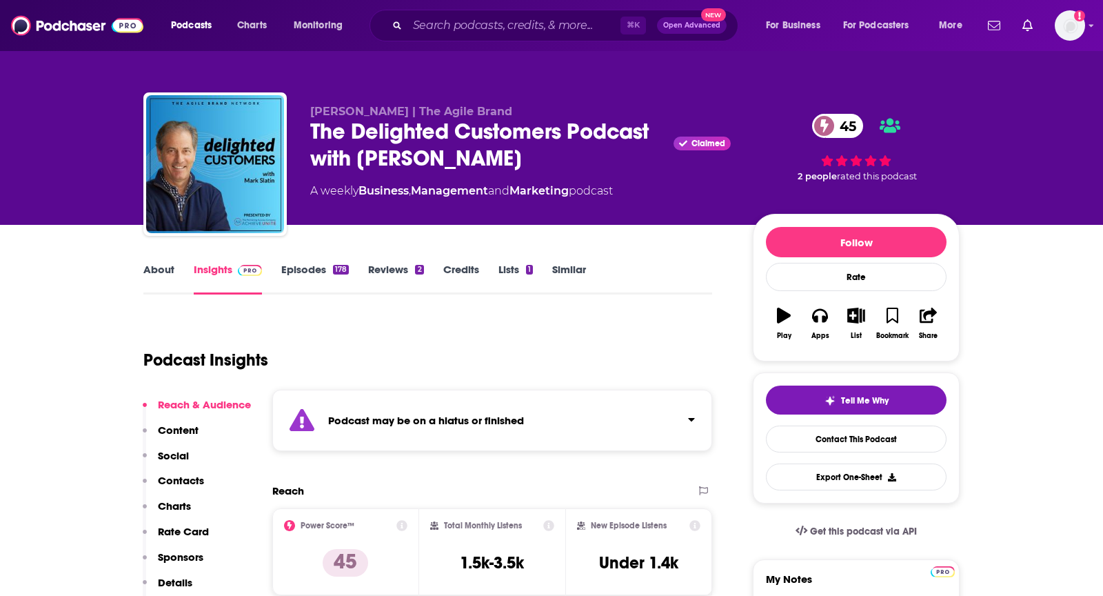
click at [160, 268] on link "About" at bounding box center [158, 279] width 31 height 32
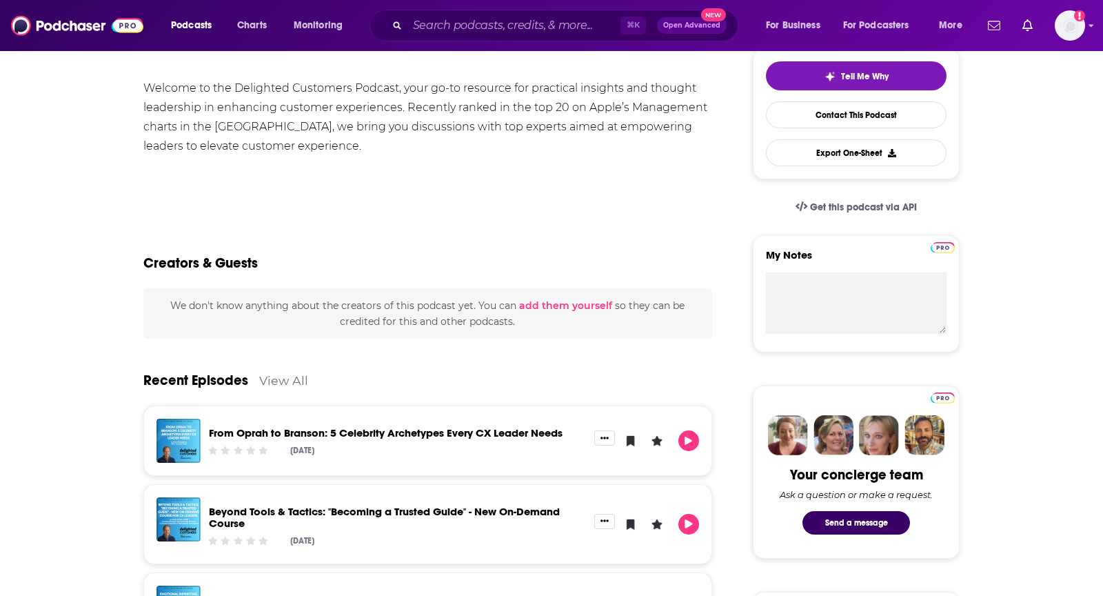
scroll to position [322, 0]
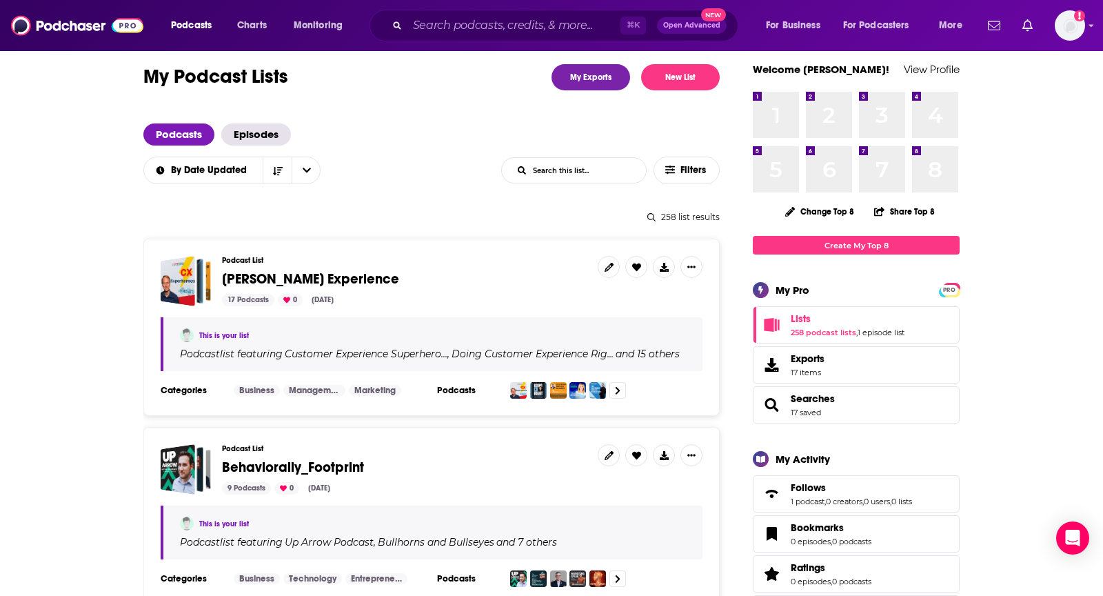
scroll to position [14, 0]
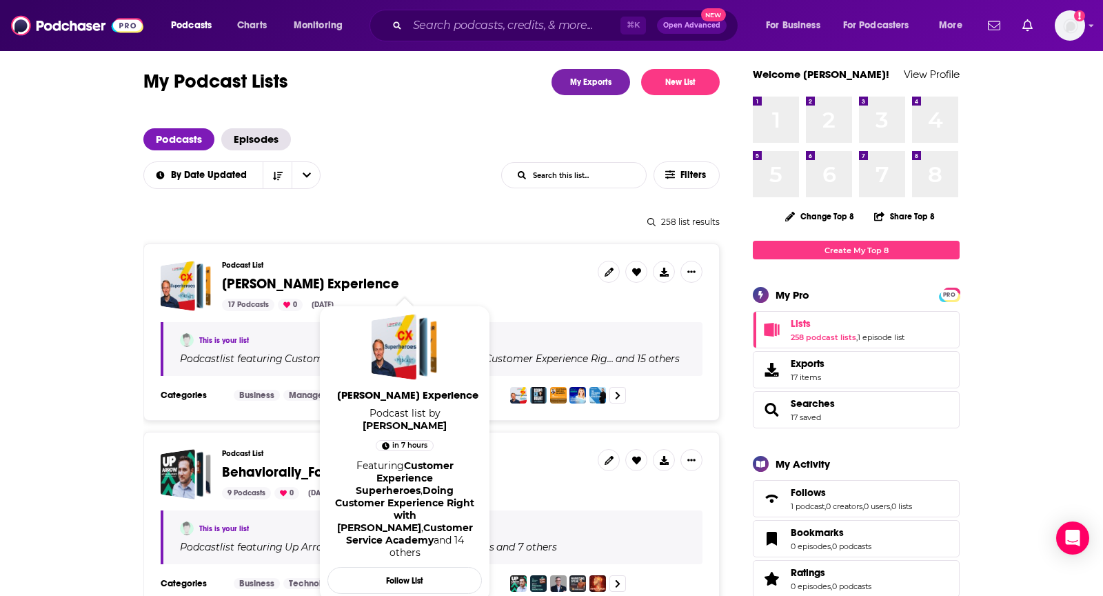
click at [399, 280] on span "[PERSON_NAME] Experience" at bounding box center [310, 283] width 177 height 17
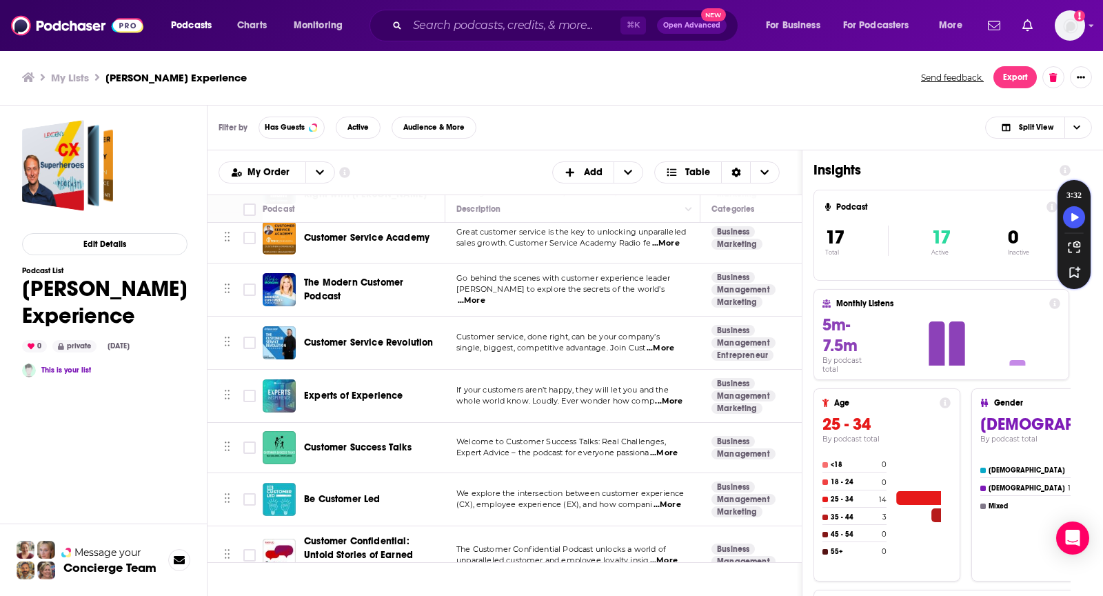
scroll to position [126, 0]
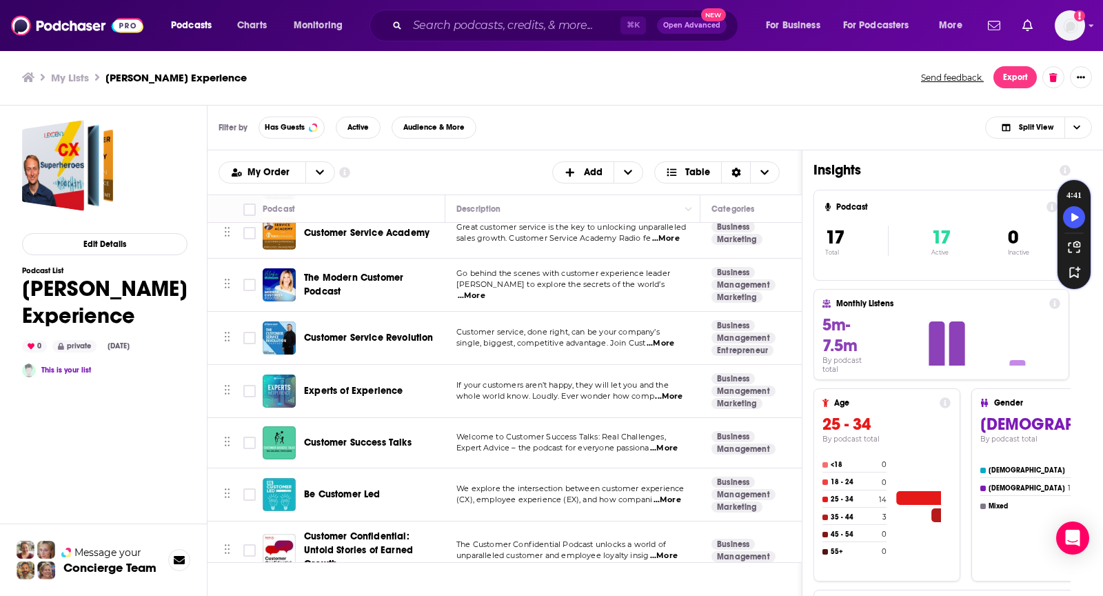
click at [549, 137] on div "Filter by Has Guests Active Audience & More Split View" at bounding box center [656, 128] width 896 height 45
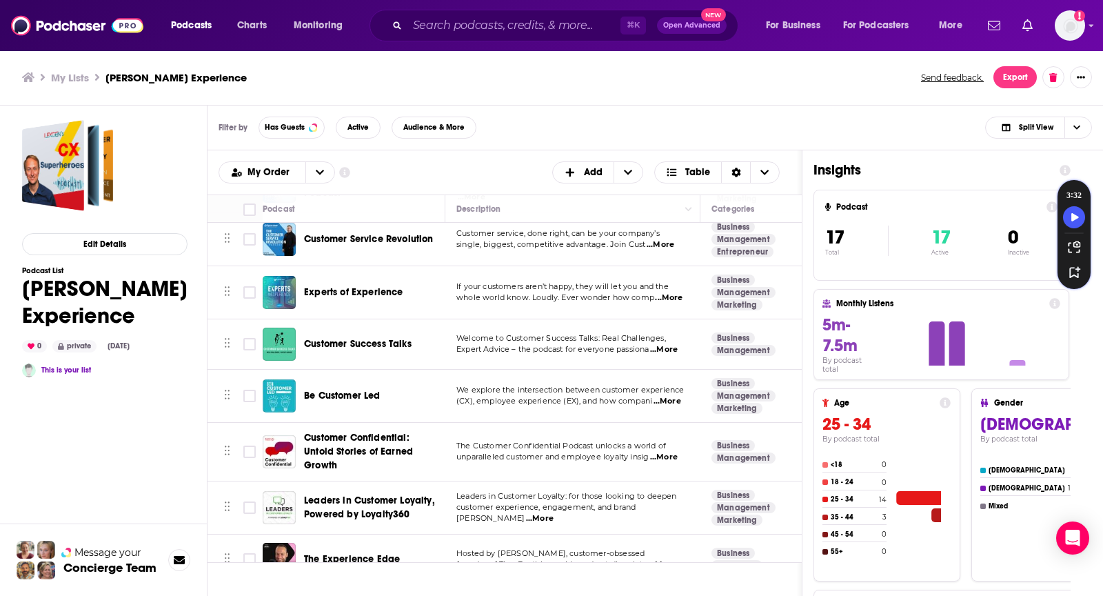
scroll to position [234, 0]
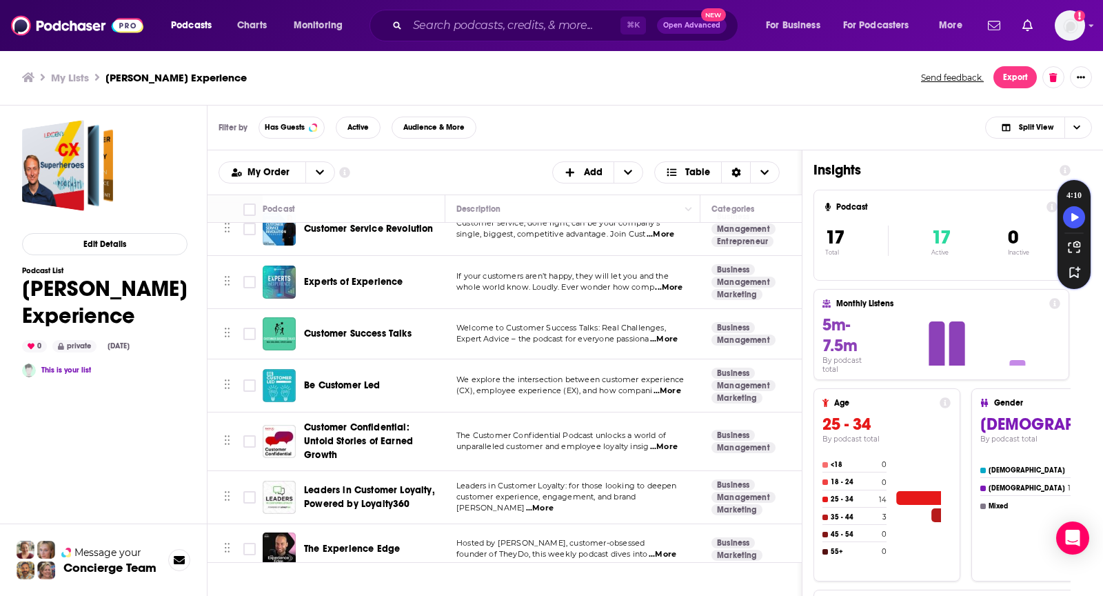
click at [521, 154] on div "Podcasts Add My Order Customize Your List Order Select the “My Order” sort and …" at bounding box center [505, 172] width 594 height 44
click at [557, 100] on div "My Lists Matt Marcotte_Customer Experience Send feedback. Export" at bounding box center [551, 78] width 1103 height 56
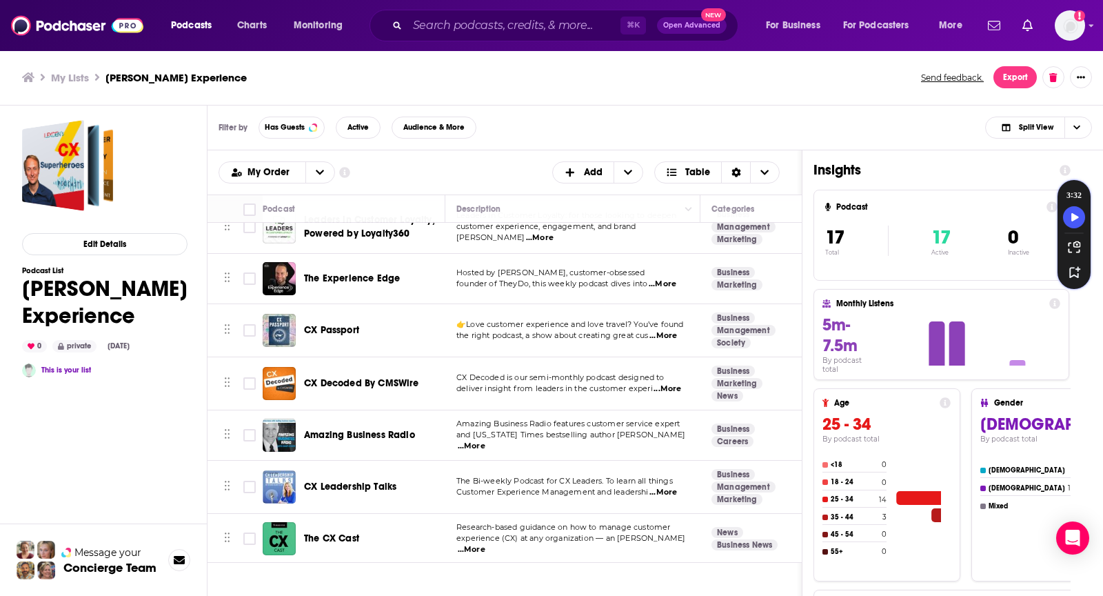
scroll to position [543, 0]
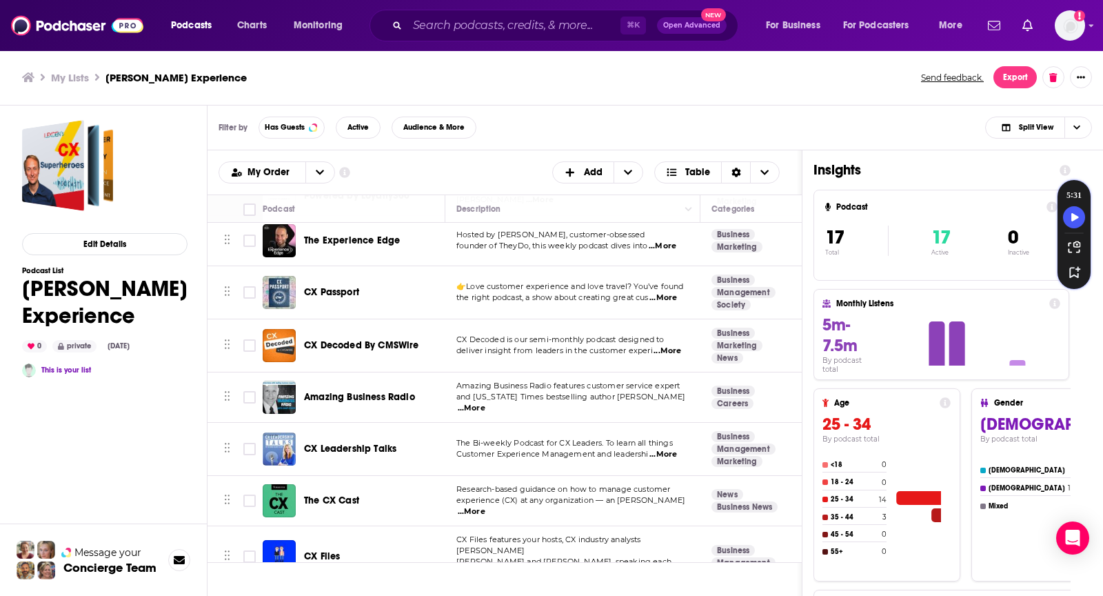
click at [108, 490] on div "Edit Details Podcast List Matt Marcotte_Customer Experience 0 private Sep 25th,…" at bounding box center [105, 414] width 166 height 588
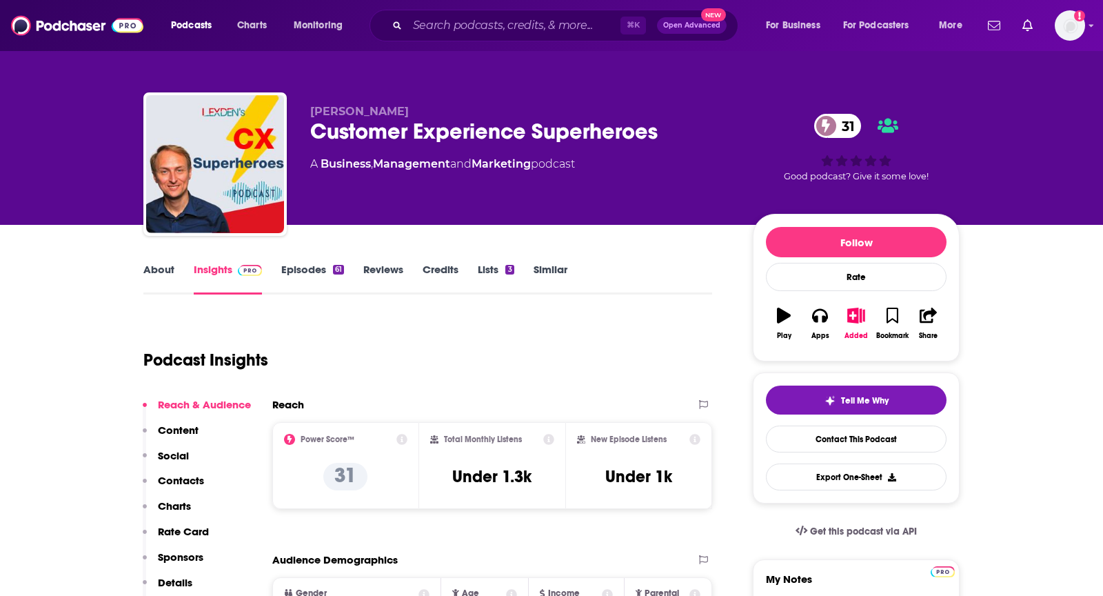
click at [154, 272] on link "About" at bounding box center [158, 279] width 31 height 32
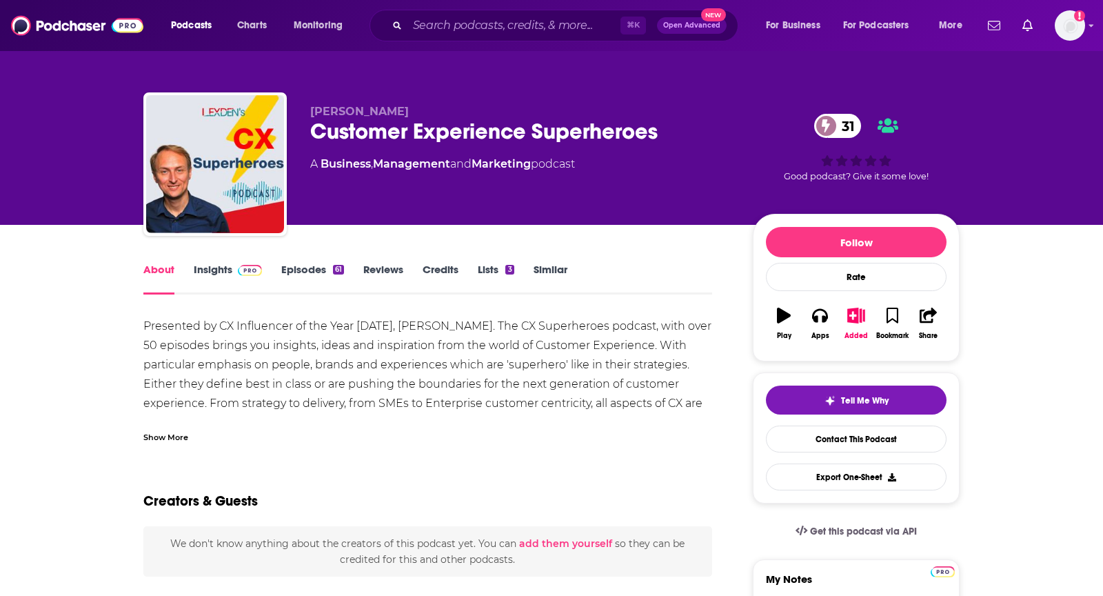
click at [232, 267] on span at bounding box center [247, 269] width 30 height 13
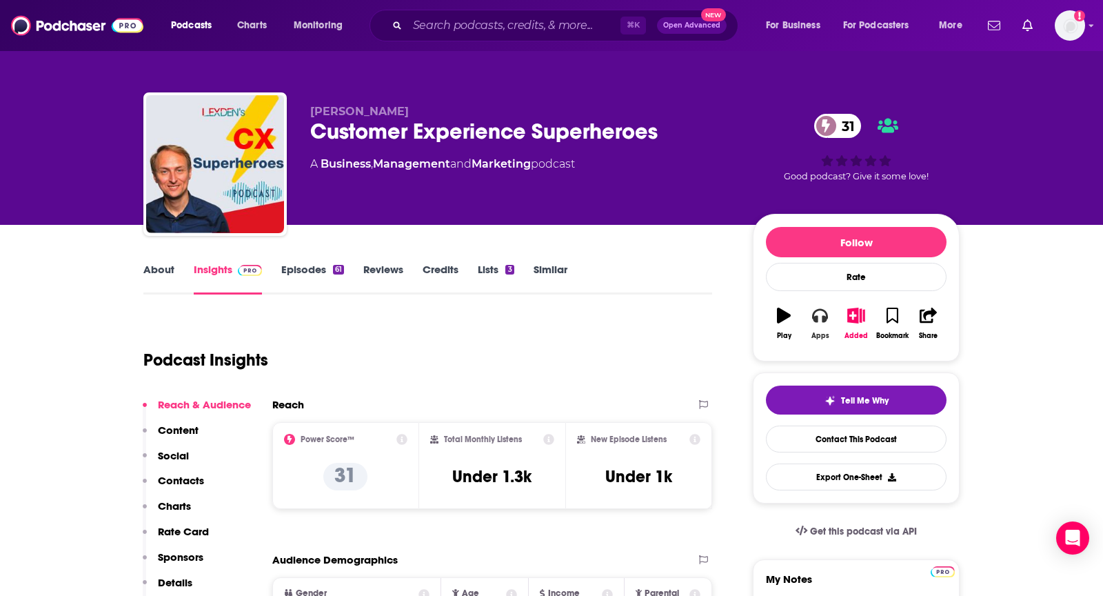
click at [819, 311] on icon "button" at bounding box center [819, 315] width 15 height 15
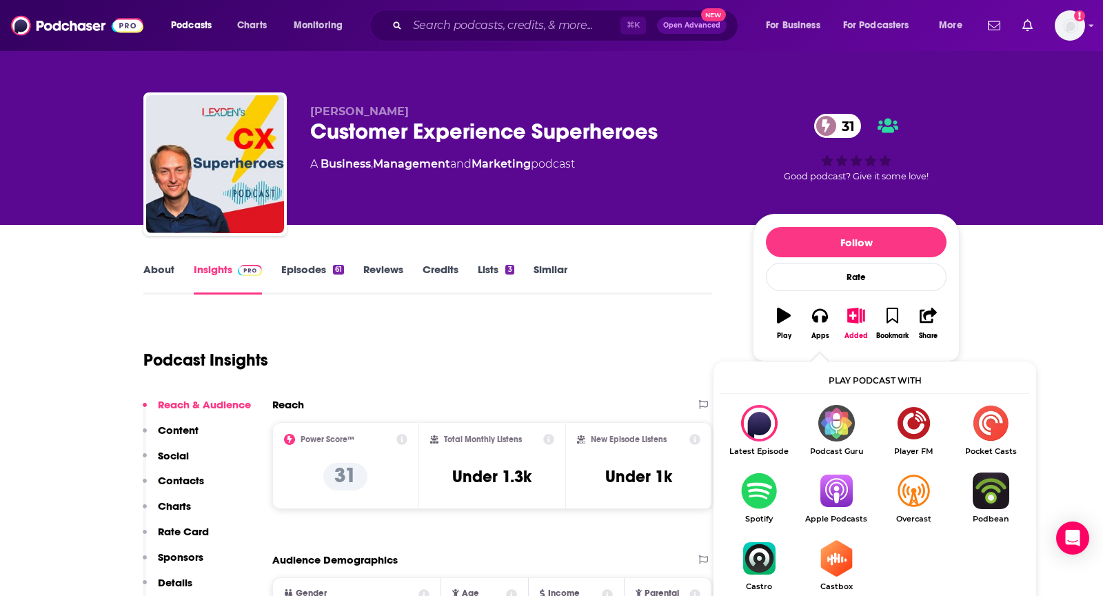
click at [830, 492] on img "Show Listen On dropdown" at bounding box center [836, 490] width 77 height 37
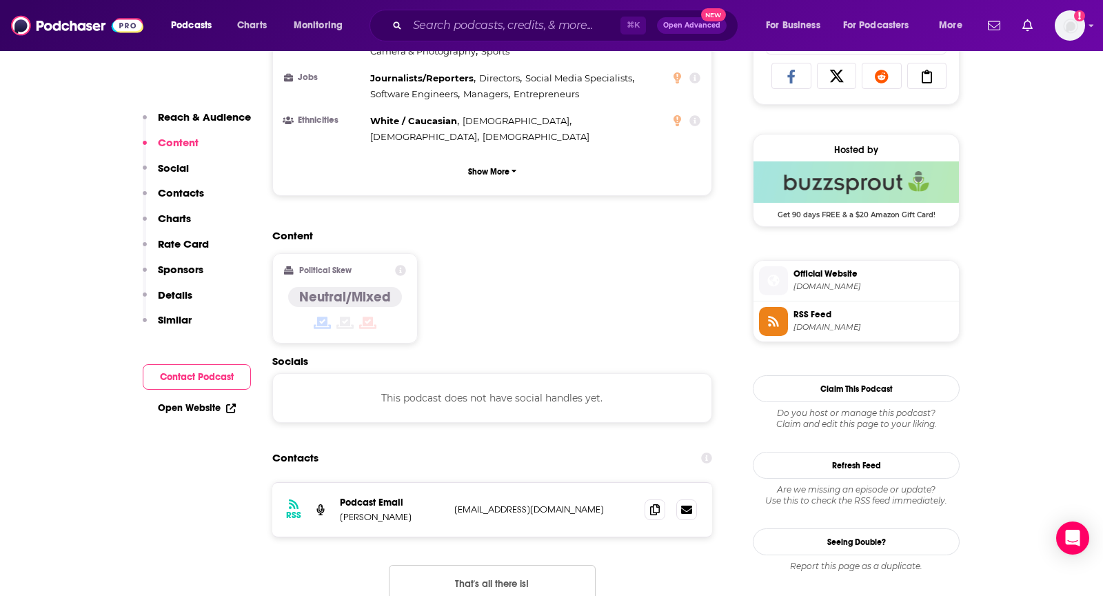
scroll to position [965, 0]
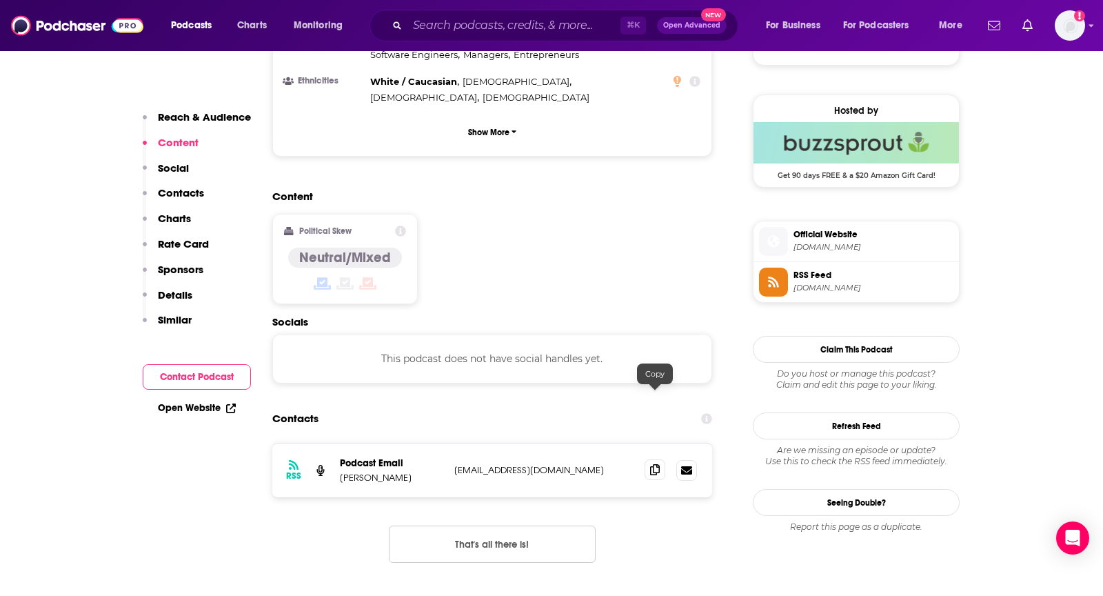
click at [645, 459] on span at bounding box center [655, 469] width 21 height 21
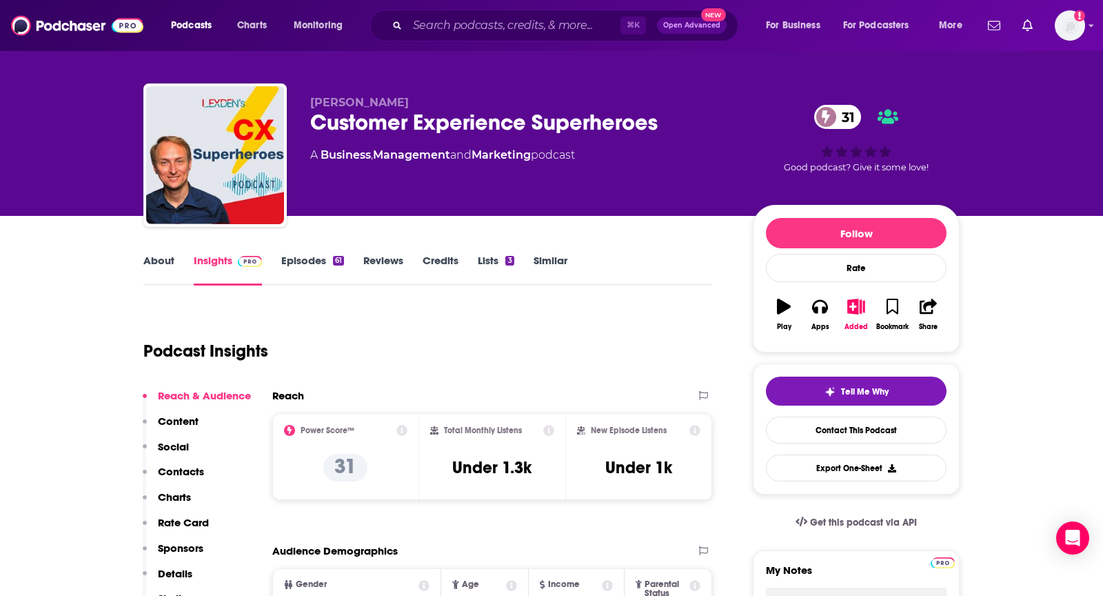
scroll to position [0, 0]
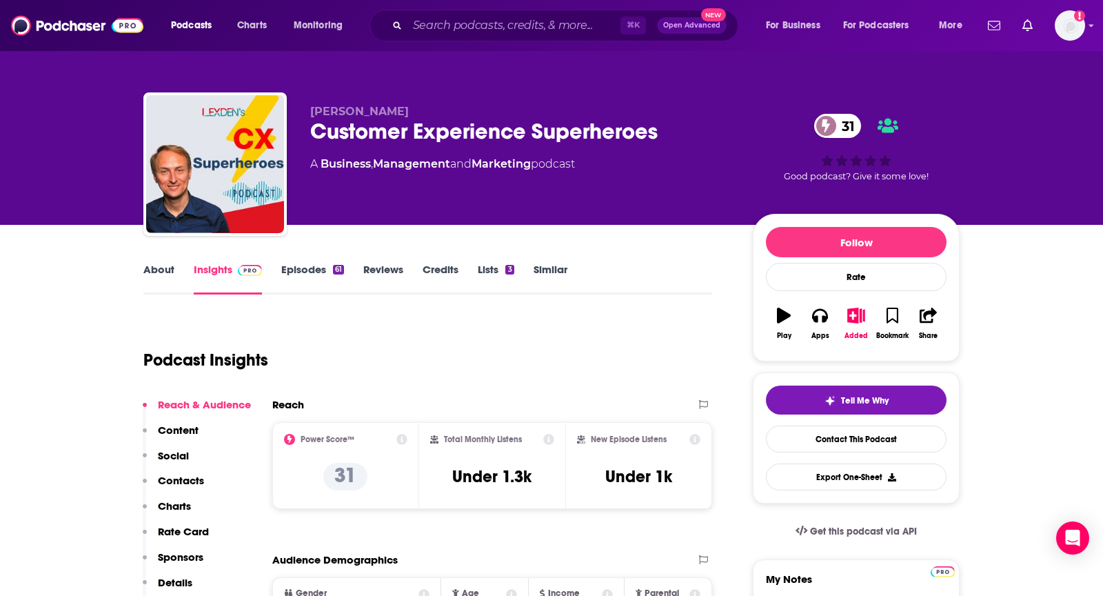
click at [157, 274] on link "About" at bounding box center [158, 279] width 31 height 32
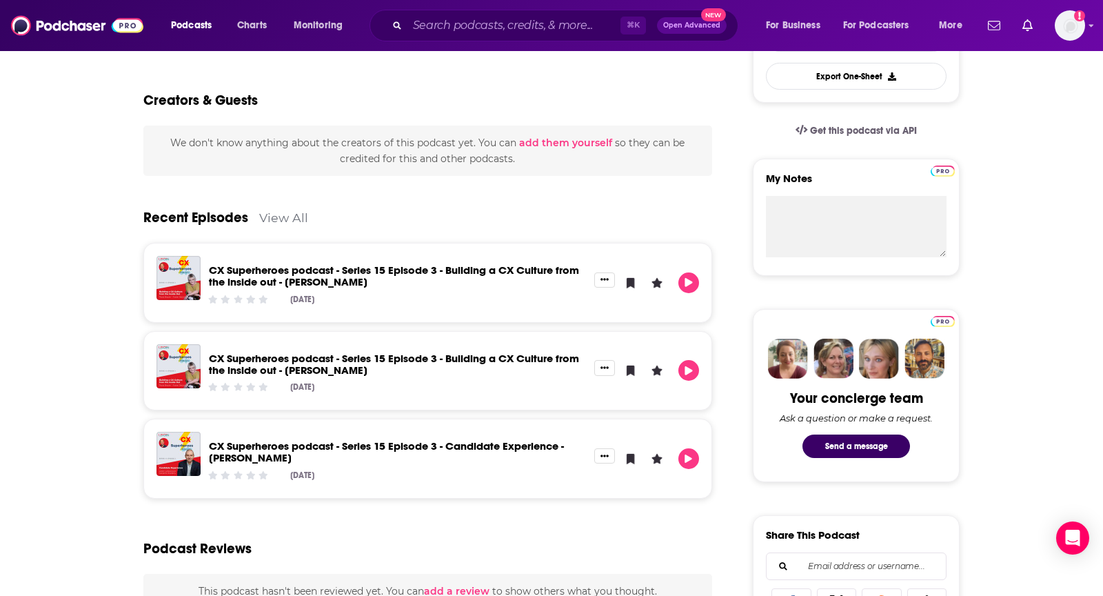
scroll to position [365, 0]
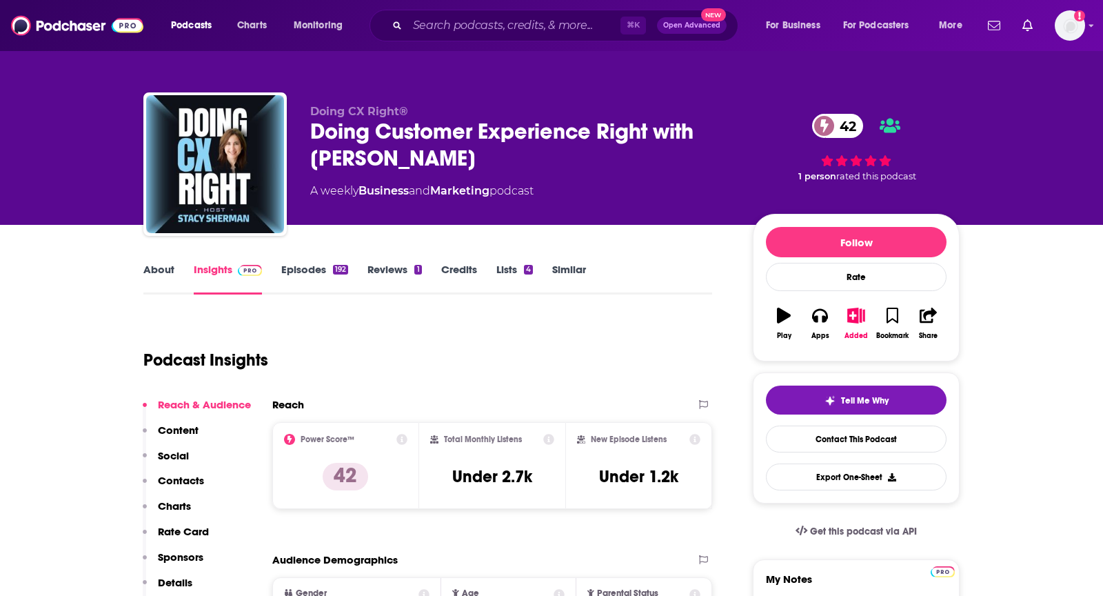
click at [153, 284] on link "About" at bounding box center [158, 279] width 31 height 32
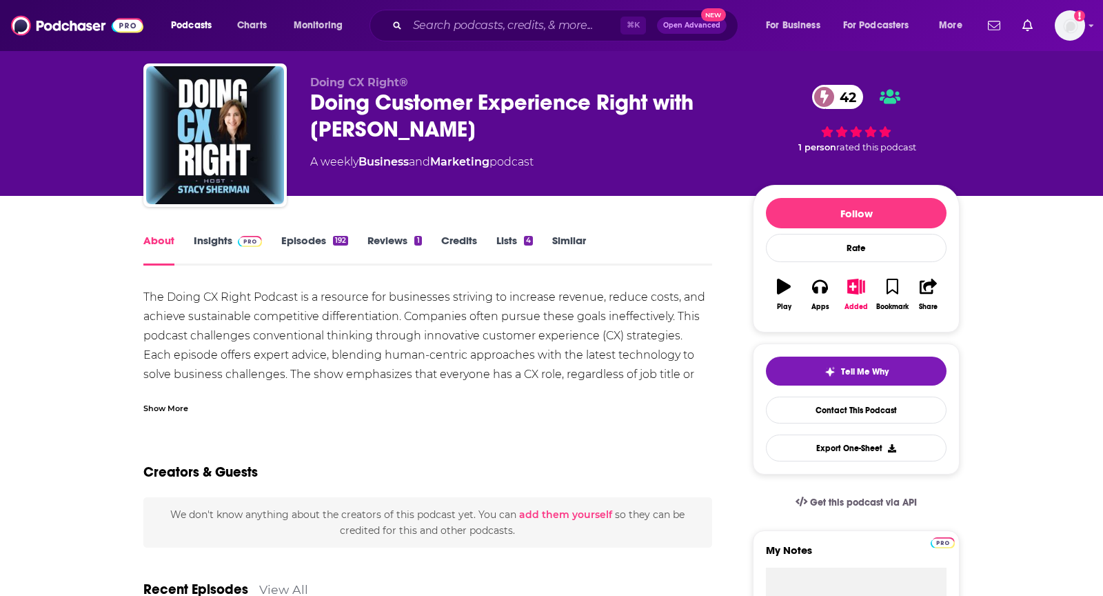
scroll to position [31, 0]
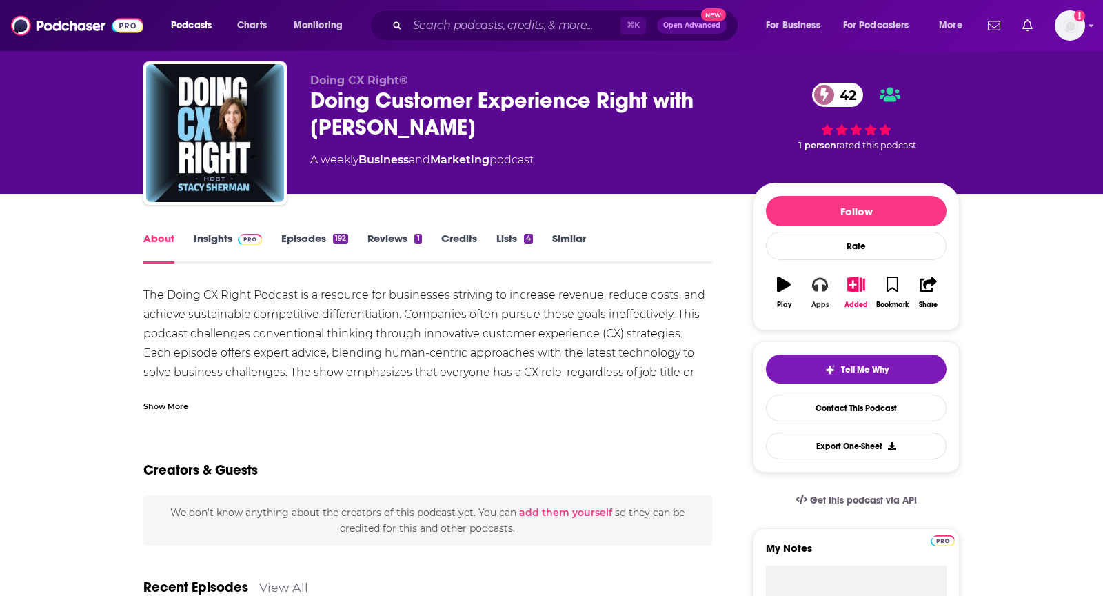
click at [818, 290] on button "Apps" at bounding box center [820, 293] width 36 height 50
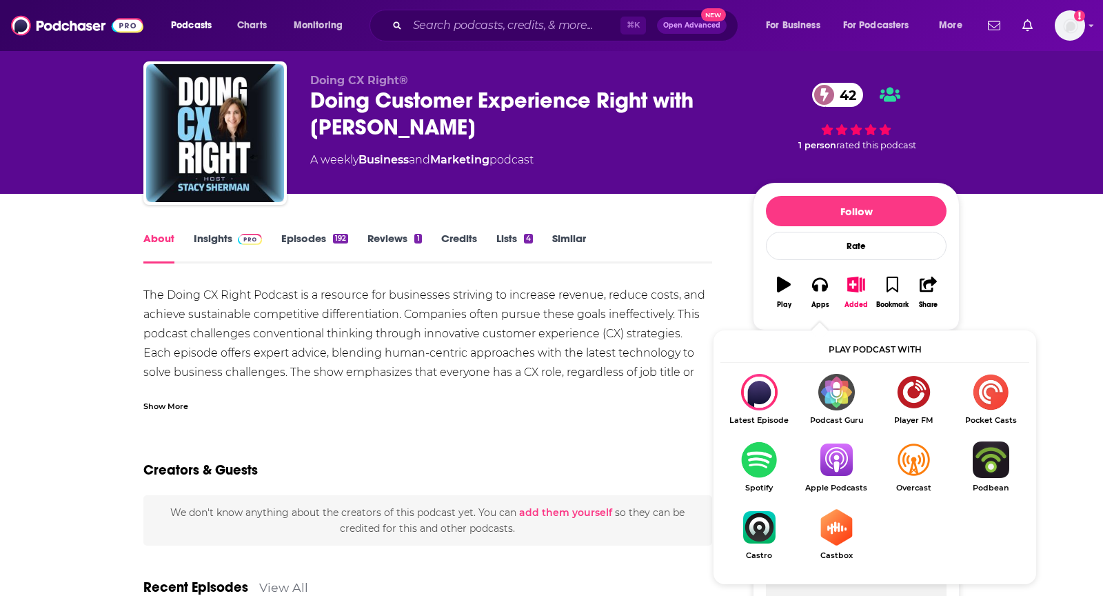
click at [835, 463] on img "Show Listen On dropdown" at bounding box center [836, 459] width 77 height 37
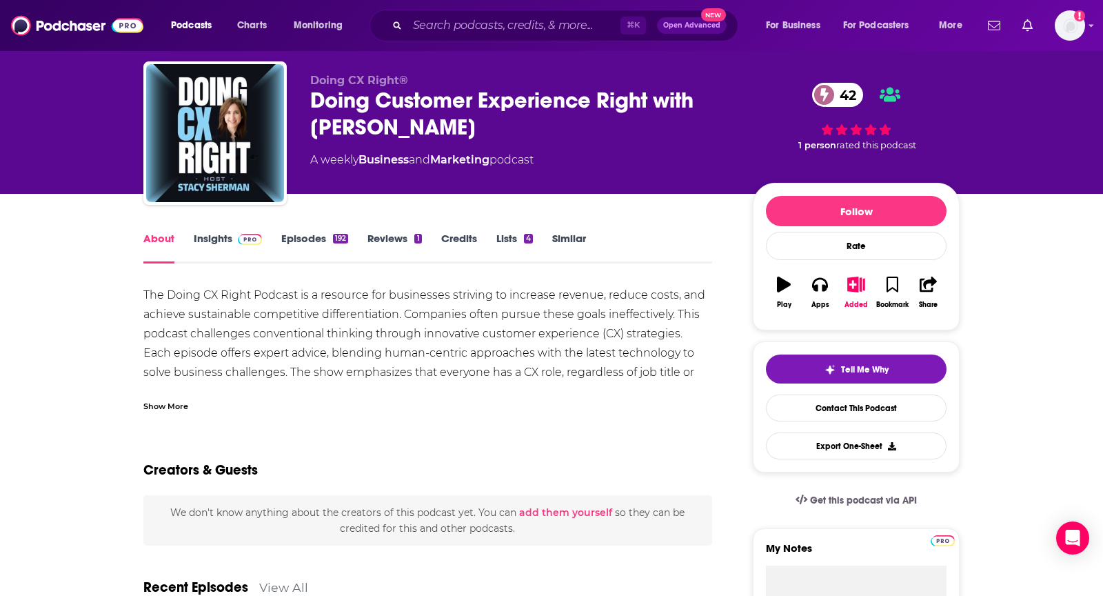
click at [198, 240] on link "Insights" at bounding box center [228, 248] width 68 height 32
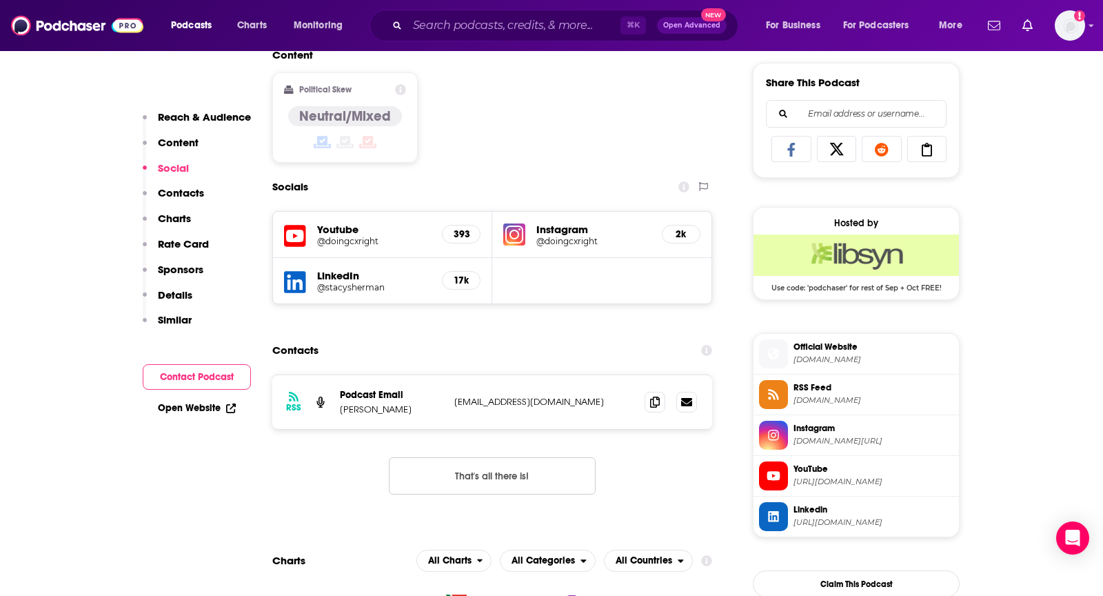
scroll to position [952, 0]
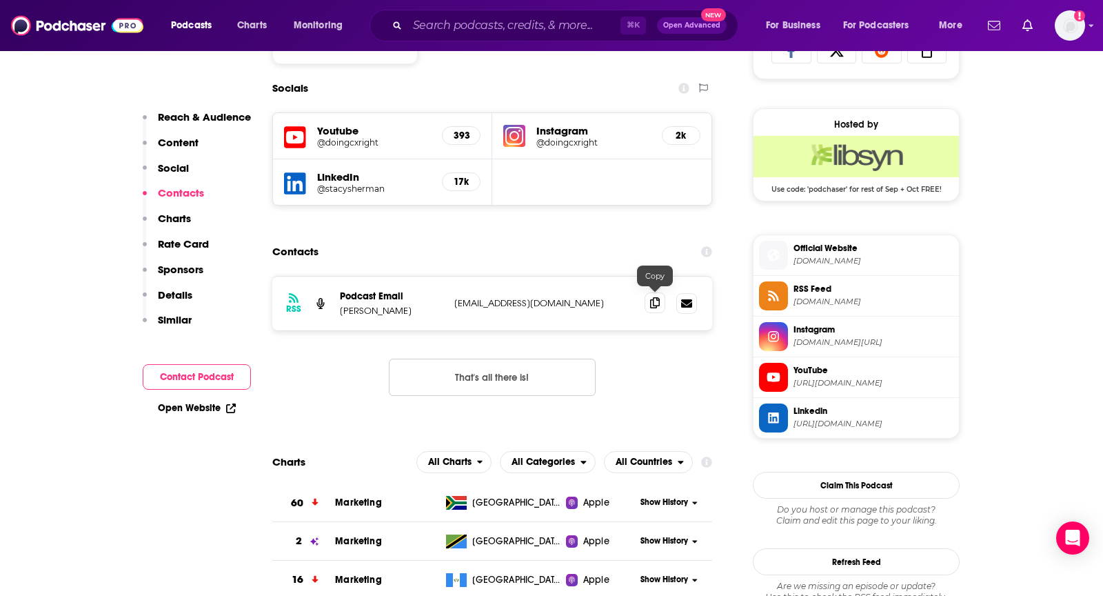
click at [648, 295] on span at bounding box center [655, 302] width 21 height 21
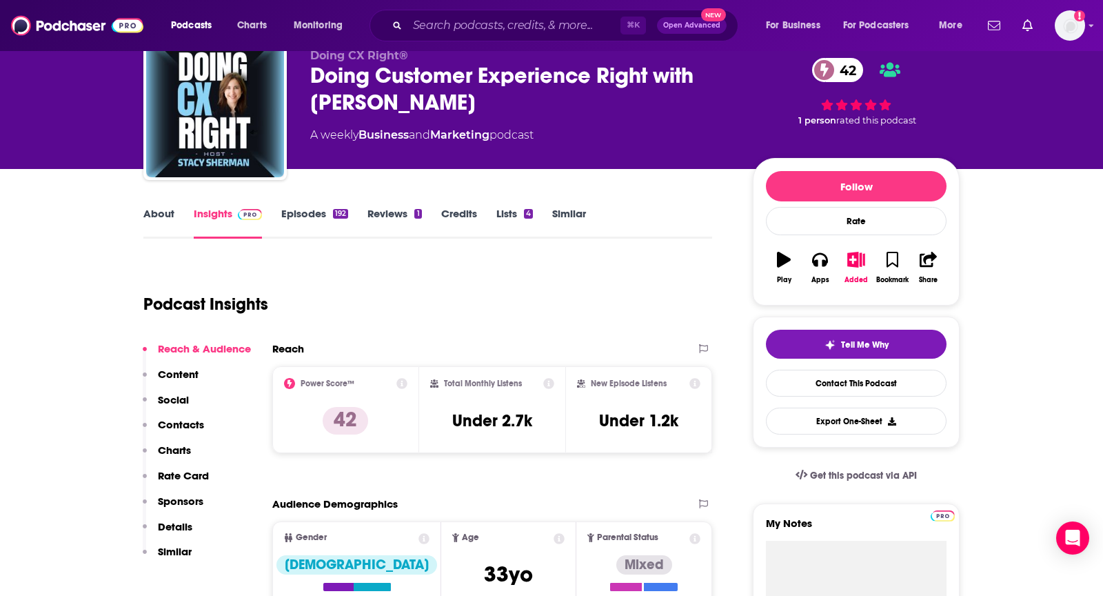
scroll to position [0, 0]
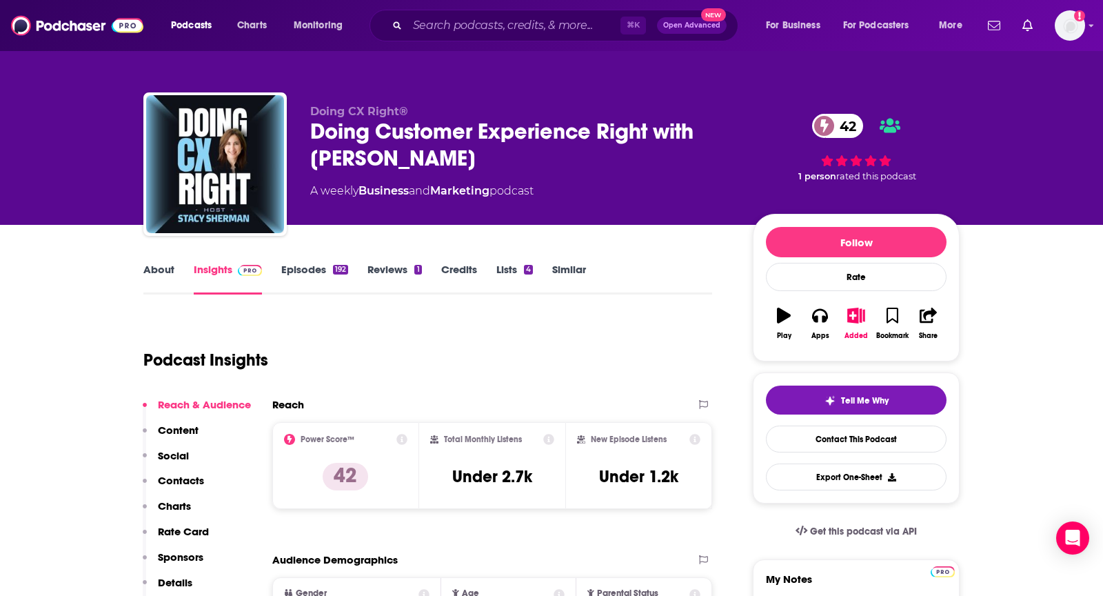
click at [170, 272] on link "About" at bounding box center [158, 279] width 31 height 32
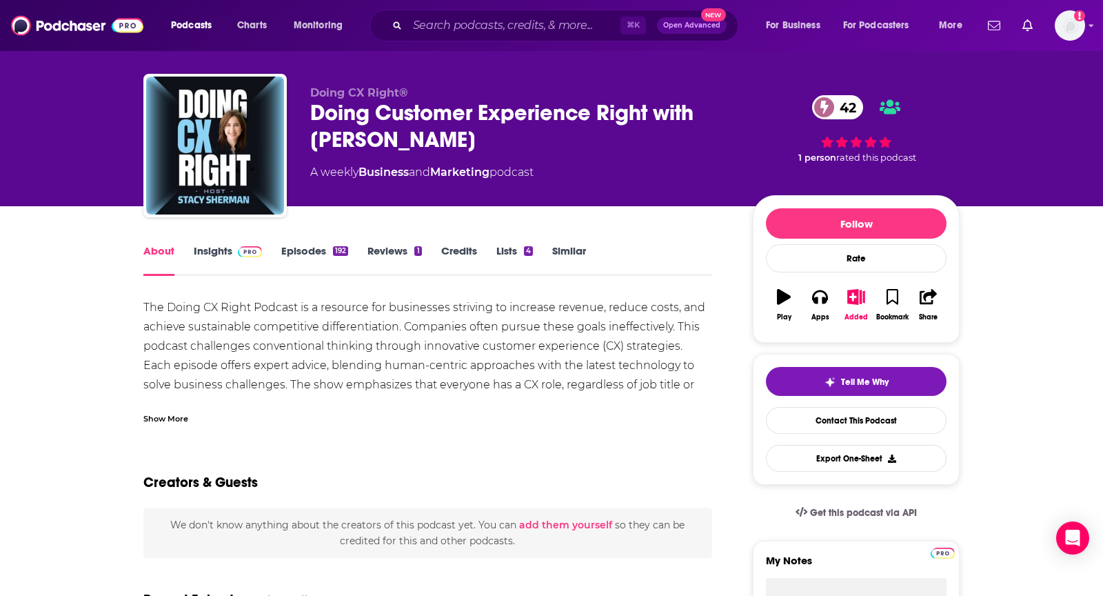
scroll to position [19, 0]
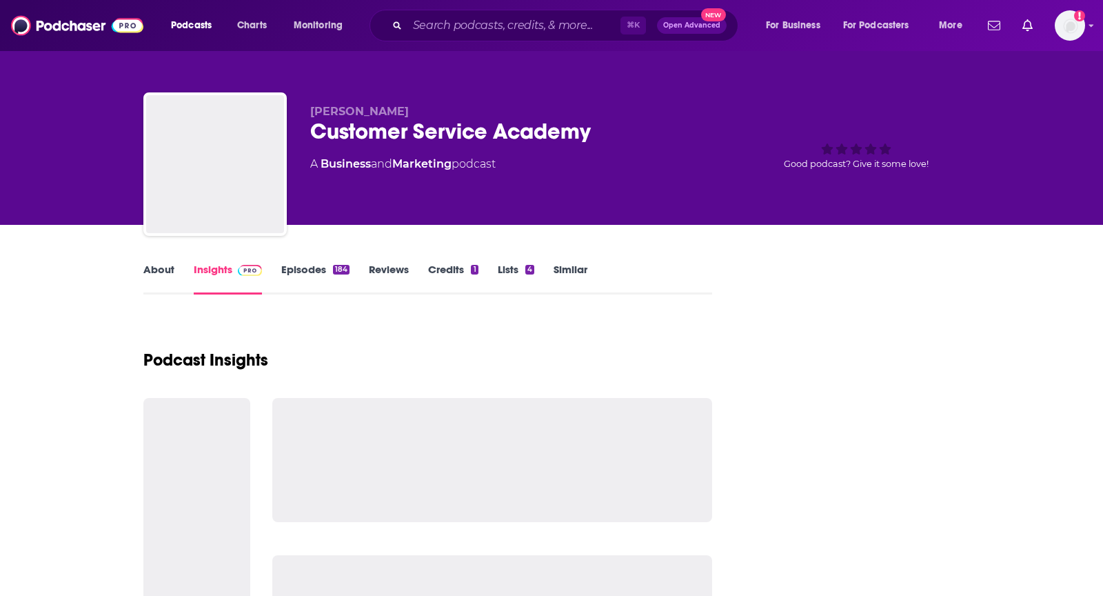
click at [145, 265] on link "About" at bounding box center [158, 279] width 31 height 32
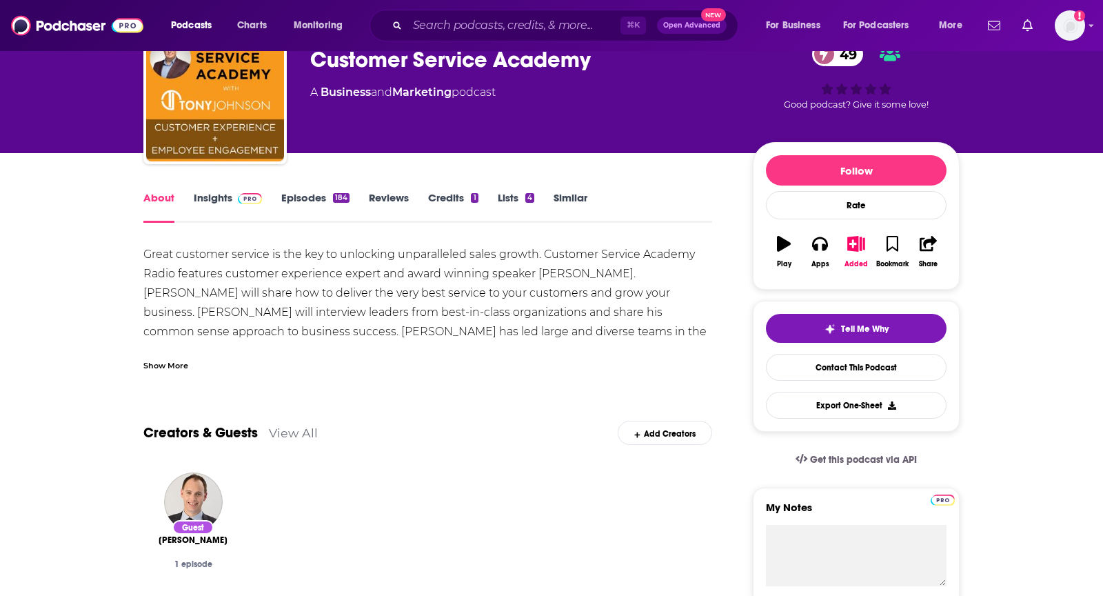
scroll to position [72, 0]
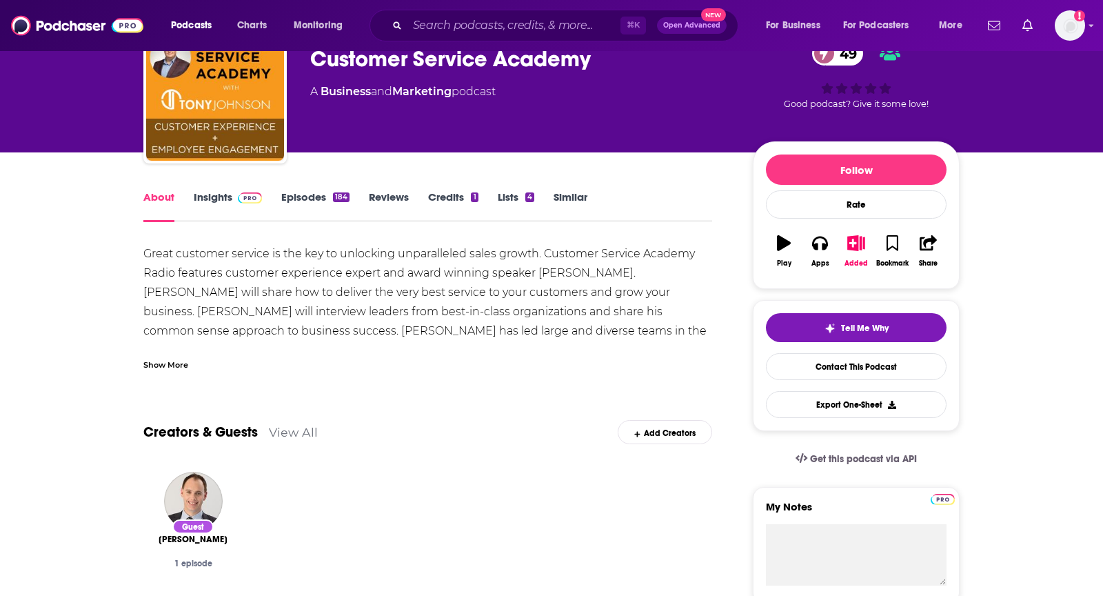
click at [157, 363] on div "Show More" at bounding box center [165, 363] width 45 height 13
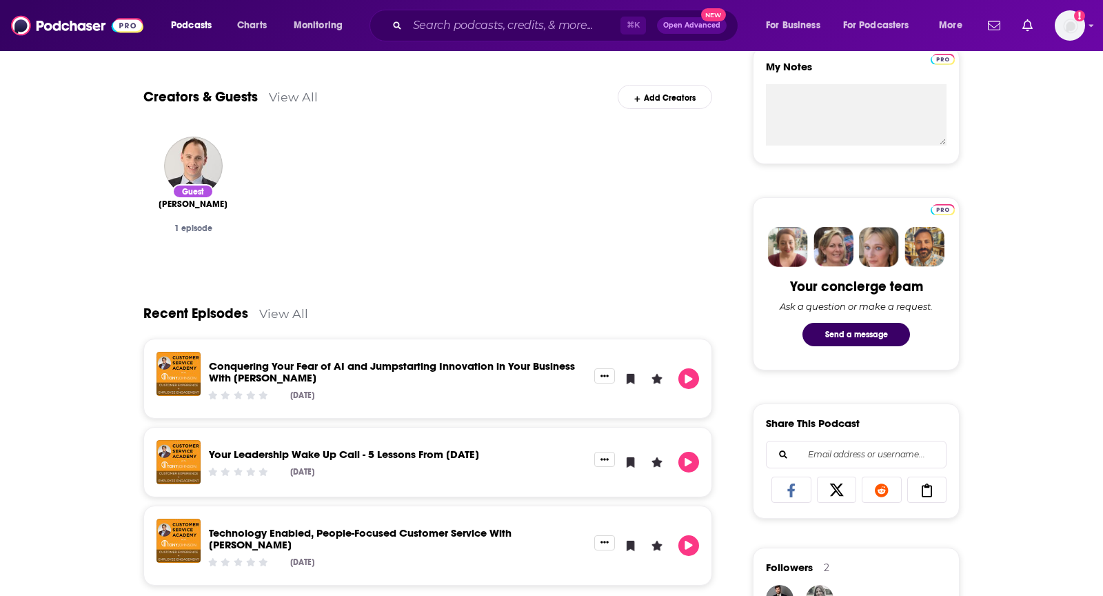
scroll to position [0, 0]
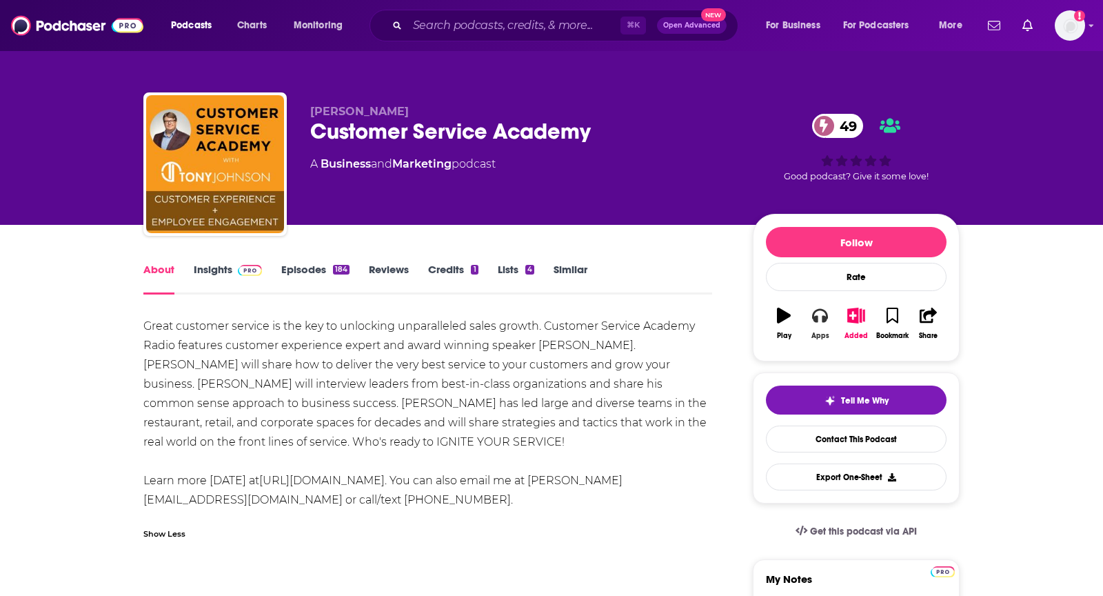
click at [816, 316] on icon "button" at bounding box center [819, 316] width 15 height 14
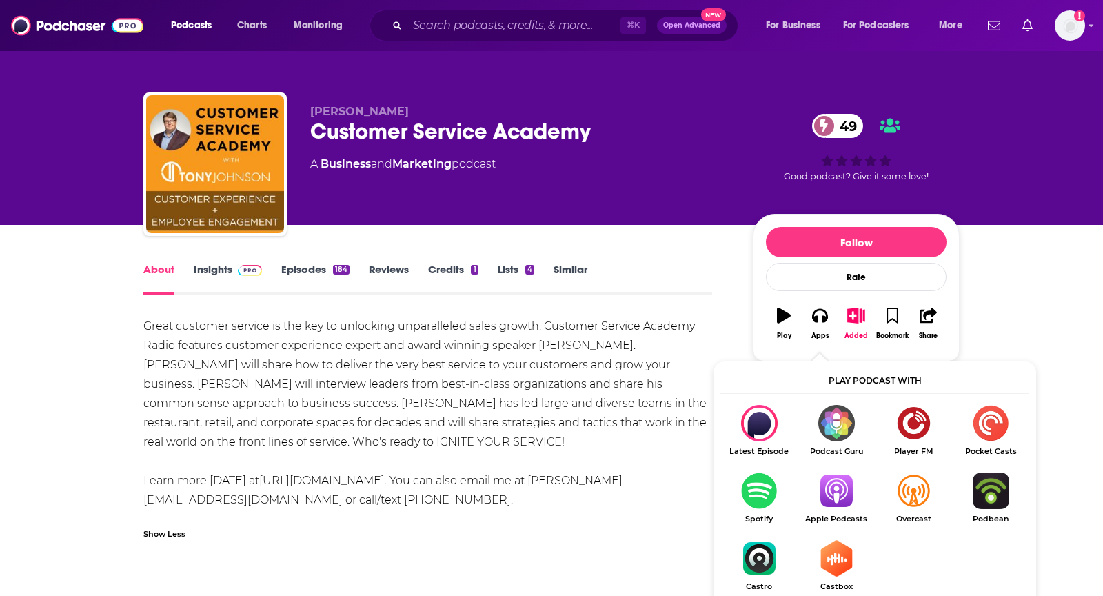
click at [830, 484] on img "Show Listen On dropdown" at bounding box center [836, 490] width 77 height 37
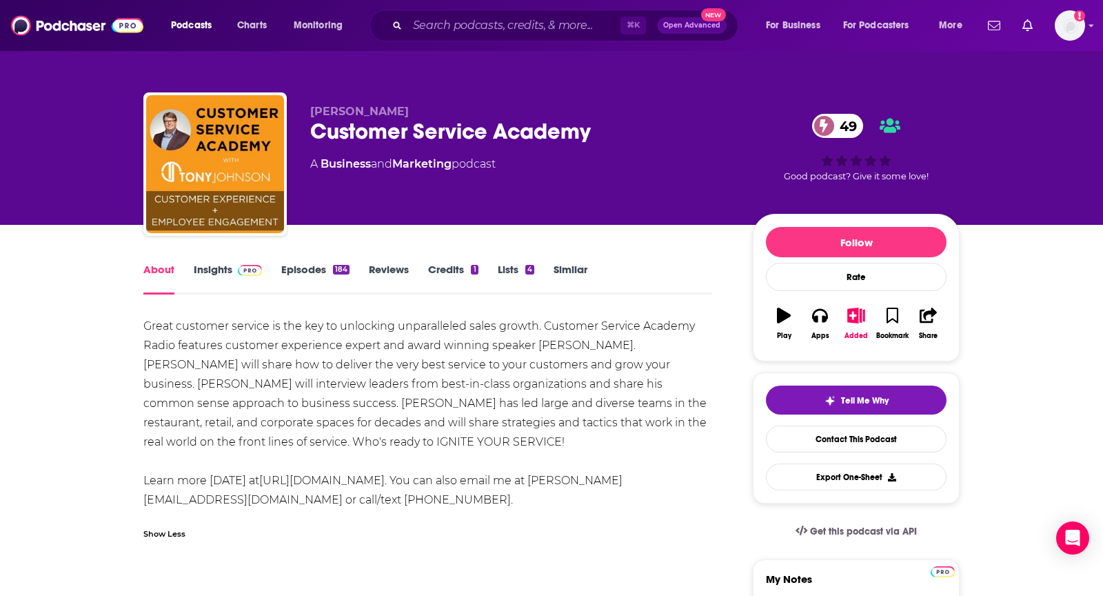
click at [236, 273] on span at bounding box center [247, 269] width 30 height 13
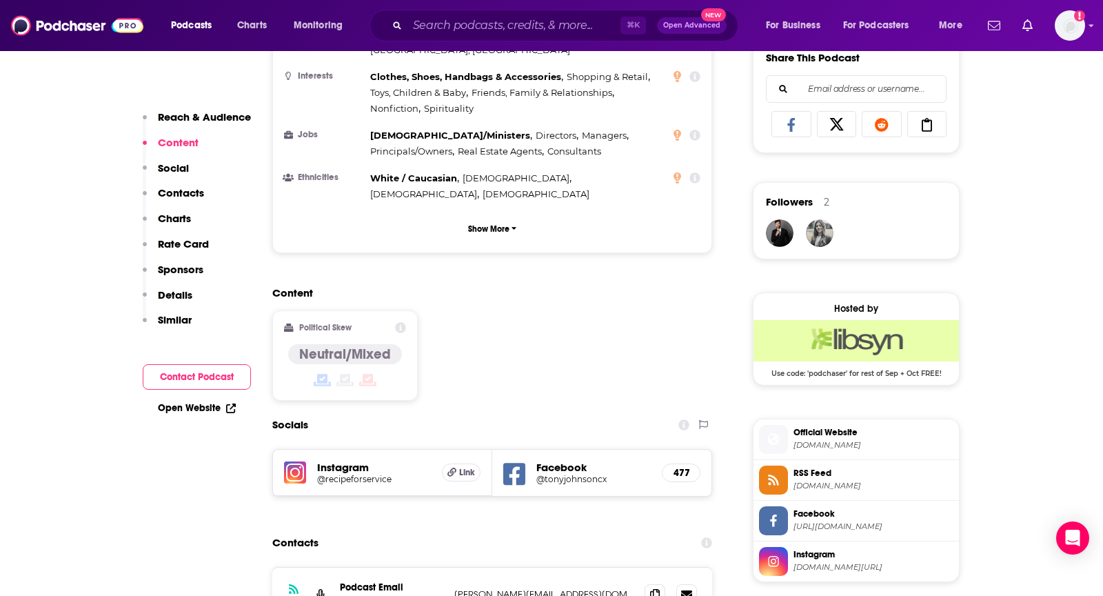
scroll to position [879, 0]
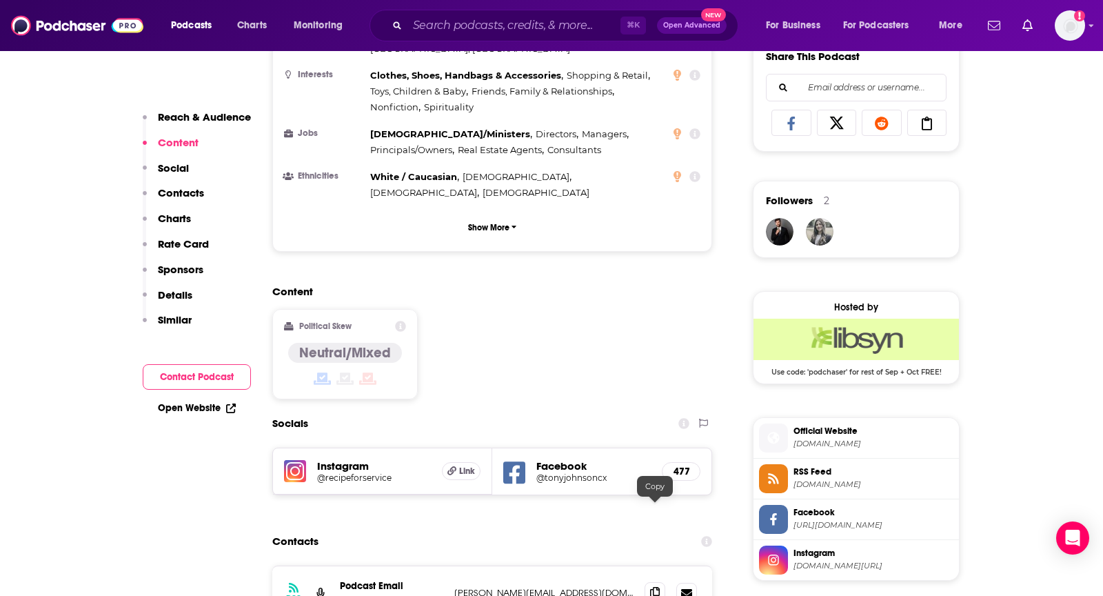
click at [647, 582] on span at bounding box center [655, 592] width 21 height 21
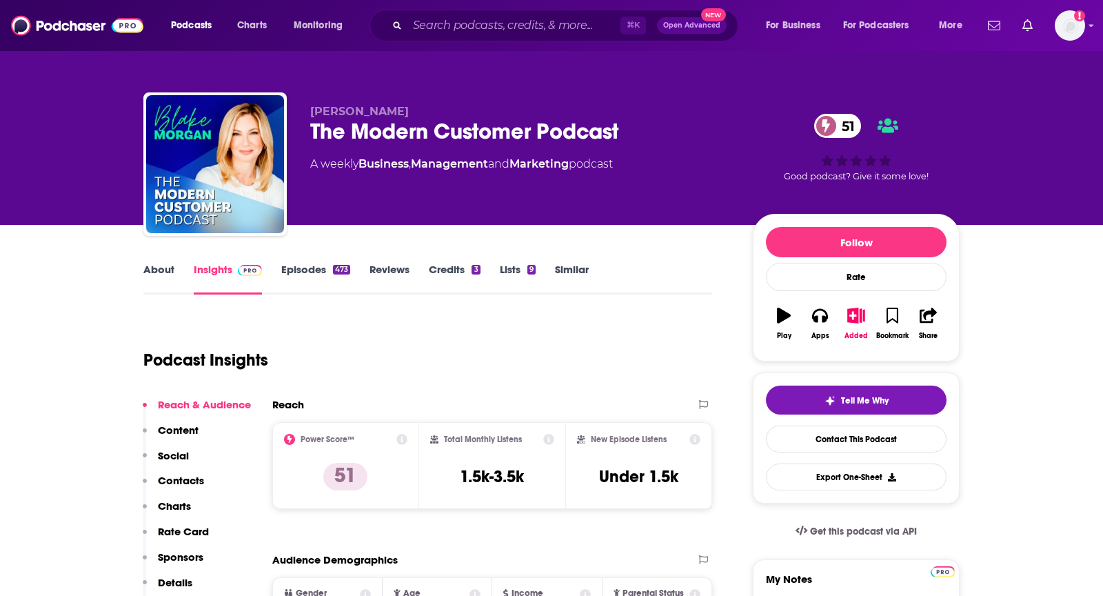
click at [163, 282] on link "About" at bounding box center [158, 279] width 31 height 32
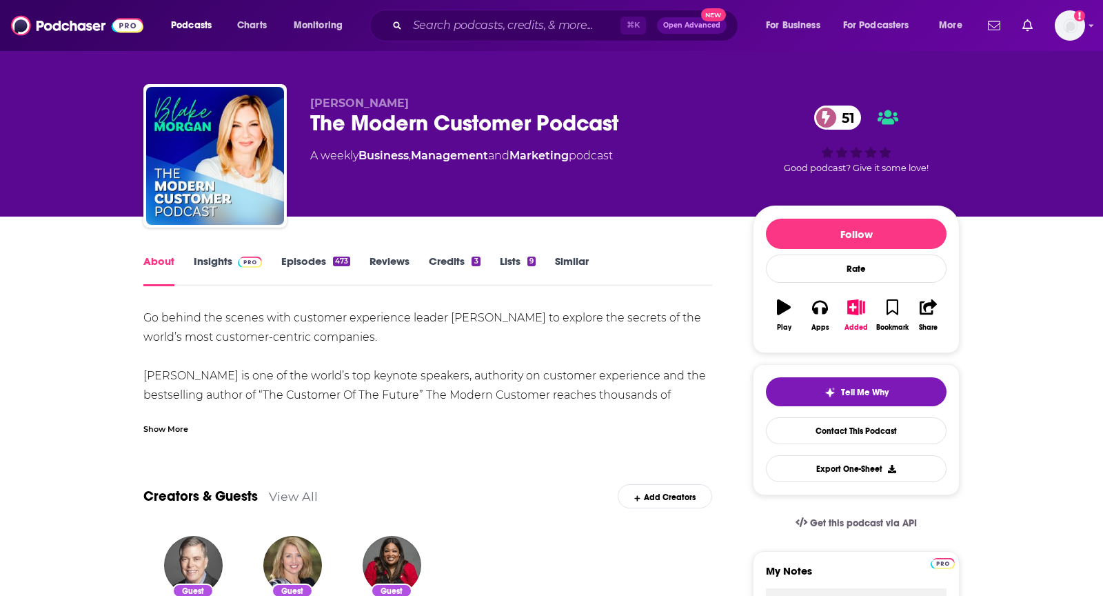
scroll to position [14, 0]
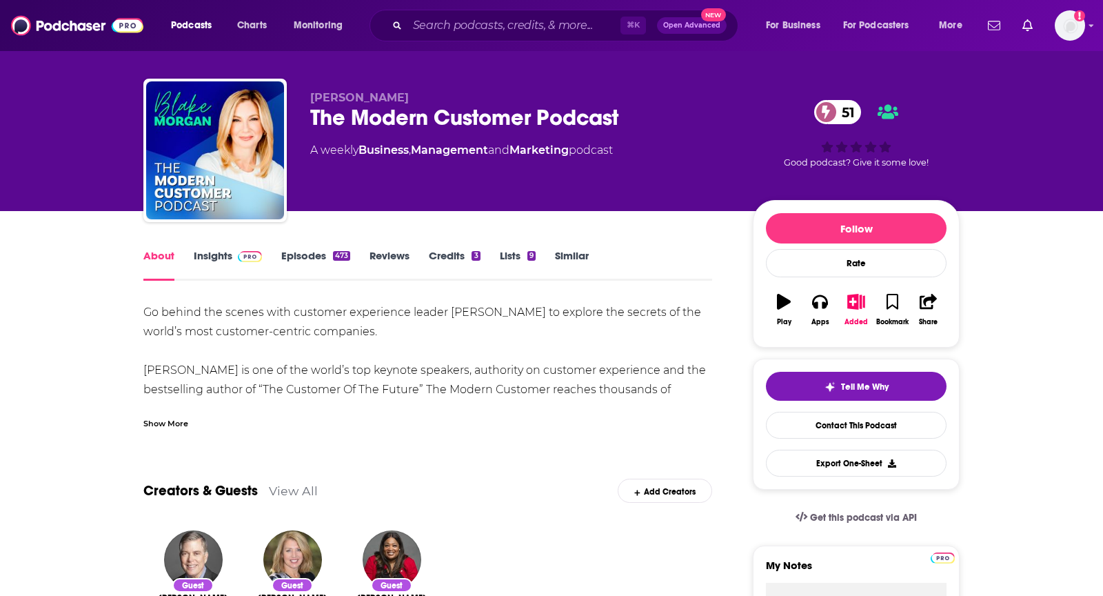
click at [151, 417] on div "Show More" at bounding box center [165, 422] width 45 height 13
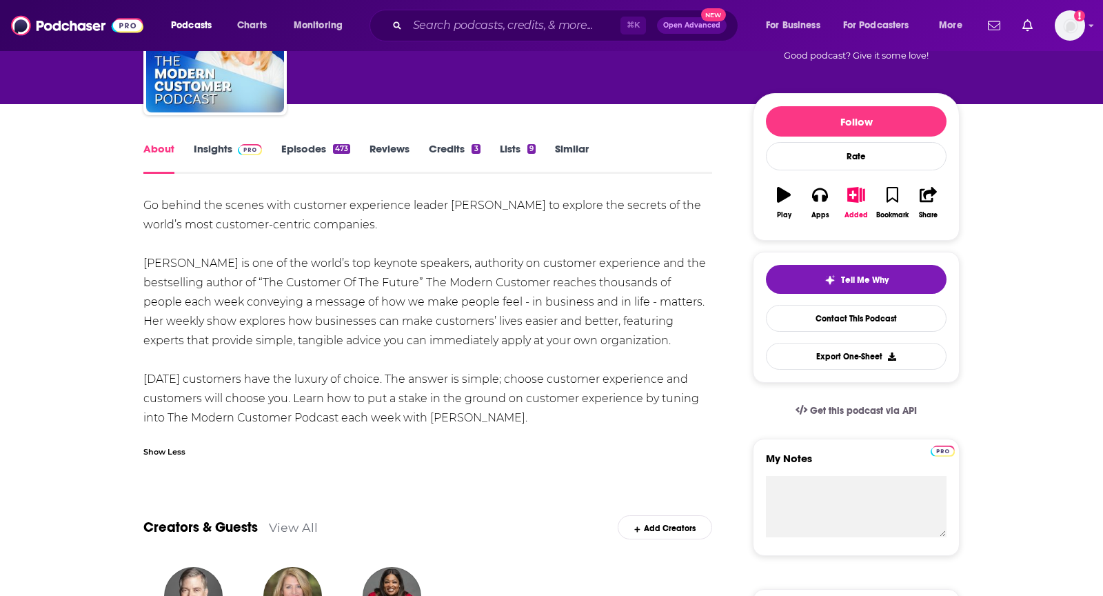
scroll to position [0, 0]
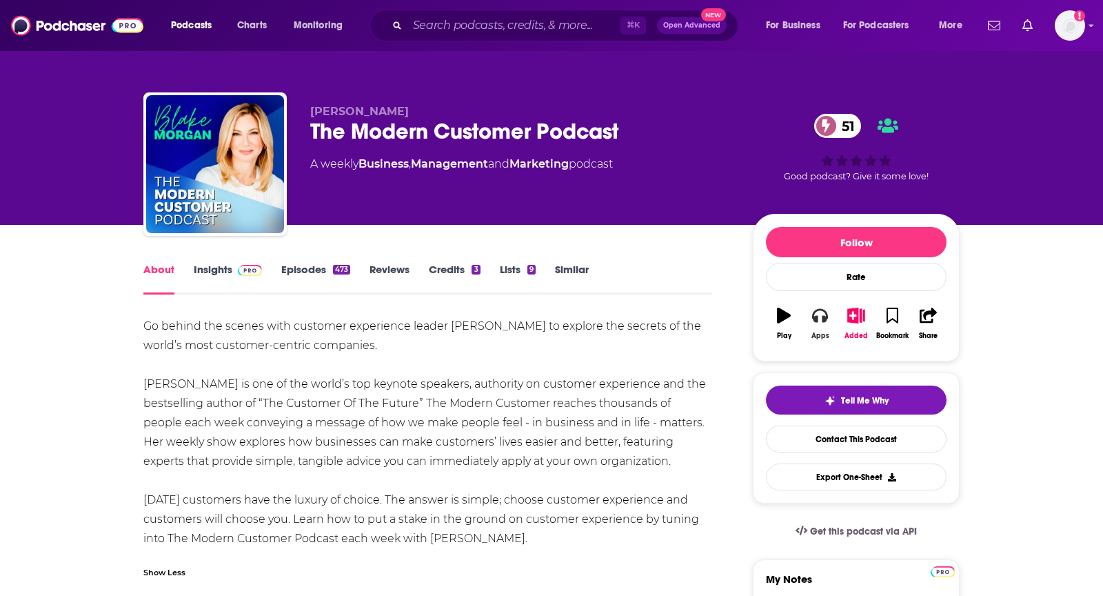
click at [828, 332] on div "Apps" at bounding box center [821, 336] width 18 height 8
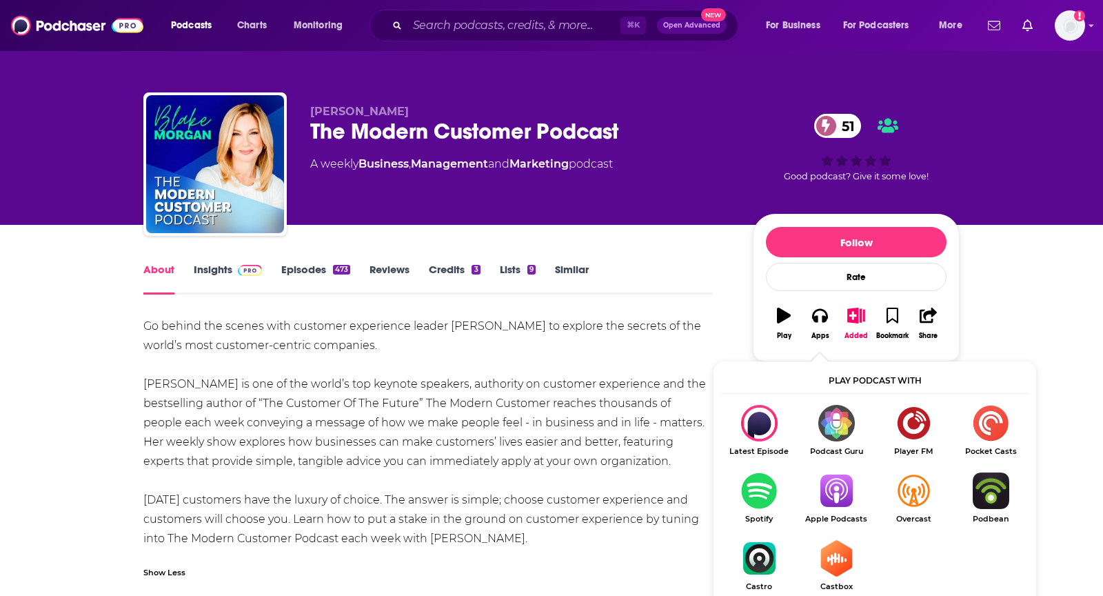
click at [823, 483] on img "Show Listen On dropdown" at bounding box center [836, 490] width 77 height 37
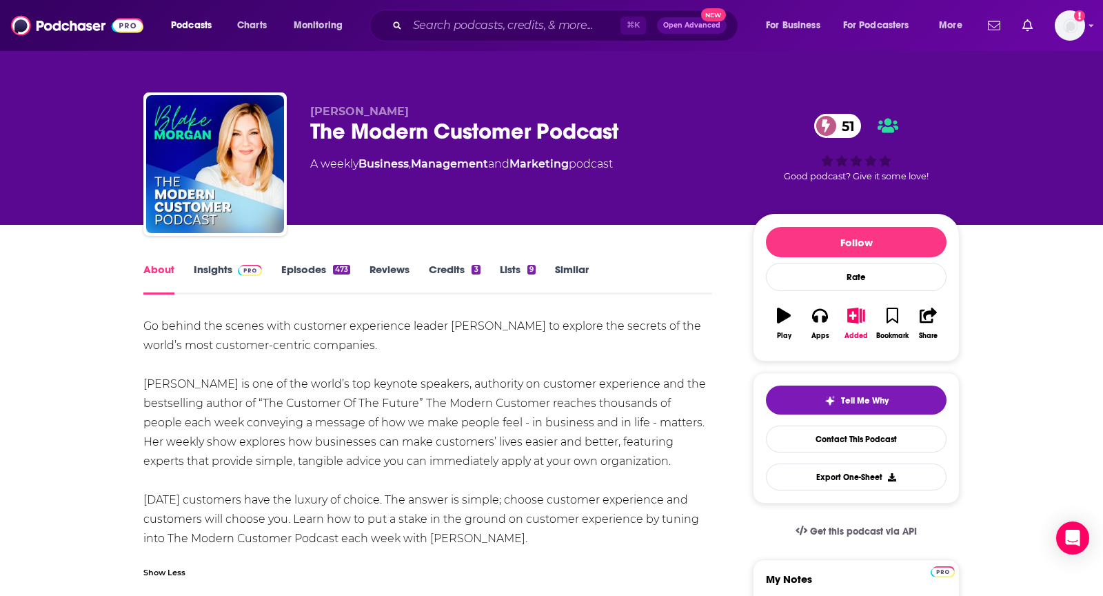
click at [232, 265] on span at bounding box center [247, 269] width 30 height 13
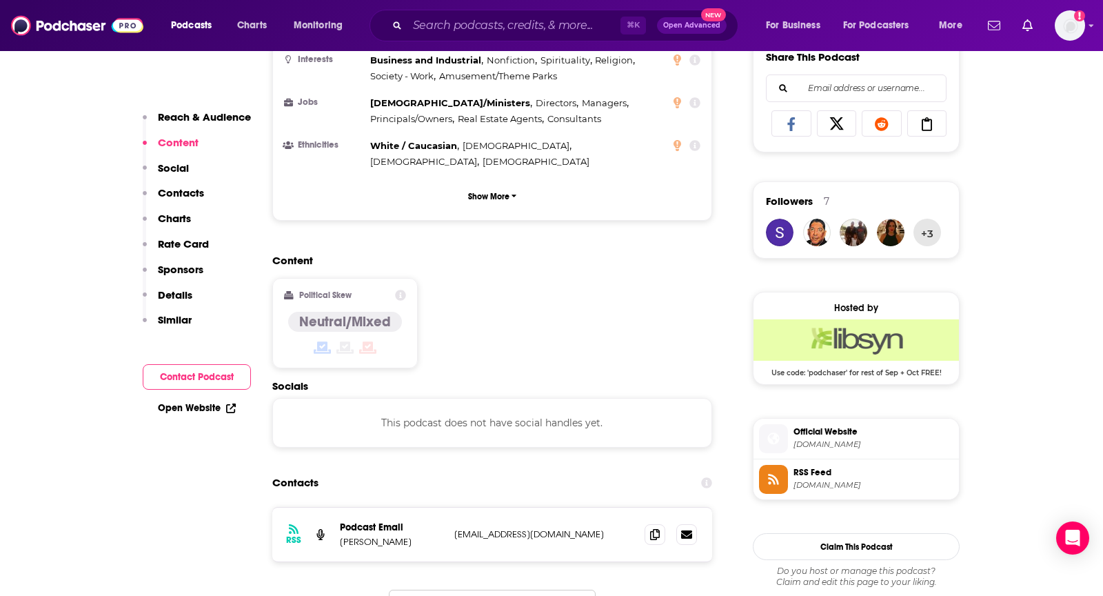
scroll to position [884, 0]
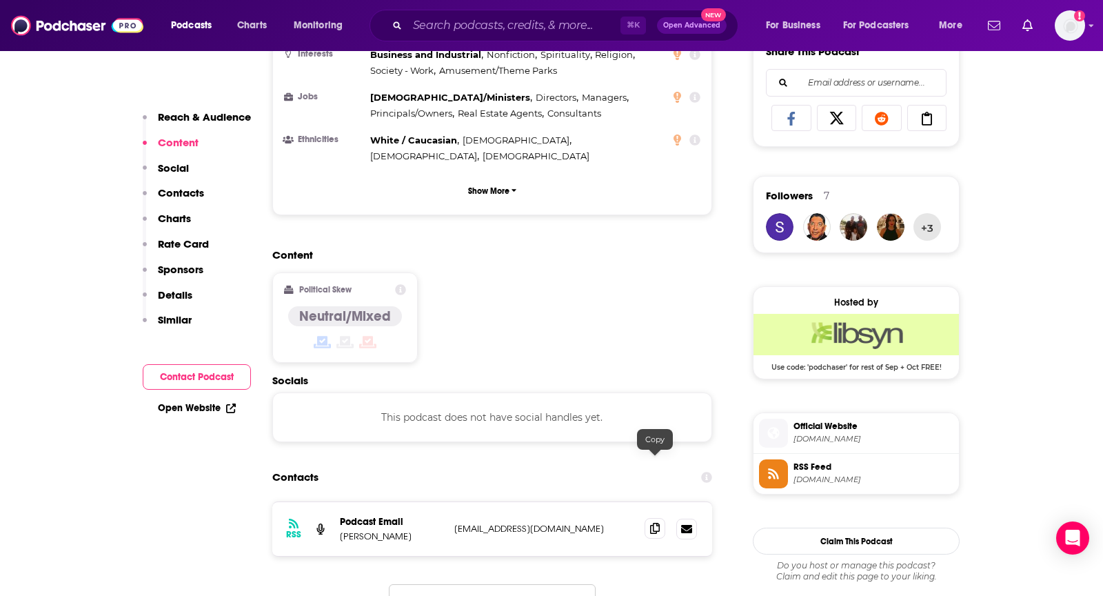
click at [659, 523] on icon at bounding box center [655, 528] width 10 height 11
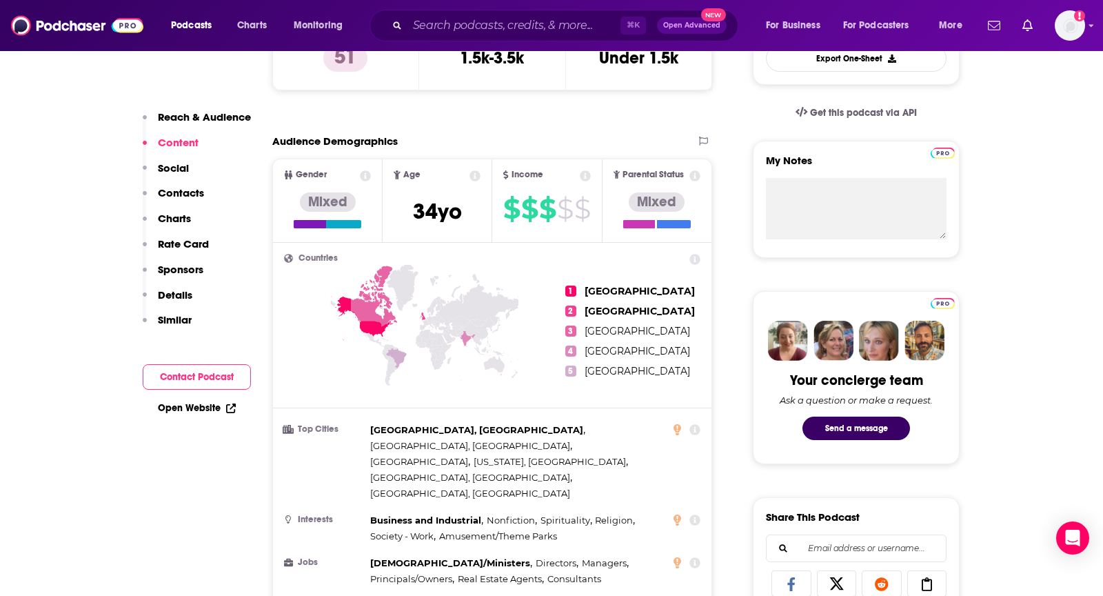
scroll to position [0, 0]
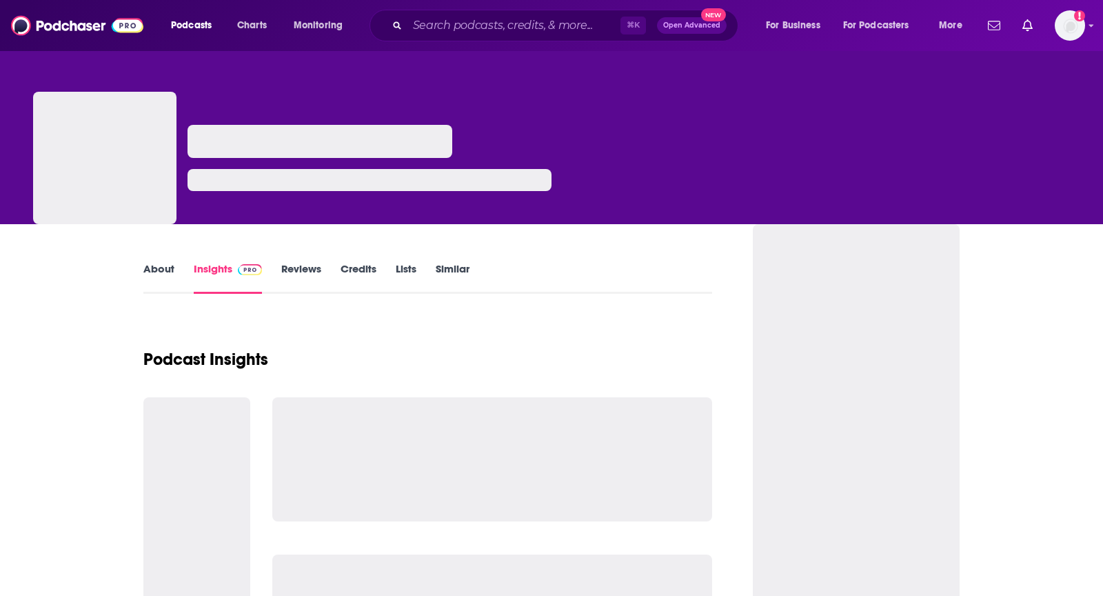
click at [163, 277] on link "About" at bounding box center [158, 278] width 31 height 32
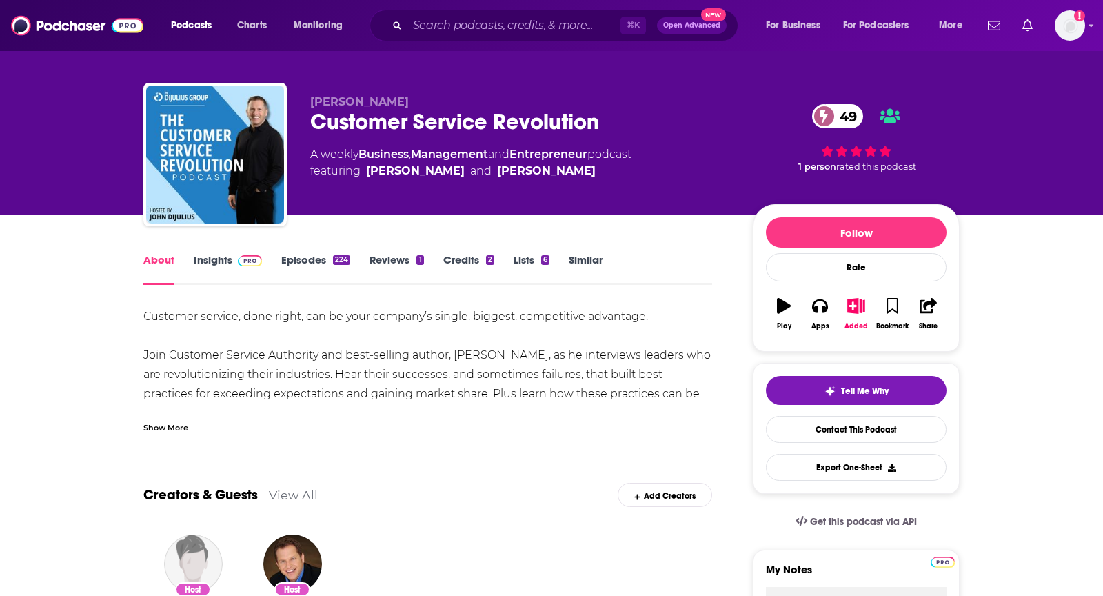
scroll to position [14, 0]
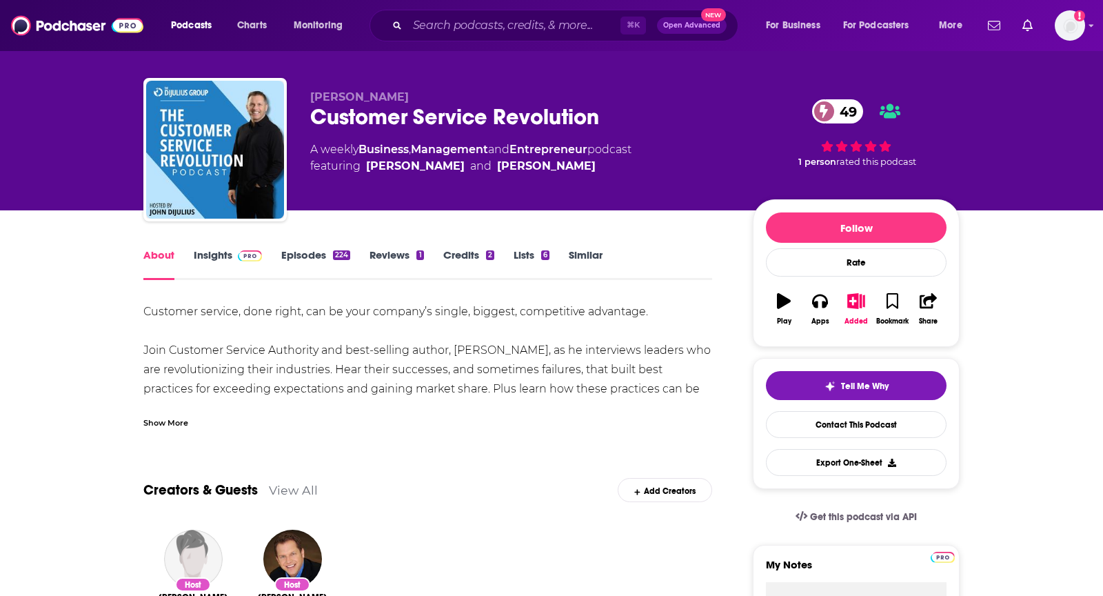
click at [158, 418] on div "Show More" at bounding box center [165, 421] width 45 height 13
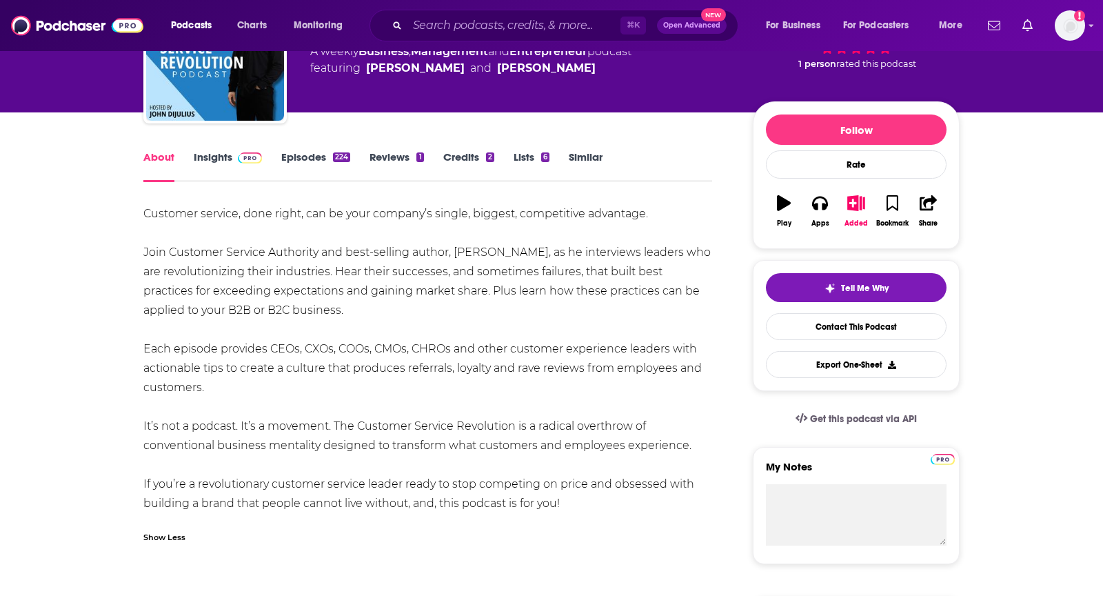
scroll to position [0, 0]
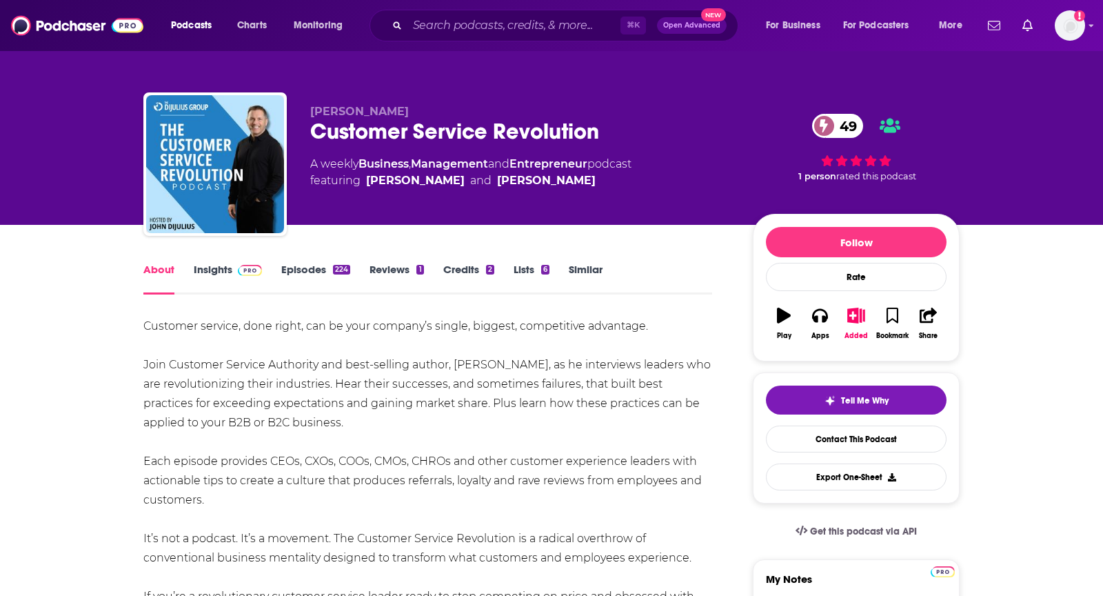
click at [225, 270] on link "Insights" at bounding box center [228, 279] width 68 height 32
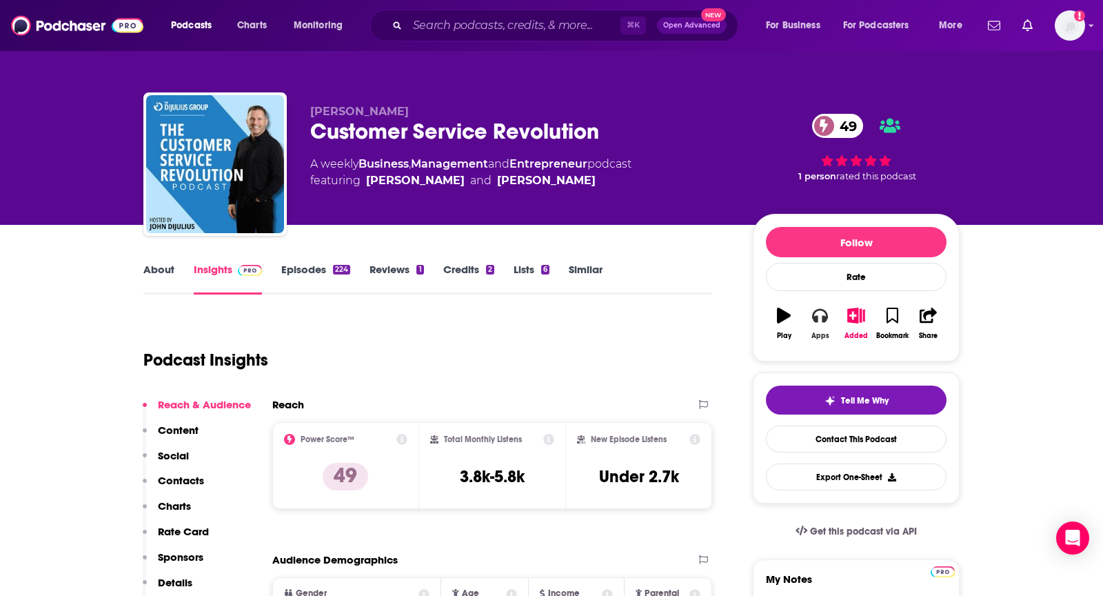
click at [813, 321] on button "Apps" at bounding box center [820, 324] width 36 height 50
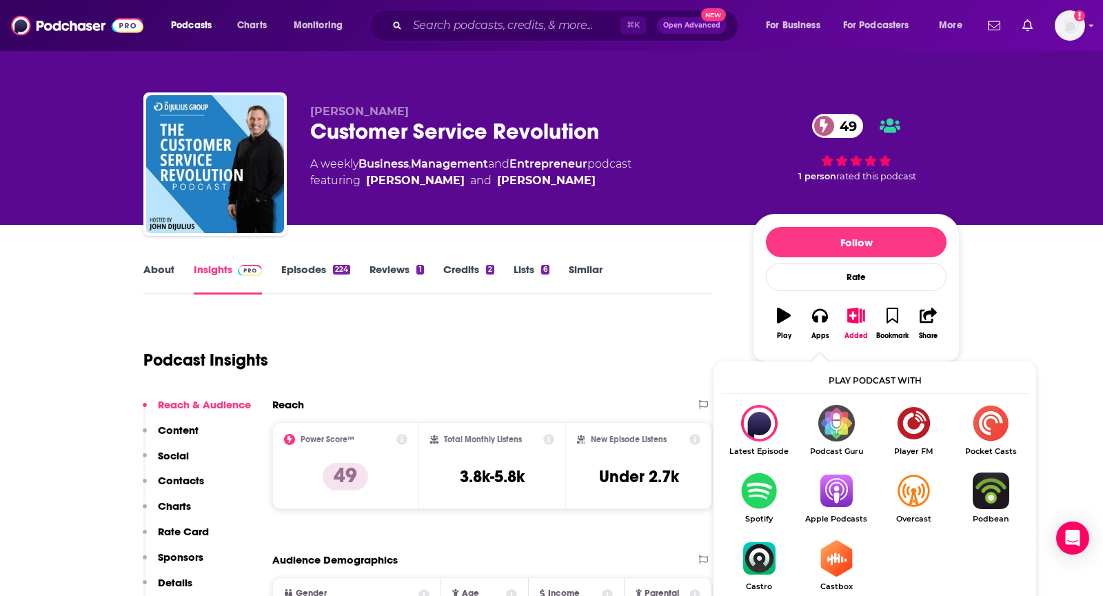
click at [843, 499] on img "Show Listen On dropdown" at bounding box center [836, 490] width 77 height 37
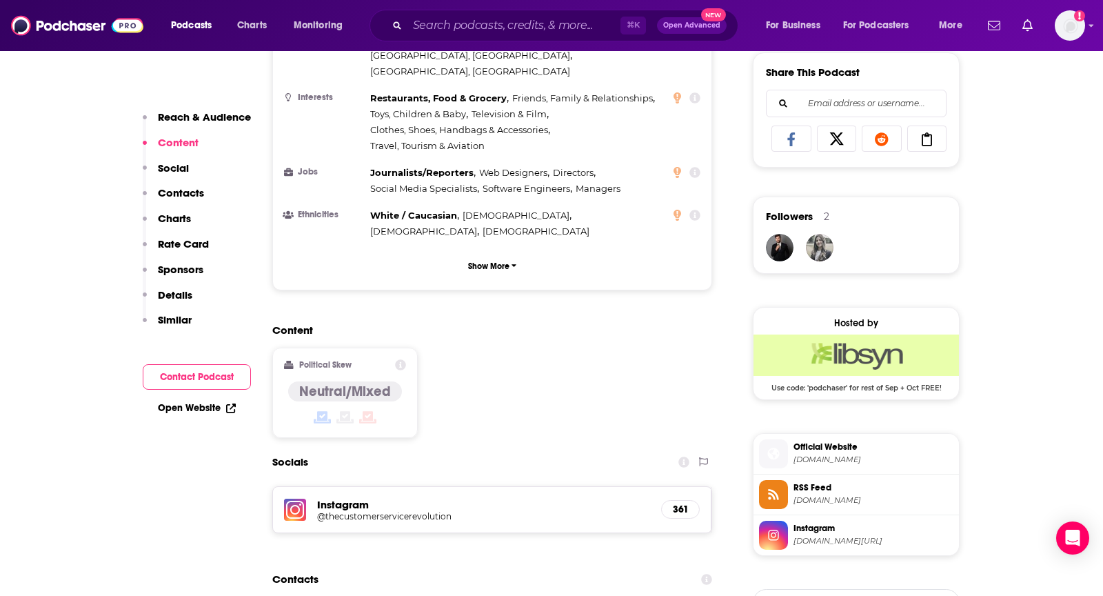
scroll to position [1033, 0]
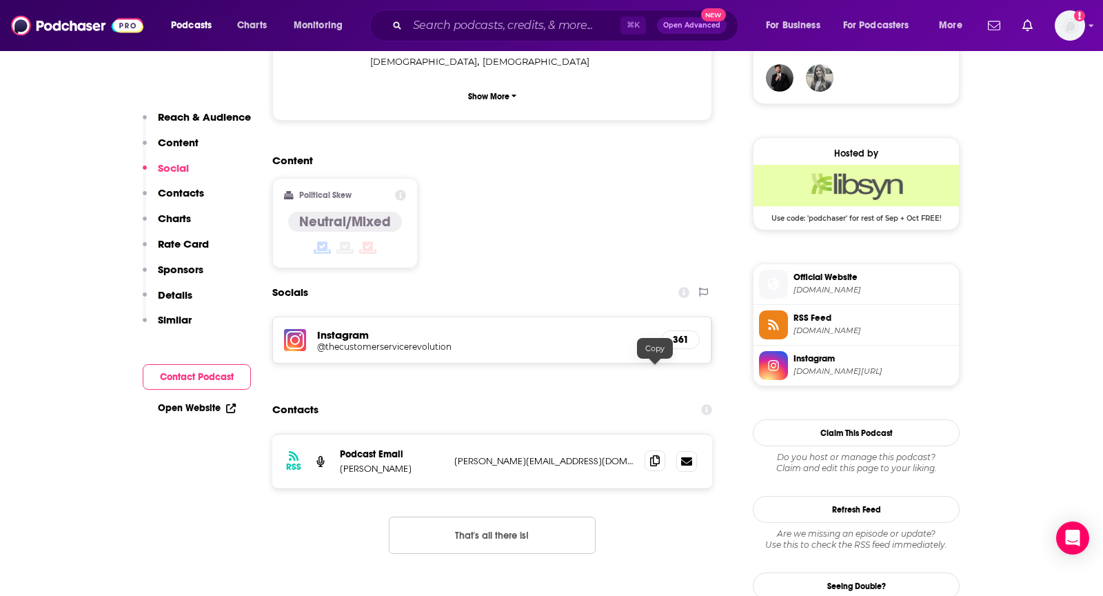
click at [656, 455] on icon at bounding box center [655, 460] width 10 height 11
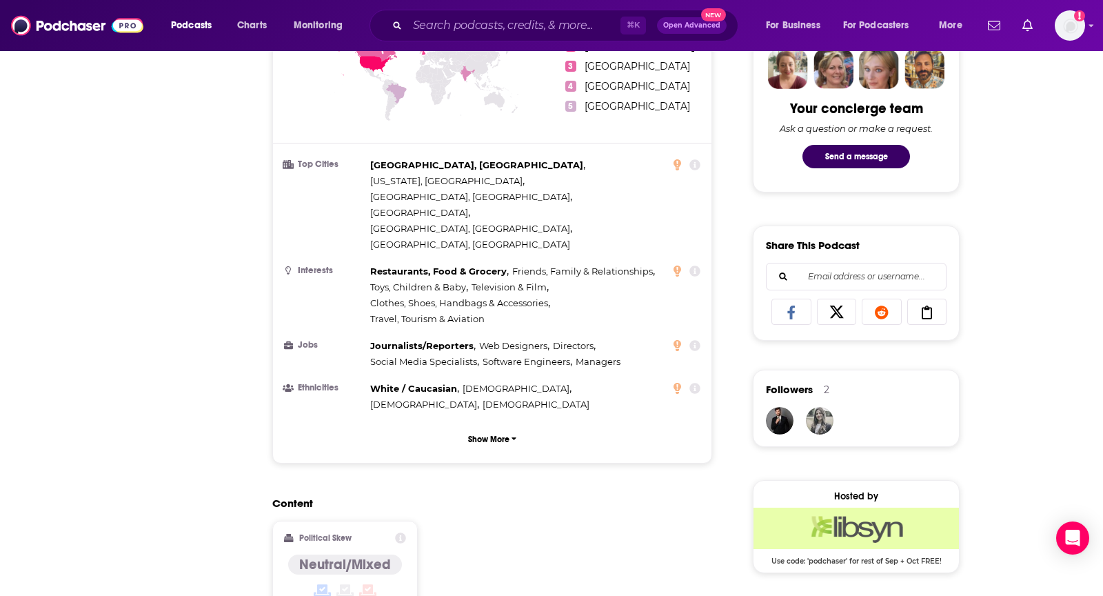
scroll to position [0, 0]
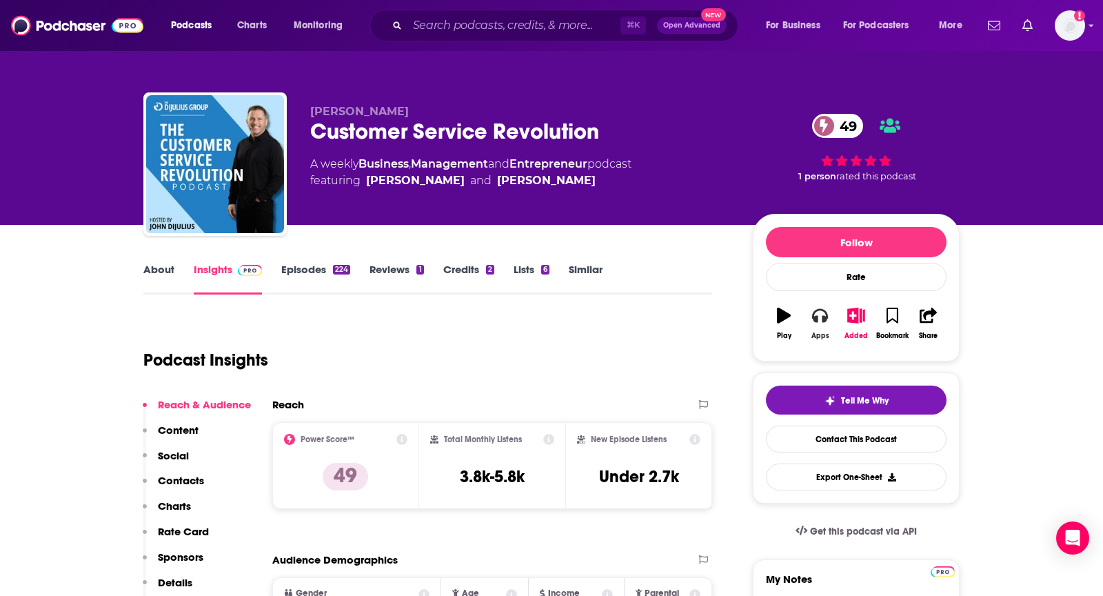
click at [820, 320] on icon "button" at bounding box center [819, 315] width 15 height 15
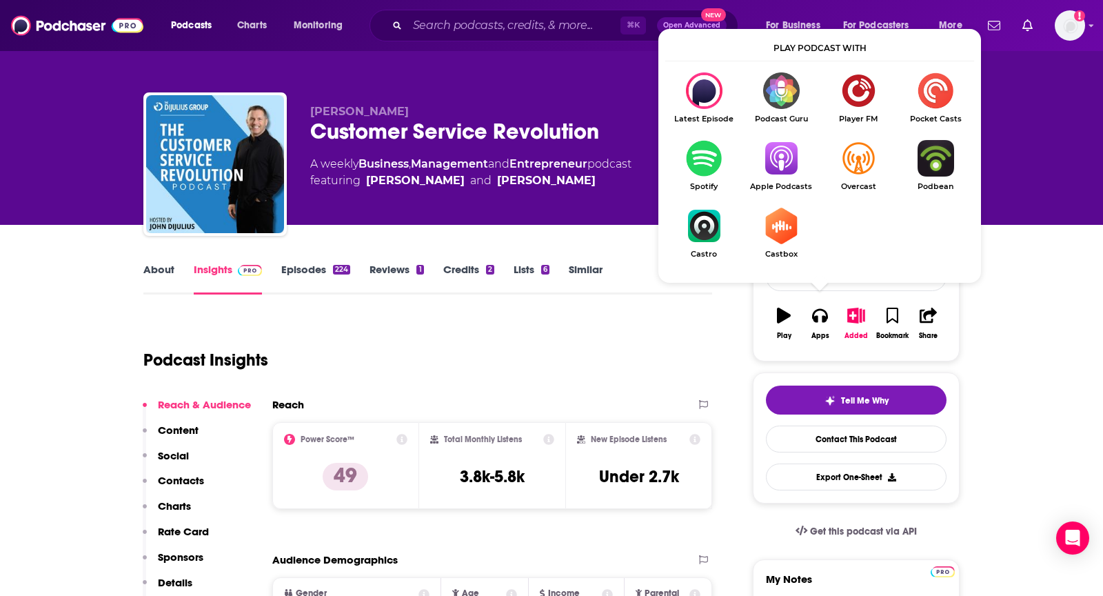
click at [783, 154] on img "Show Listen On dropdown" at bounding box center [781, 158] width 77 height 37
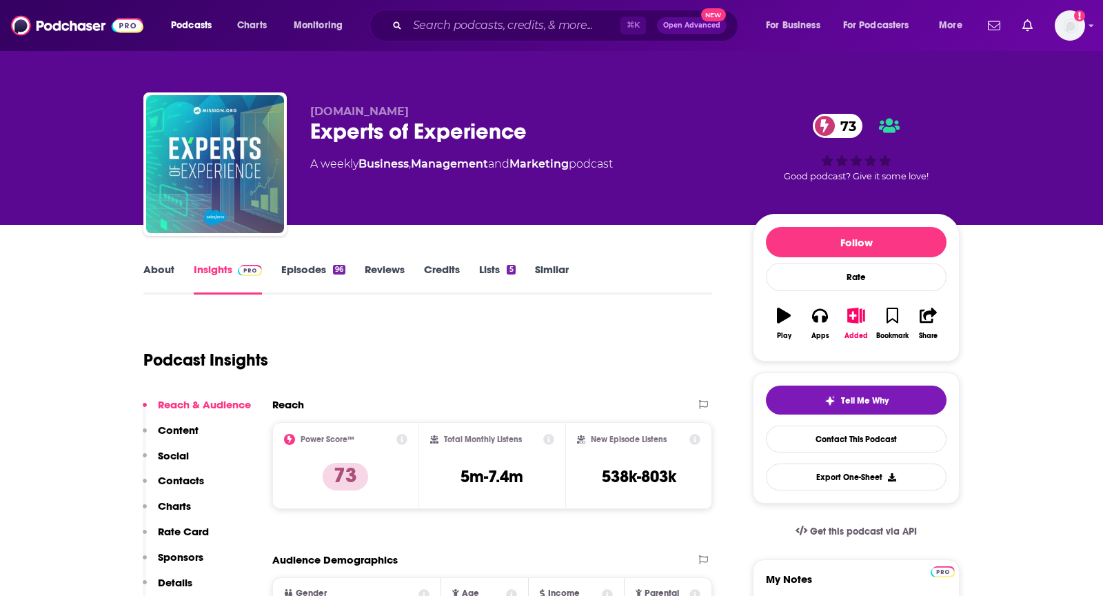
click at [163, 273] on link "About" at bounding box center [158, 279] width 31 height 32
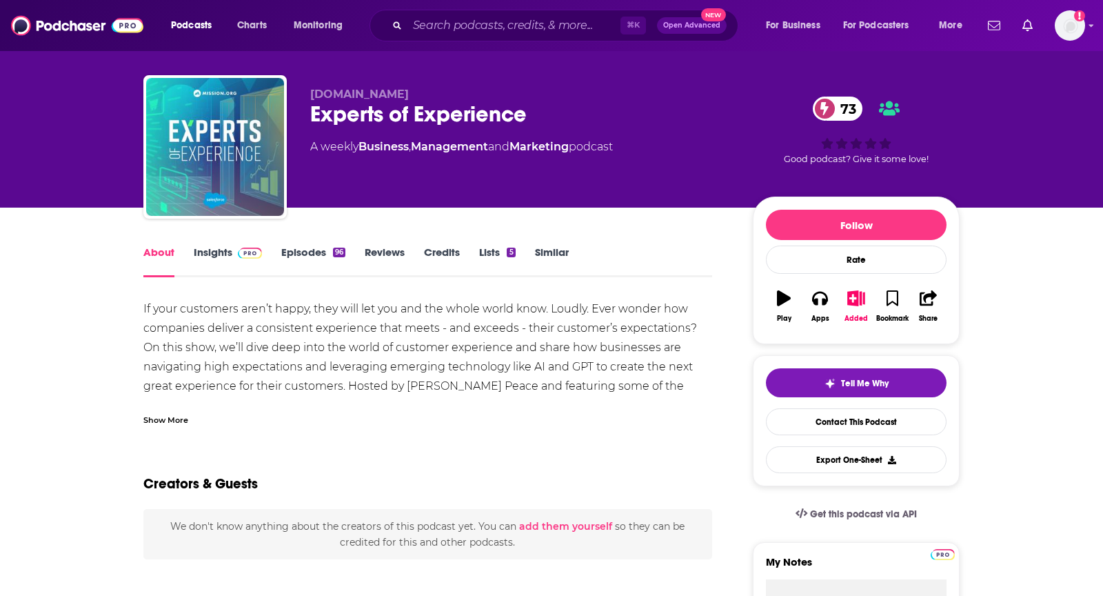
scroll to position [18, 0]
click at [168, 418] on div "Show More" at bounding box center [165, 418] width 45 height 13
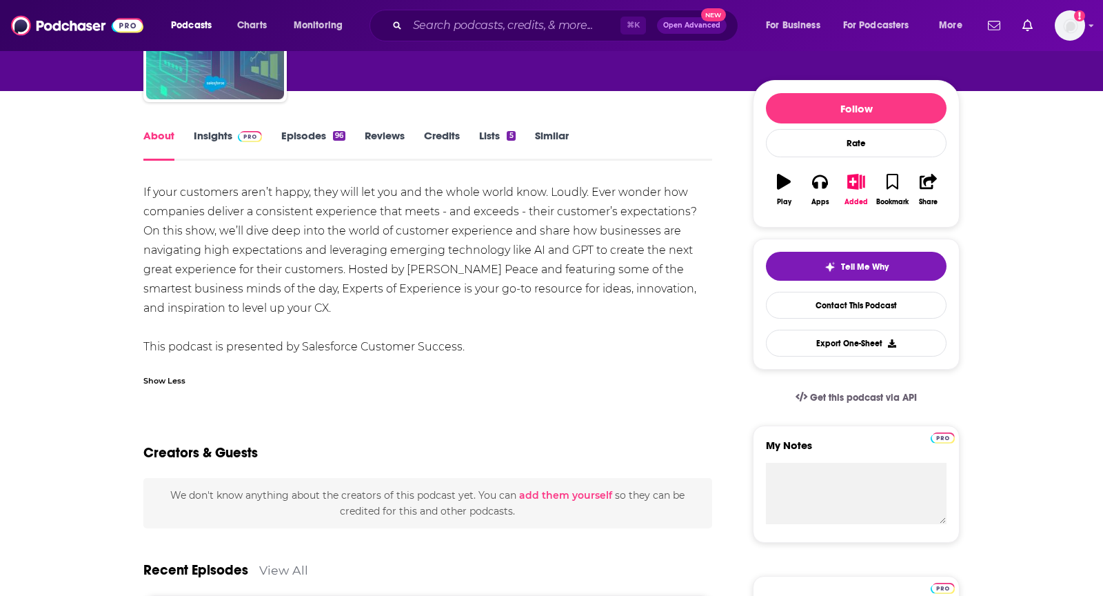
scroll to position [0, 0]
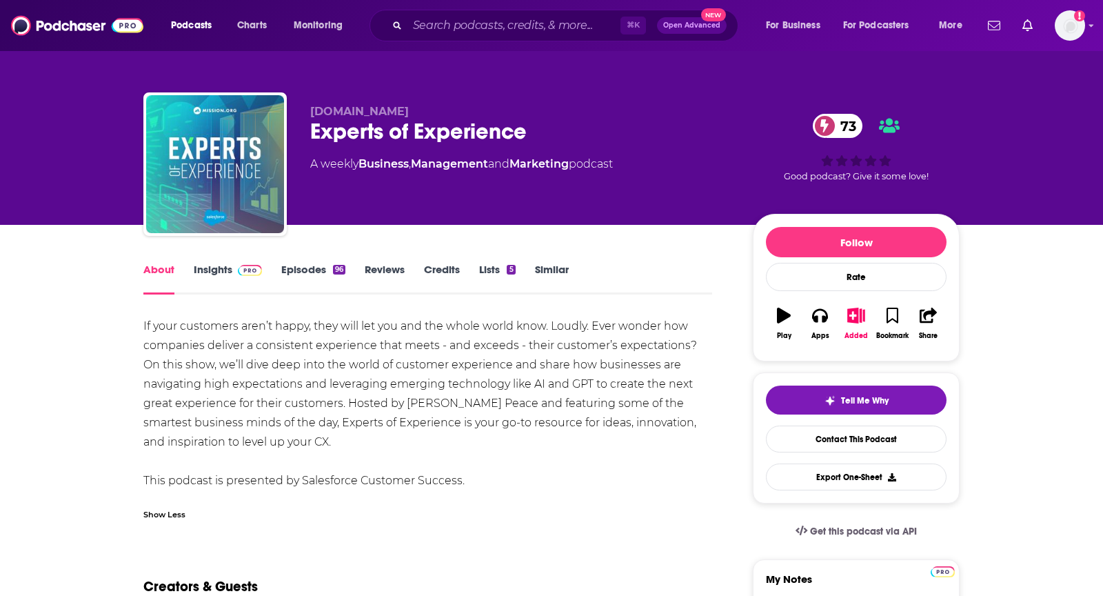
click at [224, 265] on link "Insights" at bounding box center [228, 279] width 68 height 32
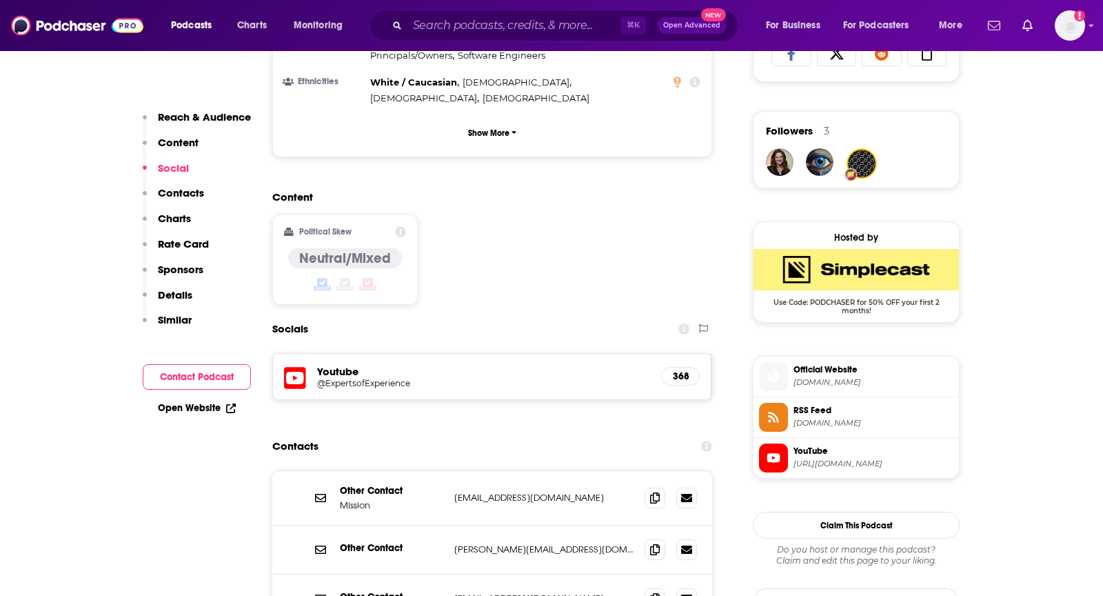
scroll to position [952, 0]
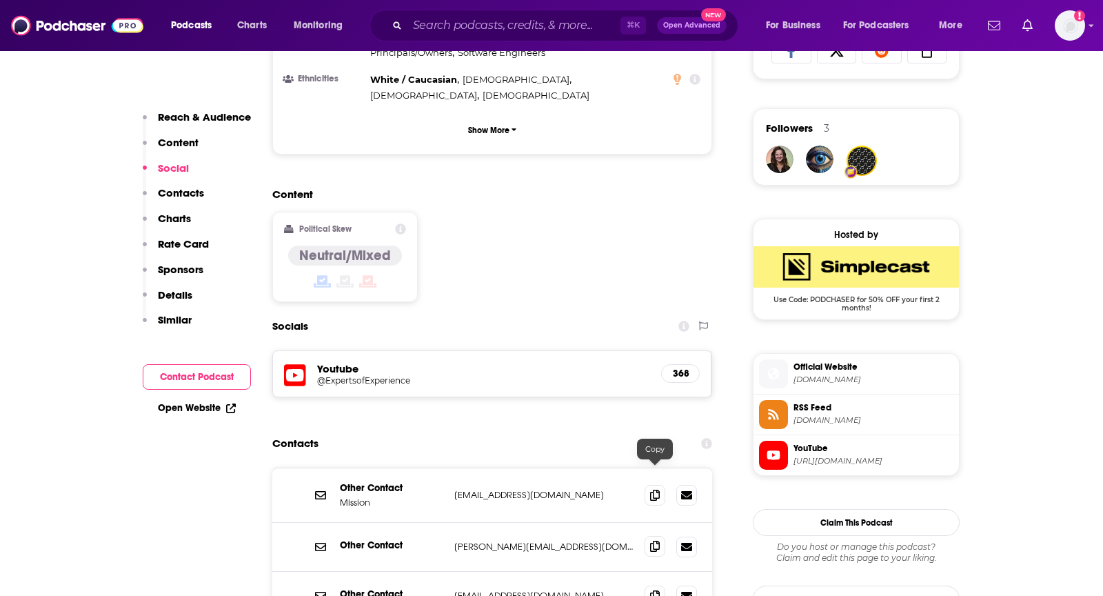
click at [646, 536] on span at bounding box center [655, 546] width 21 height 21
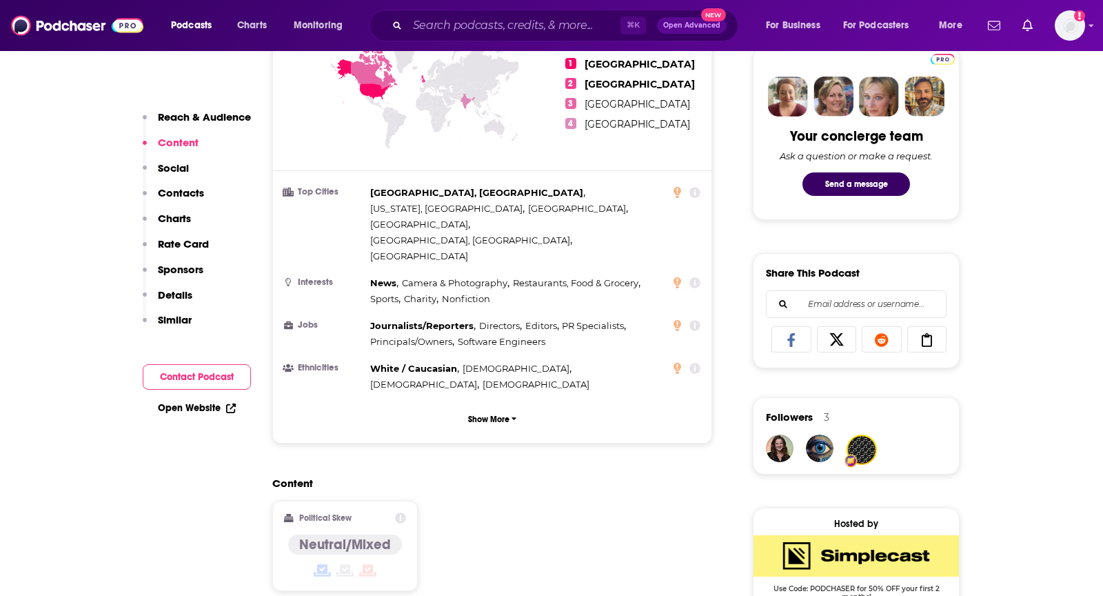
scroll to position [0, 0]
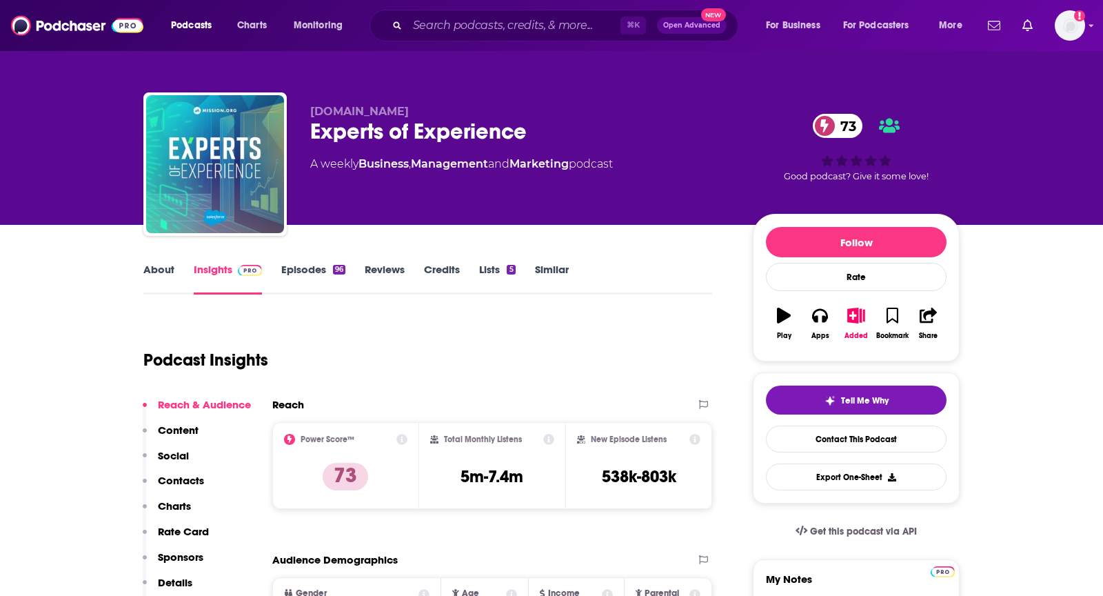
click at [158, 268] on link "About" at bounding box center [158, 279] width 31 height 32
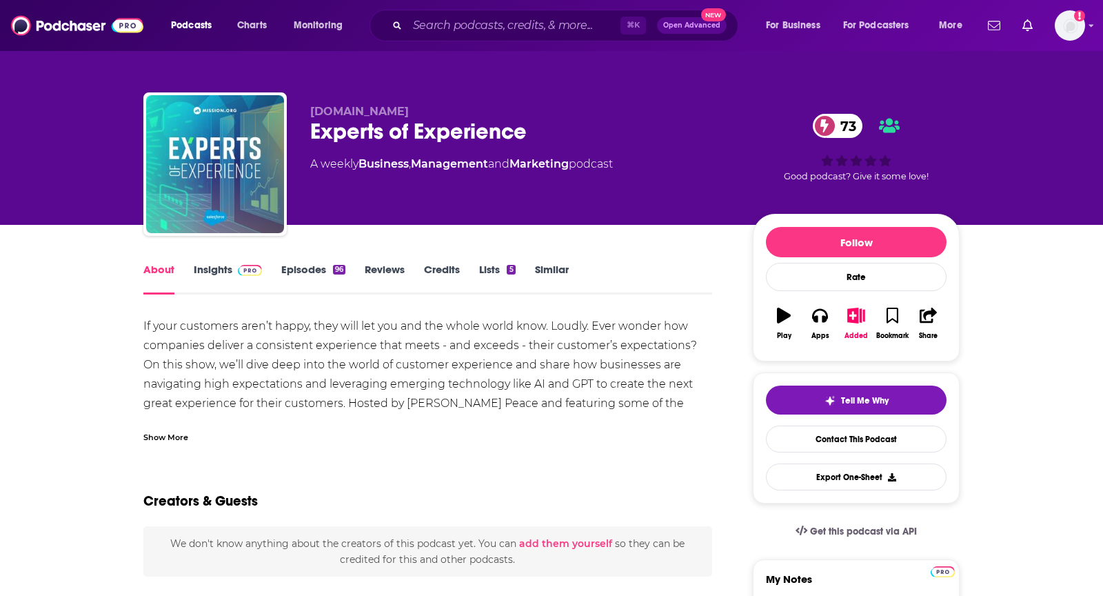
click at [166, 441] on div "Show More" at bounding box center [165, 436] width 45 height 13
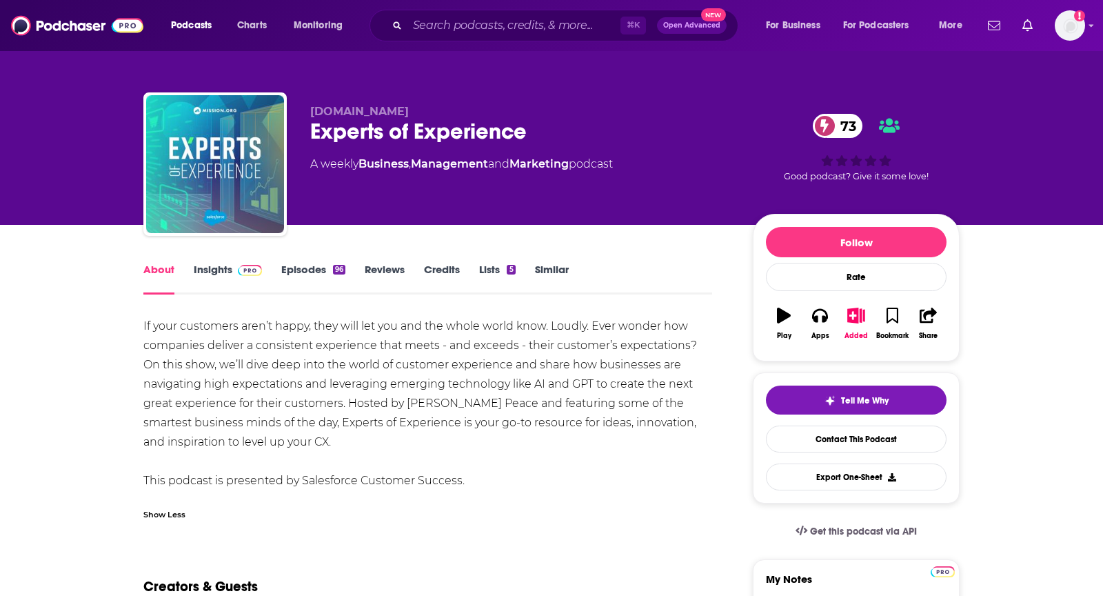
click at [219, 268] on link "Insights" at bounding box center [228, 279] width 68 height 32
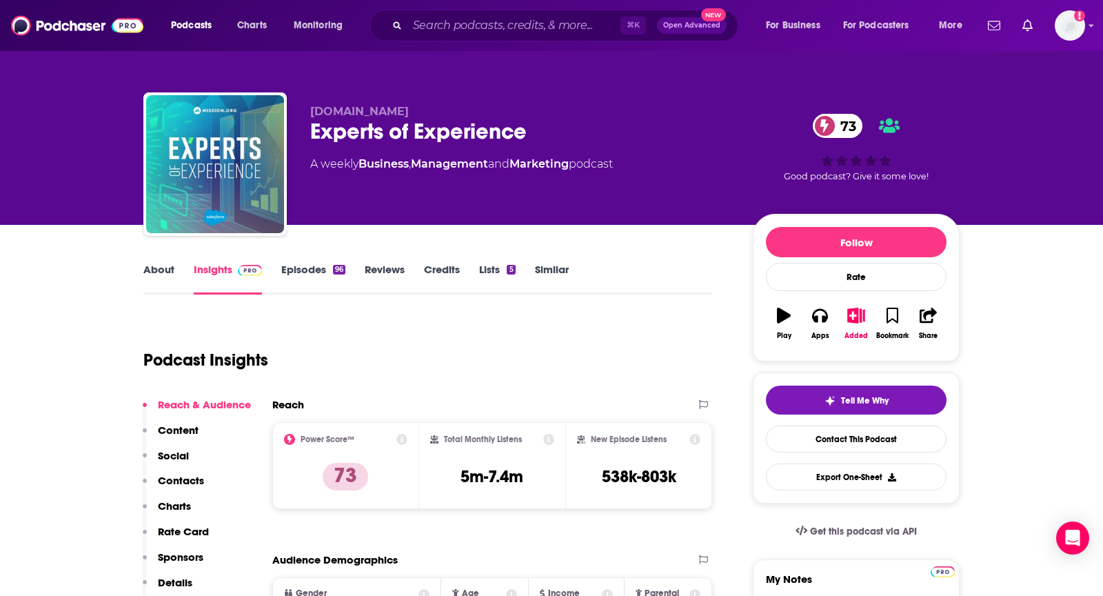
click at [155, 269] on link "About" at bounding box center [158, 279] width 31 height 32
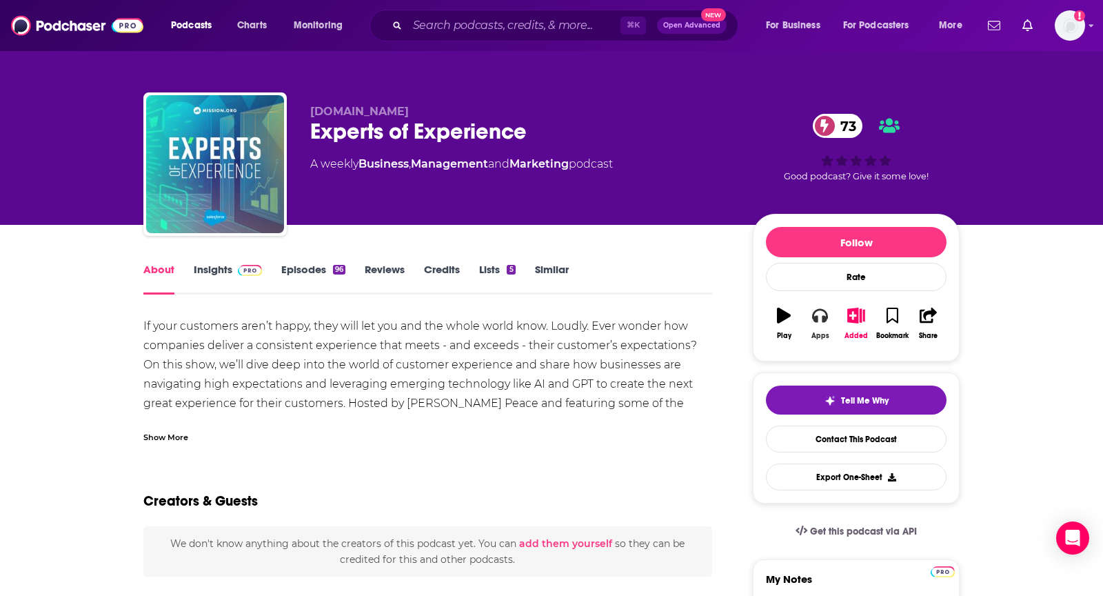
click at [832, 317] on button "Apps" at bounding box center [820, 324] width 36 height 50
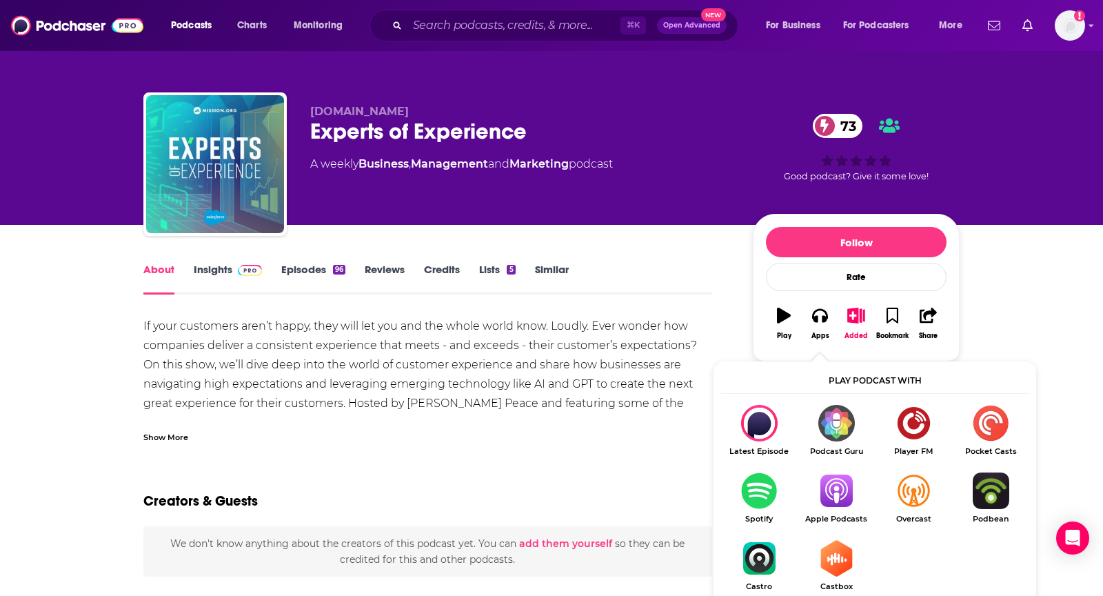
click at [825, 493] on img "Show Listen On dropdown" at bounding box center [836, 490] width 77 height 37
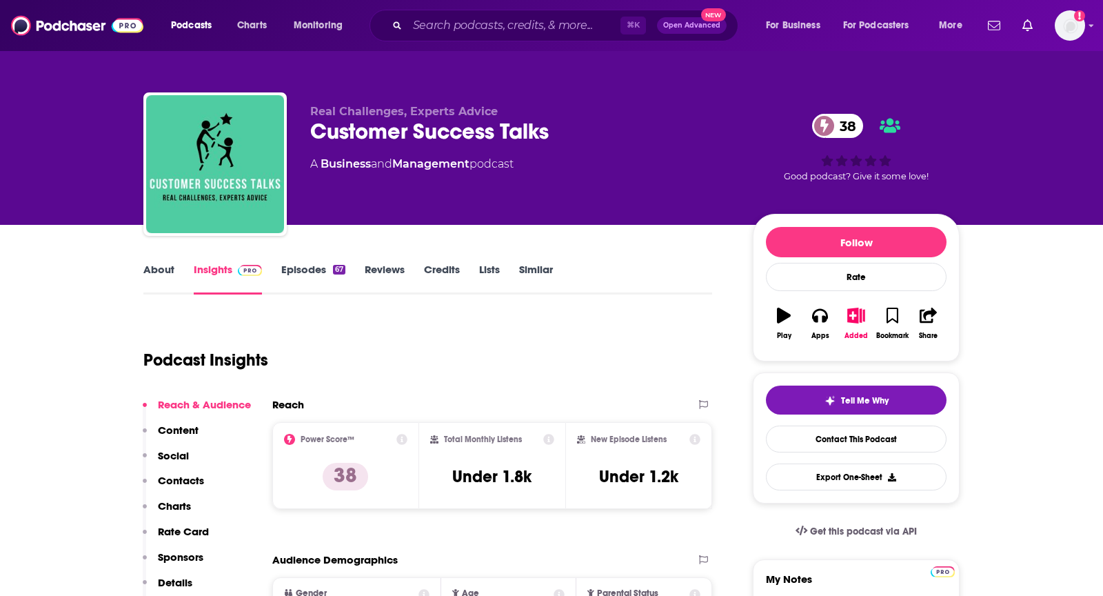
click at [159, 281] on link "About" at bounding box center [158, 279] width 31 height 32
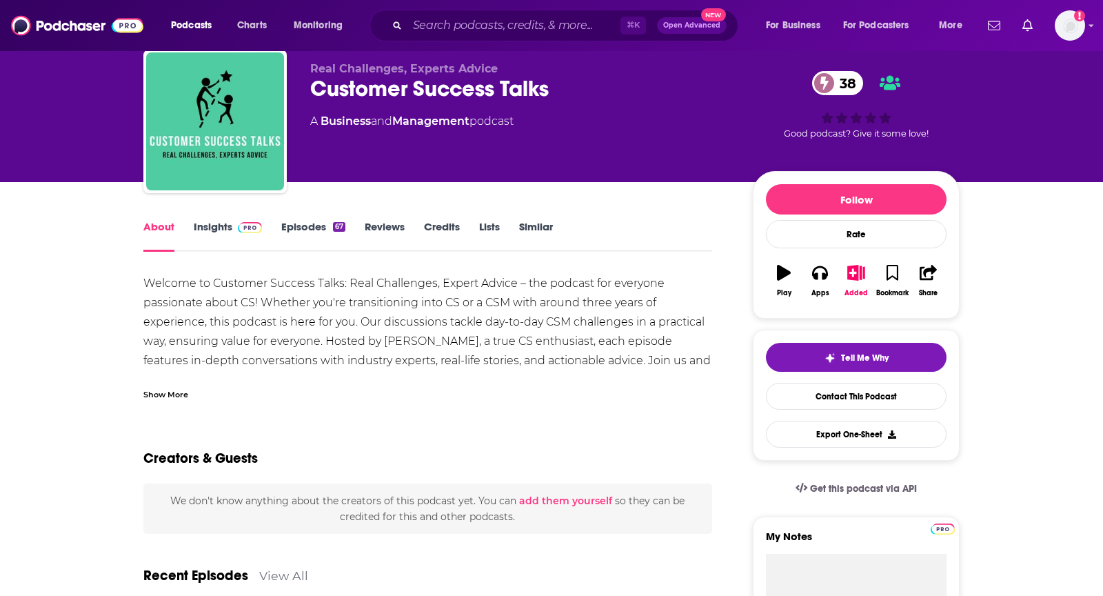
scroll to position [52, 0]
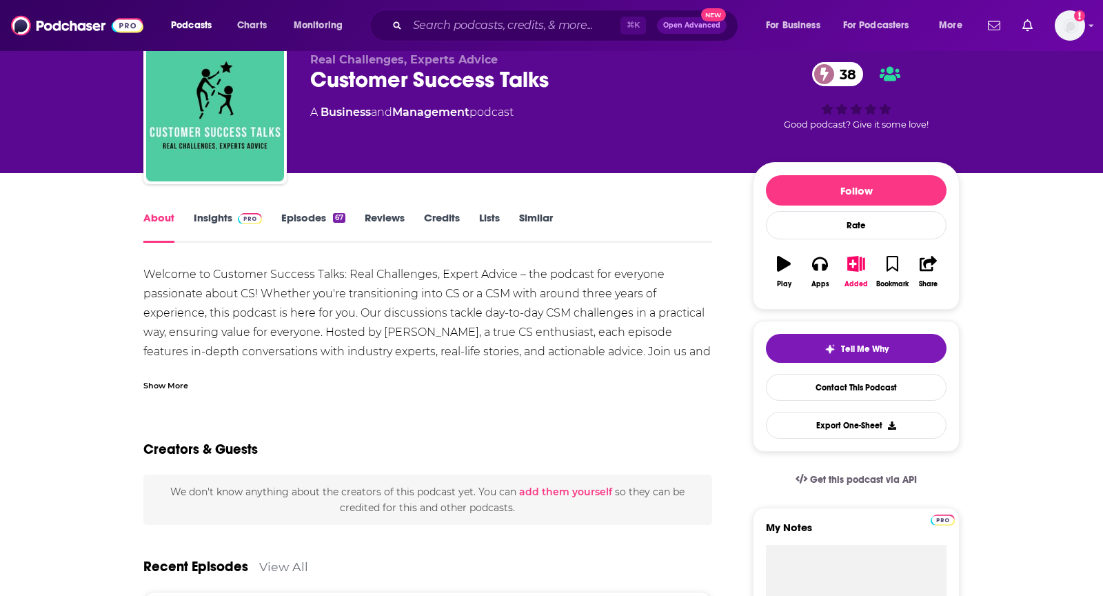
click at [166, 385] on div "Show More" at bounding box center [165, 384] width 45 height 13
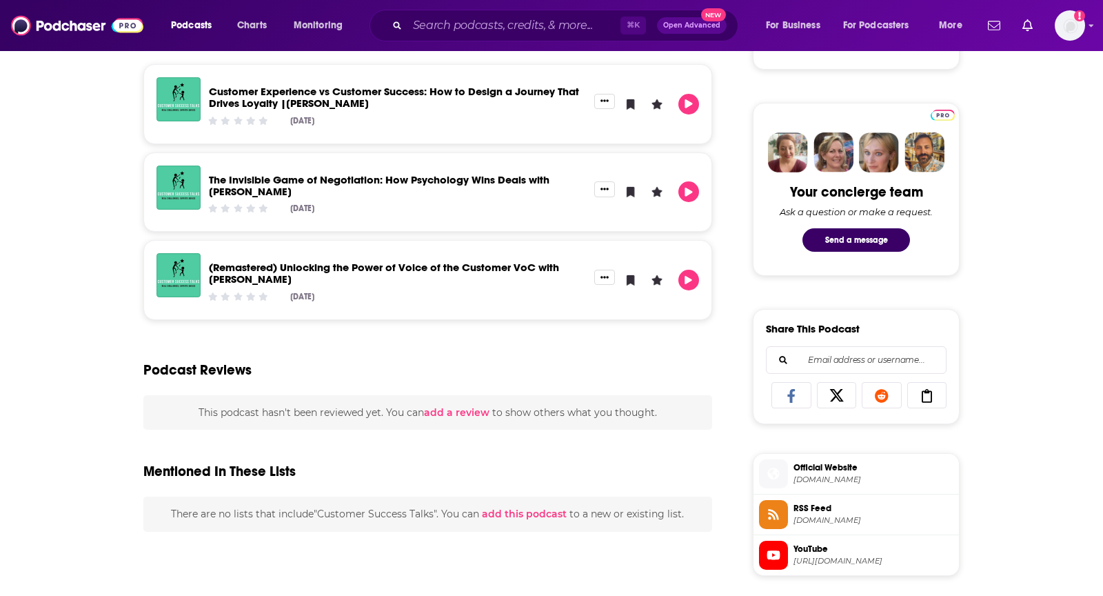
scroll to position [130, 0]
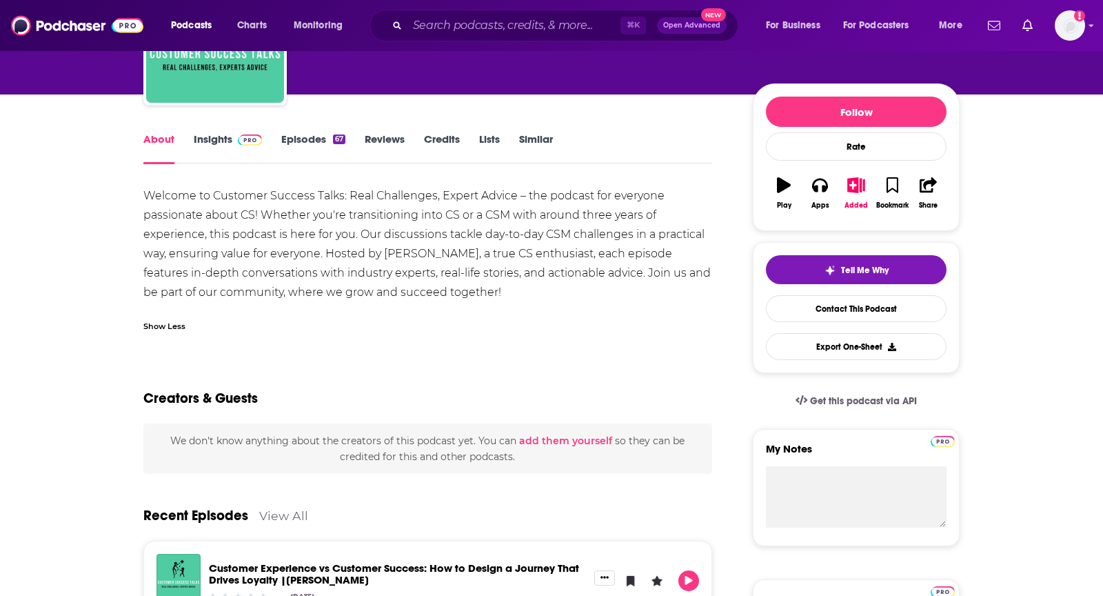
click at [238, 142] on img at bounding box center [250, 139] width 24 height 11
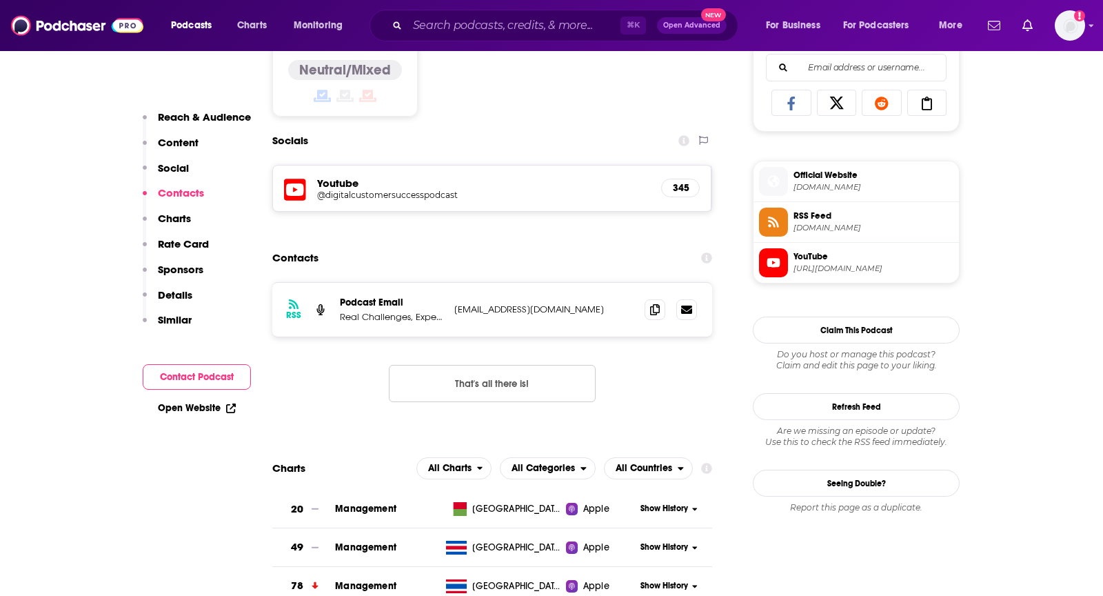
scroll to position [912, 0]
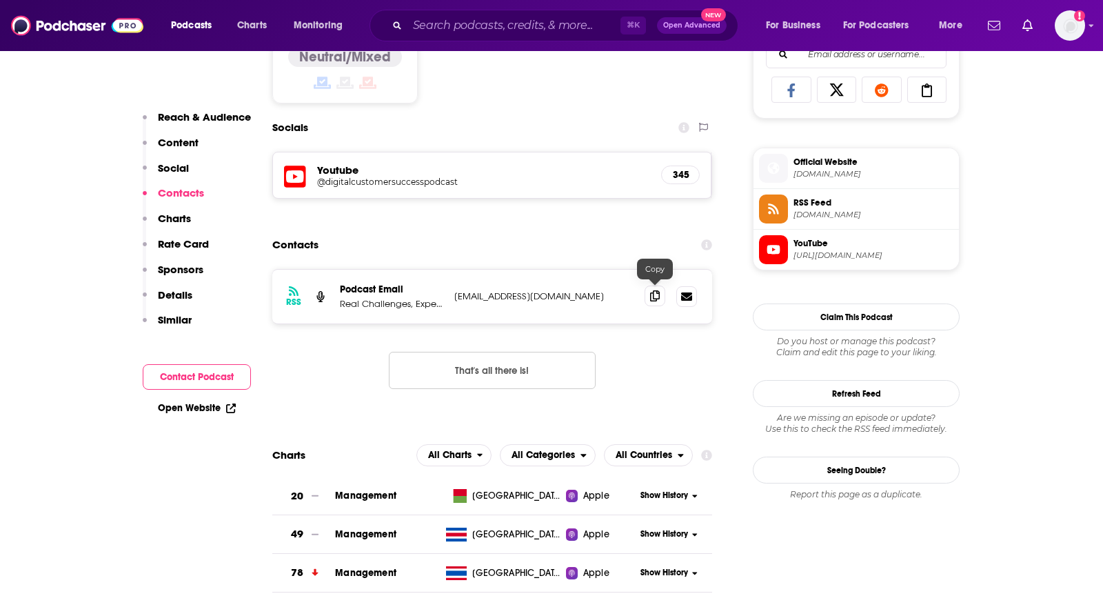
click at [656, 290] on icon at bounding box center [655, 295] width 10 height 11
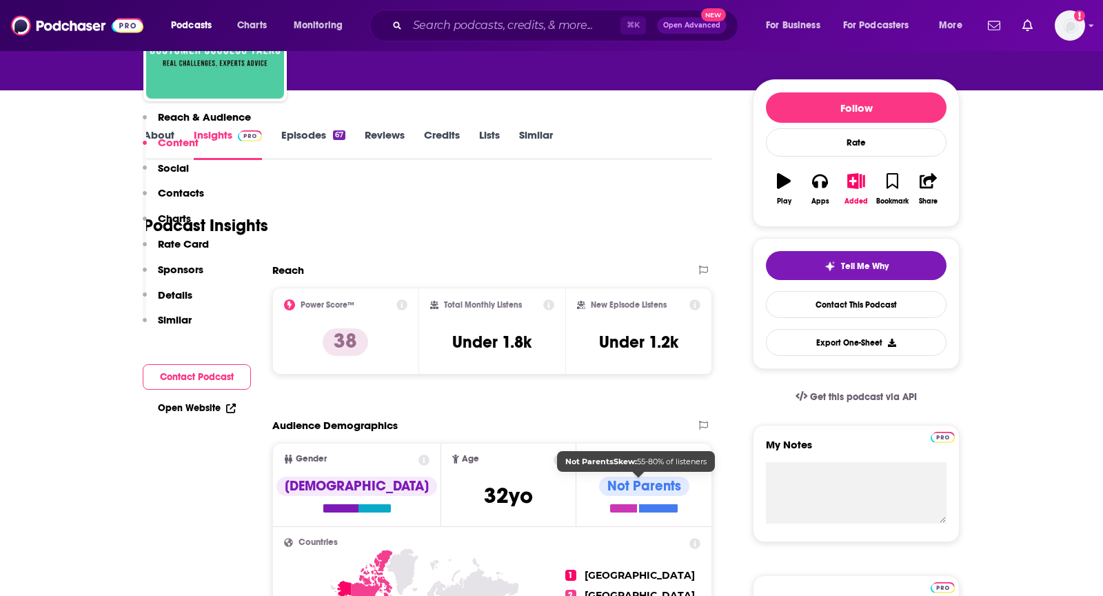
scroll to position [0, 0]
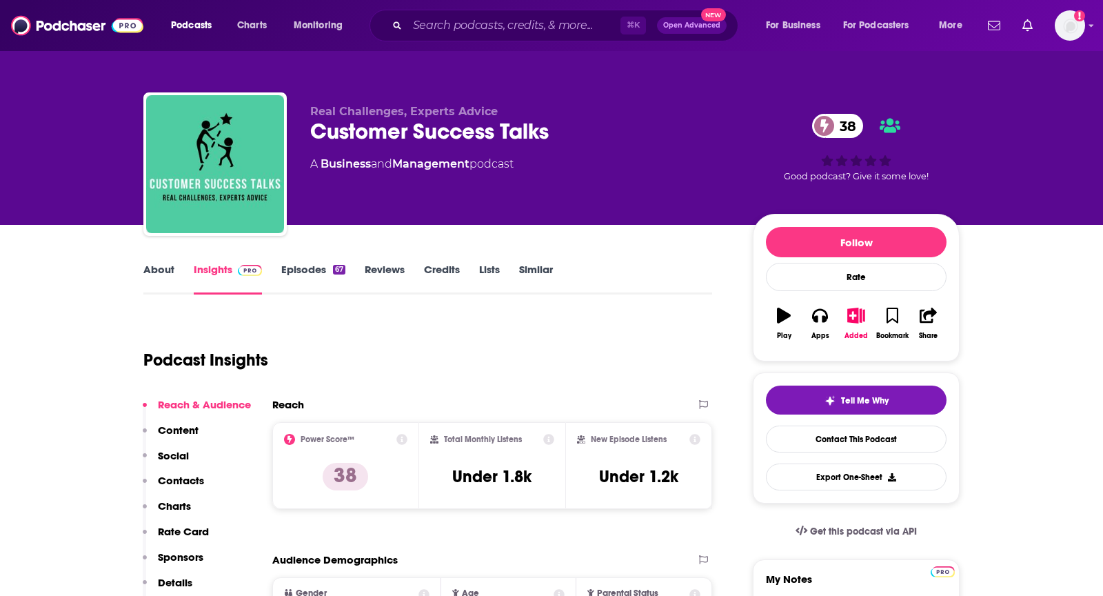
click at [154, 270] on link "About" at bounding box center [158, 279] width 31 height 32
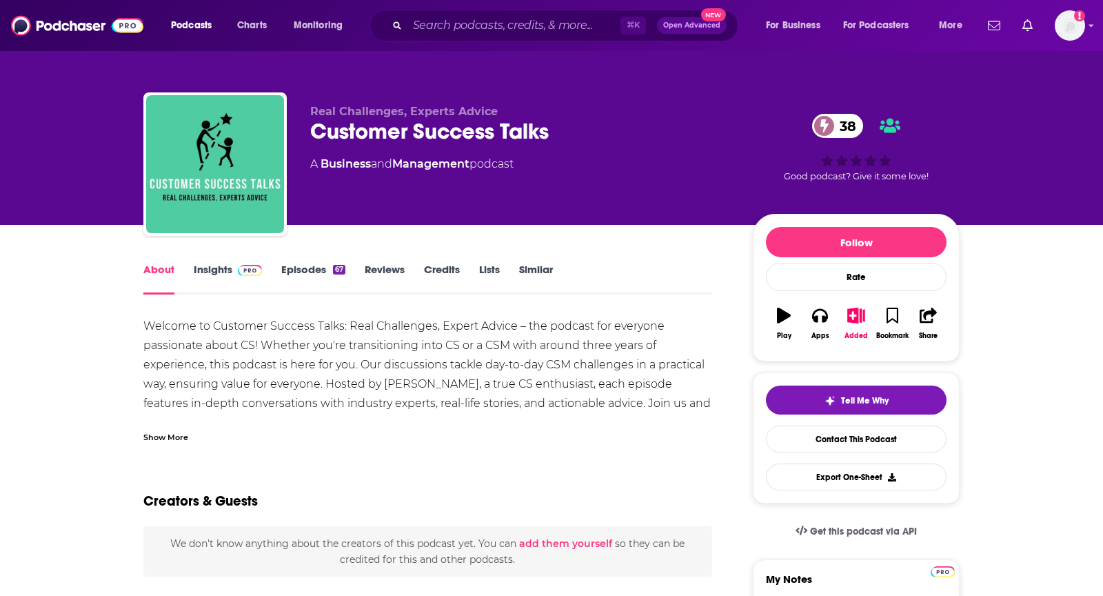
click at [176, 431] on div "Show More" at bounding box center [165, 436] width 45 height 13
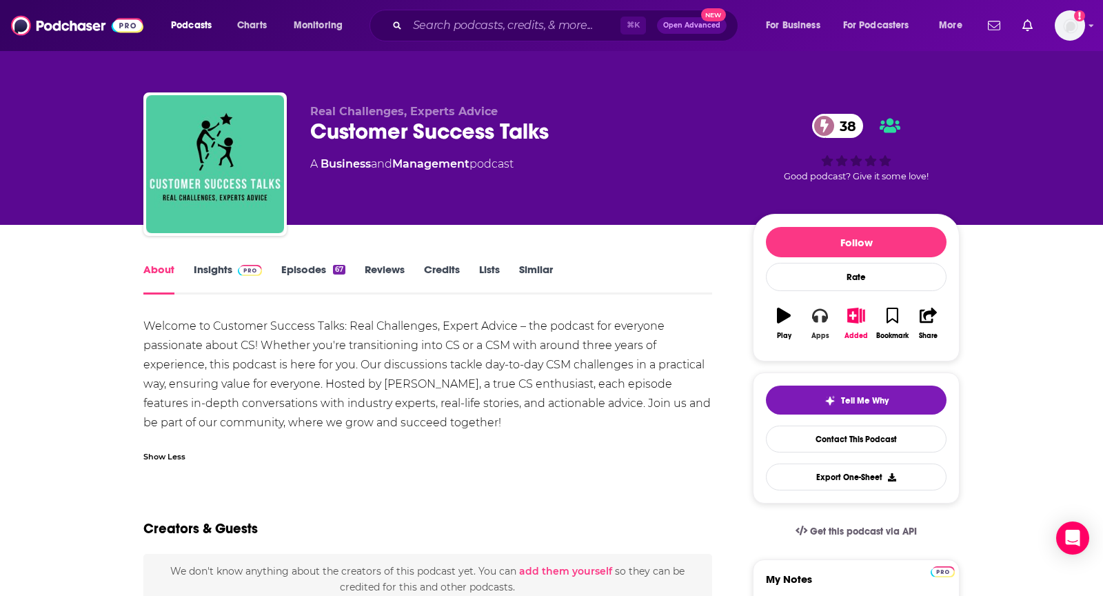
click at [823, 323] on button "Apps" at bounding box center [820, 324] width 36 height 50
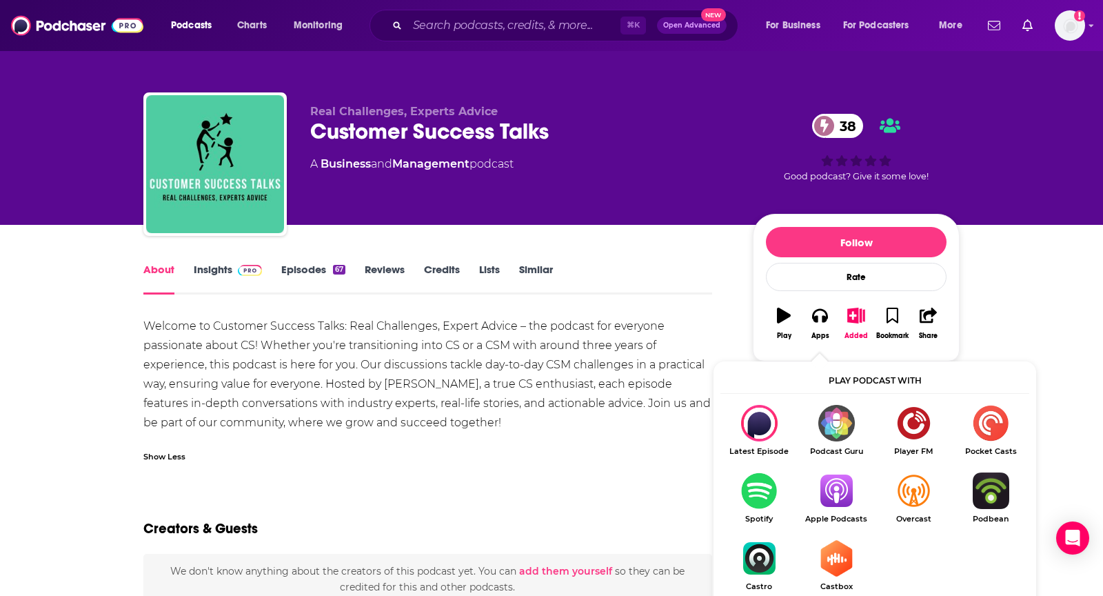
click at [834, 484] on img "Show Listen On dropdown" at bounding box center [836, 490] width 77 height 37
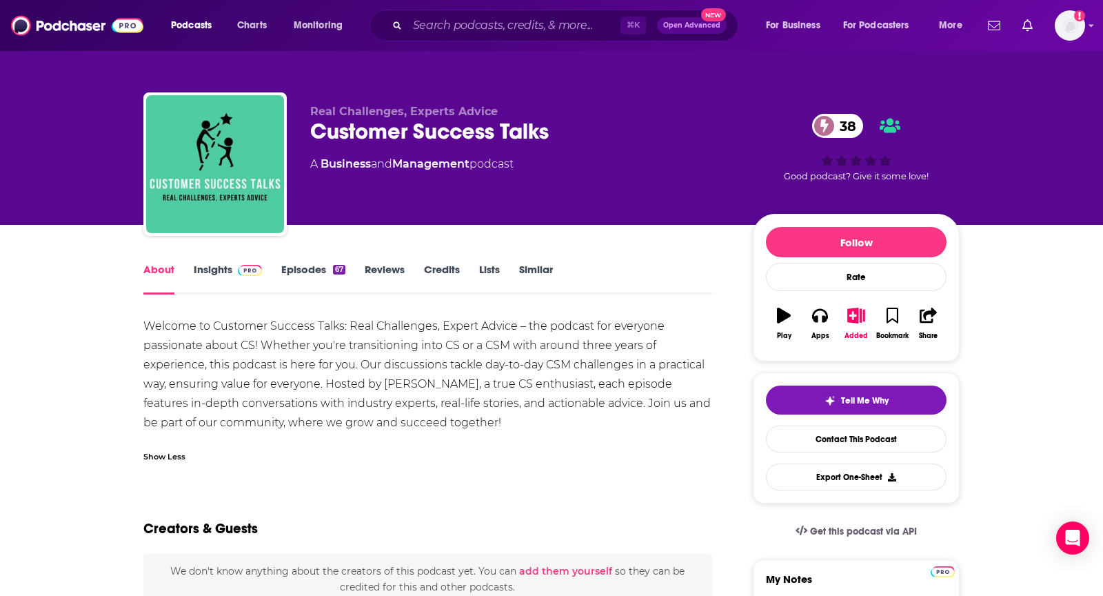
click at [225, 263] on link "Insights" at bounding box center [228, 279] width 68 height 32
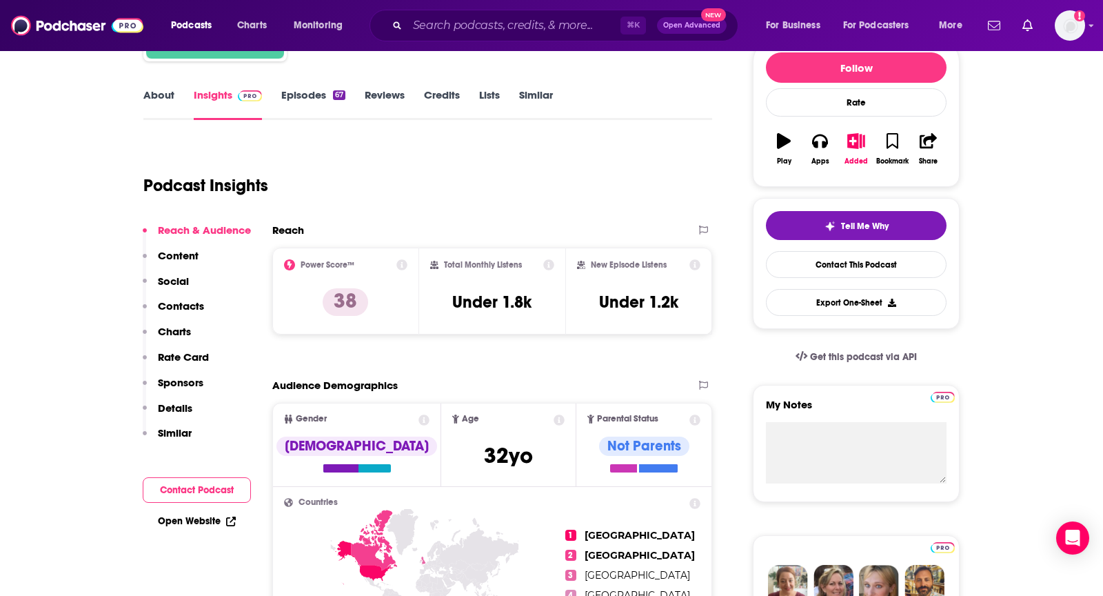
scroll to position [79, 0]
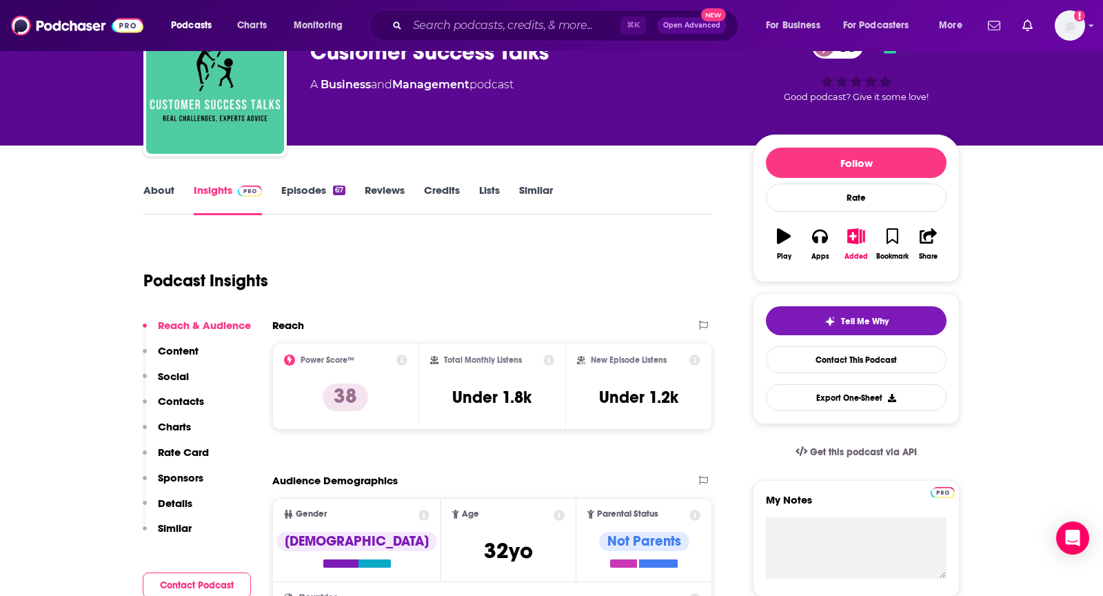
click at [147, 183] on link "About" at bounding box center [158, 199] width 31 height 32
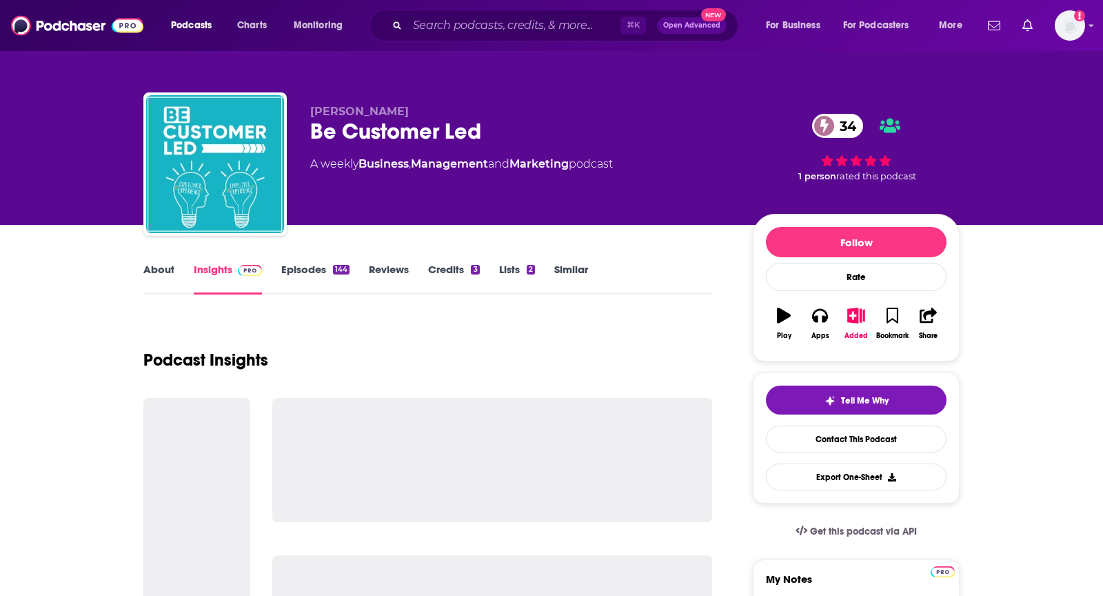
click at [164, 272] on link "About" at bounding box center [158, 279] width 31 height 32
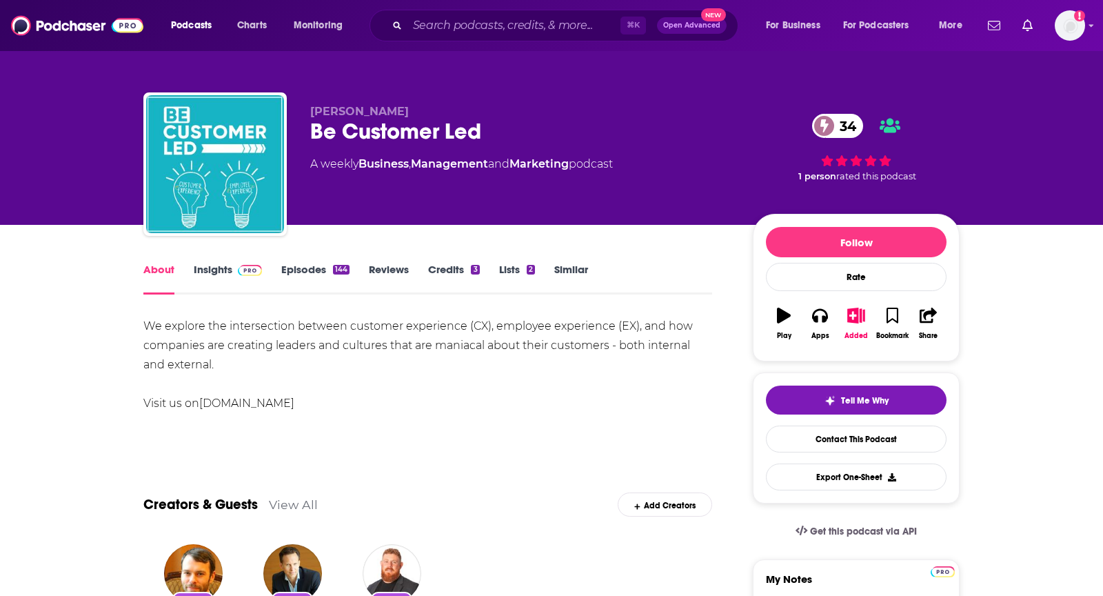
click at [245, 270] on img at bounding box center [250, 270] width 24 height 11
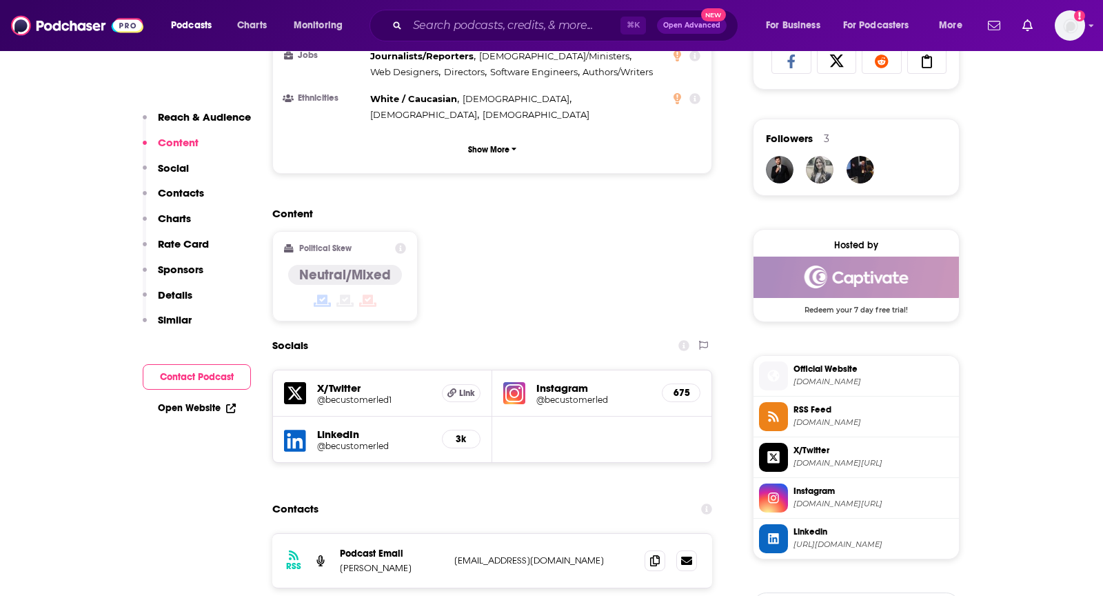
scroll to position [965, 0]
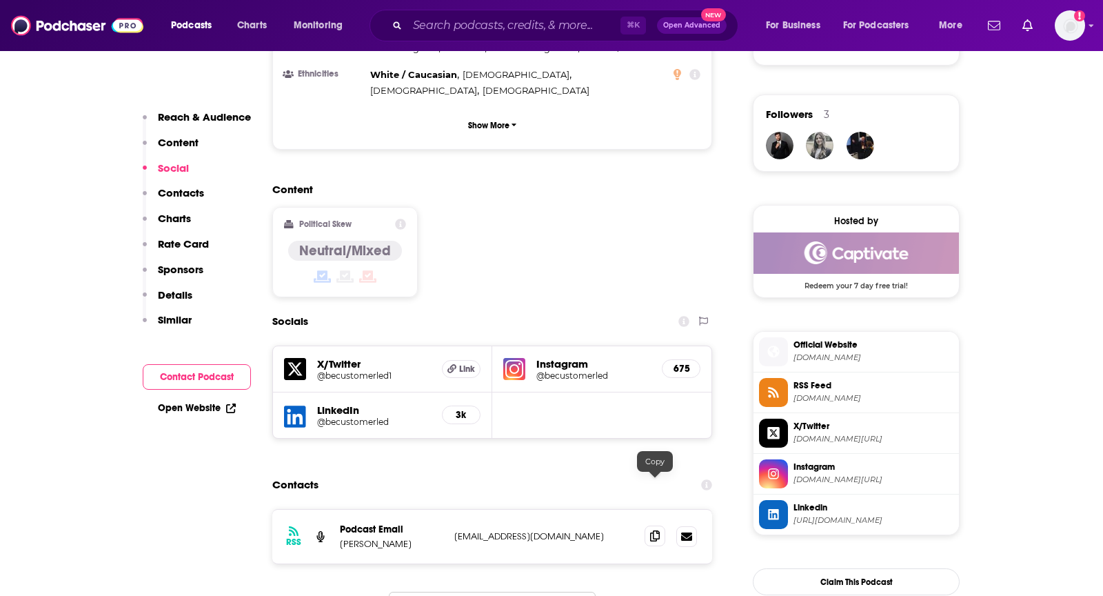
click at [654, 530] on icon at bounding box center [655, 535] width 10 height 11
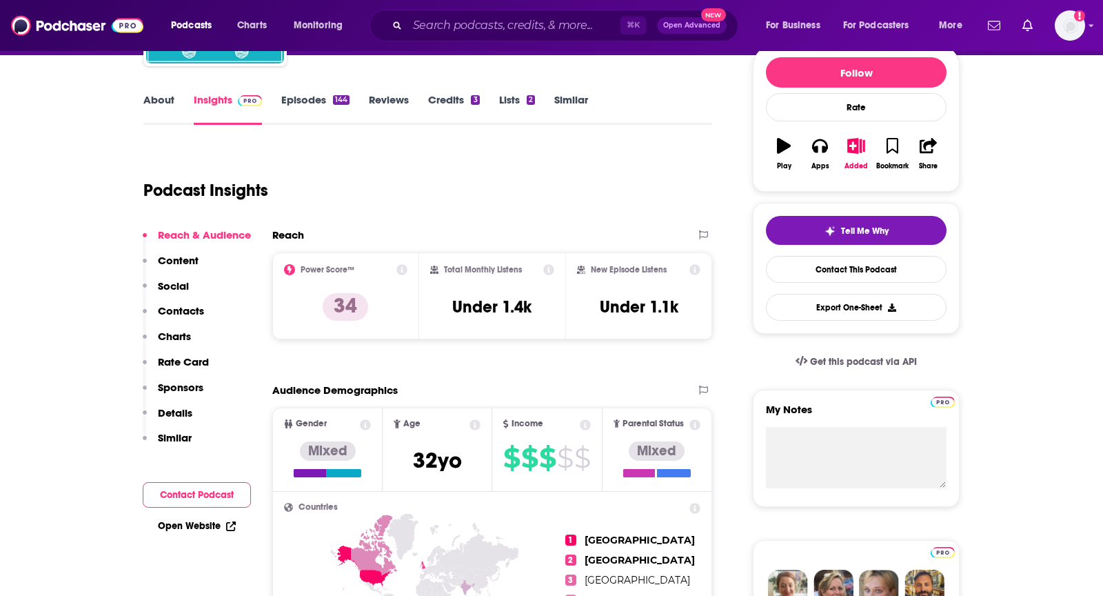
scroll to position [0, 0]
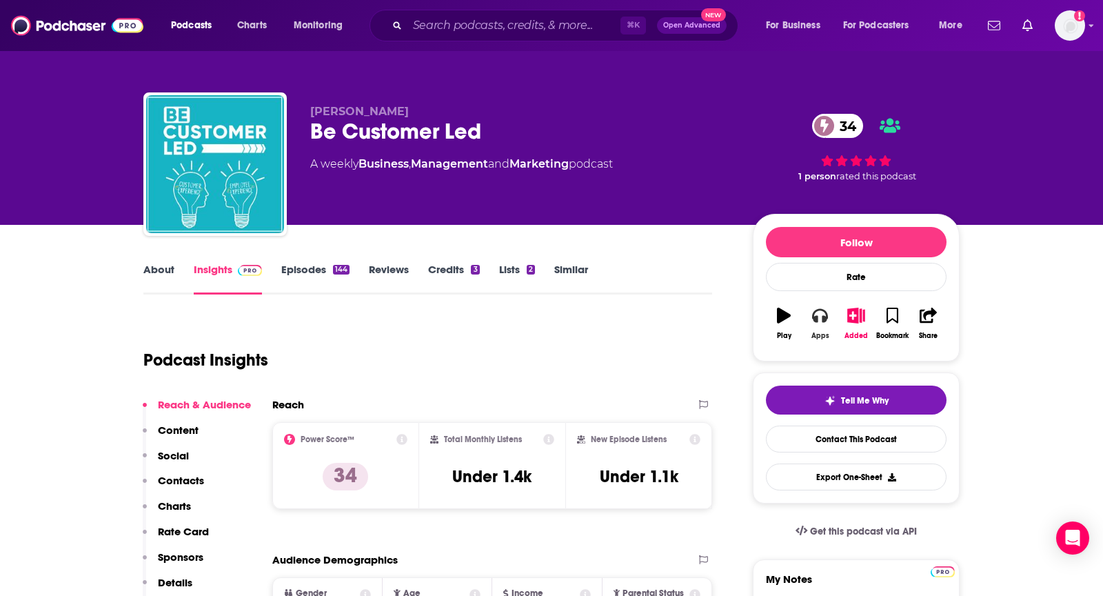
click at [822, 320] on icon "button" at bounding box center [819, 316] width 15 height 14
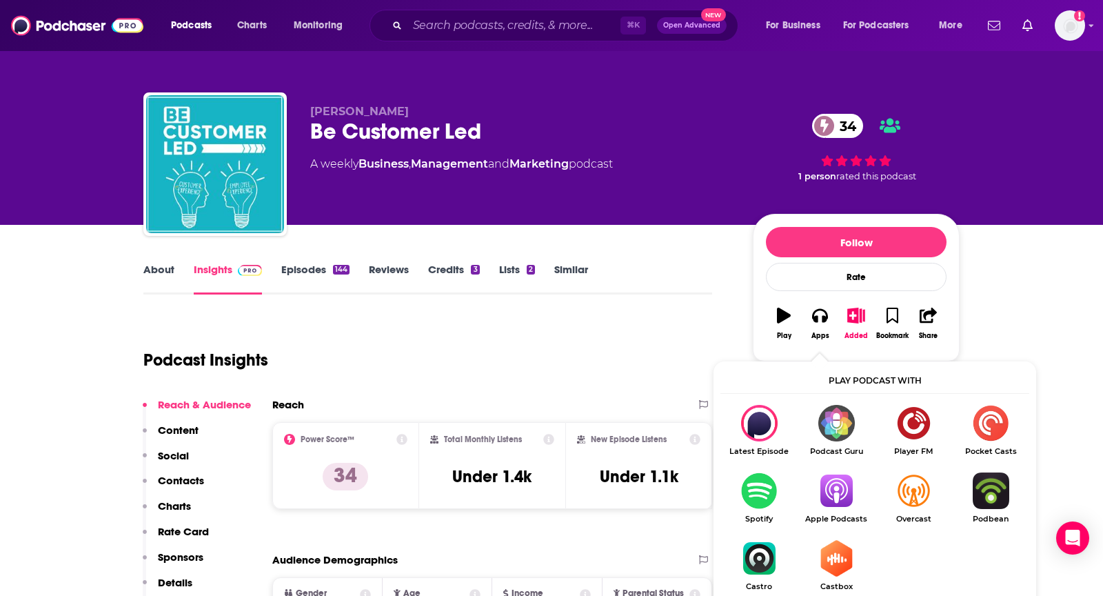
click at [850, 502] on img "Show Listen On dropdown" at bounding box center [836, 490] width 77 height 37
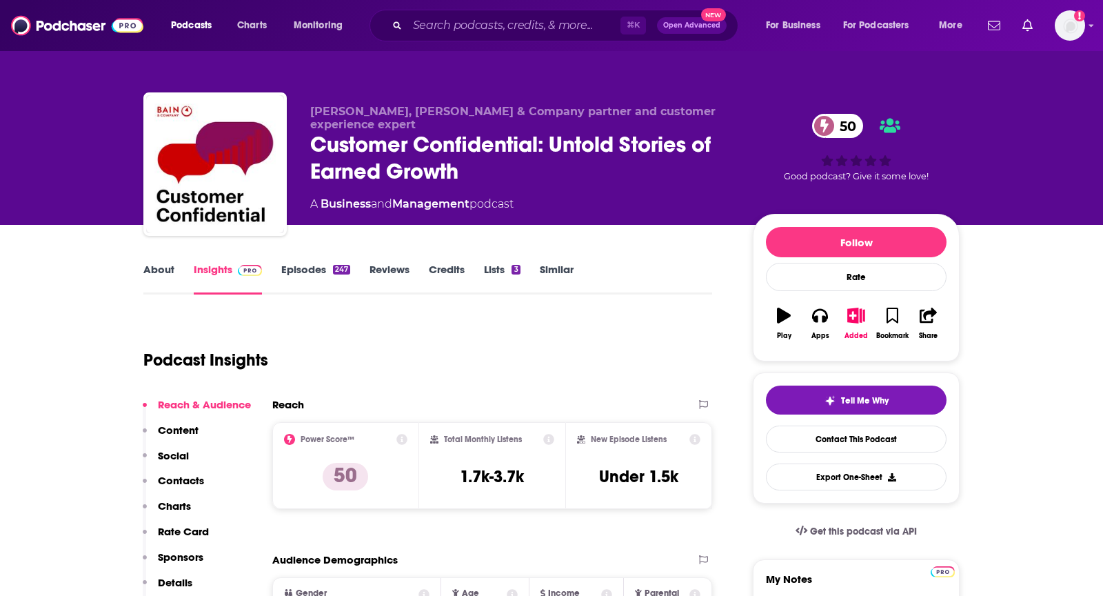
click at [159, 269] on link "About" at bounding box center [158, 279] width 31 height 32
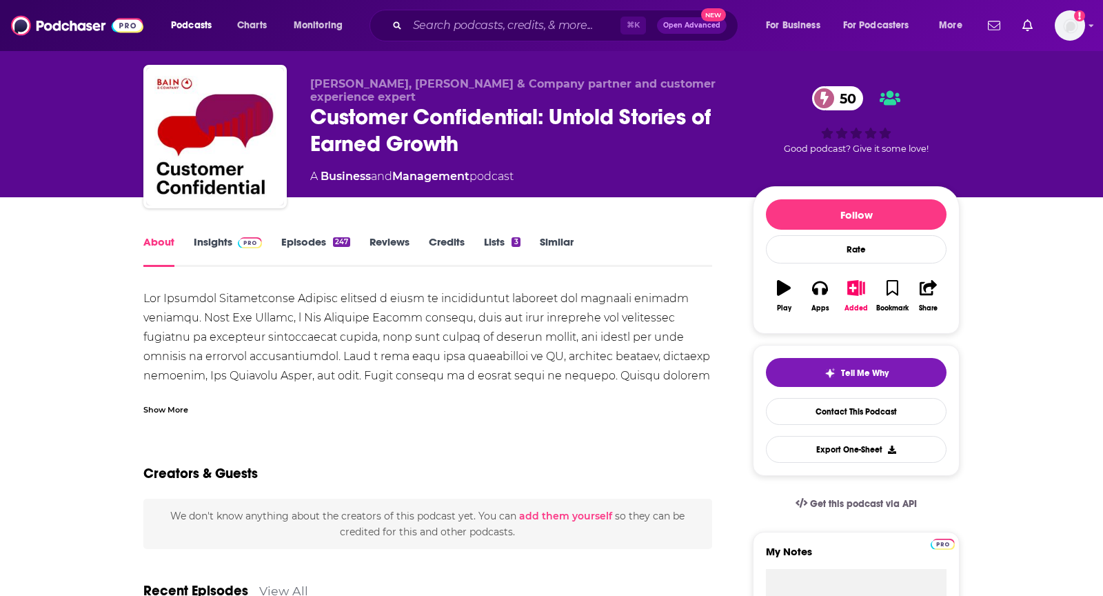
scroll to position [32, 0]
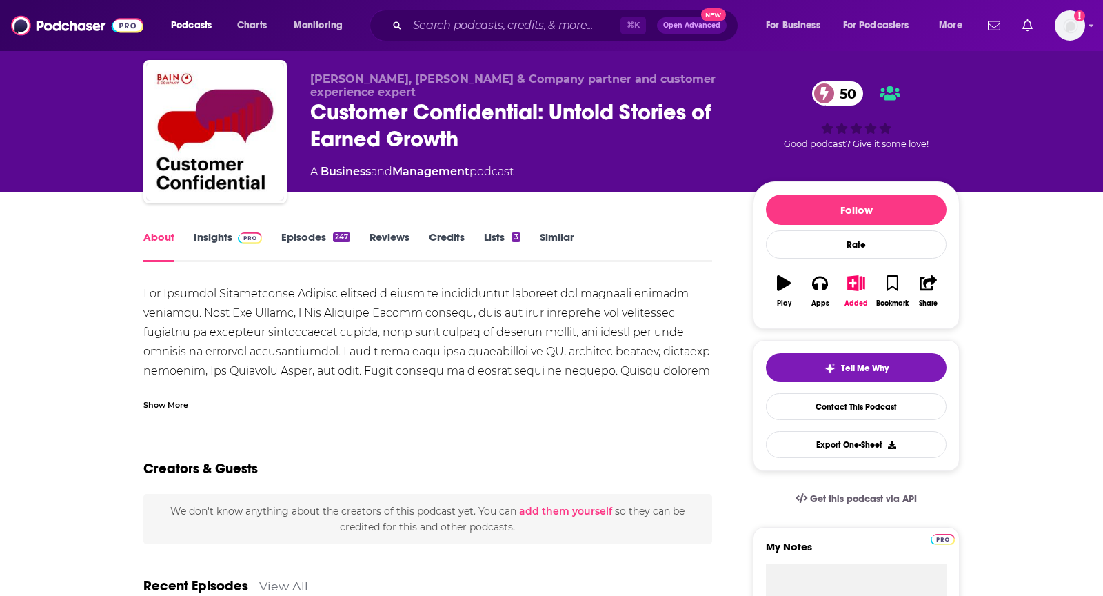
click at [150, 400] on div "Show More" at bounding box center [165, 403] width 45 height 13
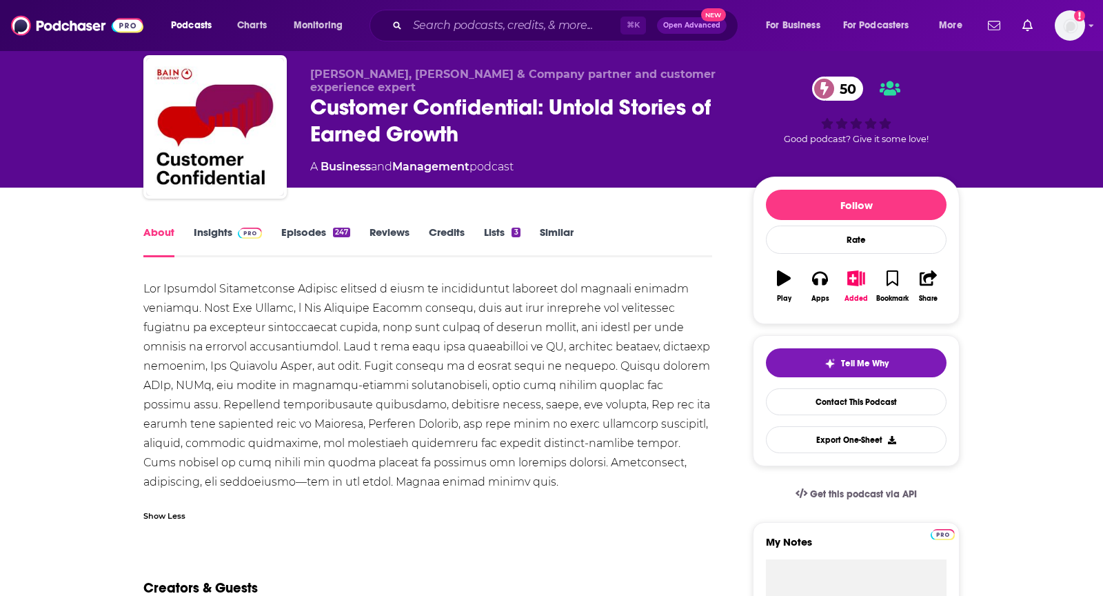
scroll to position [38, 0]
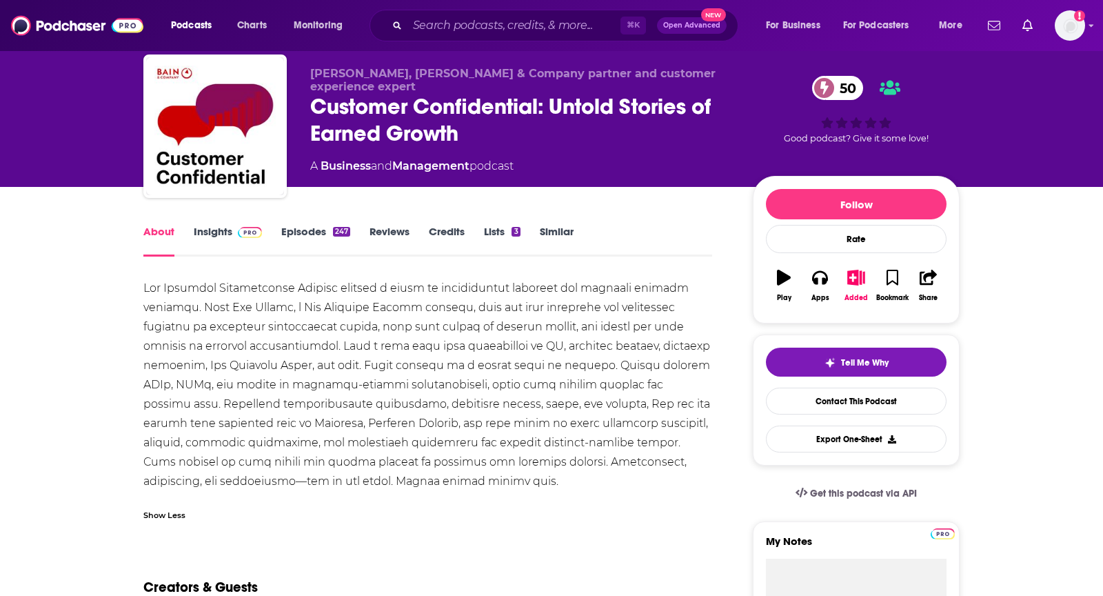
click at [238, 241] on link "Insights" at bounding box center [228, 241] width 68 height 32
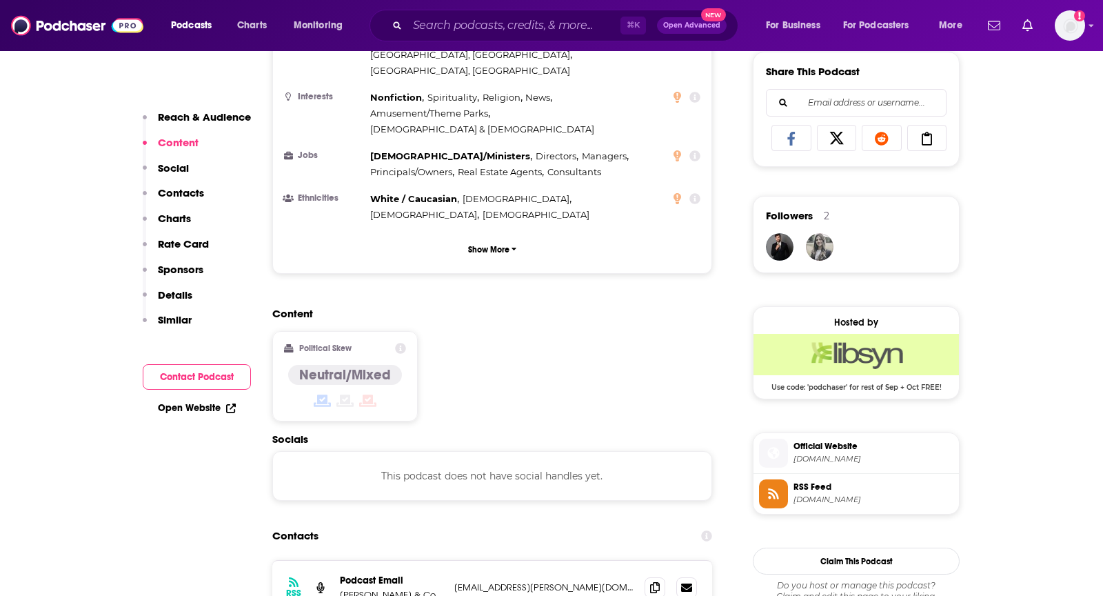
scroll to position [863, 0]
click at [651, 583] on icon at bounding box center [655, 588] width 10 height 11
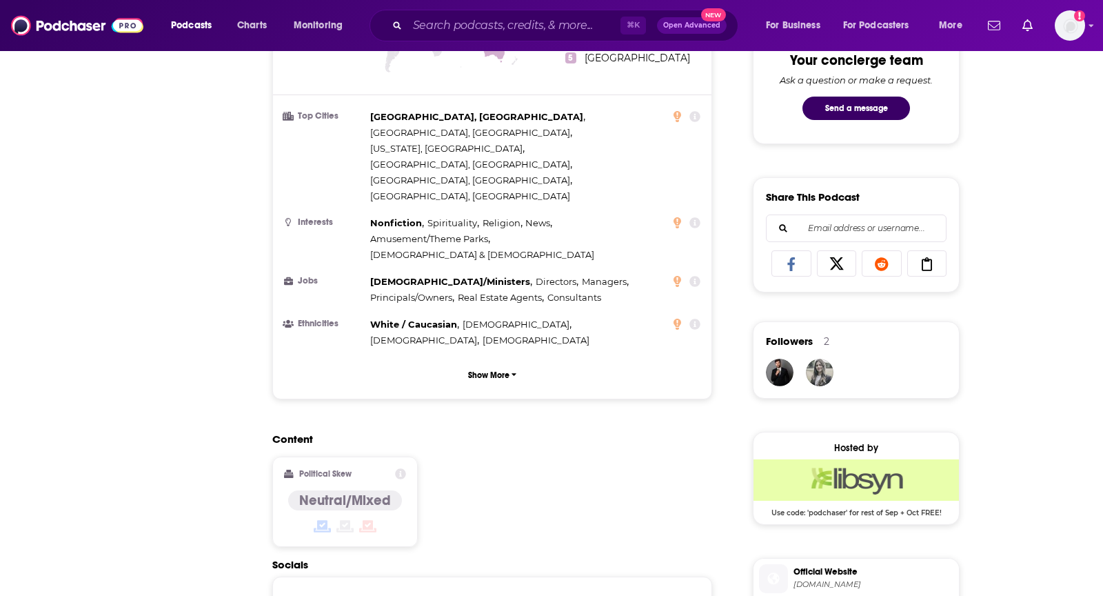
scroll to position [0, 0]
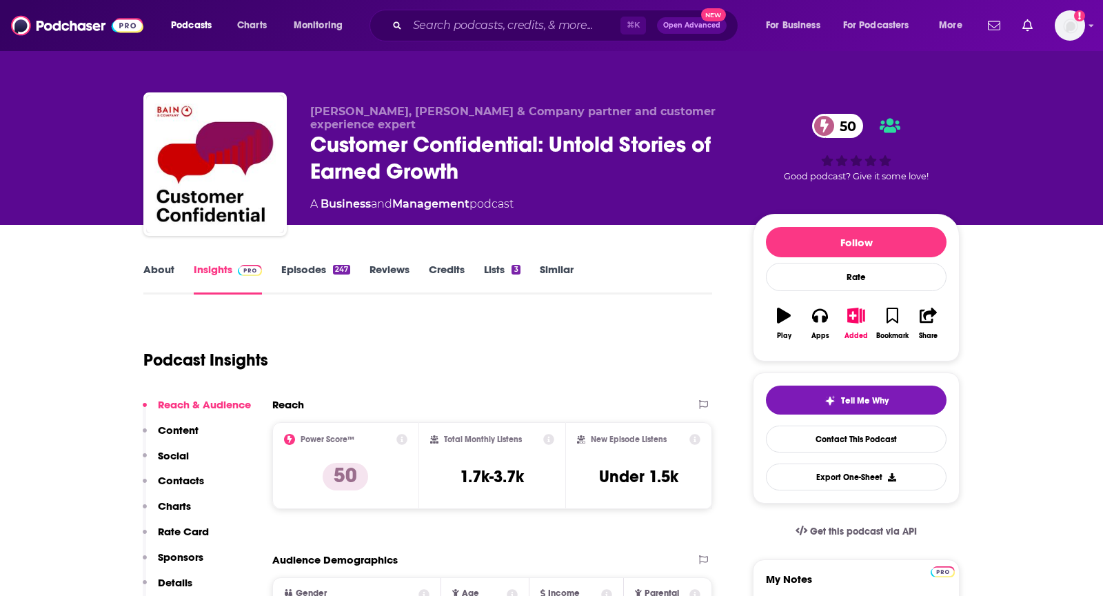
click at [164, 270] on link "About" at bounding box center [158, 279] width 31 height 32
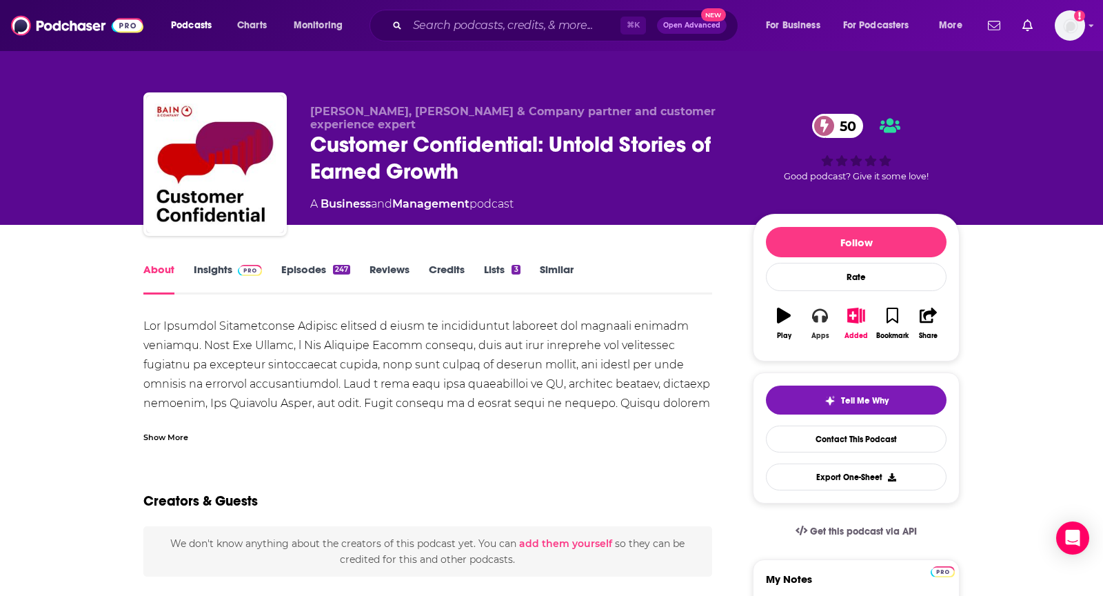
click at [825, 316] on icon "button" at bounding box center [819, 316] width 15 height 14
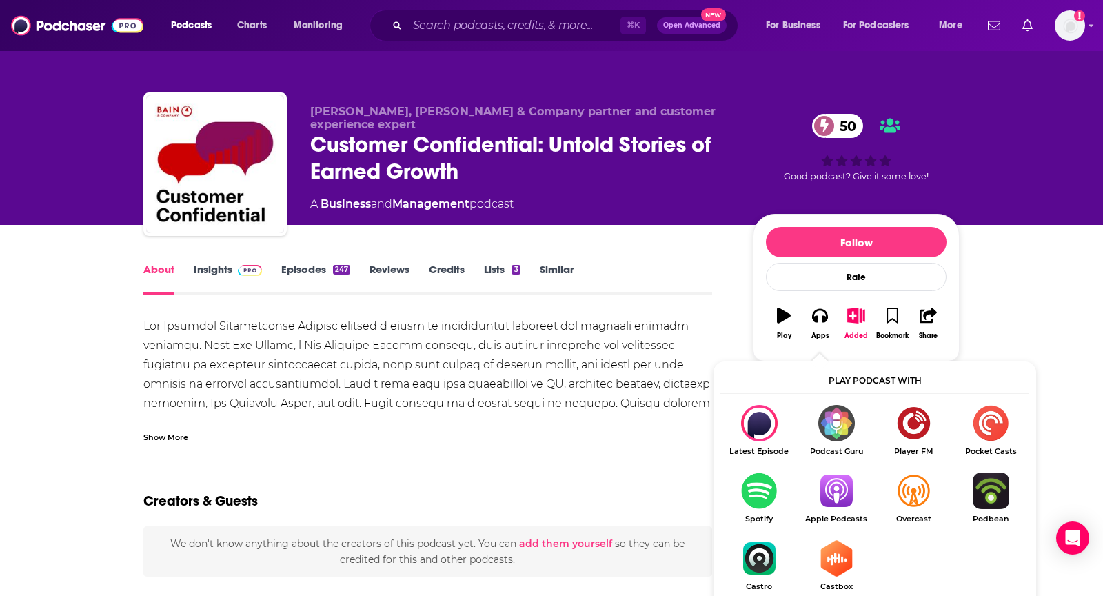
click at [829, 497] on img "Show Listen On dropdown" at bounding box center [836, 490] width 77 height 37
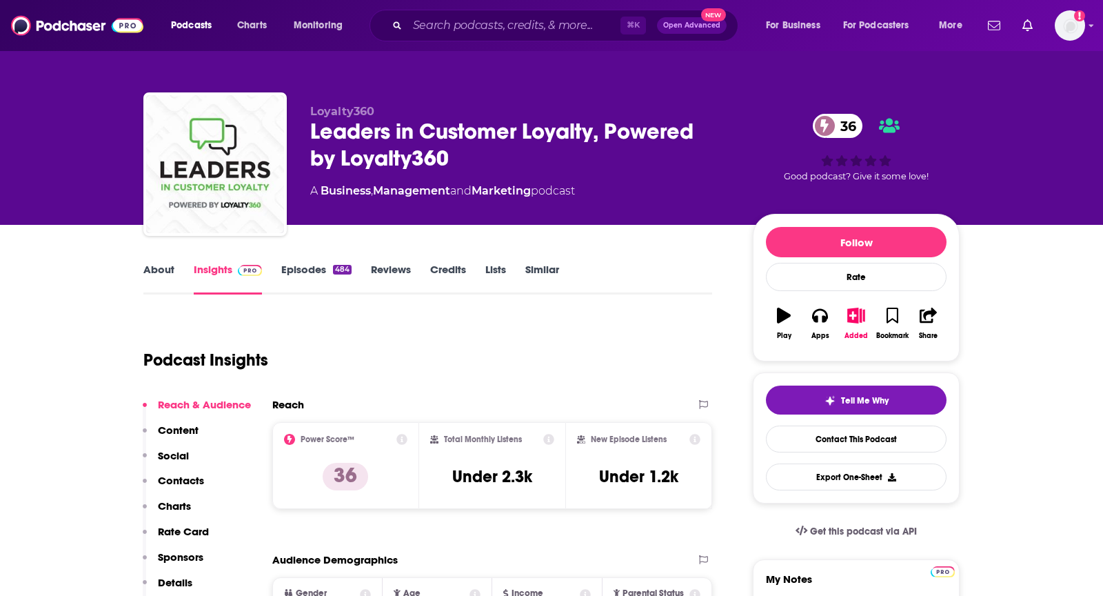
click at [164, 270] on link "About" at bounding box center [158, 279] width 31 height 32
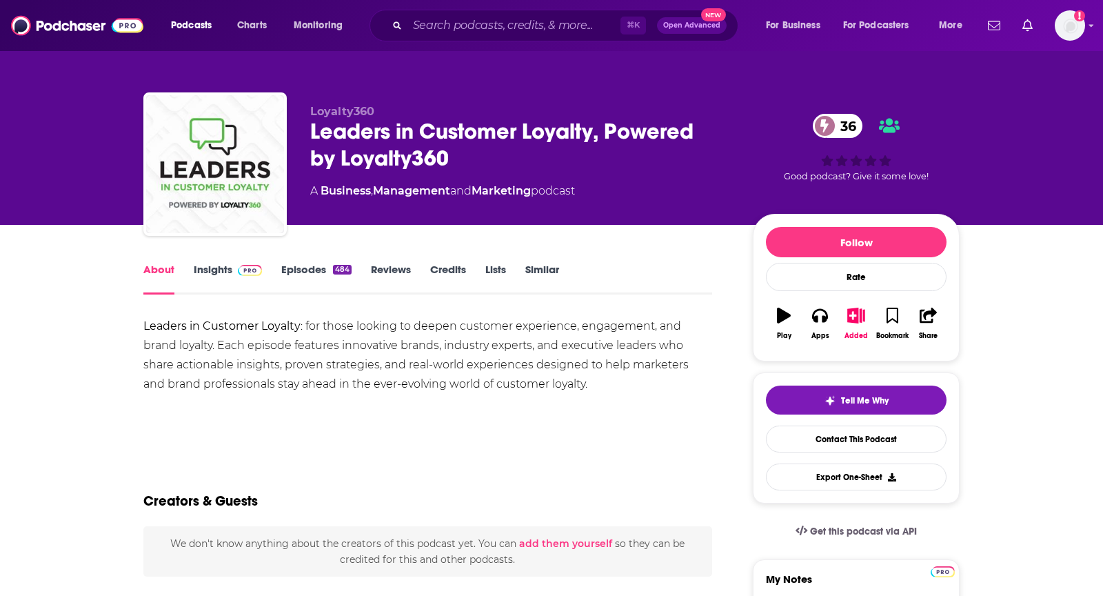
click at [220, 271] on link "Insights" at bounding box center [228, 279] width 68 height 32
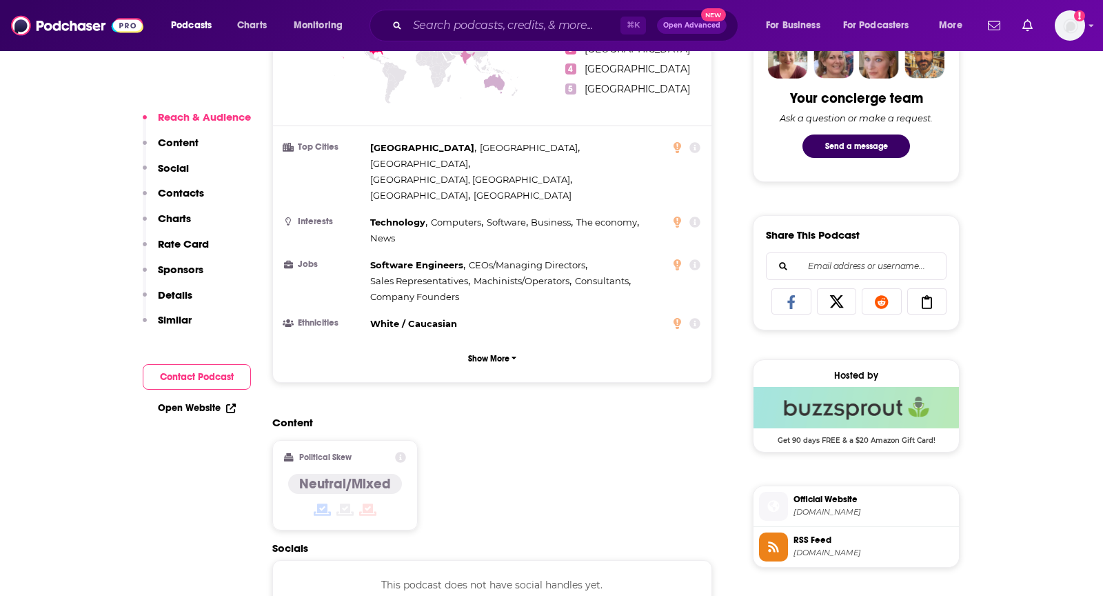
scroll to position [1047, 0]
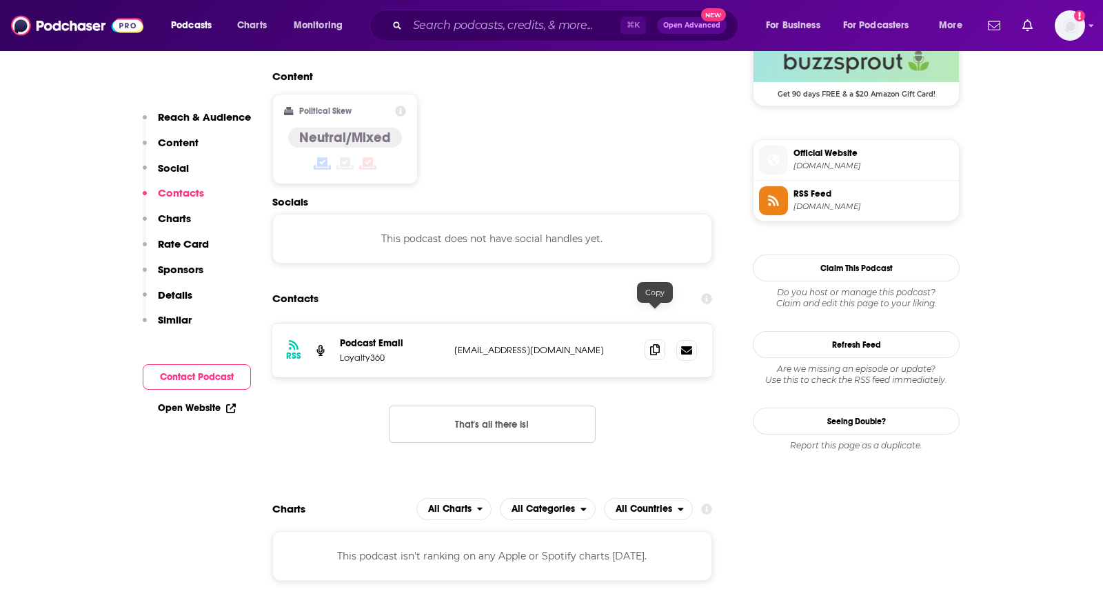
click at [652, 344] on icon at bounding box center [655, 349] width 10 height 11
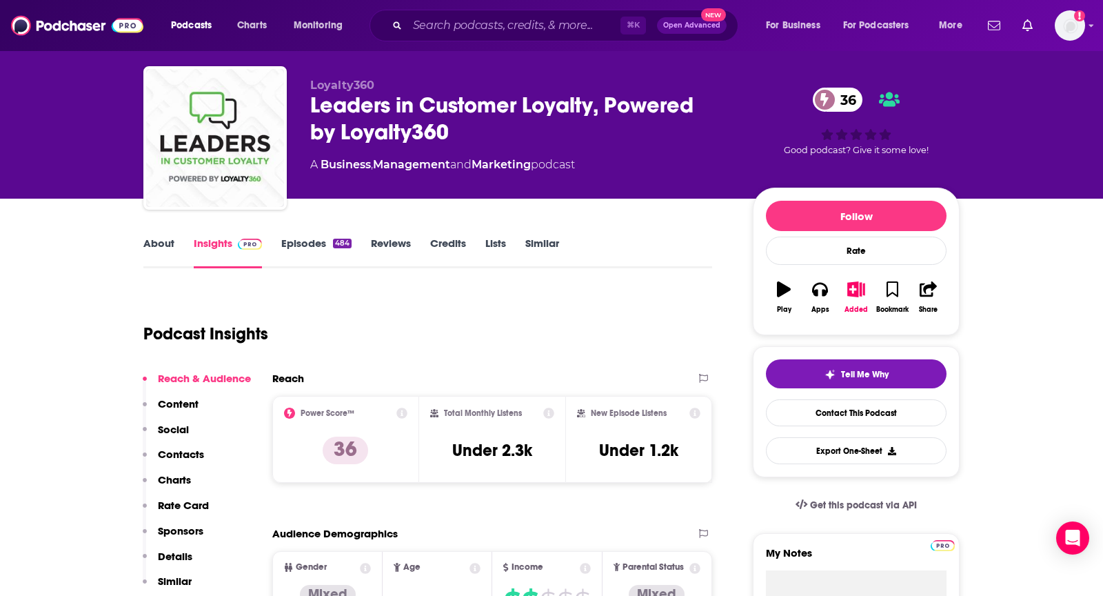
scroll to position [0, 0]
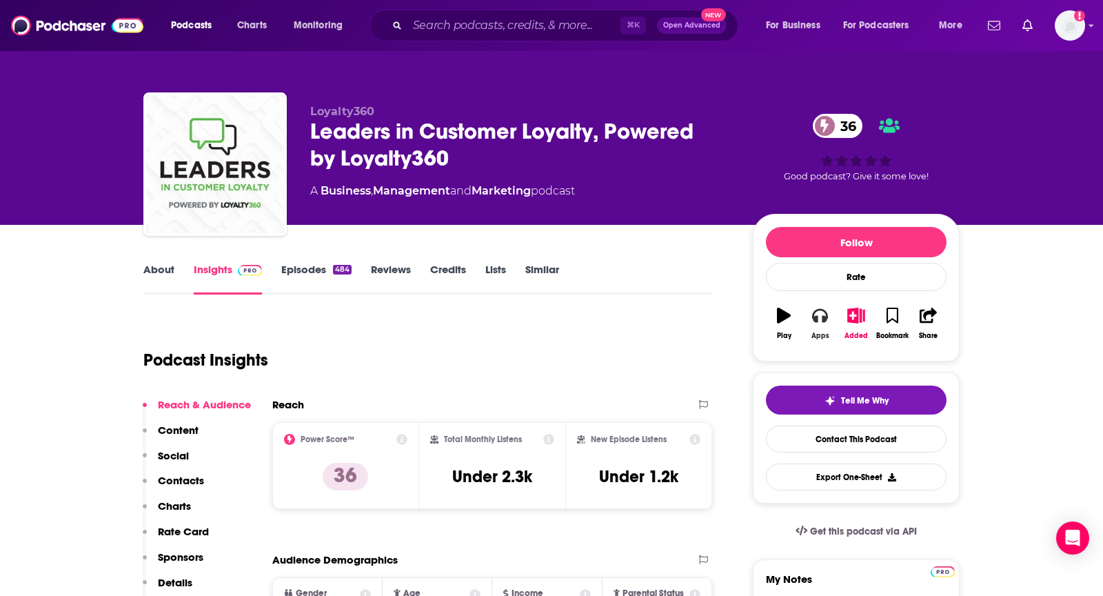
click at [812, 312] on icon "button" at bounding box center [819, 315] width 15 height 15
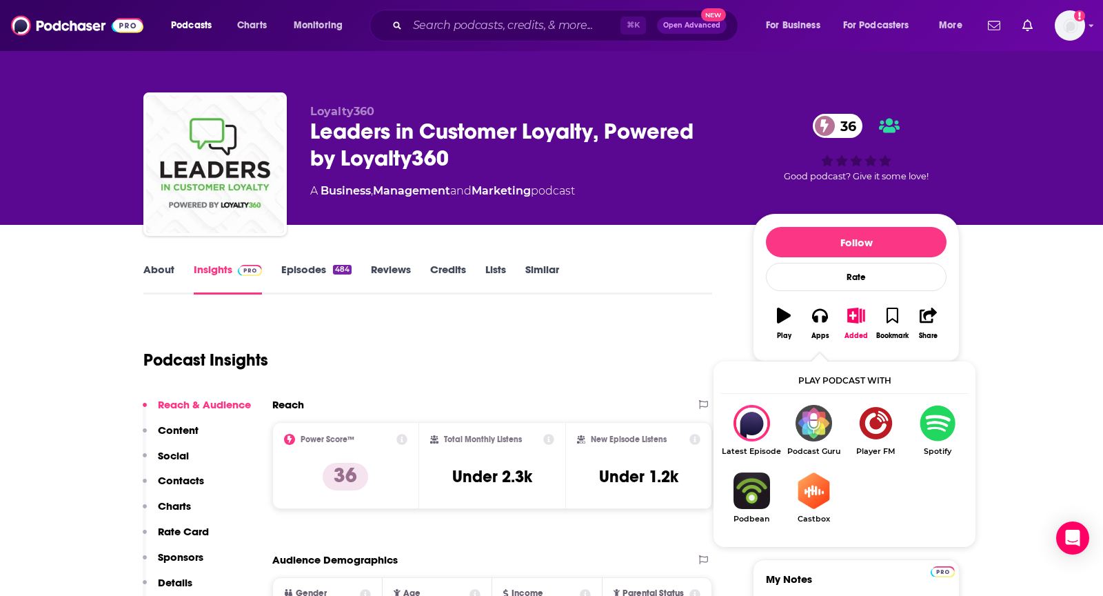
click at [945, 403] on div "Play podcast with Latest Episode Podcast Guru Player FM Spotify Podbean Castbox" at bounding box center [845, 454] width 248 height 172
click at [923, 428] on img "Show Listen On dropdown" at bounding box center [938, 423] width 62 height 37
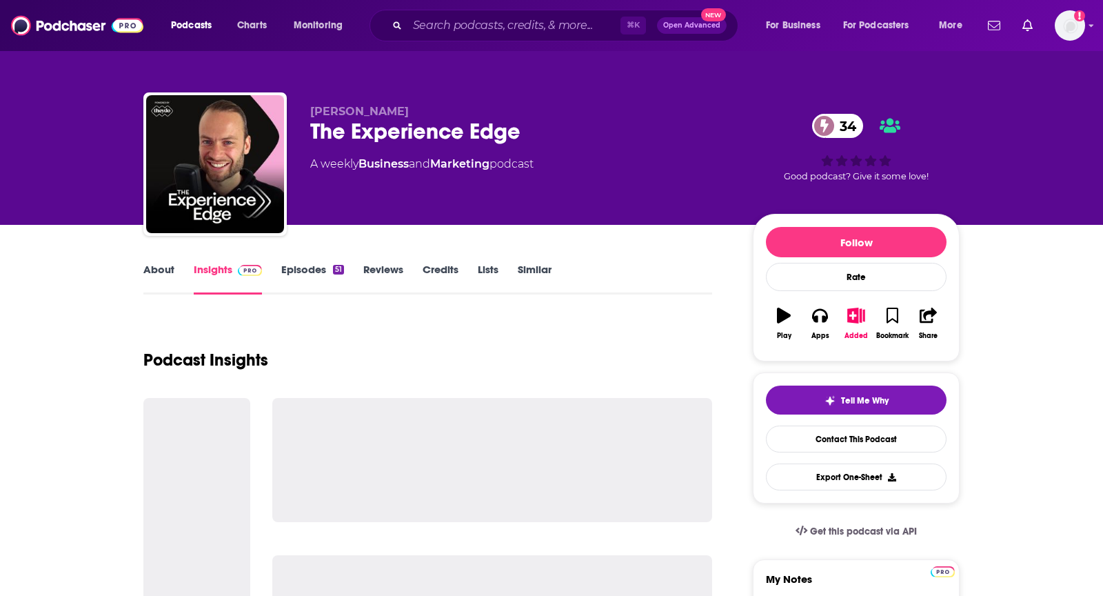
click at [168, 276] on link "About" at bounding box center [158, 279] width 31 height 32
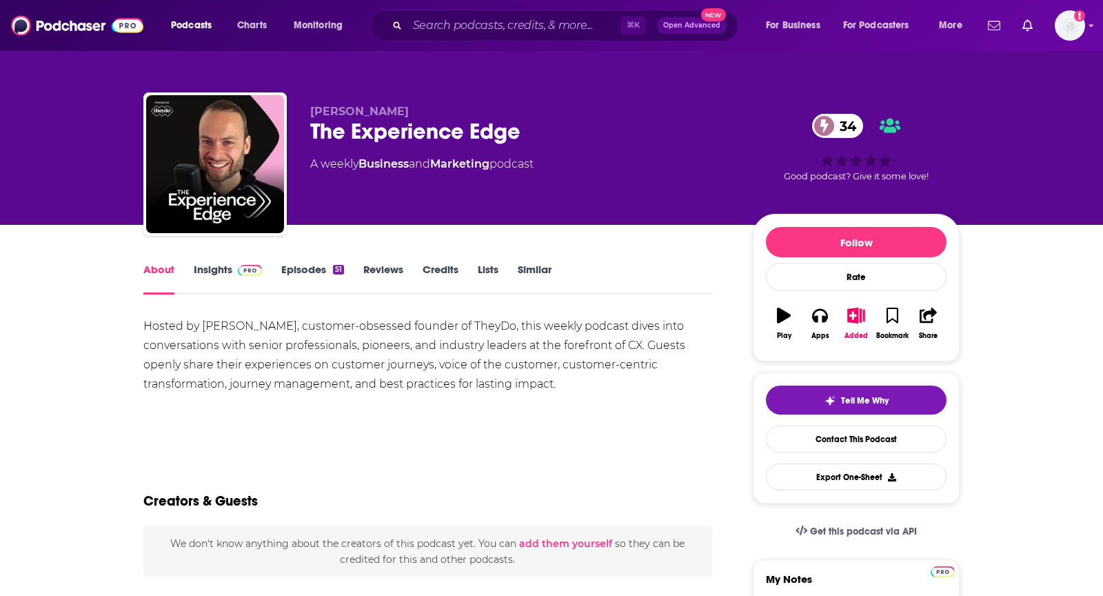
click at [234, 277] on link "Insights" at bounding box center [228, 279] width 68 height 32
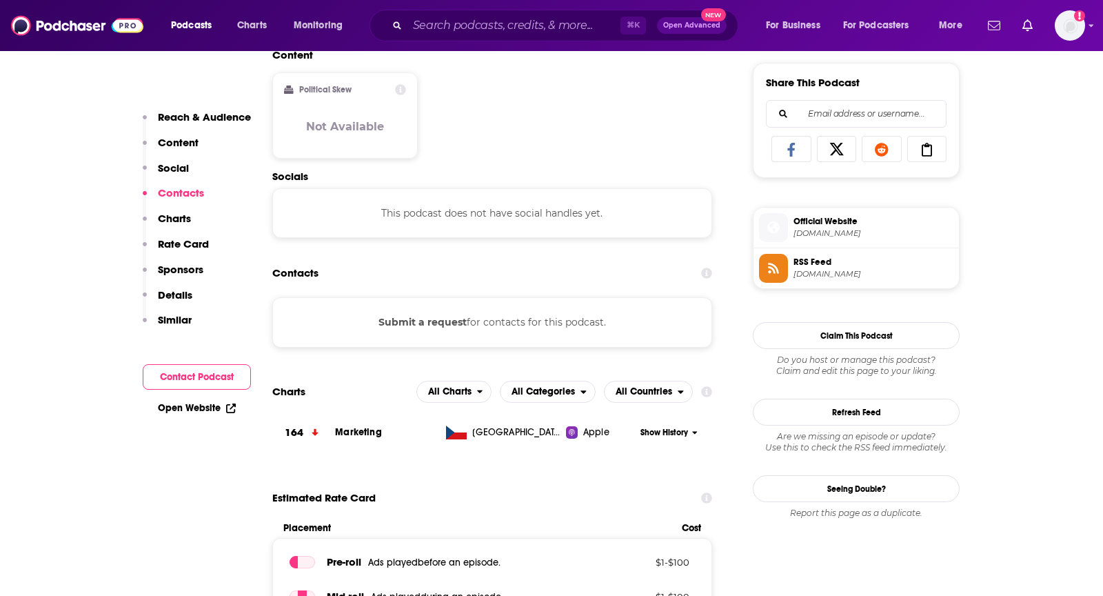
scroll to position [868, 0]
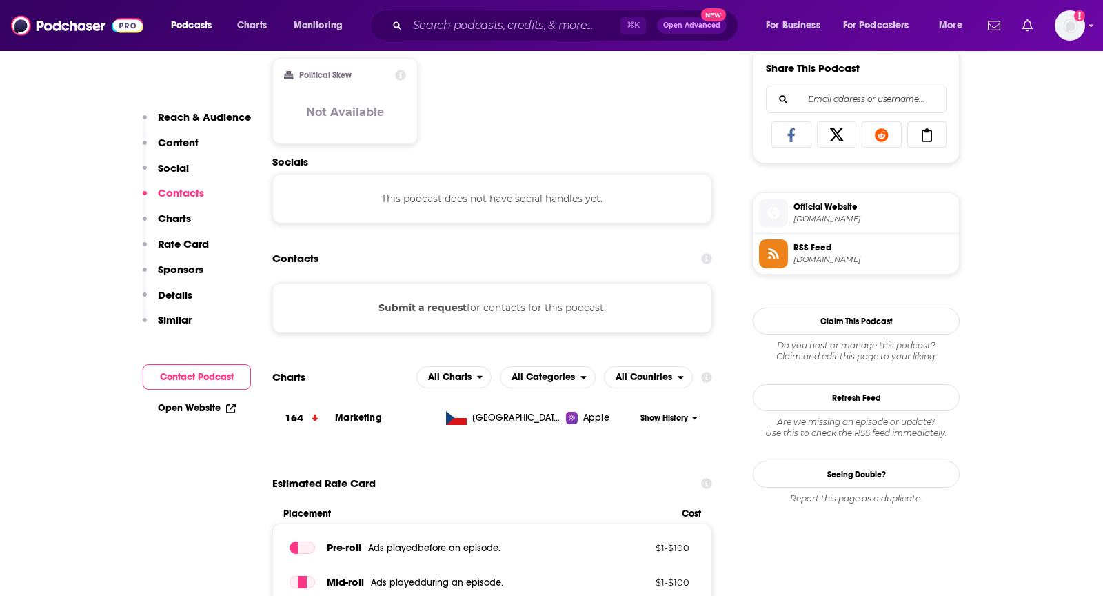
click at [422, 301] on button "Submit a request" at bounding box center [423, 307] width 88 height 15
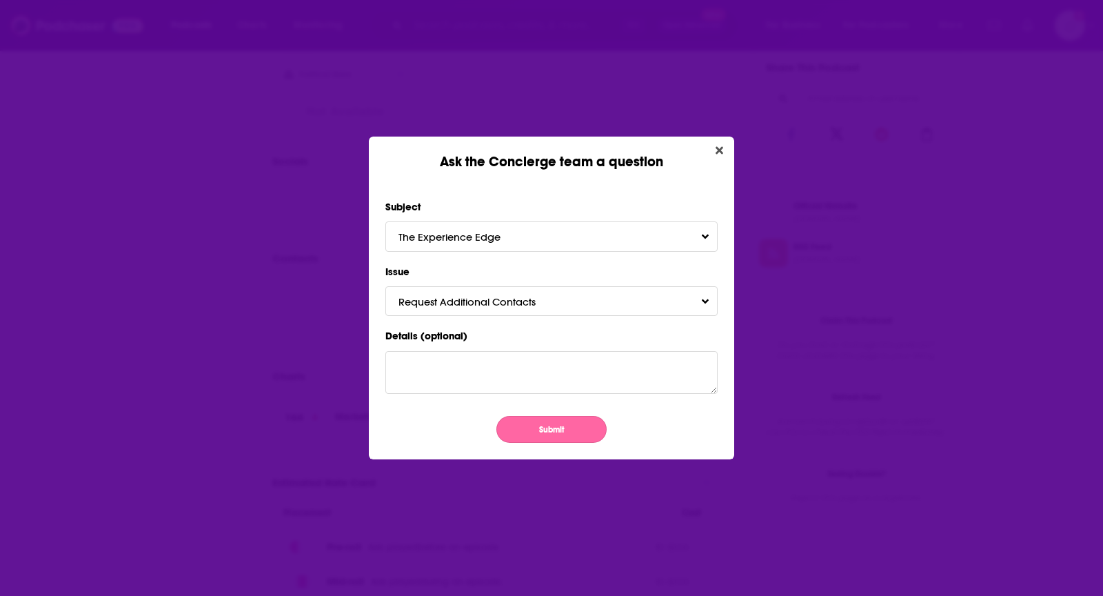
click at [522, 416] on button "Submit" at bounding box center [552, 429] width 110 height 27
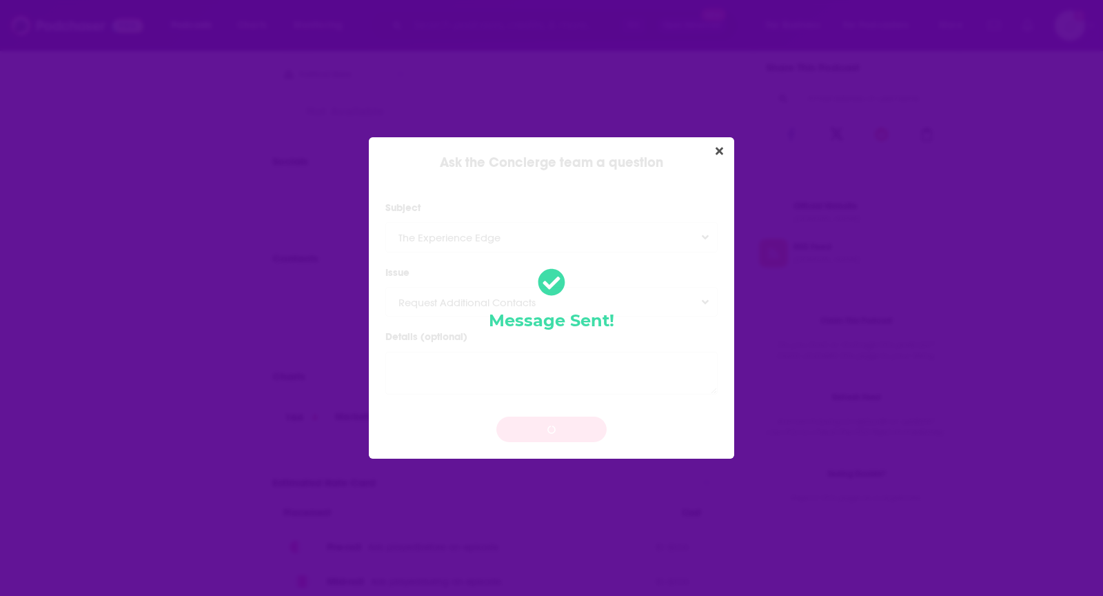
click at [88, 213] on div "Ask the Concierge team a question Subject The Experience Edge Issue Request Add…" at bounding box center [551, 298] width 1103 height 596
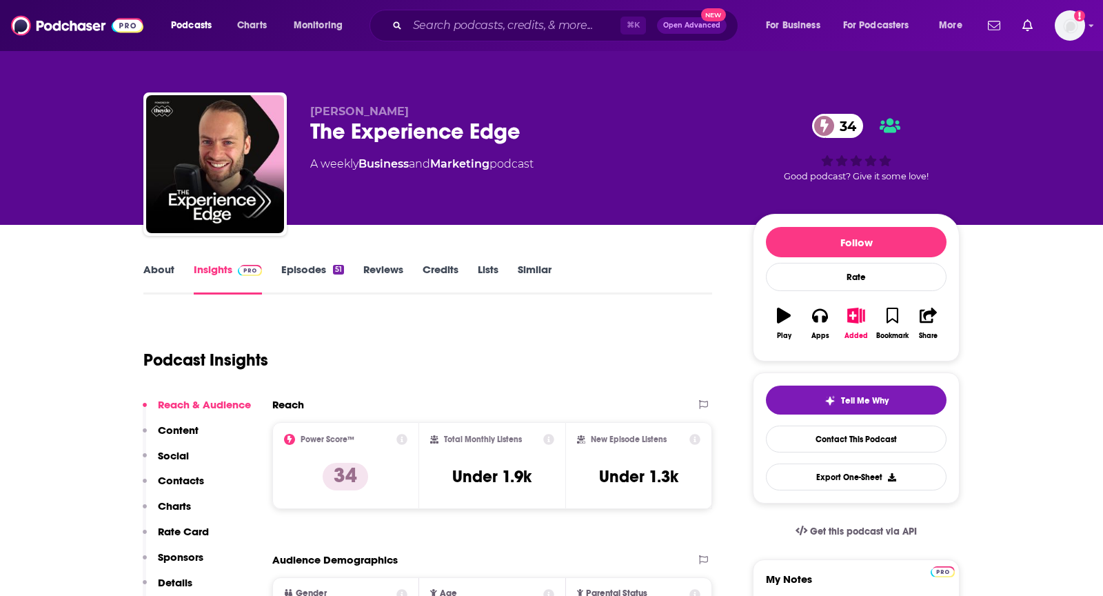
drag, startPoint x: 452, startPoint y: 111, endPoint x: 308, endPoint y: 111, distance: 144.1
click at [308, 111] on div "Jochem van der Veer The Experience Edge 34 A weekly Business and Marketing podc…" at bounding box center [551, 166] width 816 height 149
copy span "Jochem van der Veer"
click at [816, 321] on icon "button" at bounding box center [819, 315] width 15 height 15
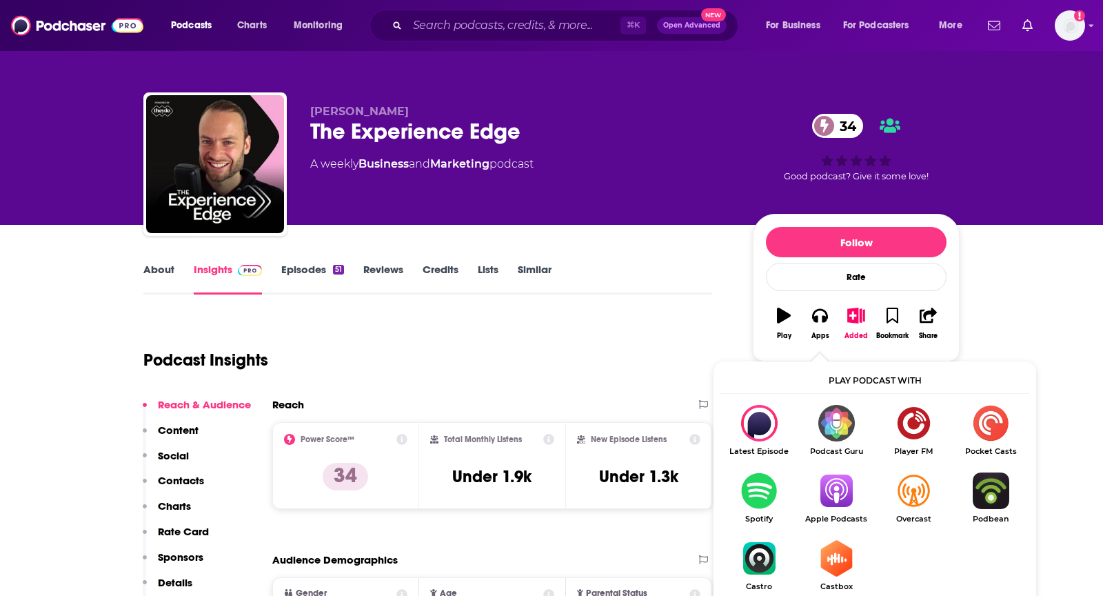
click at [818, 508] on link "Apple Podcasts" at bounding box center [836, 497] width 77 height 51
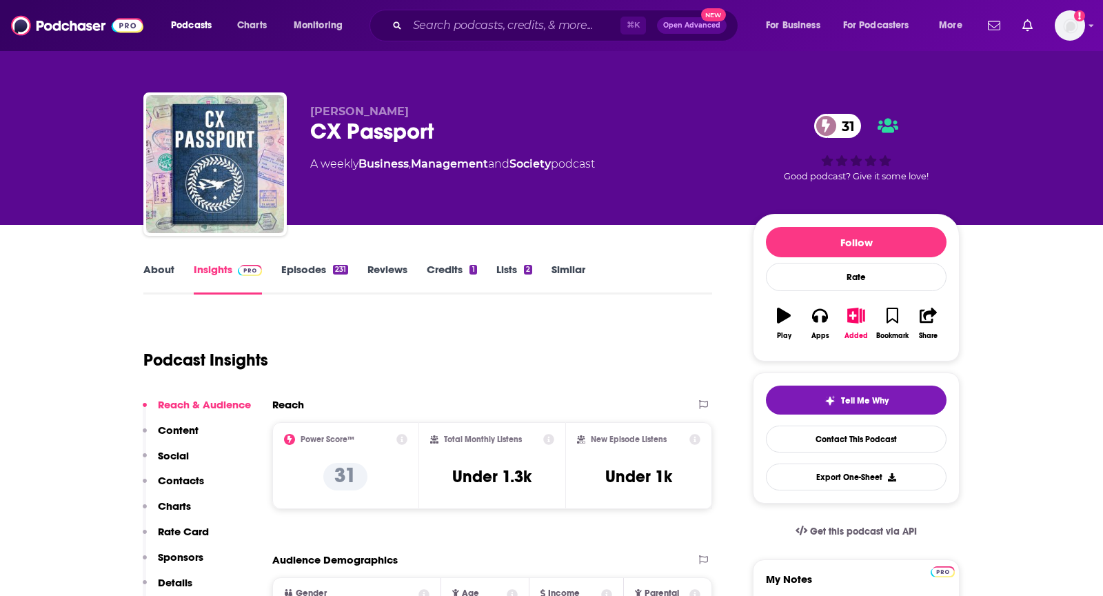
click at [163, 274] on link "About" at bounding box center [158, 279] width 31 height 32
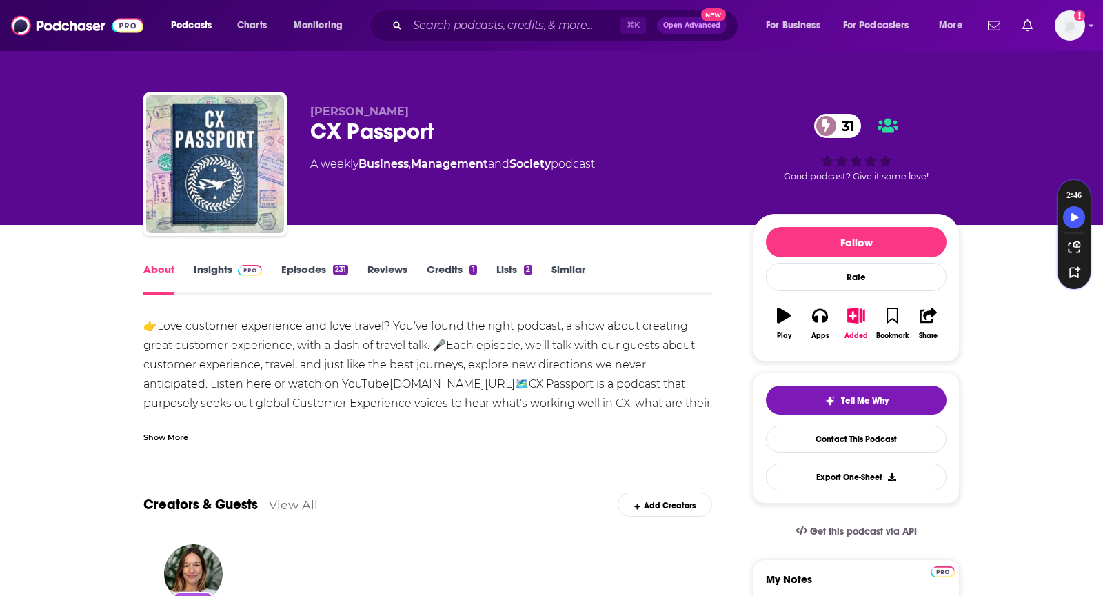
click at [229, 276] on link "Insights" at bounding box center [228, 279] width 68 height 32
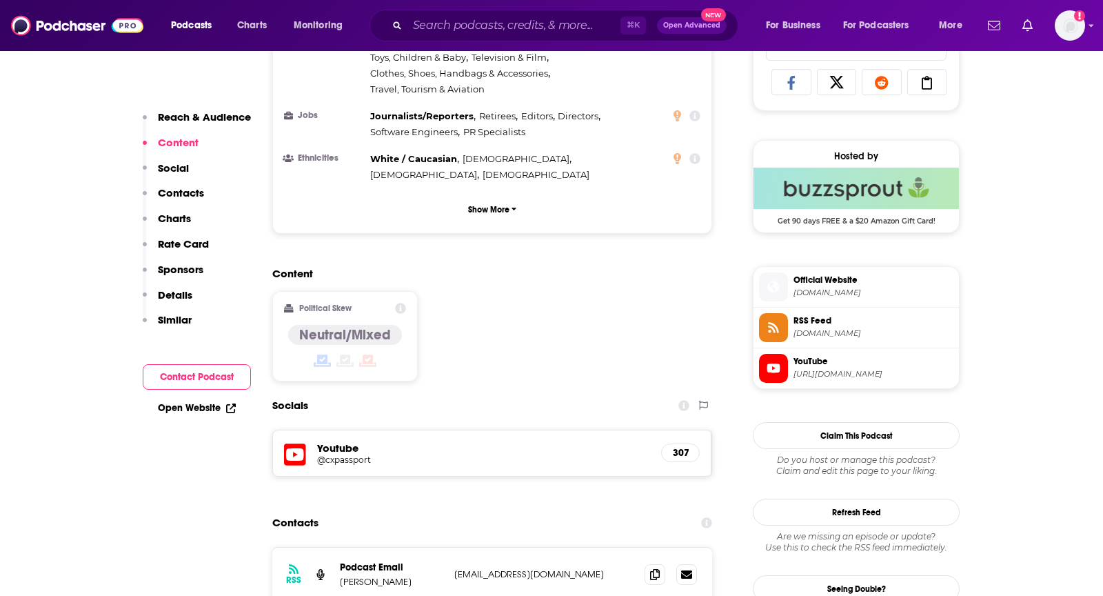
scroll to position [922, 0]
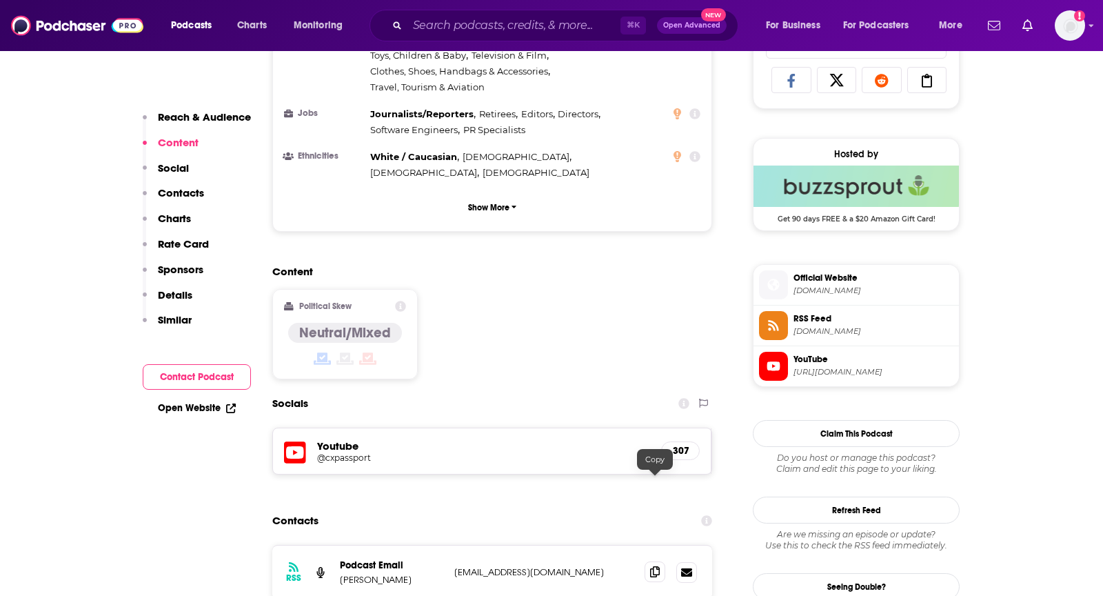
click at [655, 566] on icon at bounding box center [655, 571] width 10 height 11
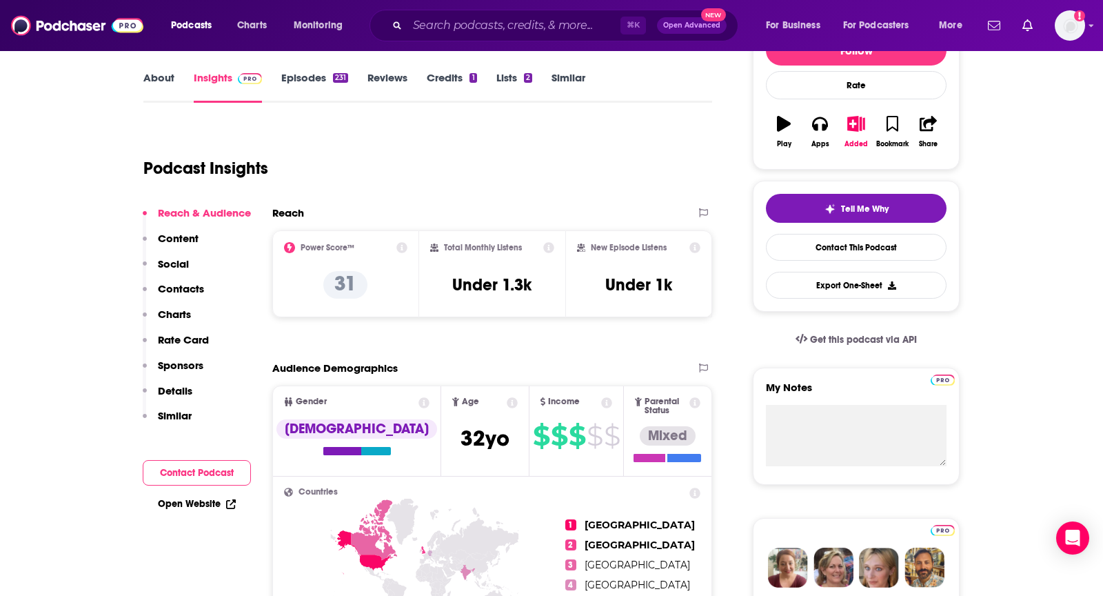
scroll to position [0, 0]
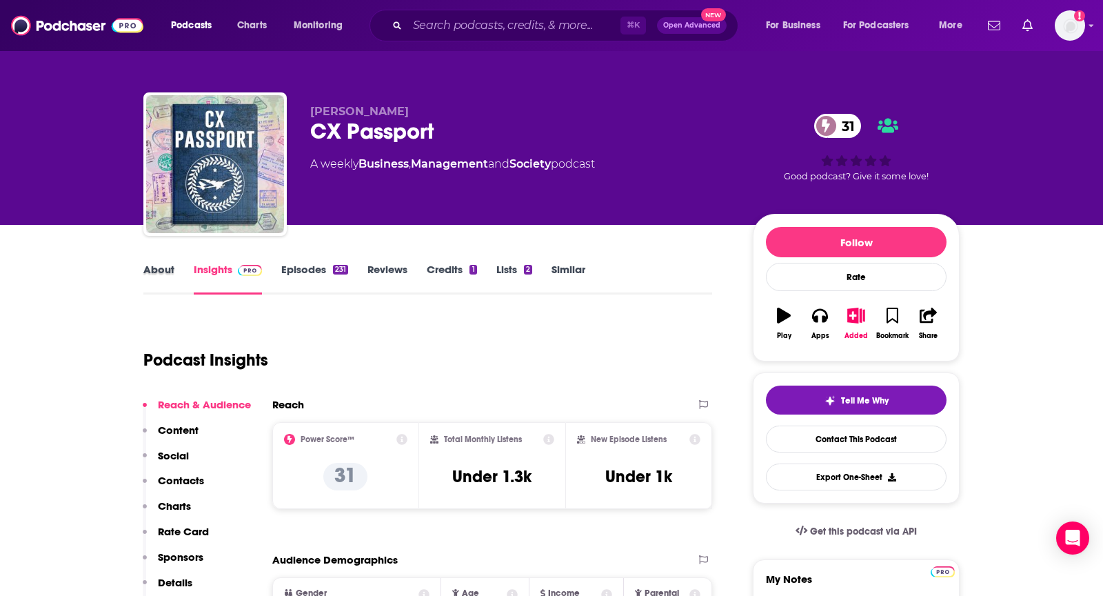
click at [178, 267] on div "About" at bounding box center [168, 279] width 50 height 32
click at [160, 267] on link "About" at bounding box center [158, 279] width 31 height 32
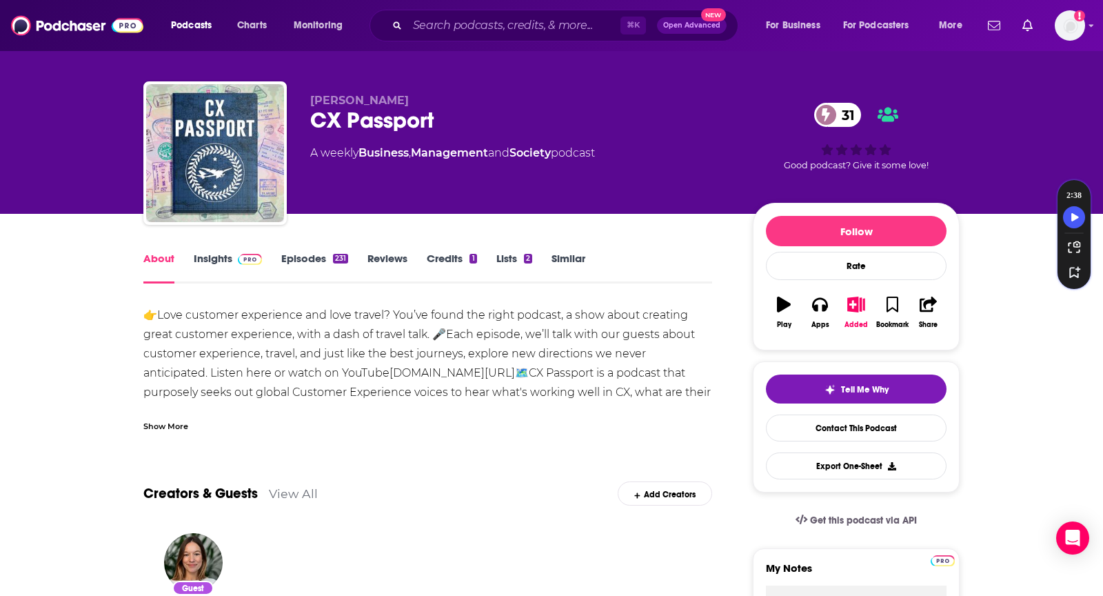
scroll to position [12, 0]
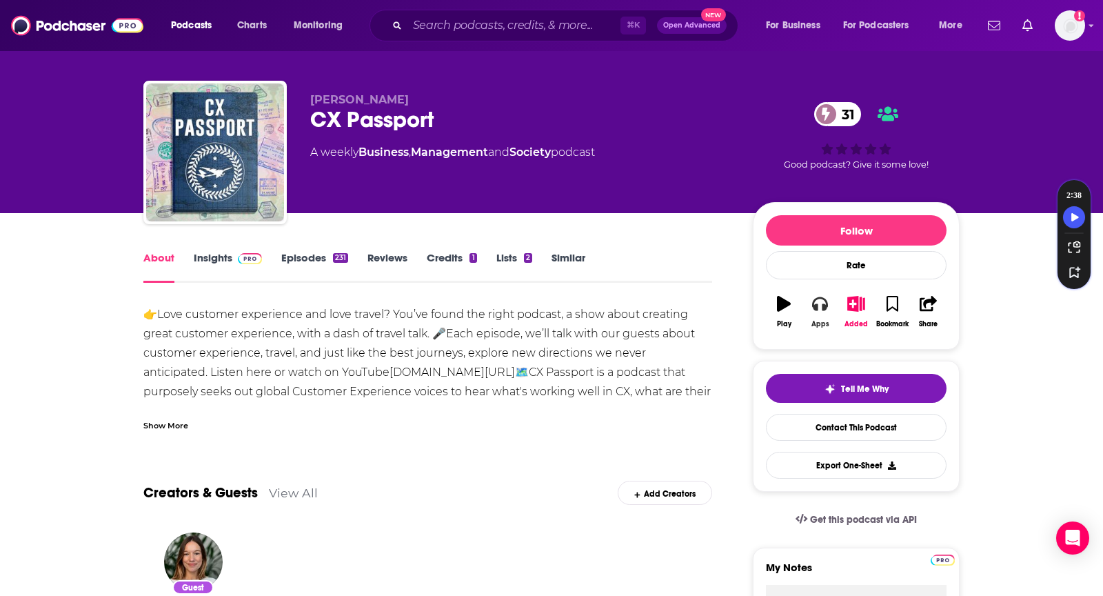
click at [821, 314] on button "Apps" at bounding box center [820, 312] width 36 height 50
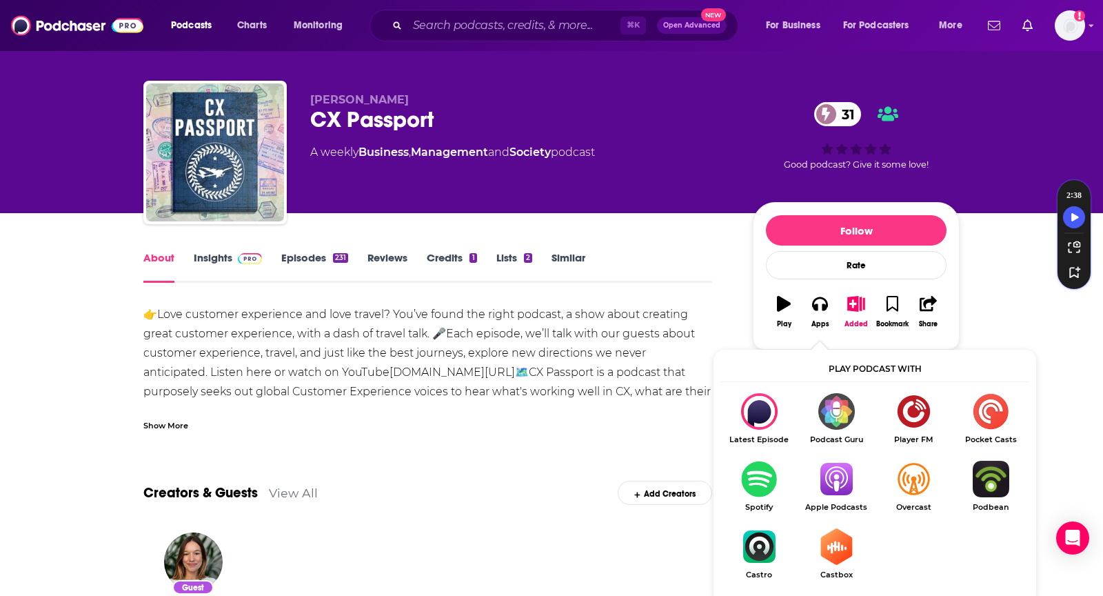
click at [833, 476] on img "Show Listen On dropdown" at bounding box center [836, 479] width 77 height 37
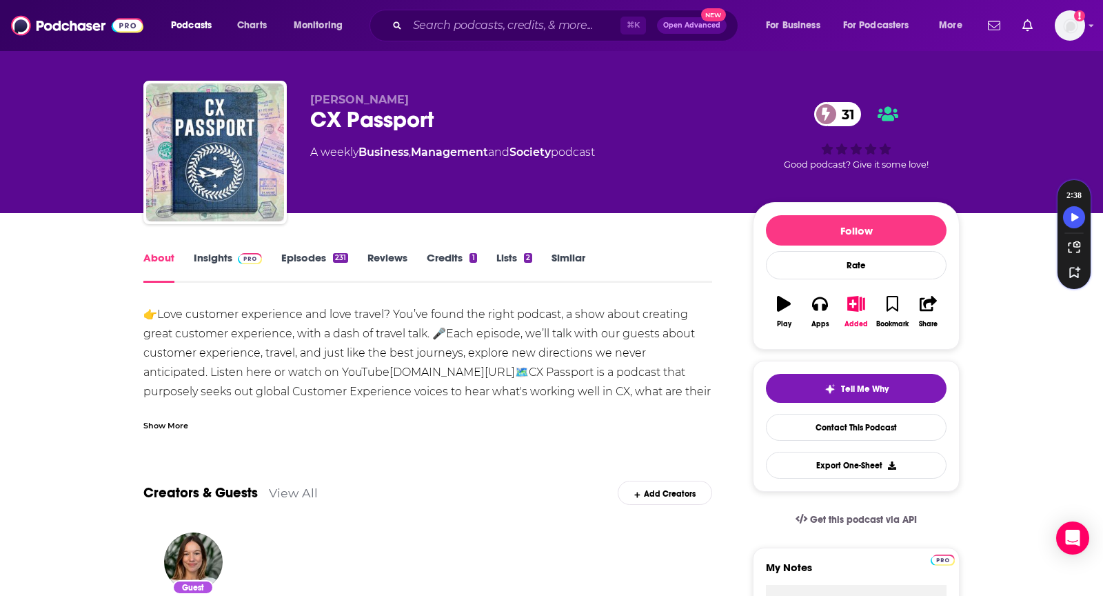
click at [210, 272] on link "Insights" at bounding box center [228, 267] width 68 height 32
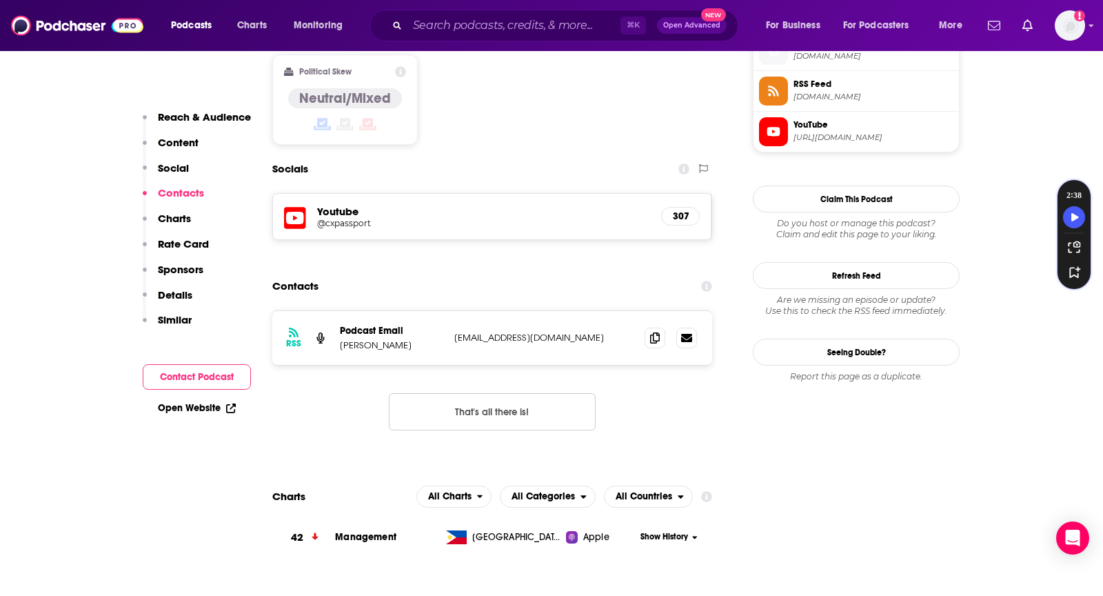
scroll to position [1204, 0]
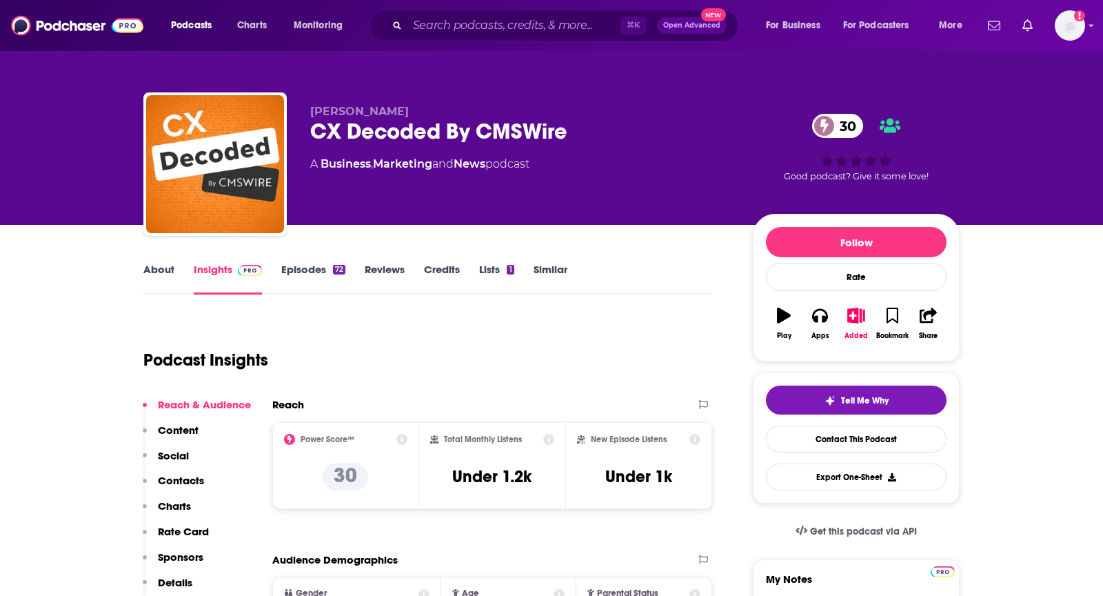
click at [166, 268] on link "About" at bounding box center [158, 279] width 31 height 32
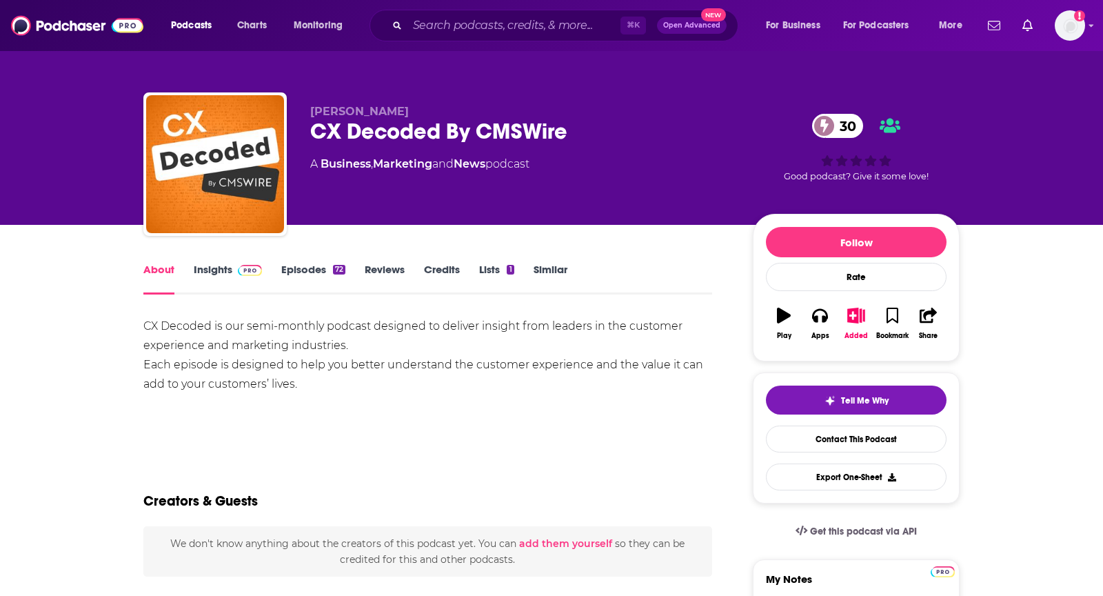
click at [227, 269] on link "Insights" at bounding box center [228, 279] width 68 height 32
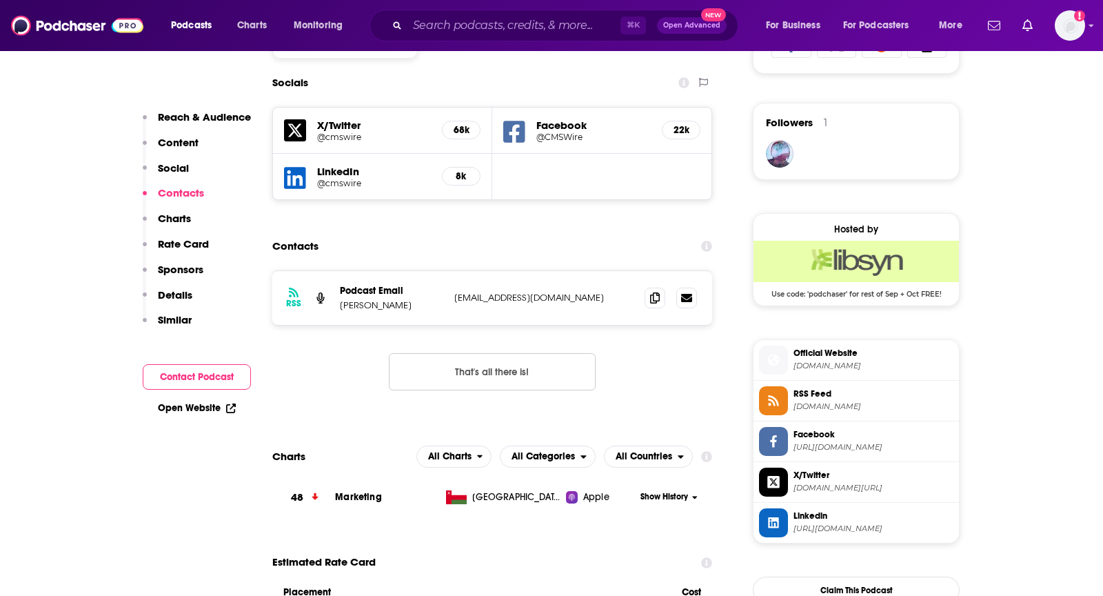
scroll to position [964, 0]
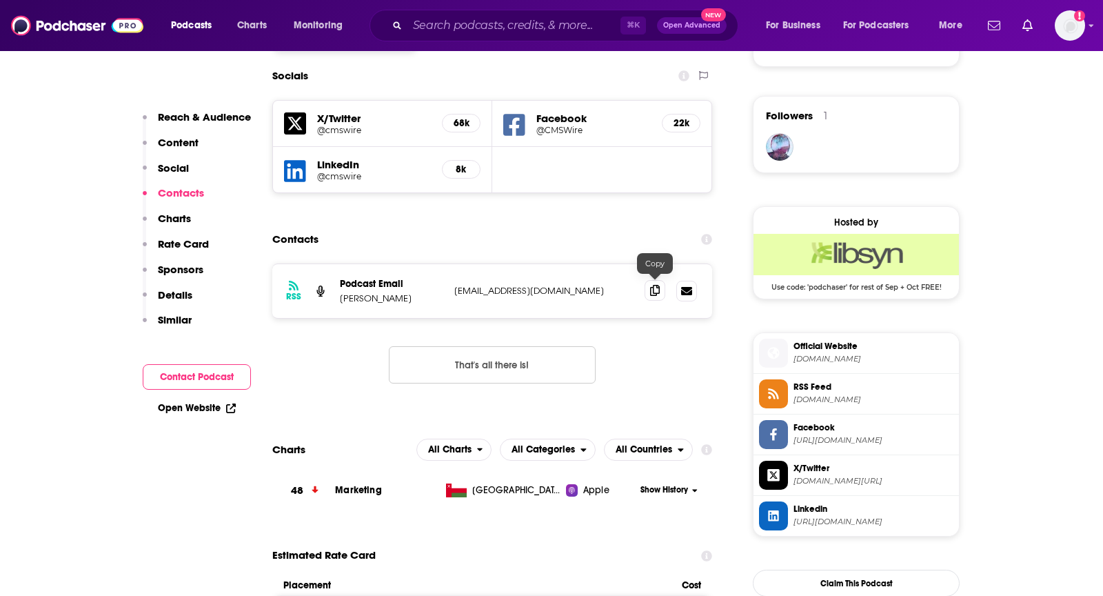
click at [654, 288] on icon at bounding box center [655, 290] width 10 height 11
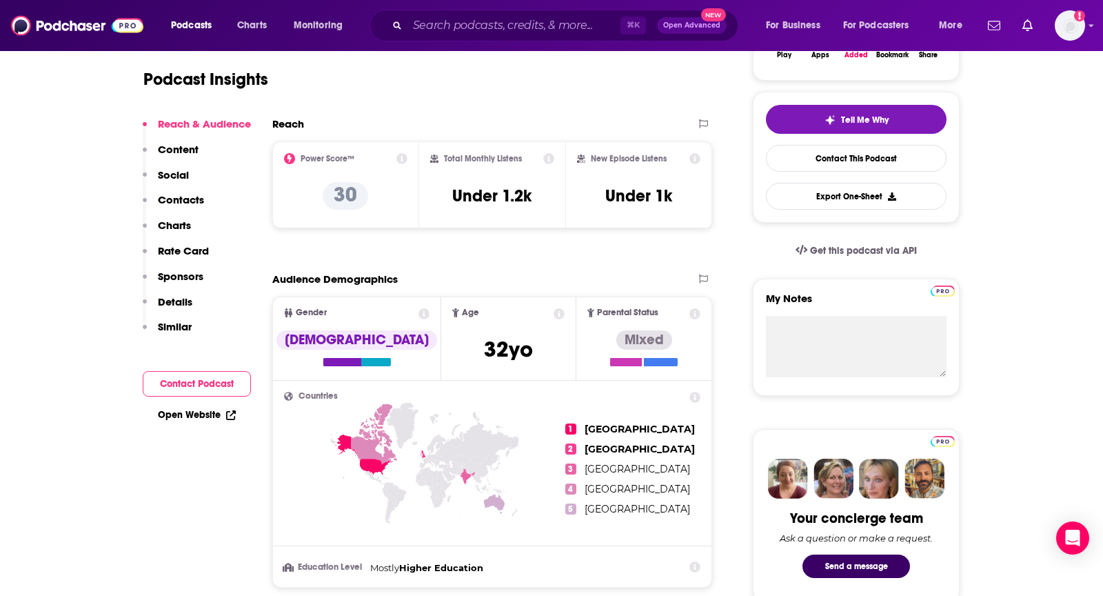
scroll to position [0, 0]
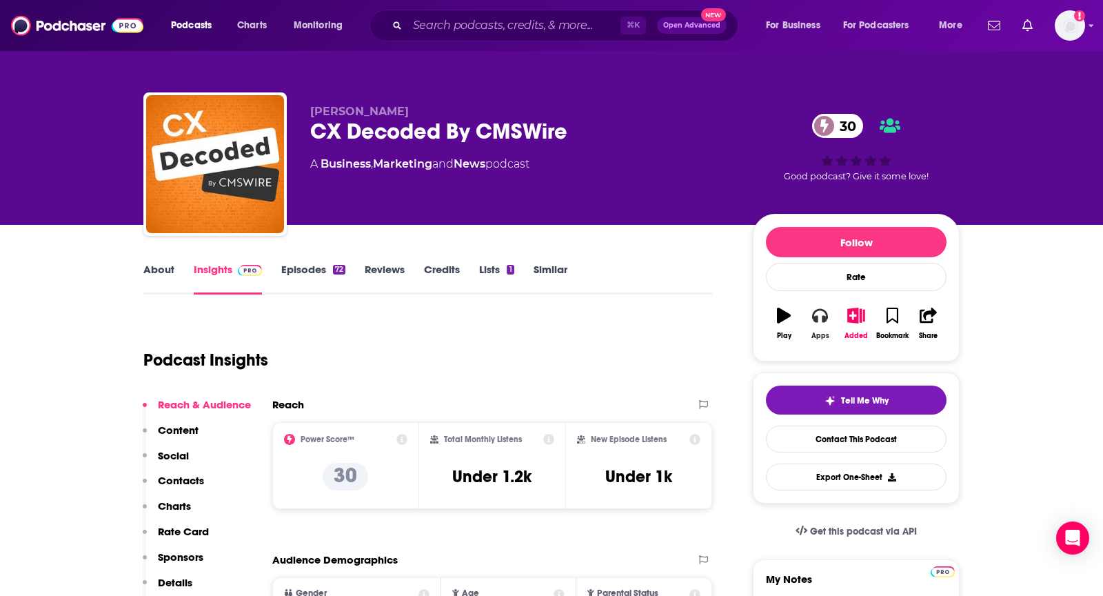
click at [812, 319] on icon "button" at bounding box center [819, 315] width 15 height 15
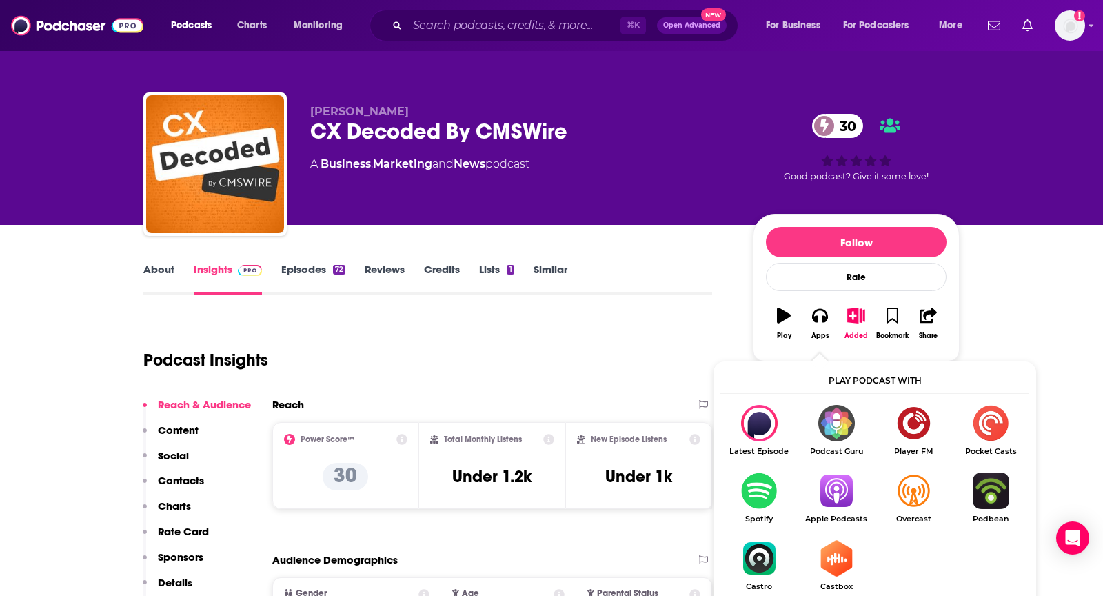
click at [830, 496] on img "Show Listen On dropdown" at bounding box center [836, 490] width 77 height 37
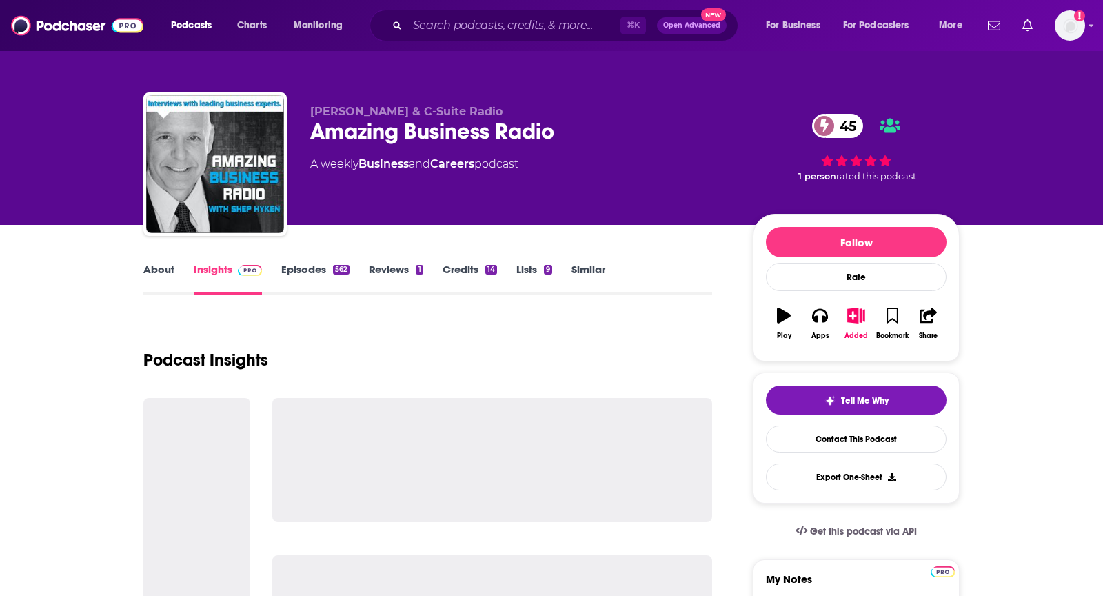
click at [168, 262] on div "About Insights Episodes 562 Reviews 1 Credits 14 Lists 9 Similar" at bounding box center [427, 278] width 569 height 34
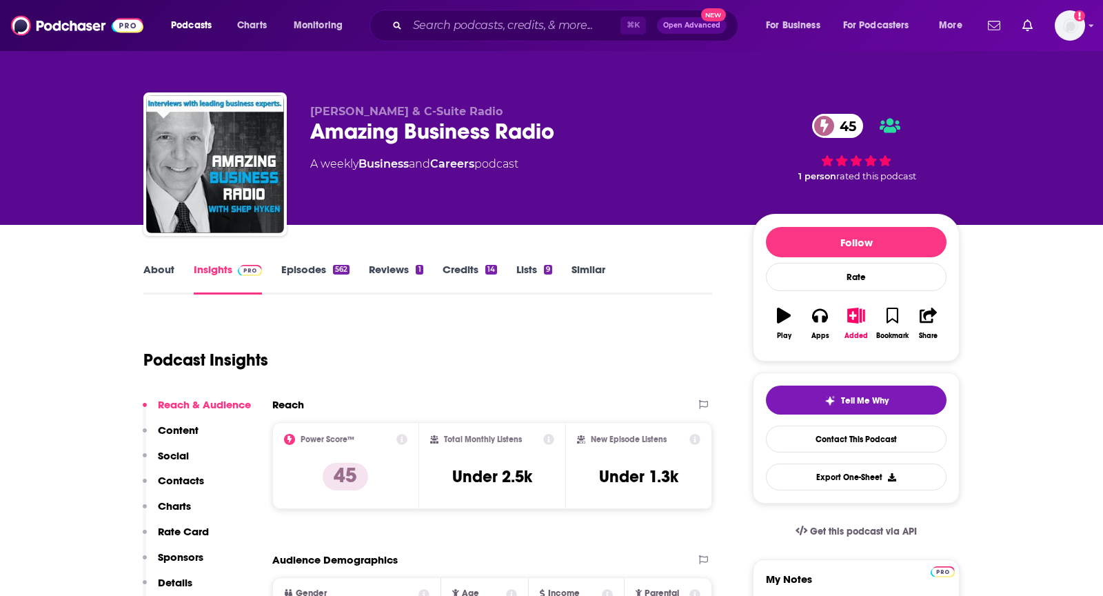
click at [168, 272] on link "About" at bounding box center [158, 279] width 31 height 32
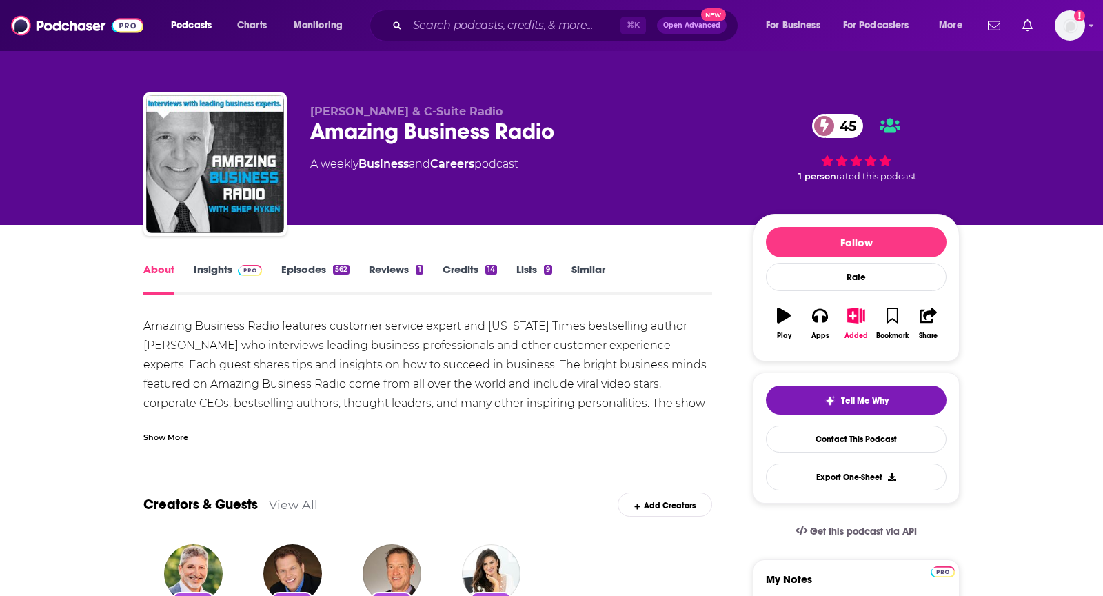
click at [159, 431] on div "Show More" at bounding box center [165, 436] width 45 height 13
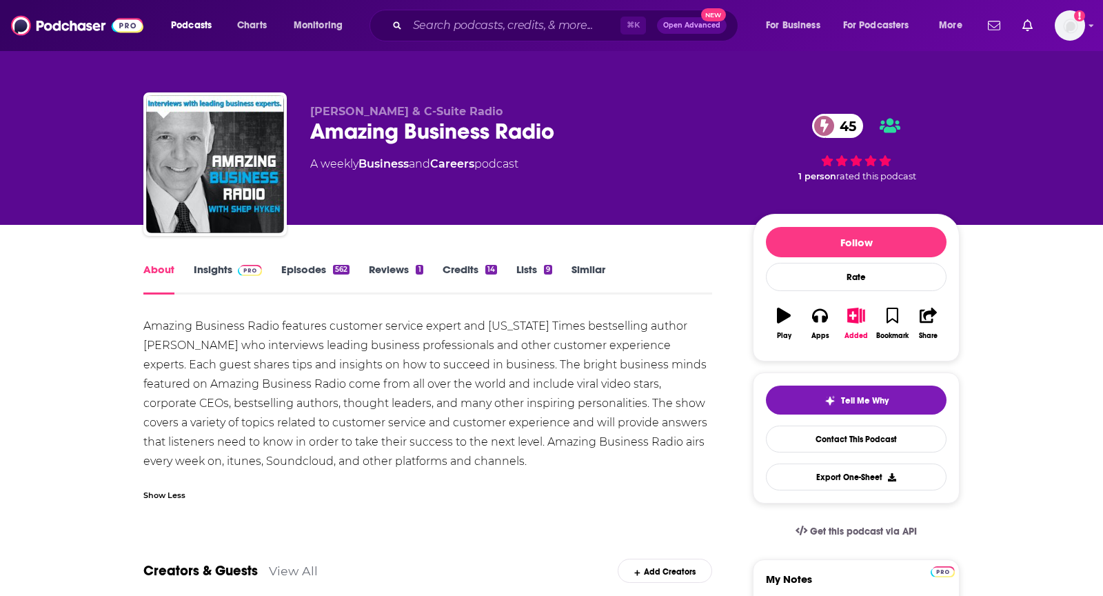
scroll to position [19, 0]
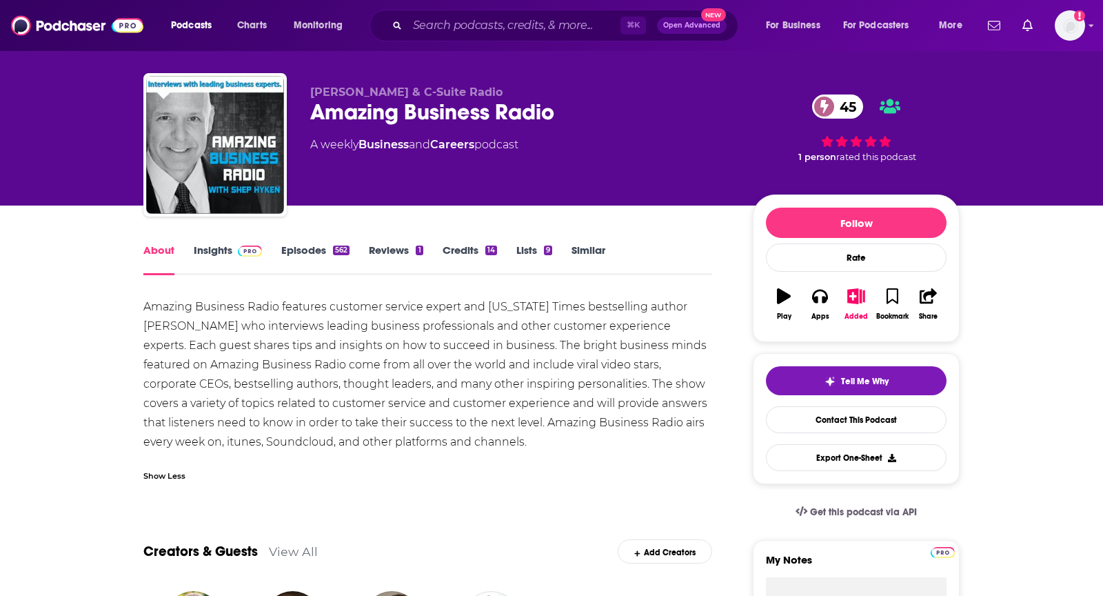
click at [246, 250] on img at bounding box center [250, 250] width 24 height 11
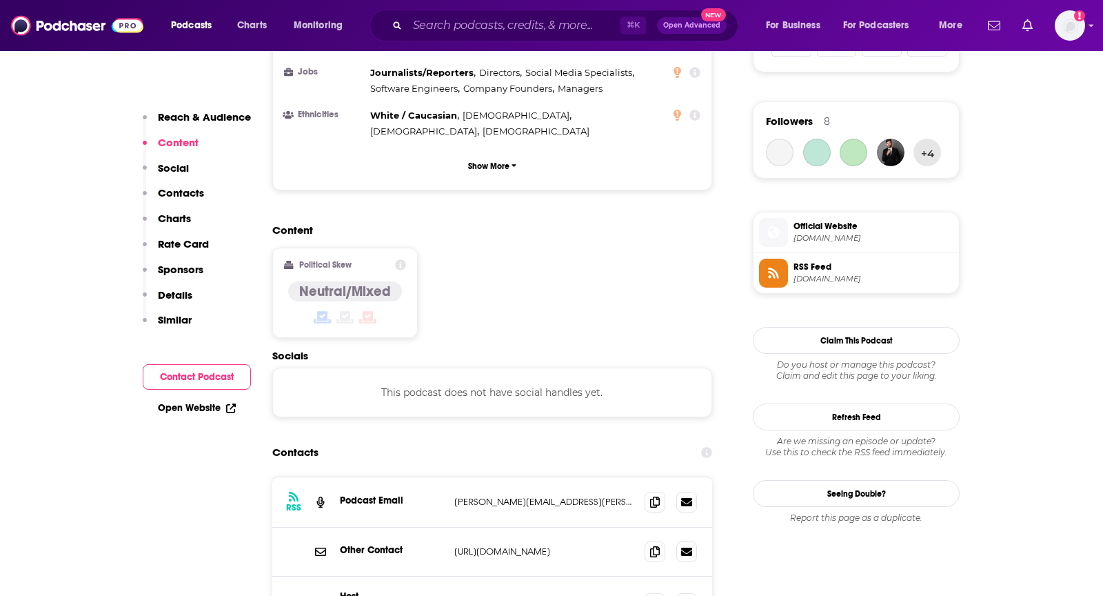
scroll to position [1018, 0]
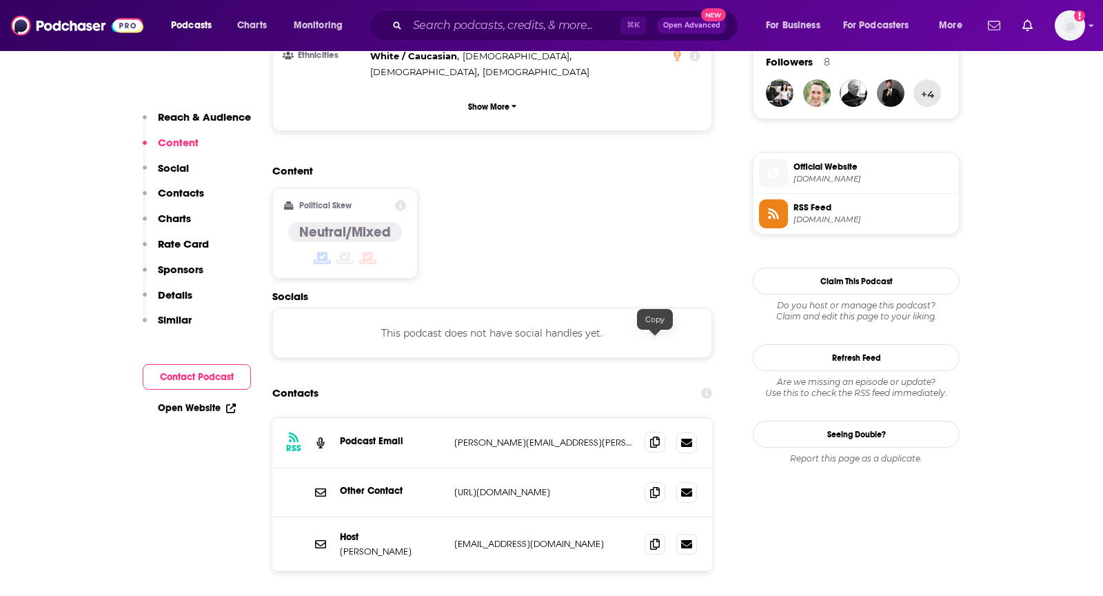
click at [653, 437] on icon at bounding box center [655, 442] width 10 height 11
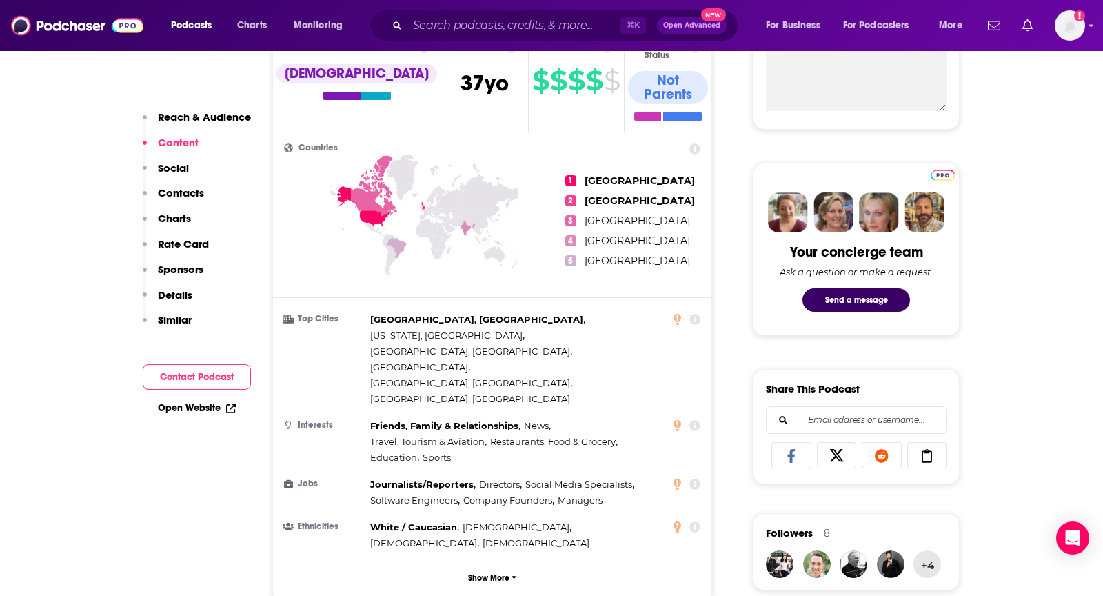
scroll to position [0, 0]
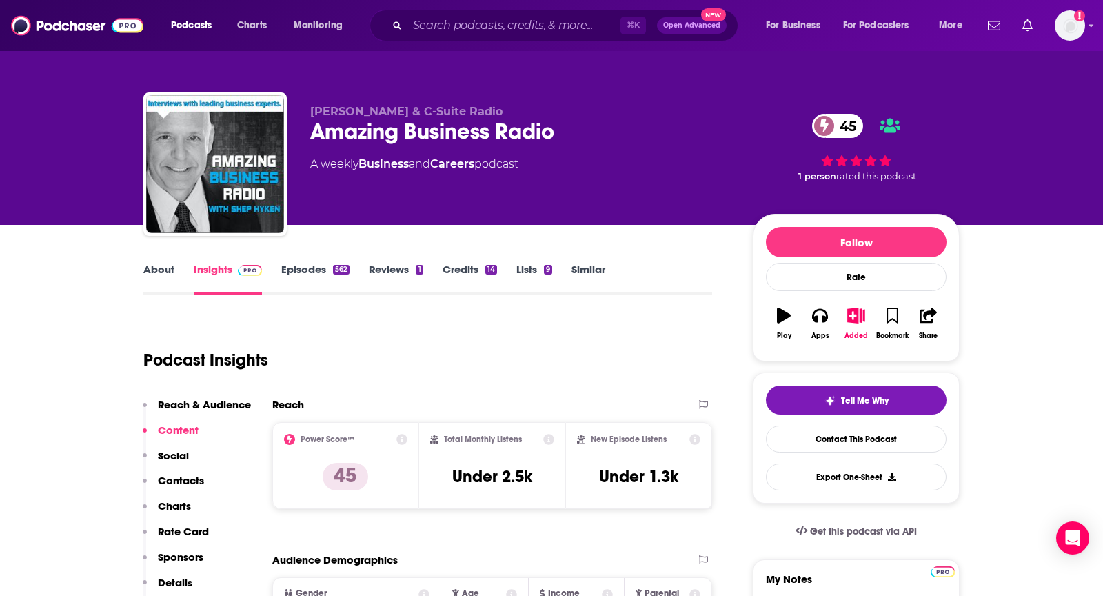
click at [160, 281] on link "About" at bounding box center [158, 279] width 31 height 32
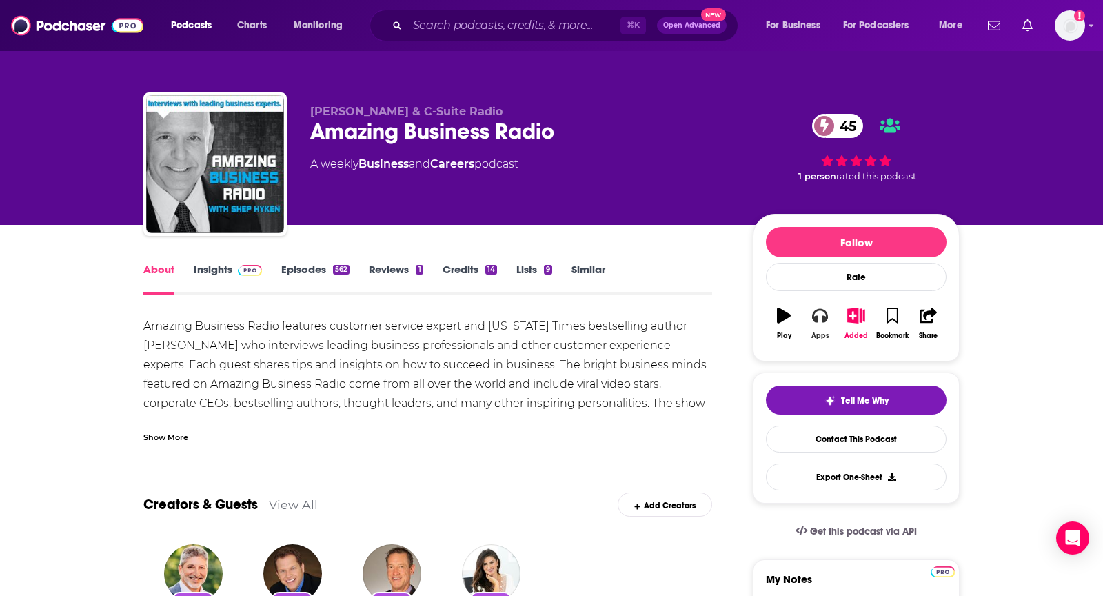
click at [824, 327] on button "Apps" at bounding box center [820, 324] width 36 height 50
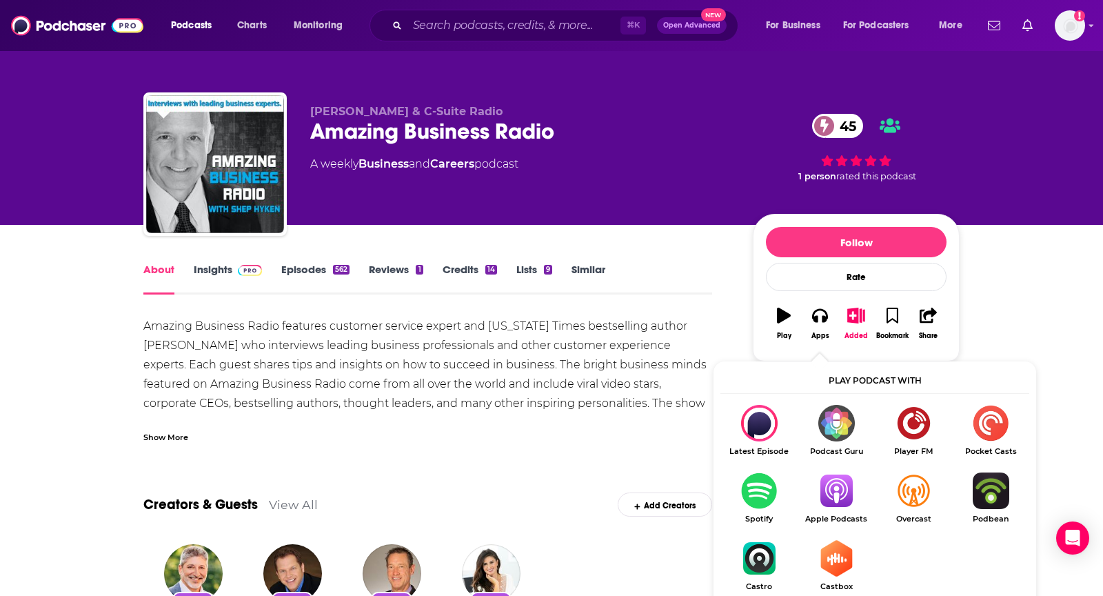
click at [833, 490] on img "Show Listen On dropdown" at bounding box center [836, 490] width 77 height 37
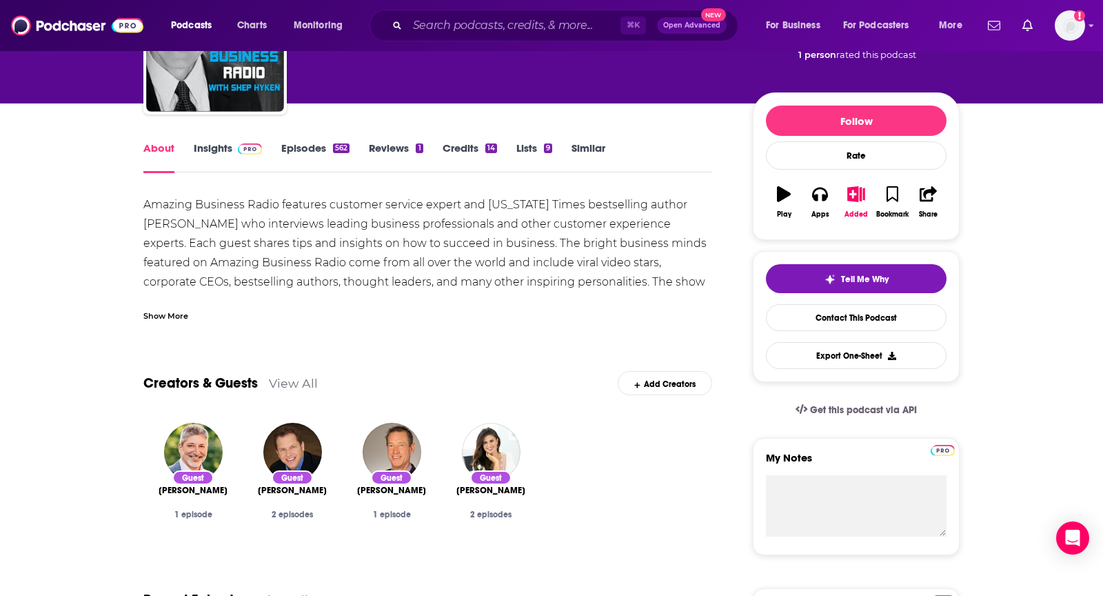
scroll to position [118, 0]
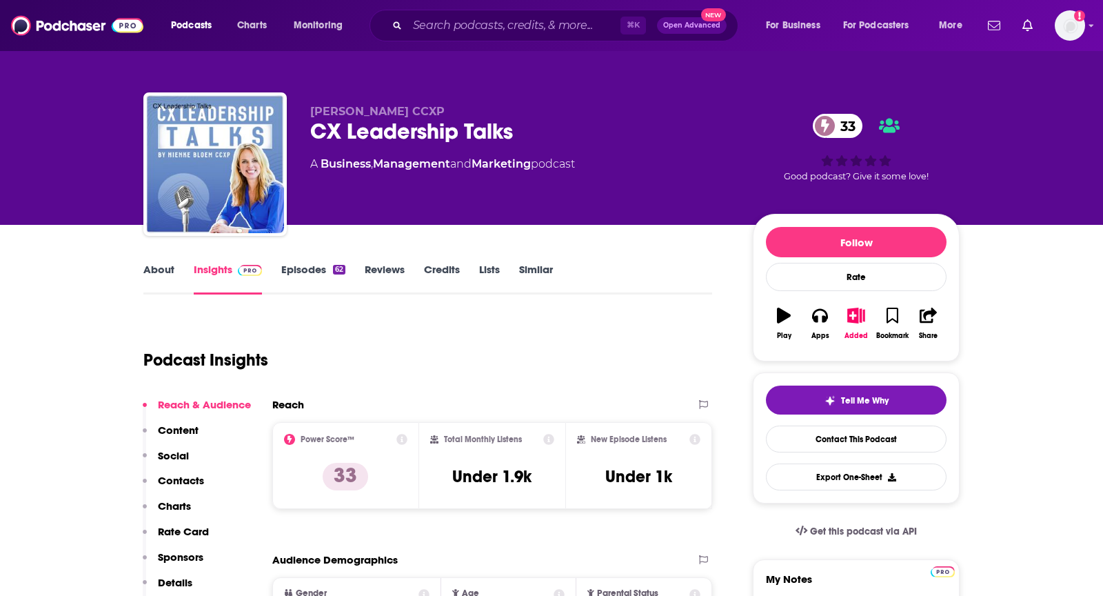
click at [164, 274] on link "About" at bounding box center [158, 279] width 31 height 32
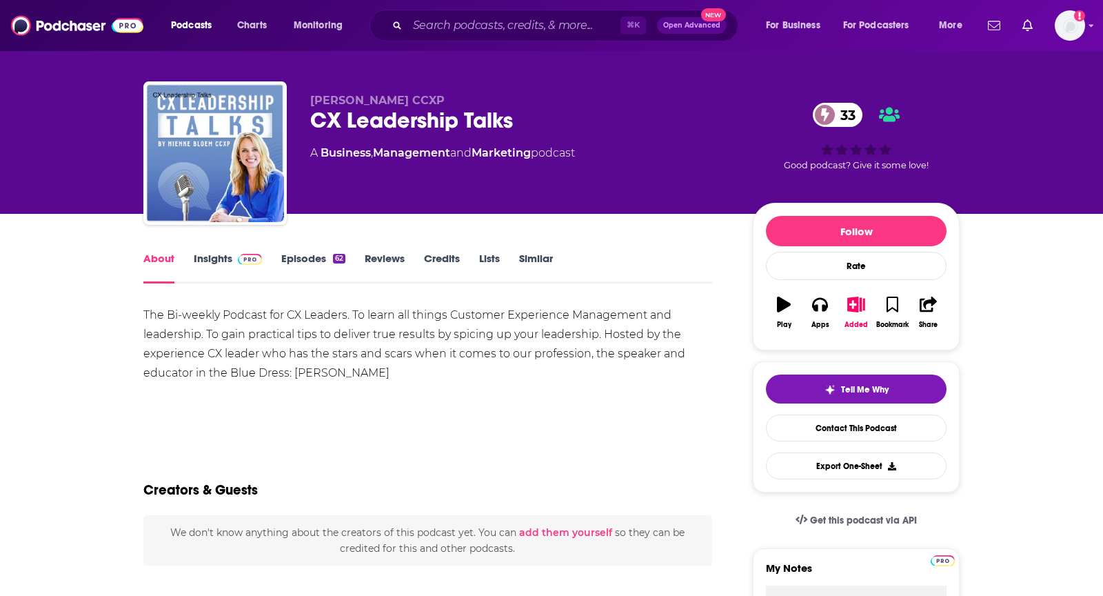
scroll to position [12, 0]
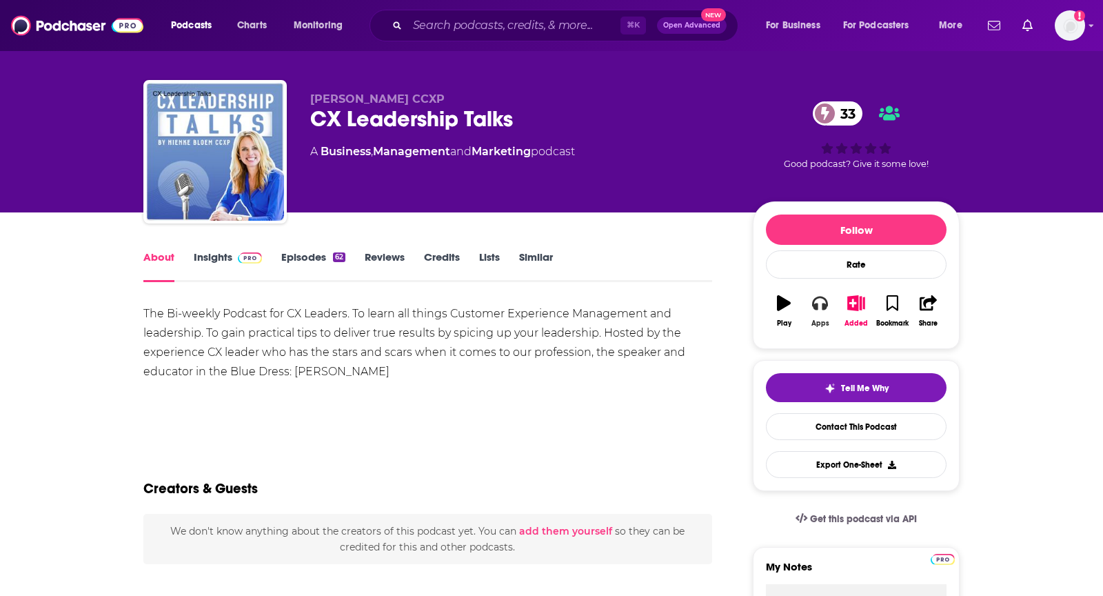
click at [826, 303] on icon "button" at bounding box center [819, 304] width 15 height 14
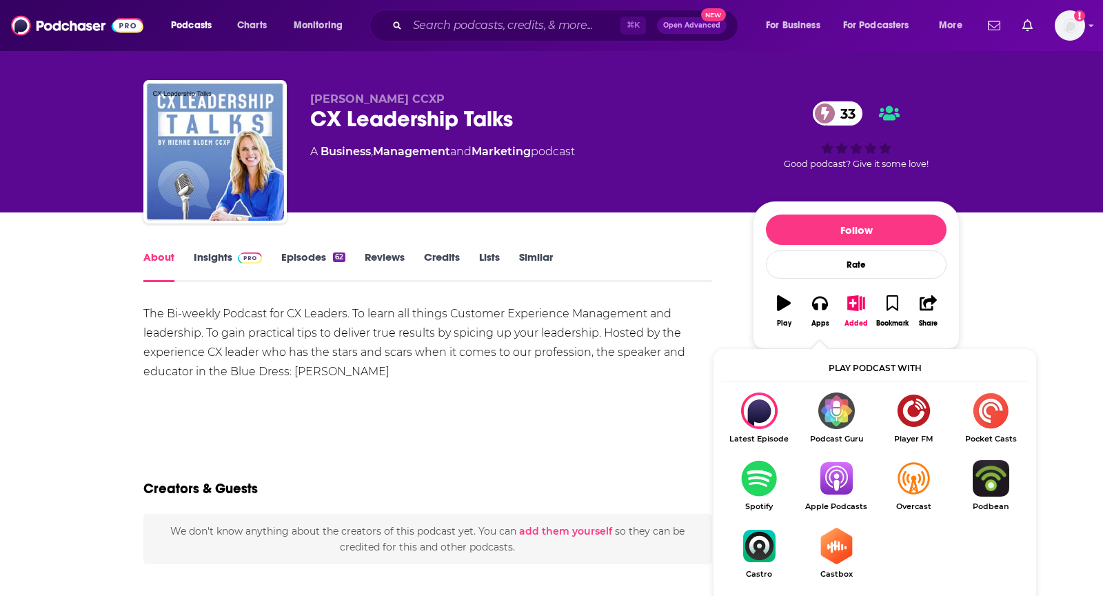
click at [840, 495] on img "Show Listen On dropdown" at bounding box center [836, 478] width 77 height 37
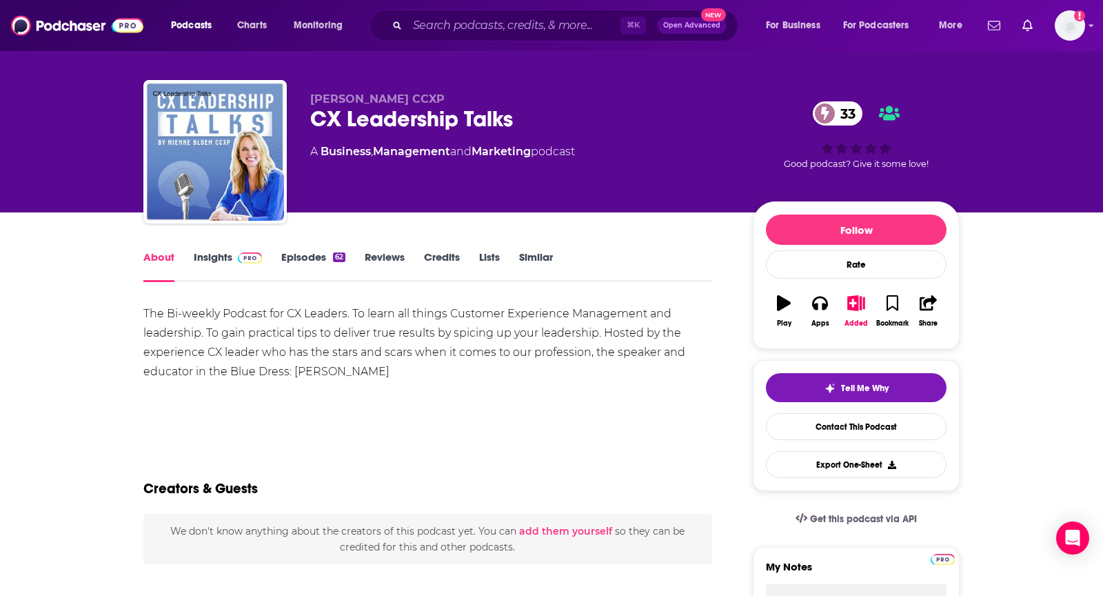
click at [210, 264] on link "Insights" at bounding box center [228, 266] width 68 height 32
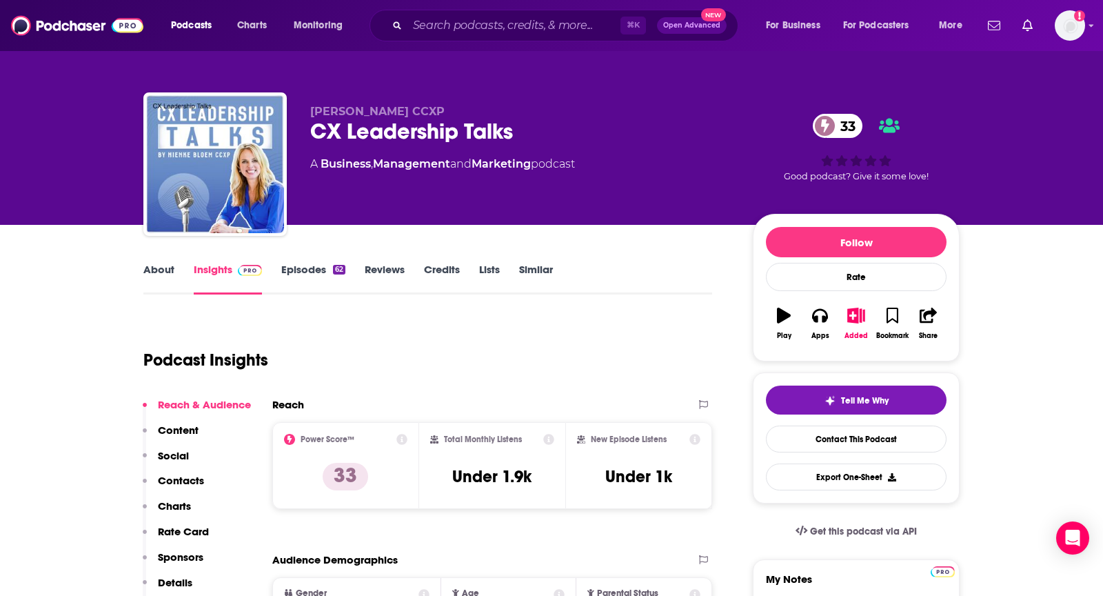
click at [191, 278] on div "About" at bounding box center [168, 279] width 50 height 32
click at [173, 272] on link "About" at bounding box center [158, 279] width 31 height 32
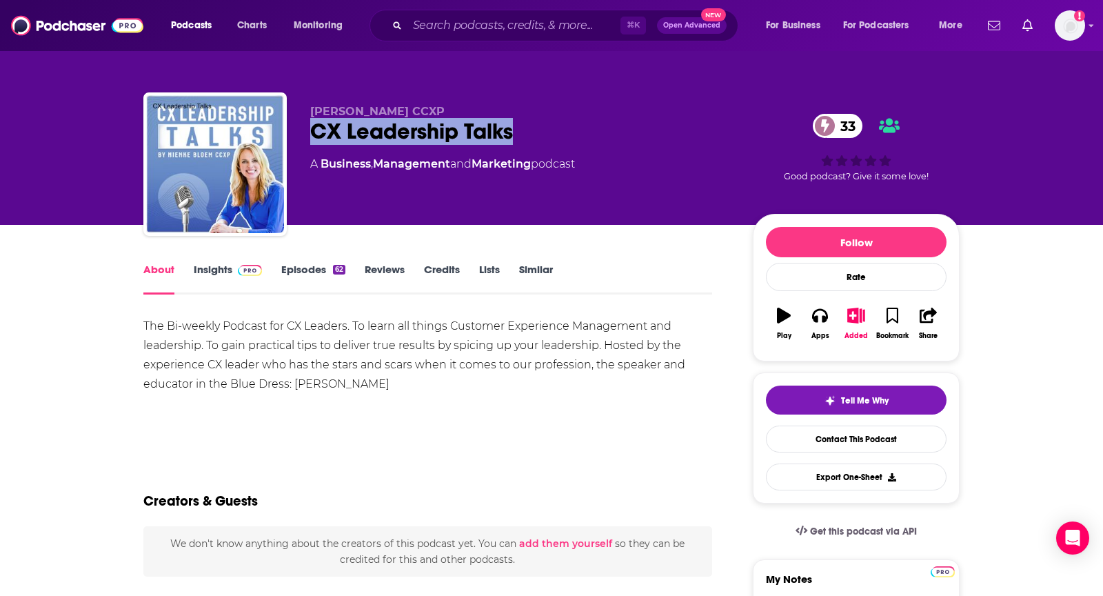
drag, startPoint x: 529, startPoint y: 121, endPoint x: 298, endPoint y: 132, distance: 231.3
click at [298, 132] on div "Nienke Bloem CCXP CX Leadership Talks 33 A Business , Management and Marketing …" at bounding box center [551, 166] width 816 height 149
copy h1 "CX Leadership Talks"
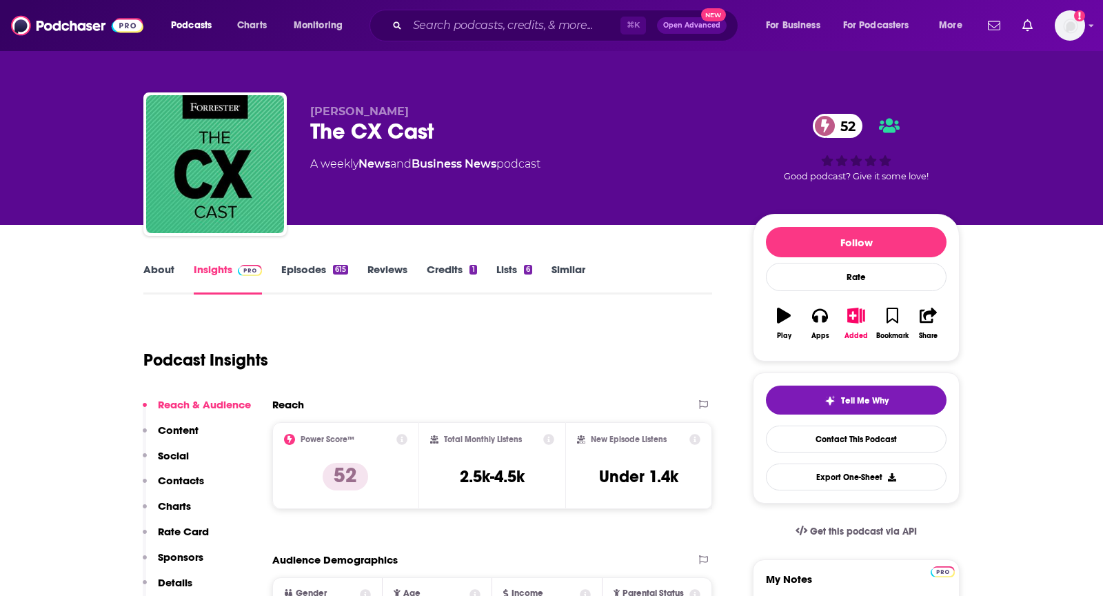
click at [163, 268] on link "About" at bounding box center [158, 279] width 31 height 32
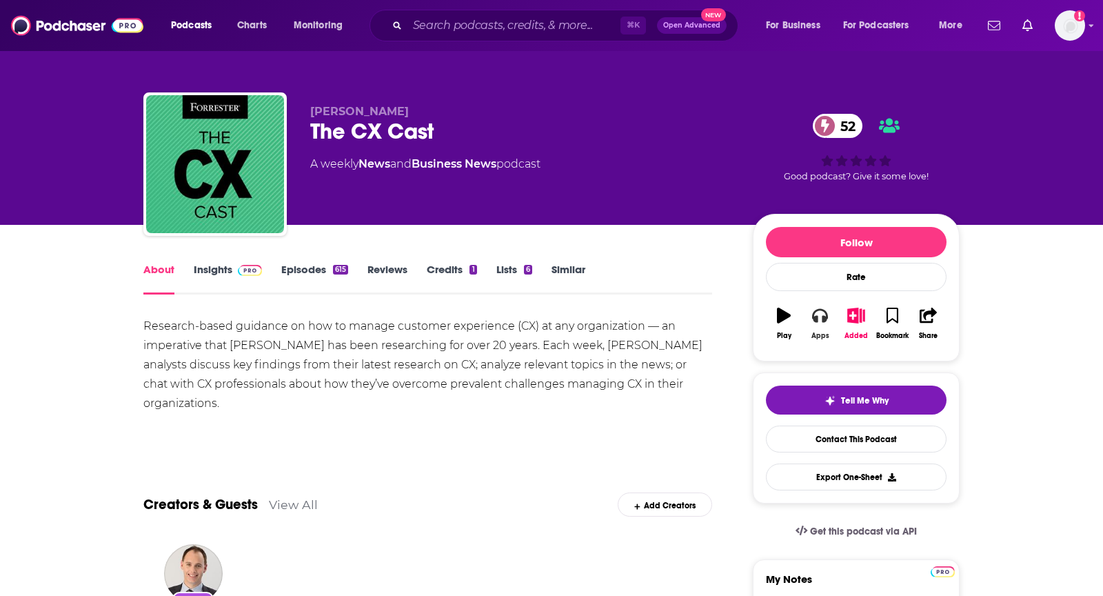
click at [812, 312] on icon "button" at bounding box center [819, 315] width 15 height 15
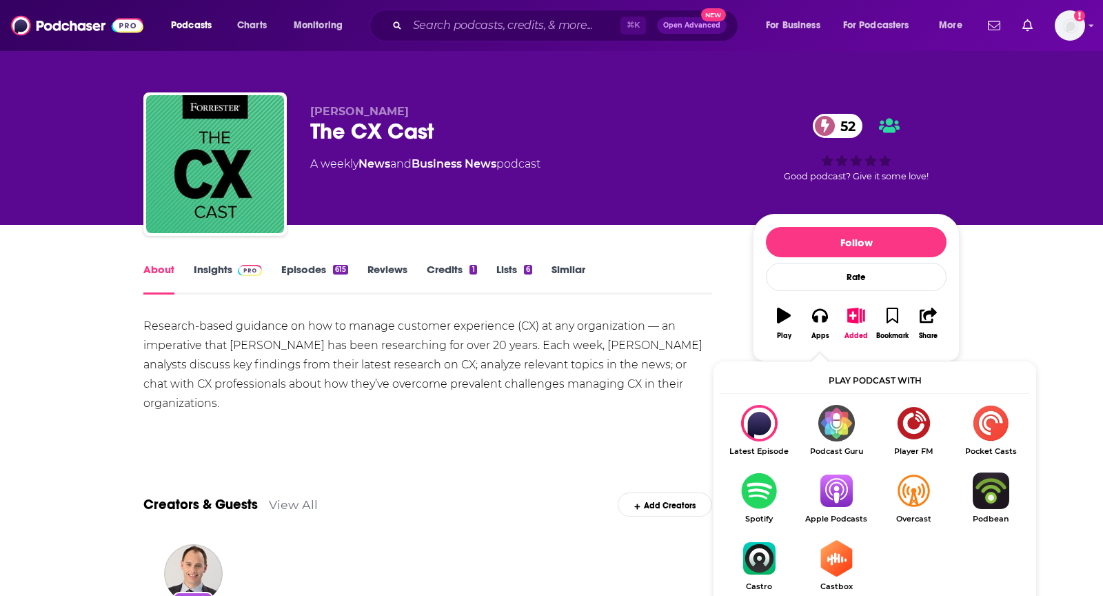
click at [839, 490] on img "Show Listen On dropdown" at bounding box center [836, 490] width 77 height 37
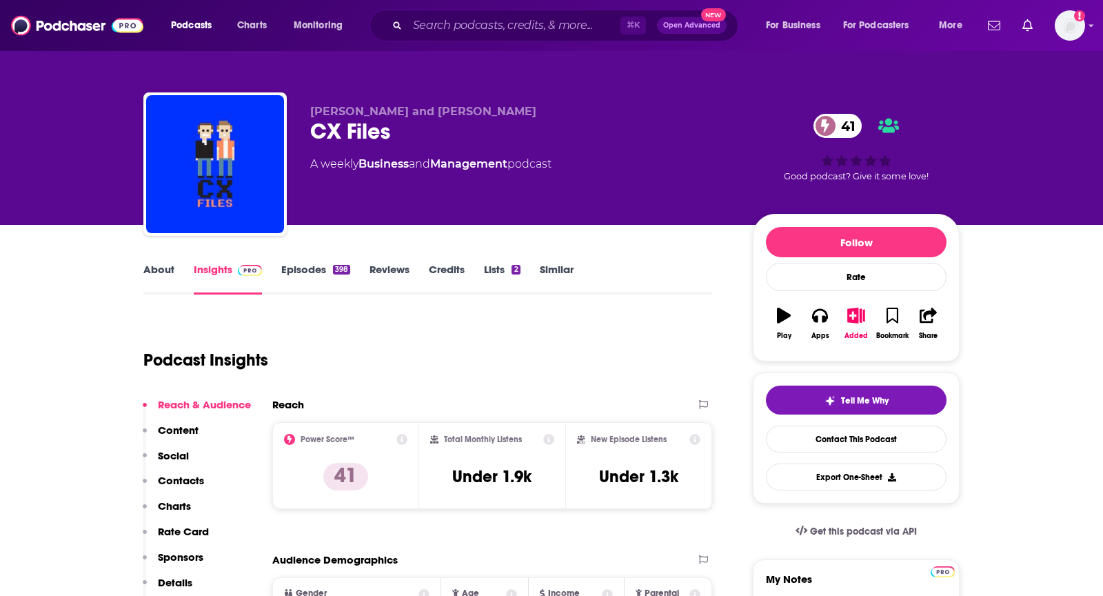
click at [163, 268] on link "About" at bounding box center [158, 279] width 31 height 32
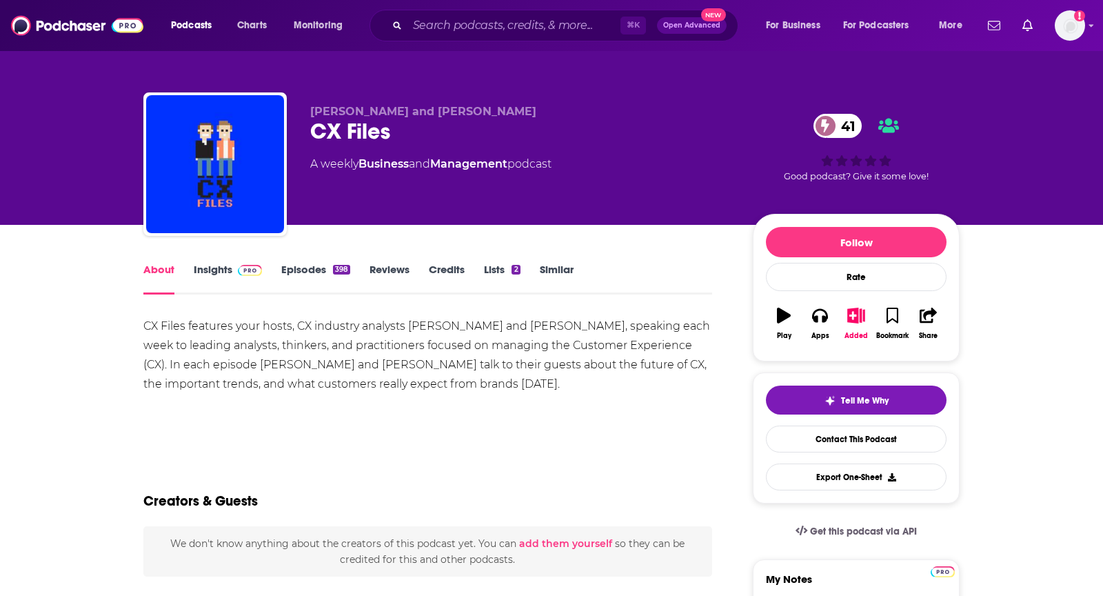
scroll to position [11, 0]
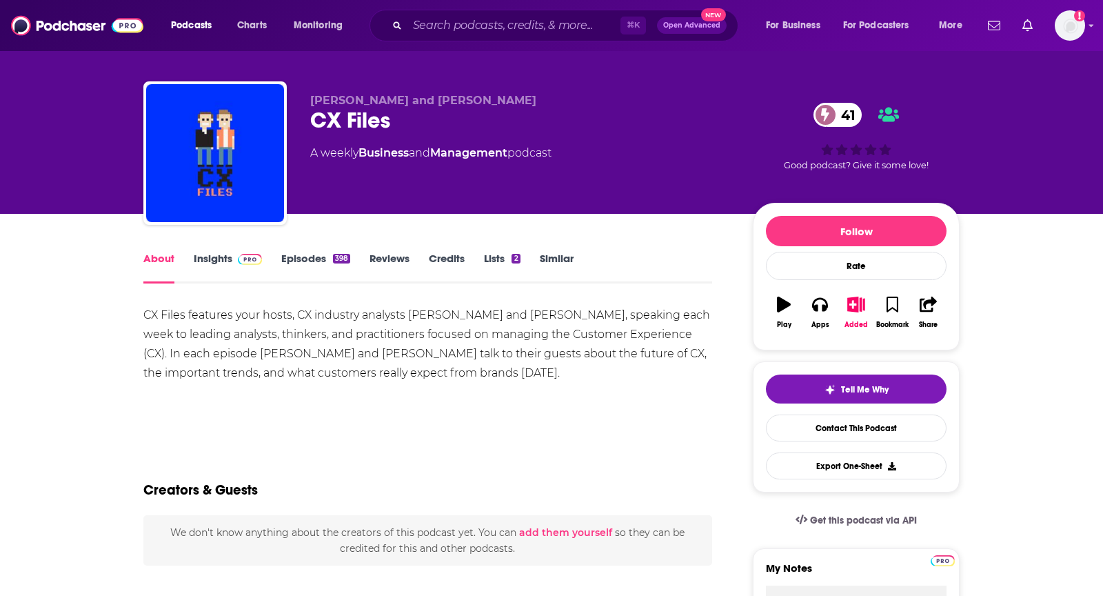
click at [202, 257] on link "Insights" at bounding box center [228, 268] width 68 height 32
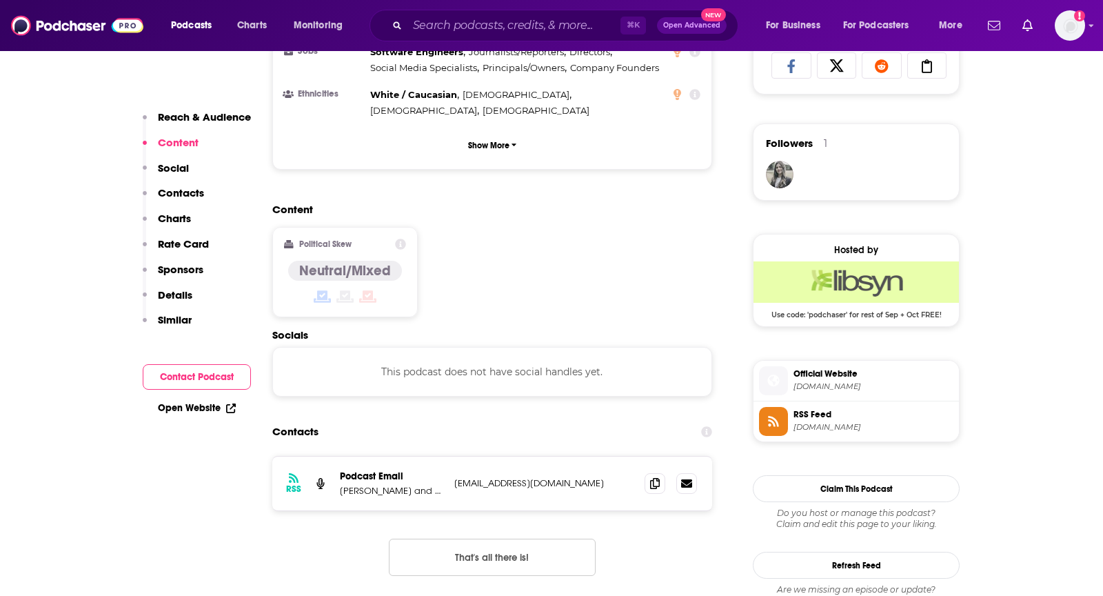
scroll to position [996, 0]
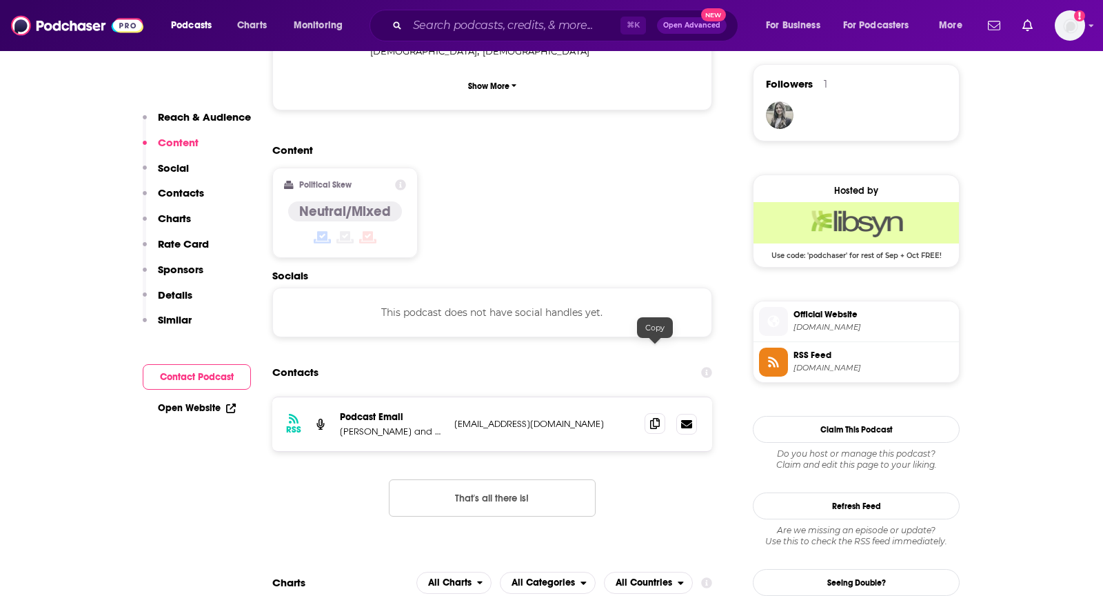
click at [657, 418] on icon at bounding box center [655, 423] width 10 height 11
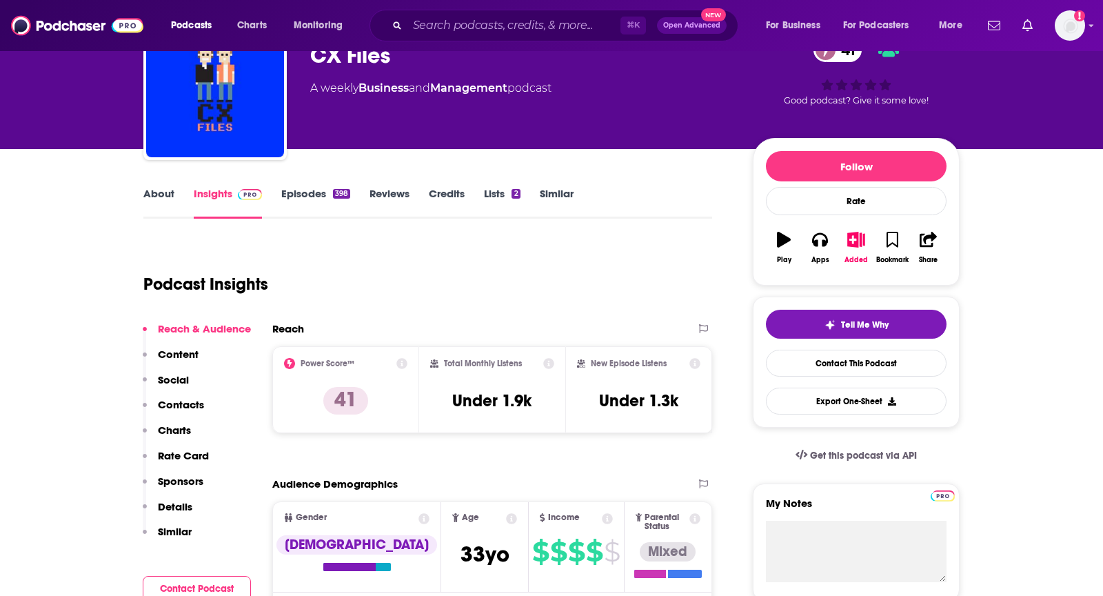
scroll to position [0, 0]
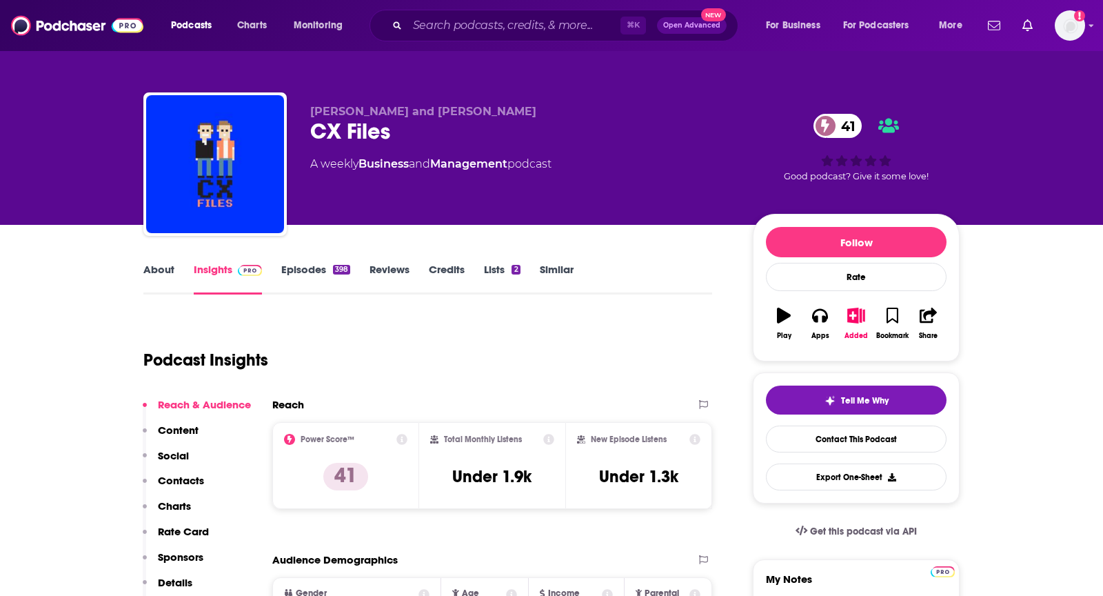
click at [157, 263] on link "About" at bounding box center [158, 279] width 31 height 32
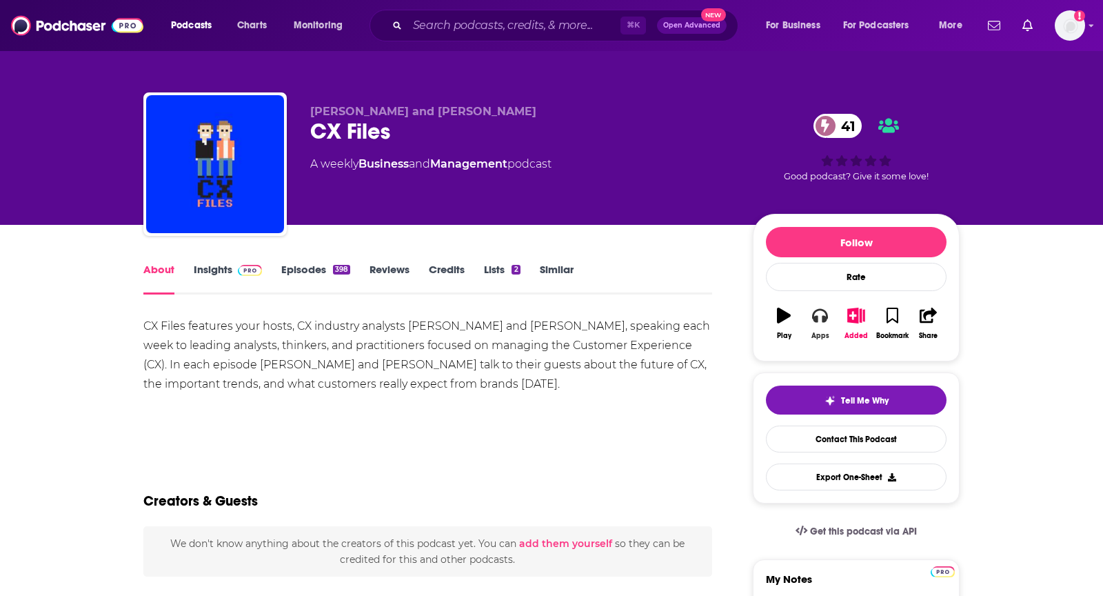
click at [824, 318] on icon "button" at bounding box center [819, 316] width 15 height 14
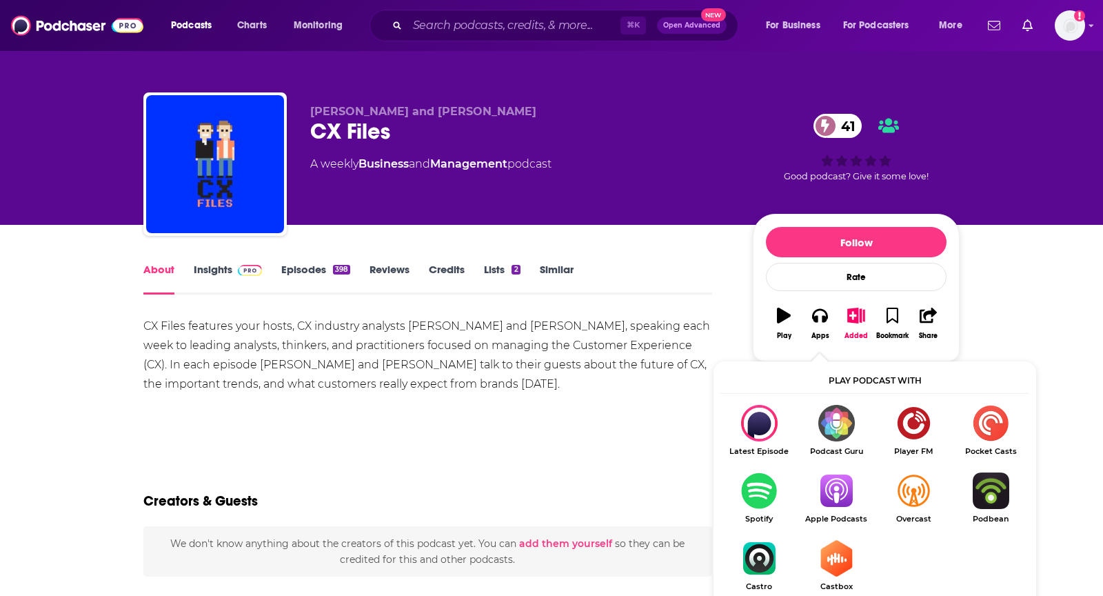
click at [823, 489] on img "Show Listen On dropdown" at bounding box center [836, 490] width 77 height 37
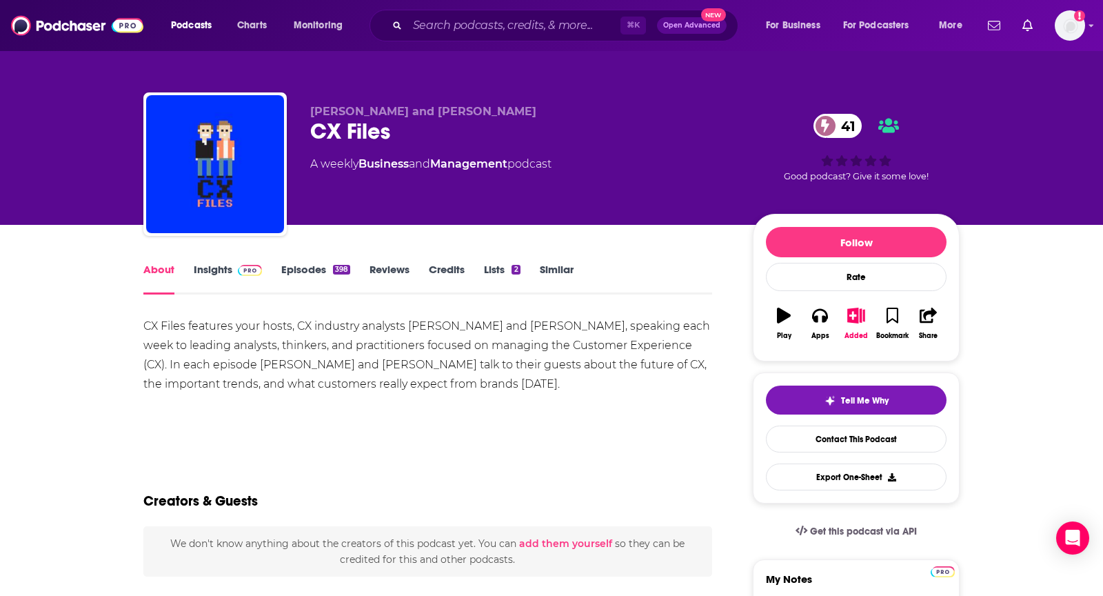
click at [232, 274] on span at bounding box center [247, 269] width 30 height 13
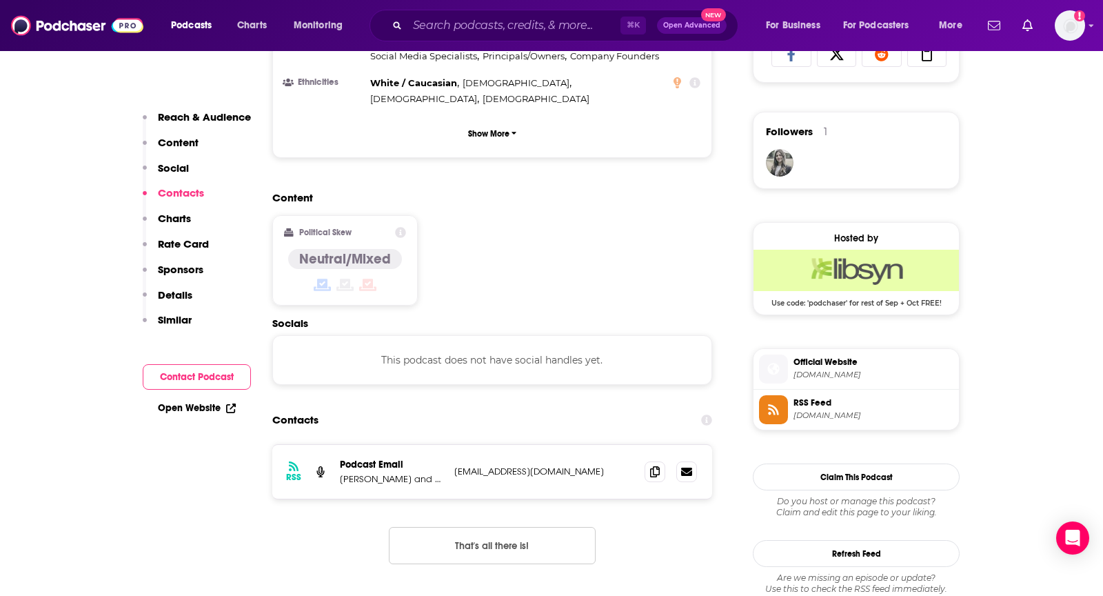
scroll to position [1085, 0]
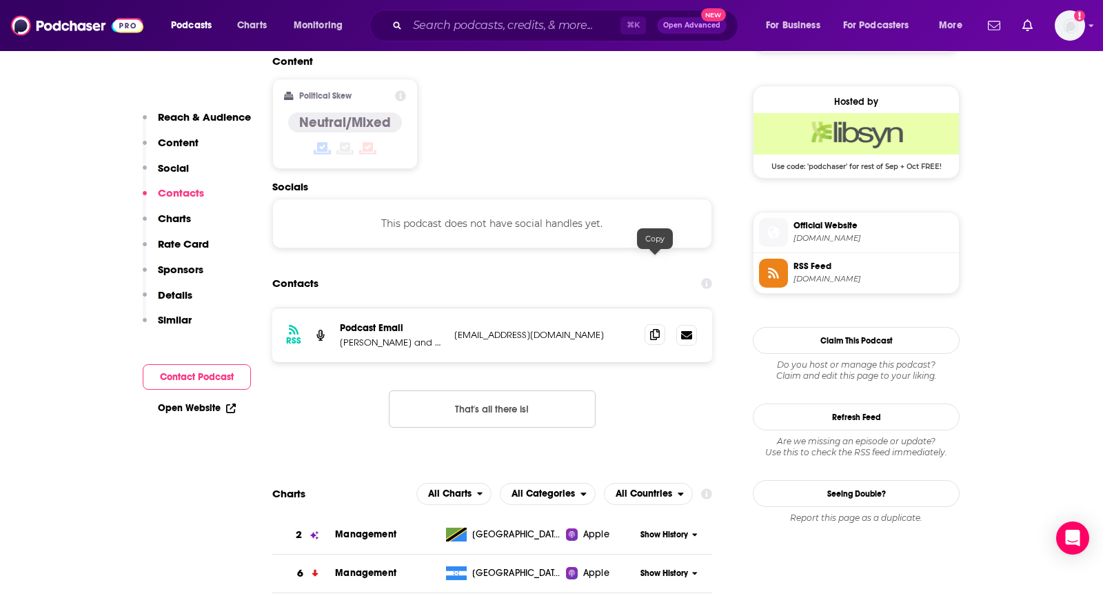
click at [659, 324] on span at bounding box center [655, 334] width 21 height 21
